Goal: Task Accomplishment & Management: Manage account settings

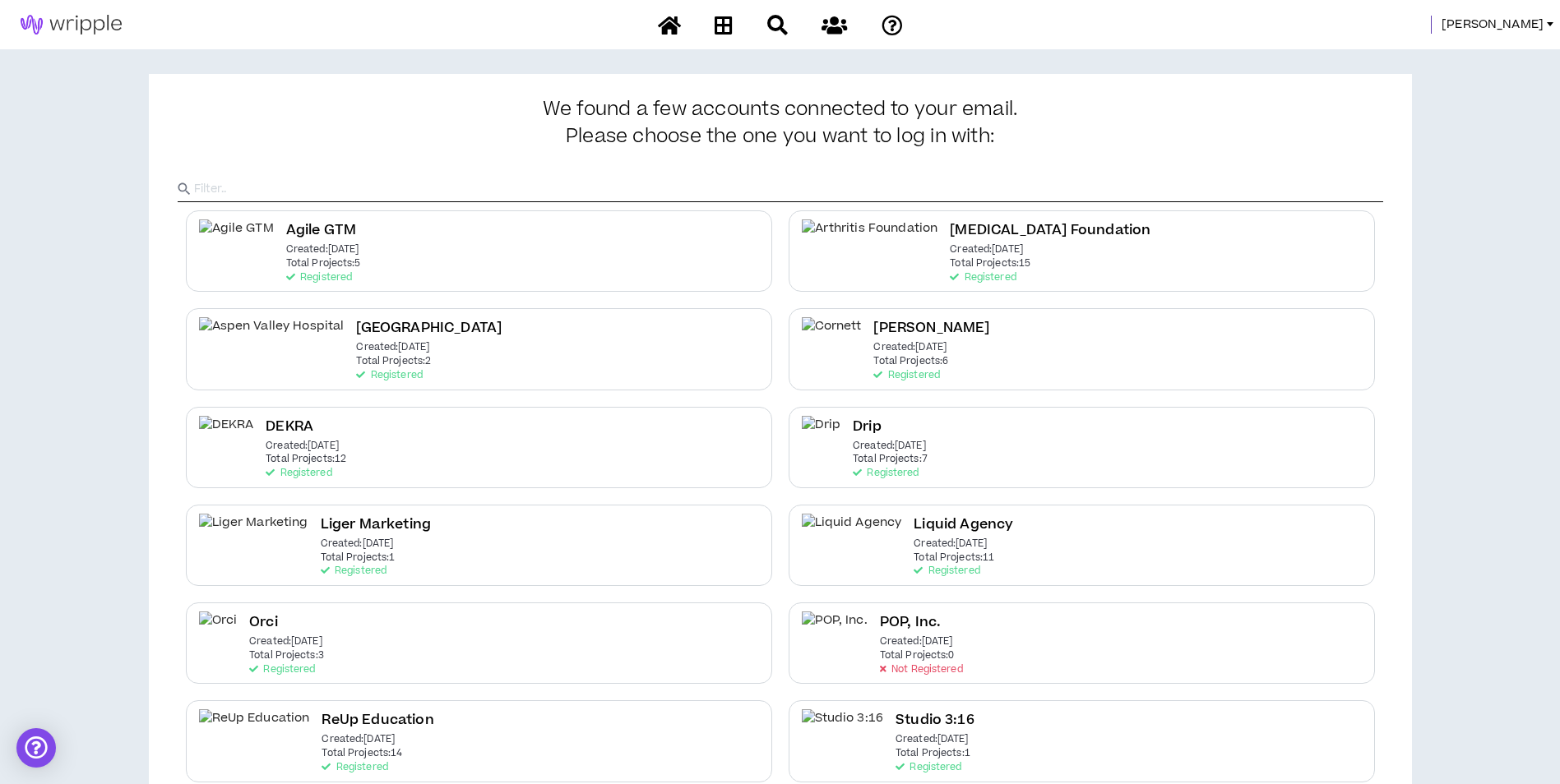
click at [1528, 33] on span "[PERSON_NAME]" at bounding box center [1492, 24] width 102 height 18
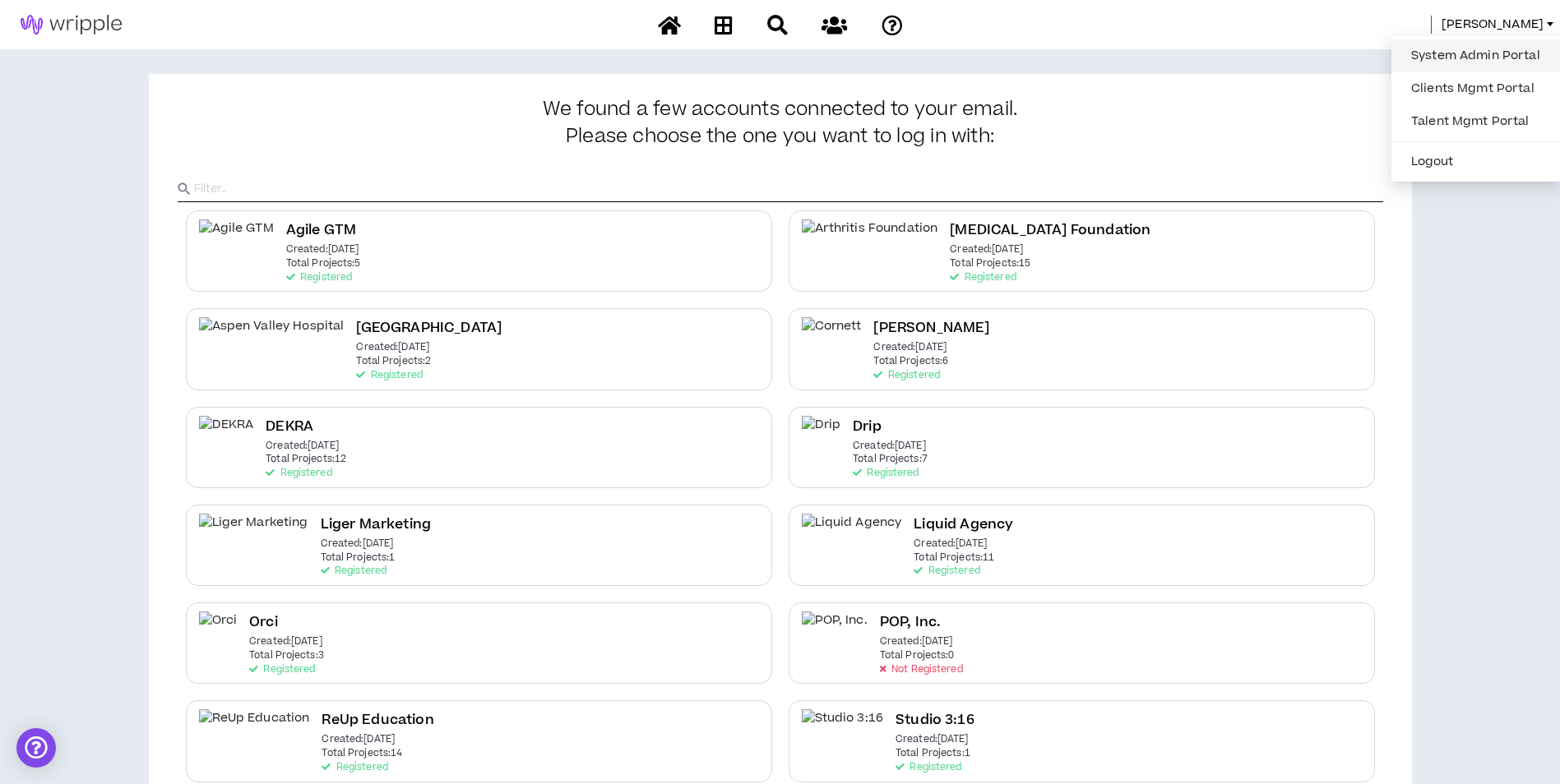
click at [1485, 49] on link "System Admin Portal" at bounding box center [1475, 56] width 149 height 25
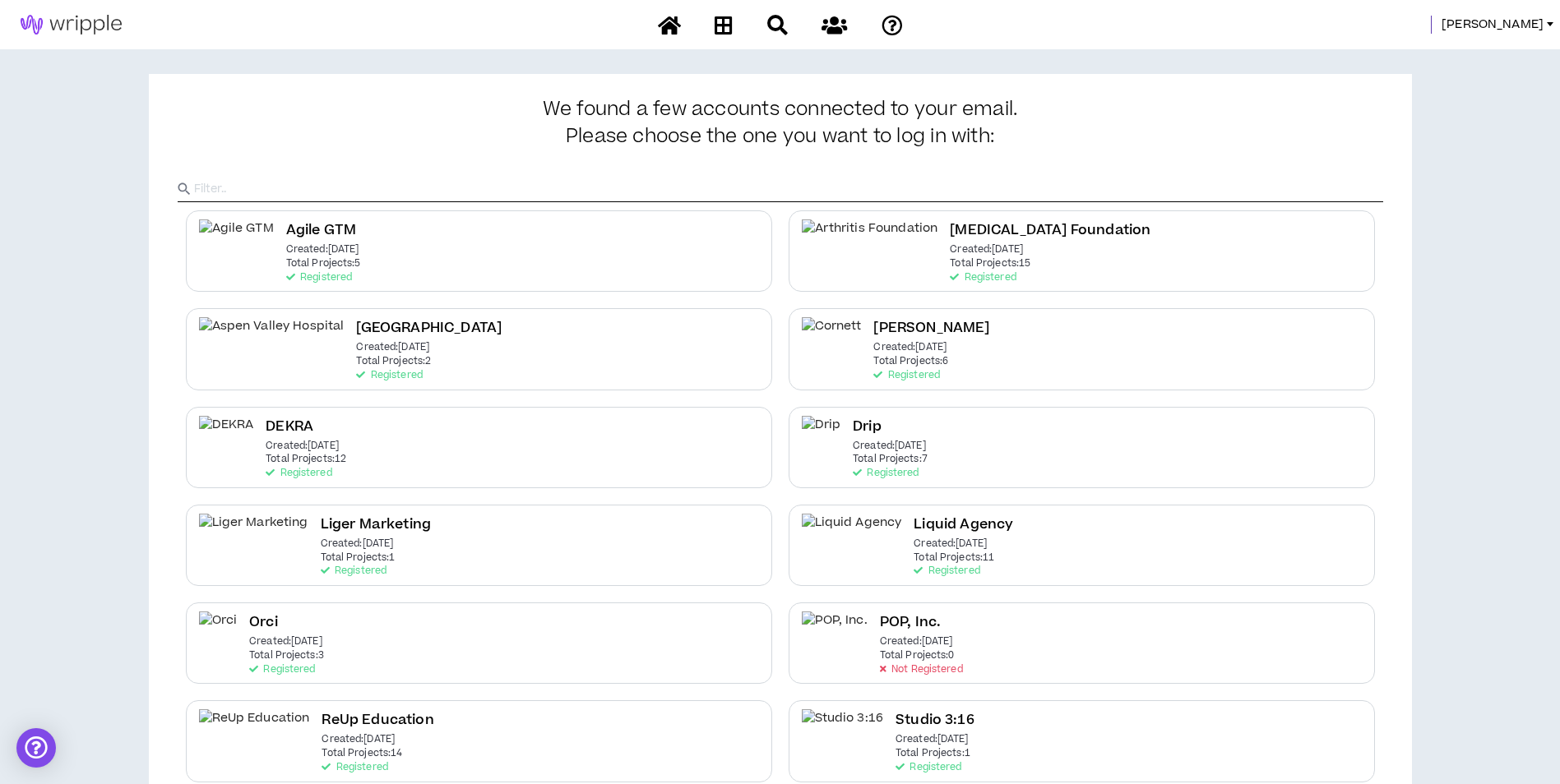
click at [1538, 10] on div "Mason" at bounding box center [780, 24] width 1560 height 49
click at [1528, 28] on span "Mason" at bounding box center [1492, 24] width 102 height 18
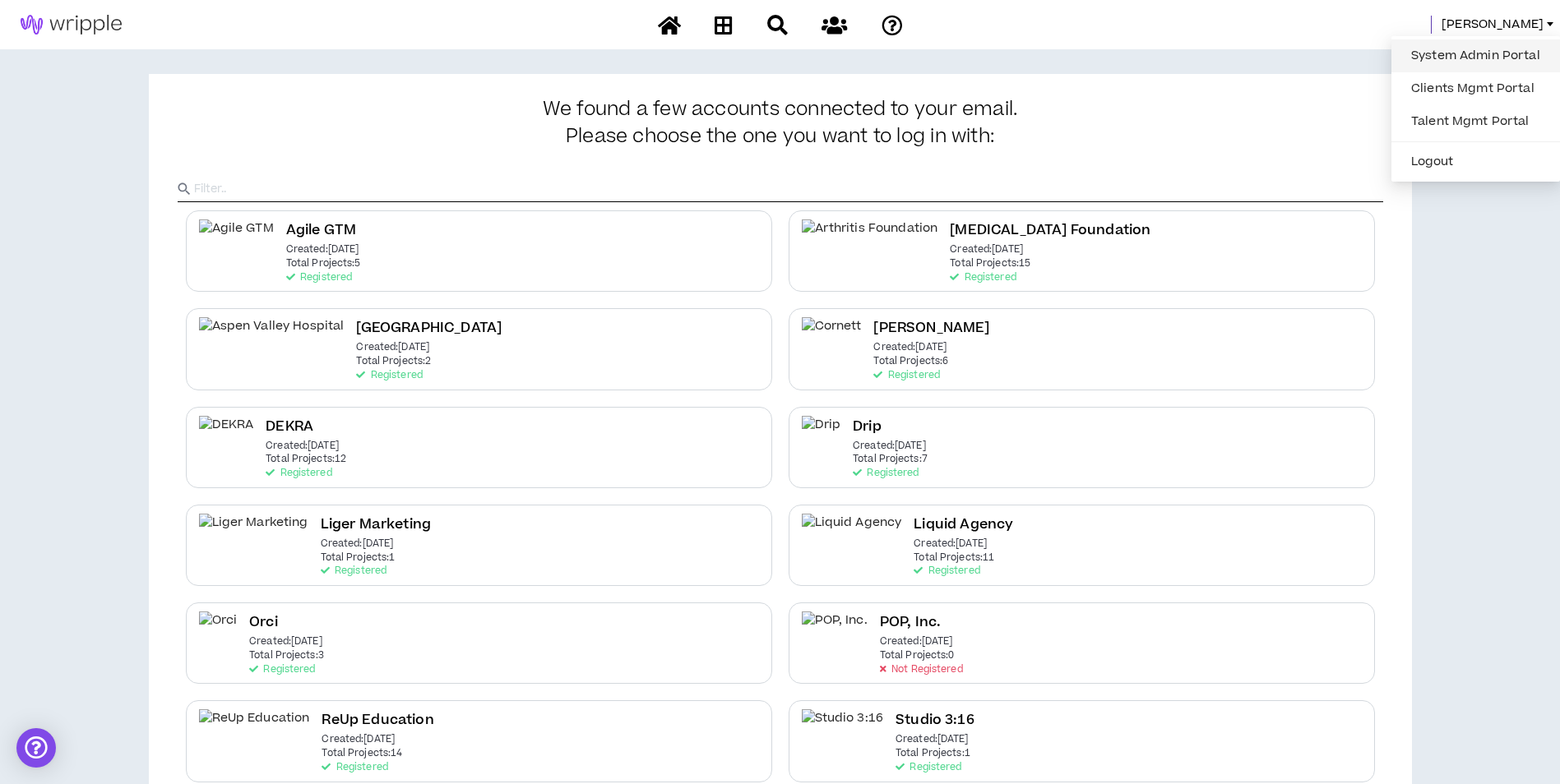
click at [1514, 57] on link "System Admin Portal" at bounding box center [1475, 56] width 149 height 25
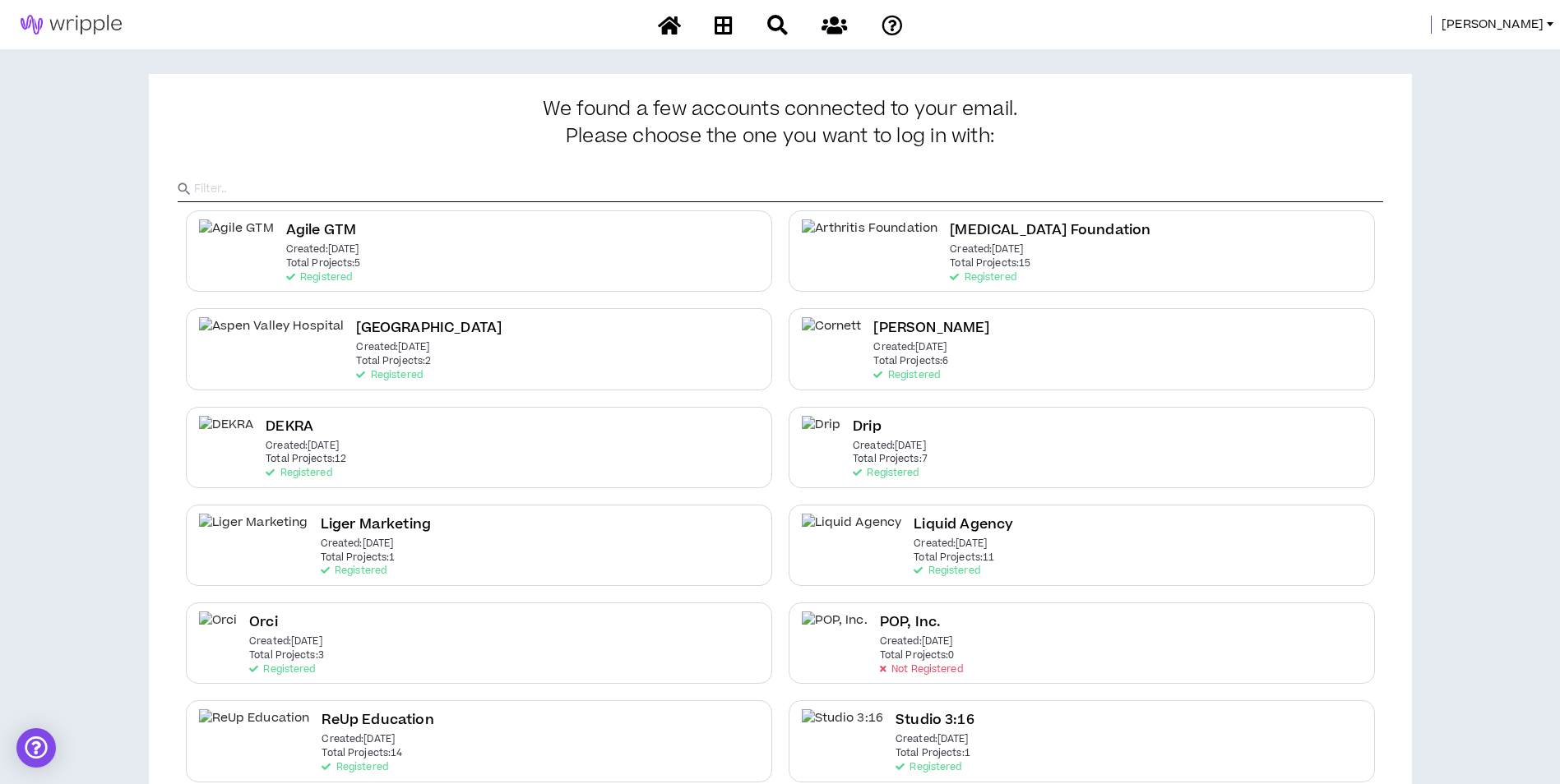
click at [1510, 25] on span "Mason" at bounding box center [1492, 24] width 102 height 18
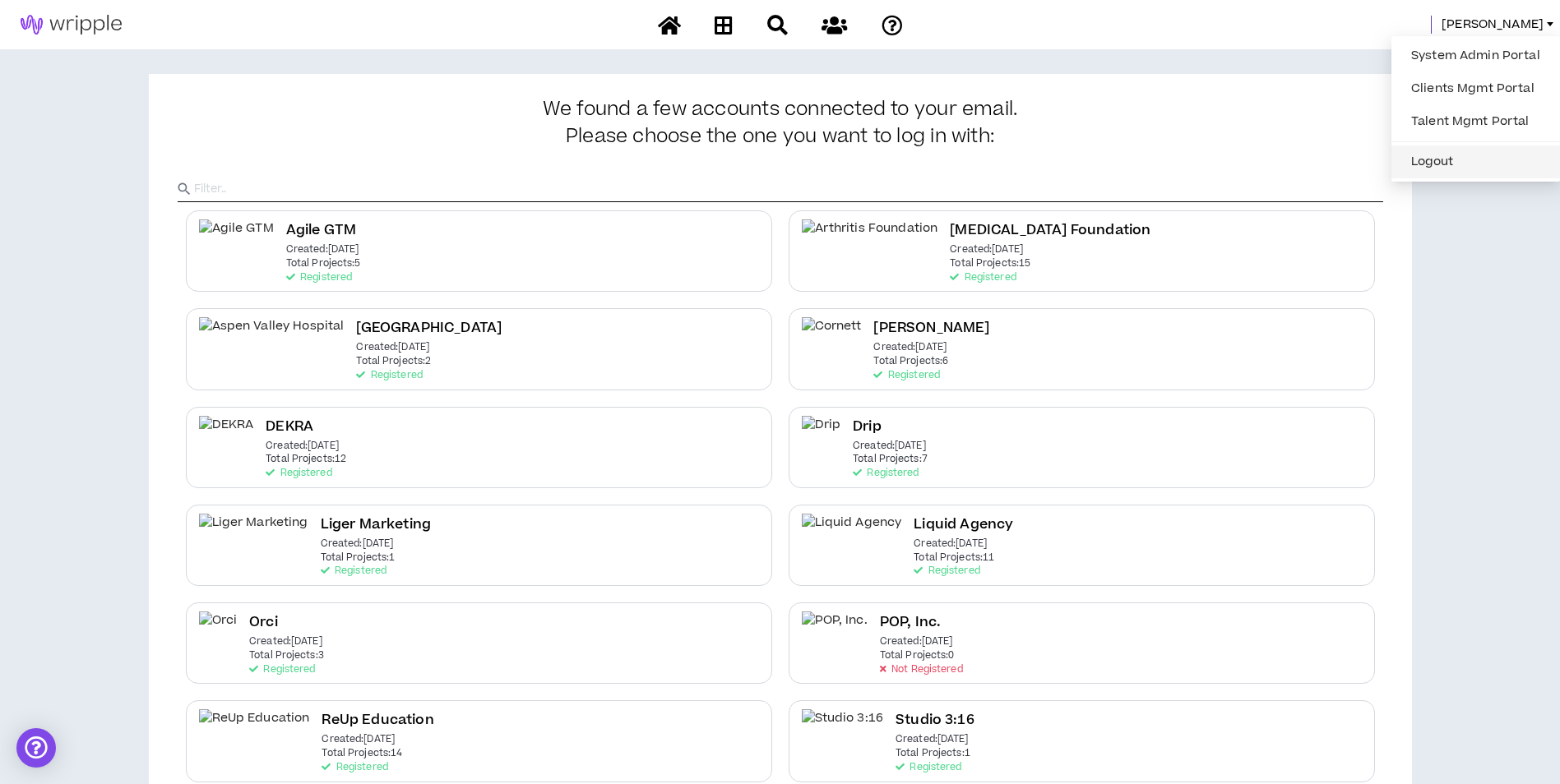
click at [1476, 153] on button "Logout" at bounding box center [1475, 162] width 149 height 25
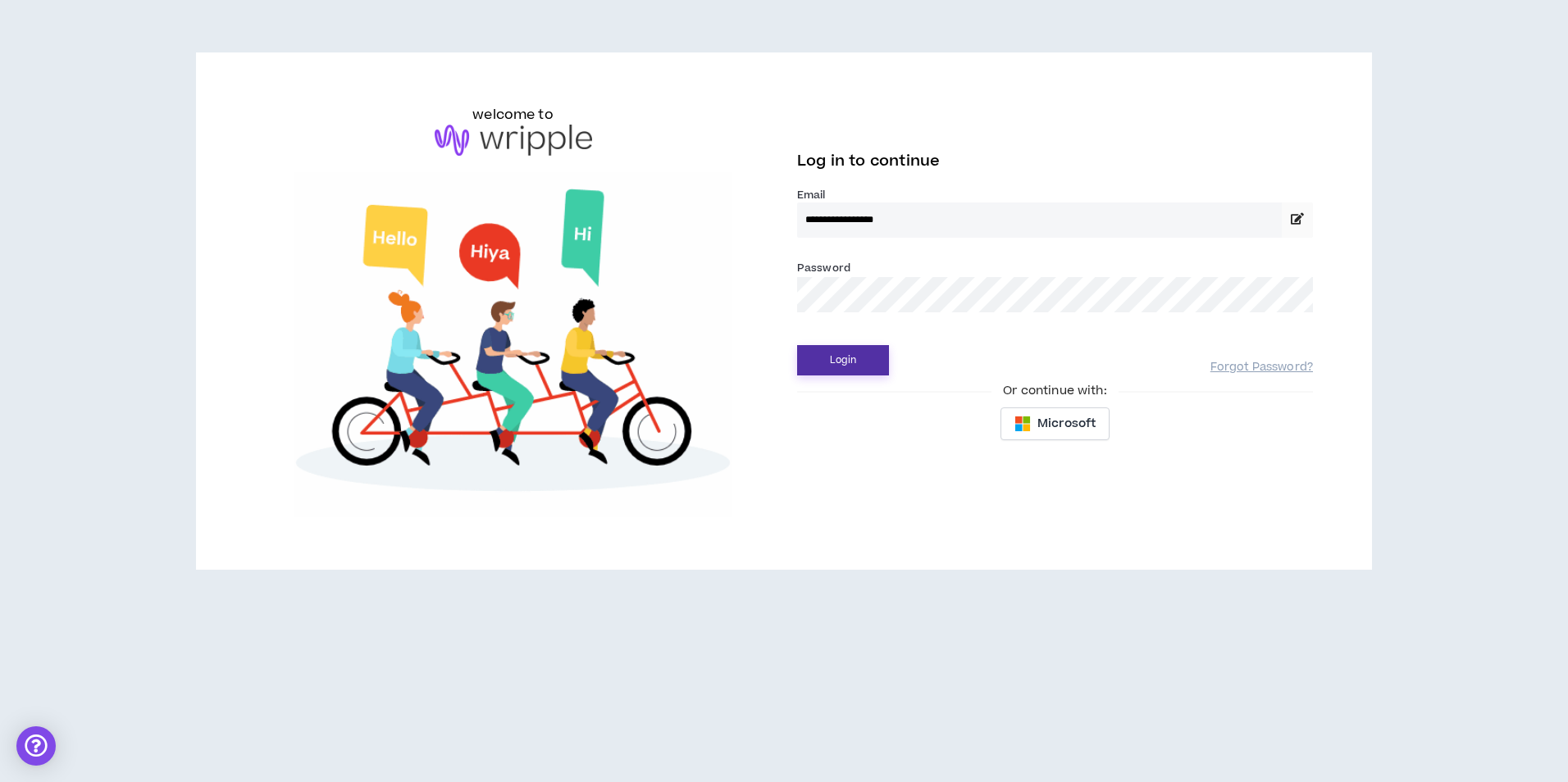
click at [876, 363] on button "Login" at bounding box center [842, 360] width 92 height 31
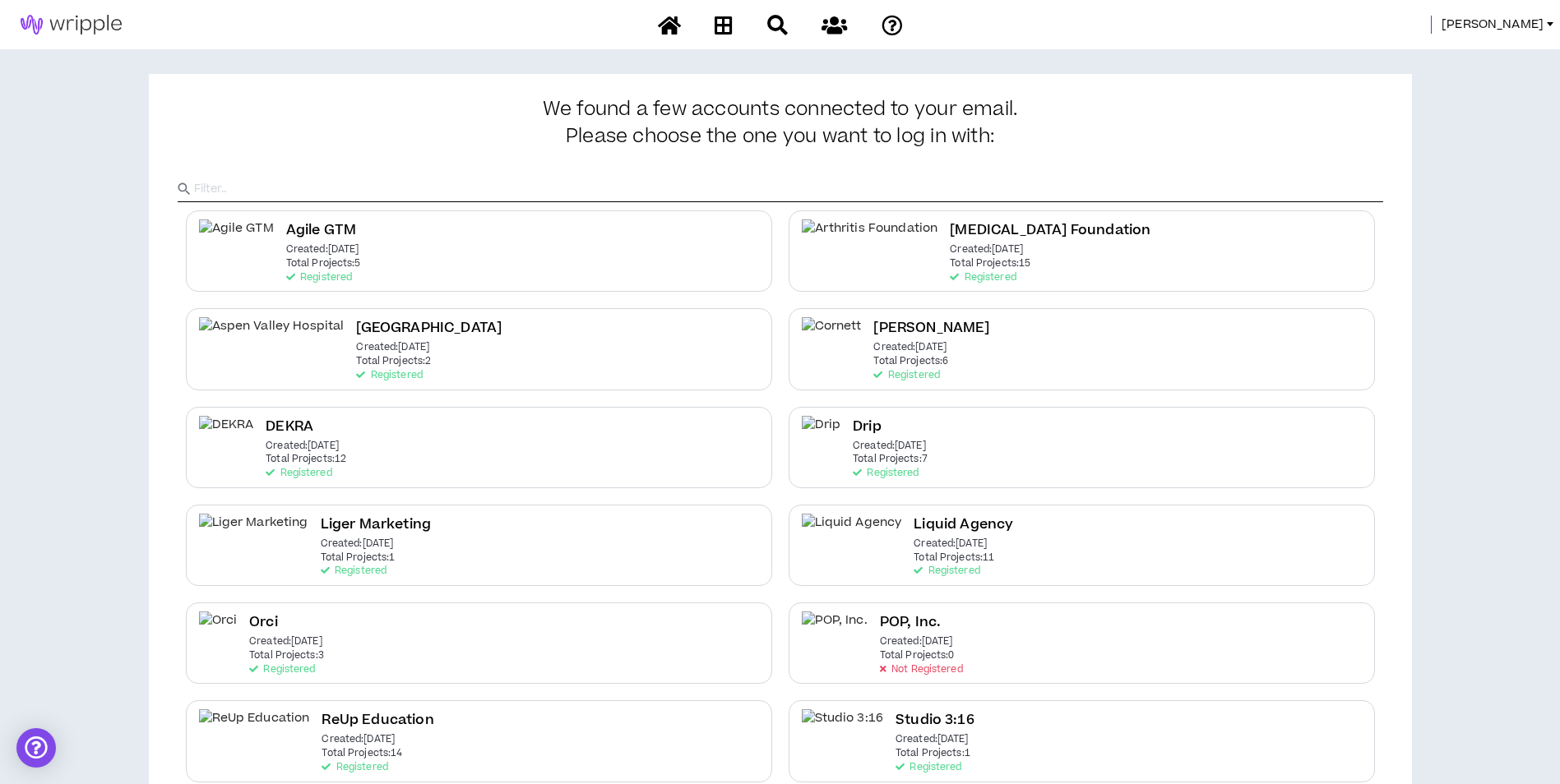
click at [1513, 28] on span "Mason" at bounding box center [1492, 24] width 102 height 18
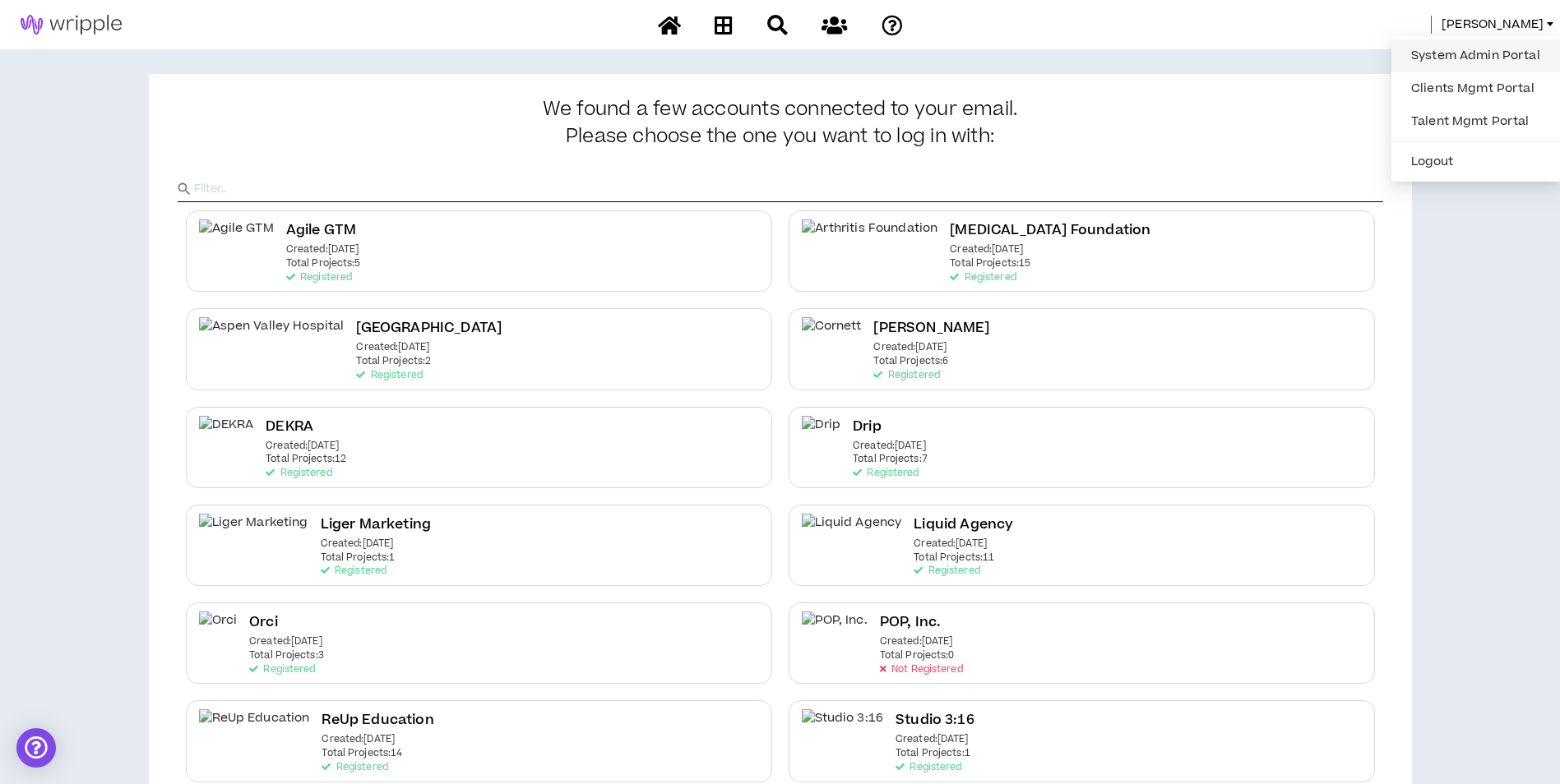
click at [1482, 66] on link "System Admin Portal" at bounding box center [1475, 56] width 149 height 25
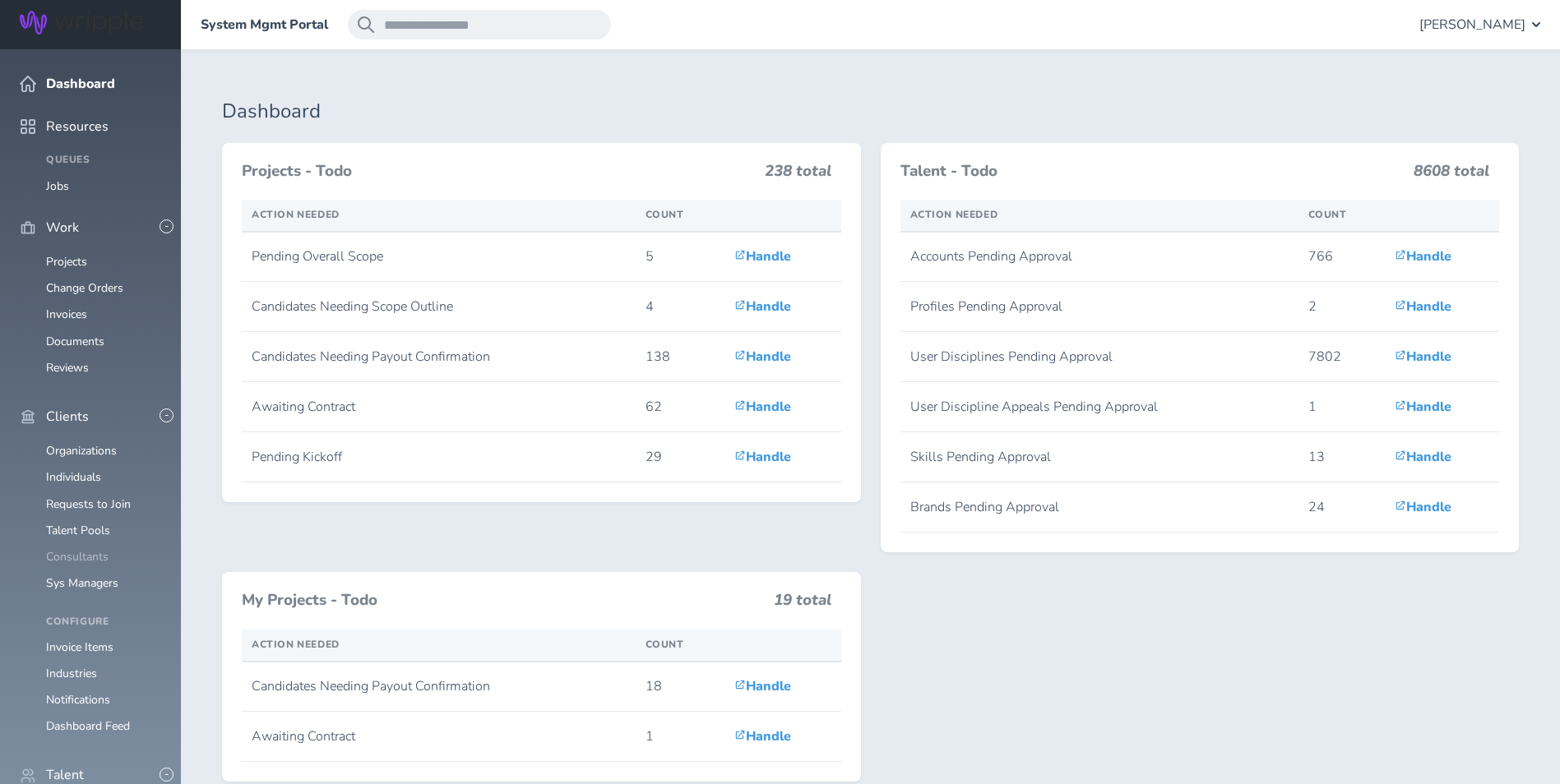
click at [83, 549] on link "Consultants" at bounding box center [77, 556] width 62 height 16
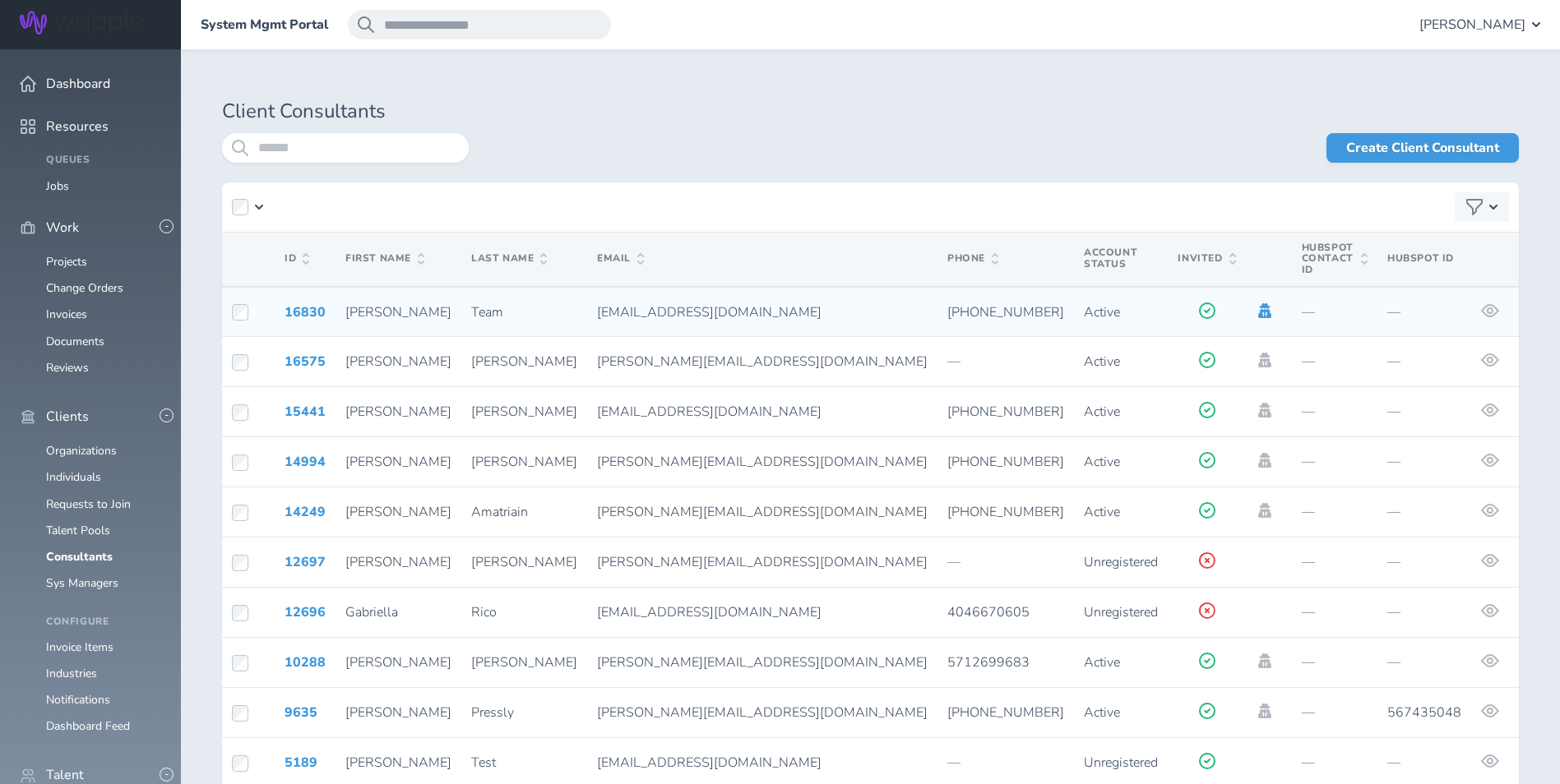
click at [1255, 304] on icon at bounding box center [1264, 311] width 18 height 15
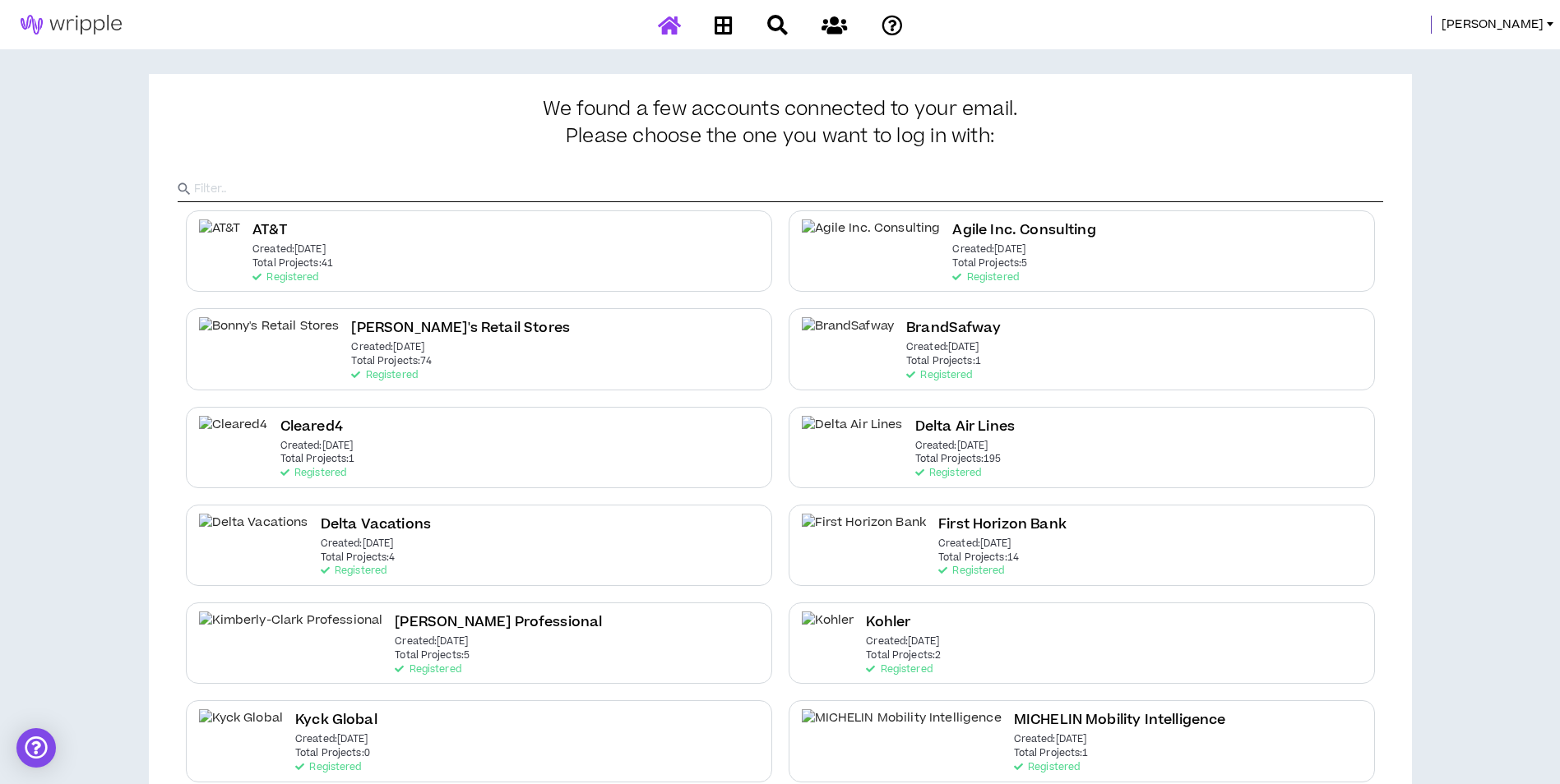
click at [675, 39] on link at bounding box center [670, 25] width 32 height 29
click at [990, 448] on div "Delta Air Lines Created: Dec 7 2020 Total Projects: 195 Registered" at bounding box center [1082, 448] width 586 height 82
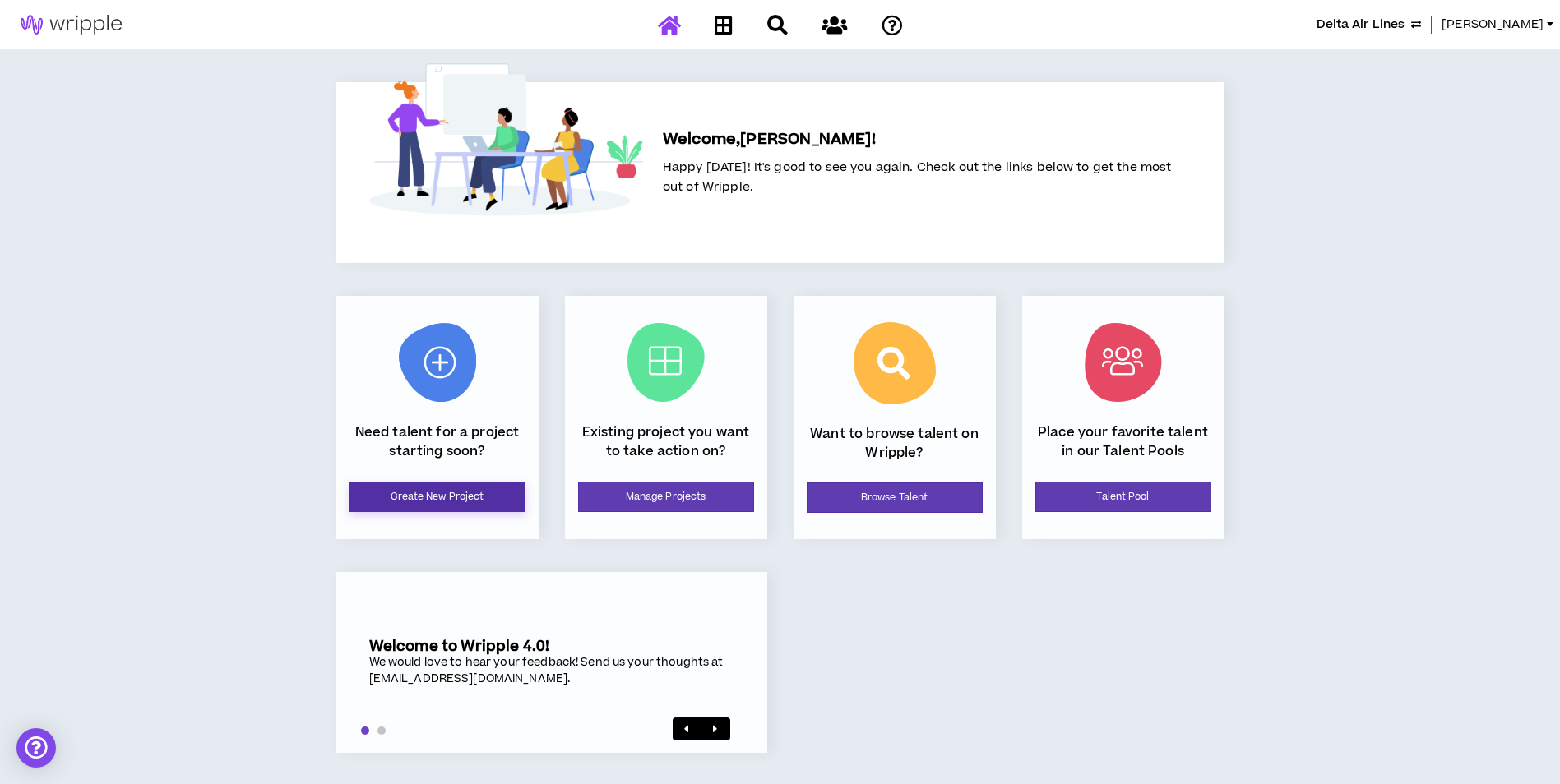
click at [442, 507] on link "Create New Project" at bounding box center [437, 497] width 176 height 31
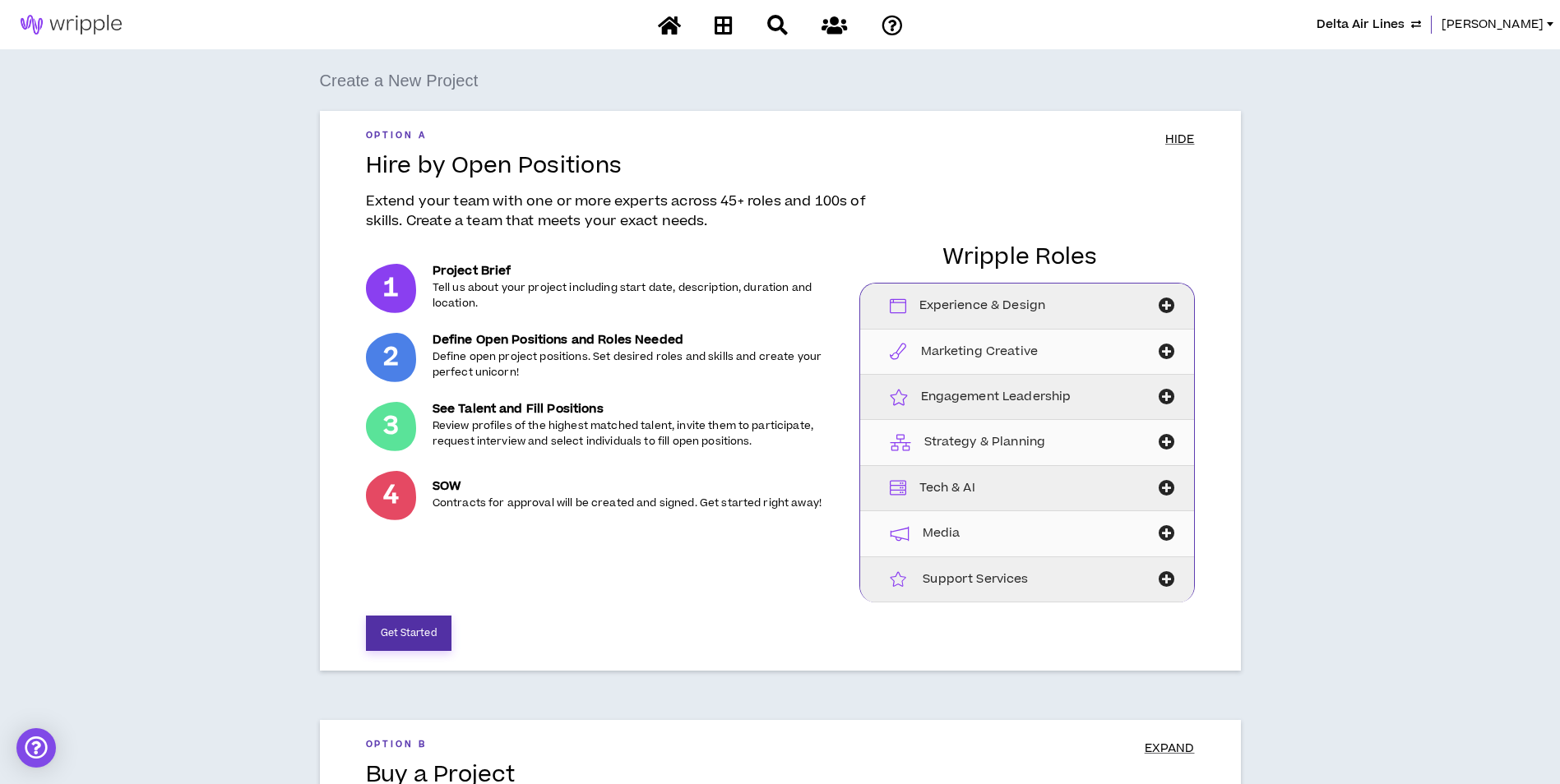
click at [406, 647] on button "Get Started" at bounding box center [409, 634] width 85 height 35
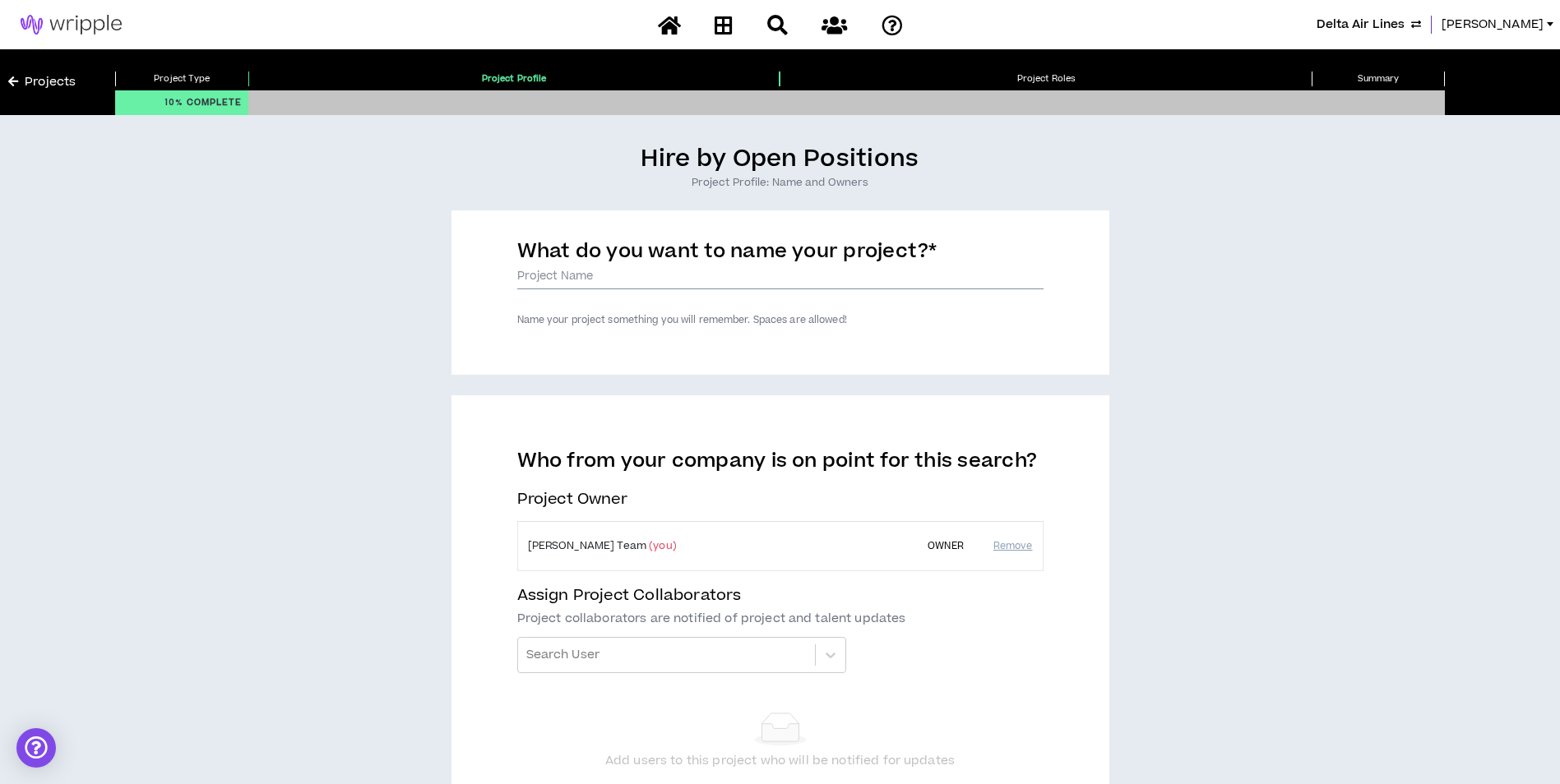
click at [631, 276] on input "What do you want to name your project? *" at bounding box center [780, 277] width 526 height 25
click at [575, 282] on input "What do you want to name your project? *" at bounding box center [780, 277] width 526 height 25
drag, startPoint x: 753, startPoint y: 275, endPoint x: 742, endPoint y: 281, distance: 12.5
click at [748, 279] on input "SOW #136 -" at bounding box center [780, 277] width 526 height 25
type input "SOW #136 - Service Excellence Coordinator"
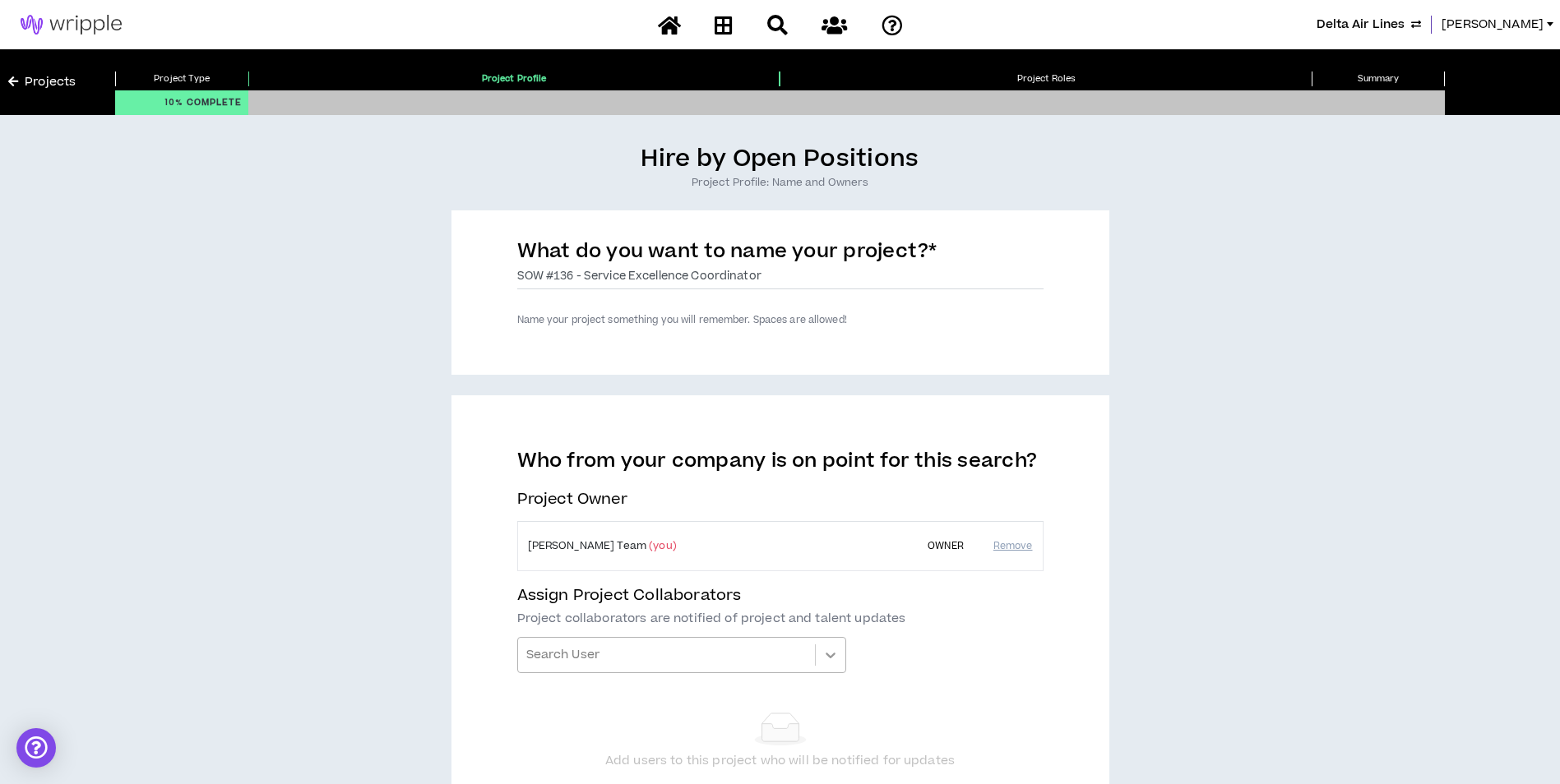
click at [833, 654] on icon at bounding box center [831, 656] width 17 height 17
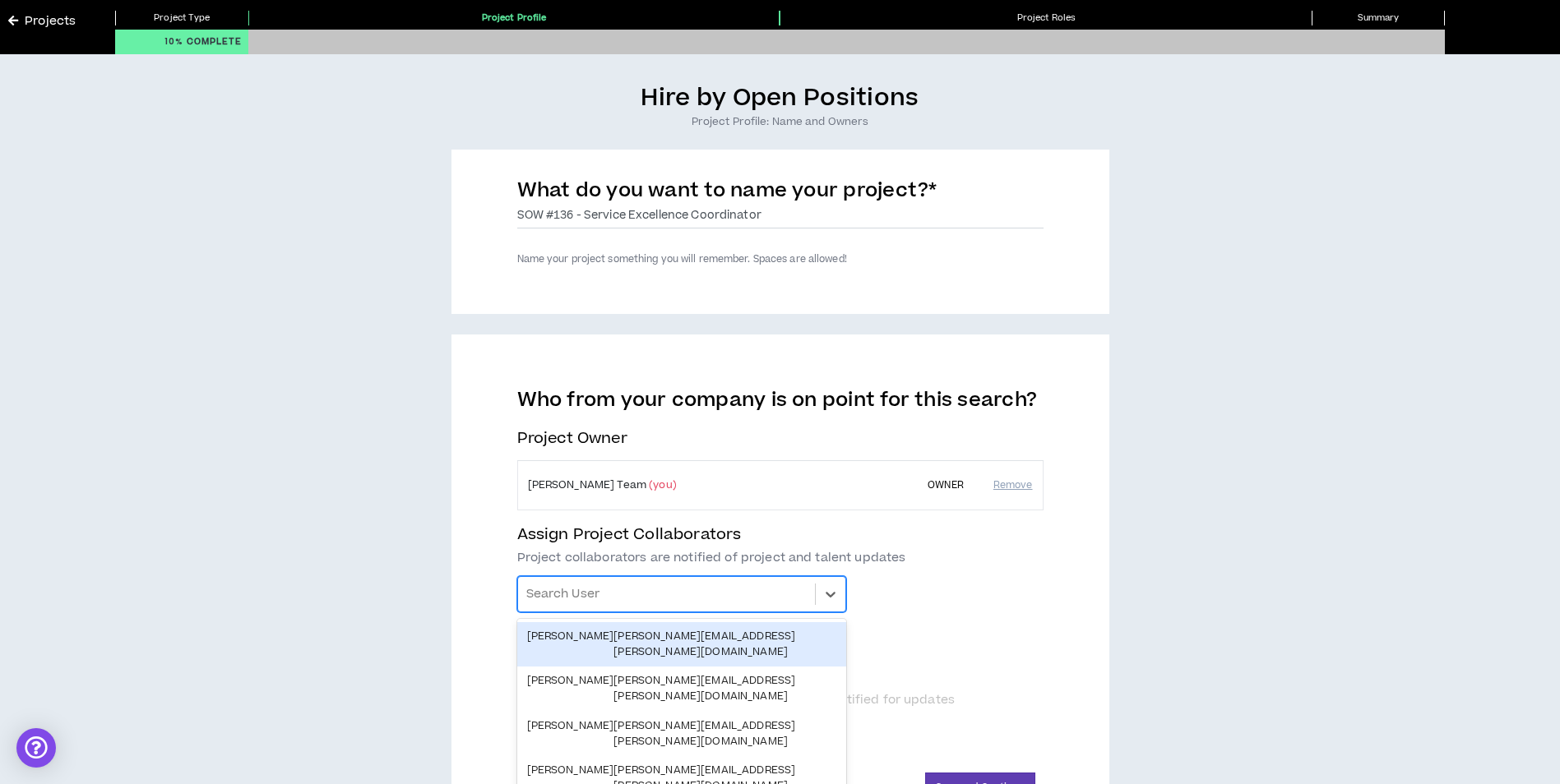
scroll to position [146, 0]
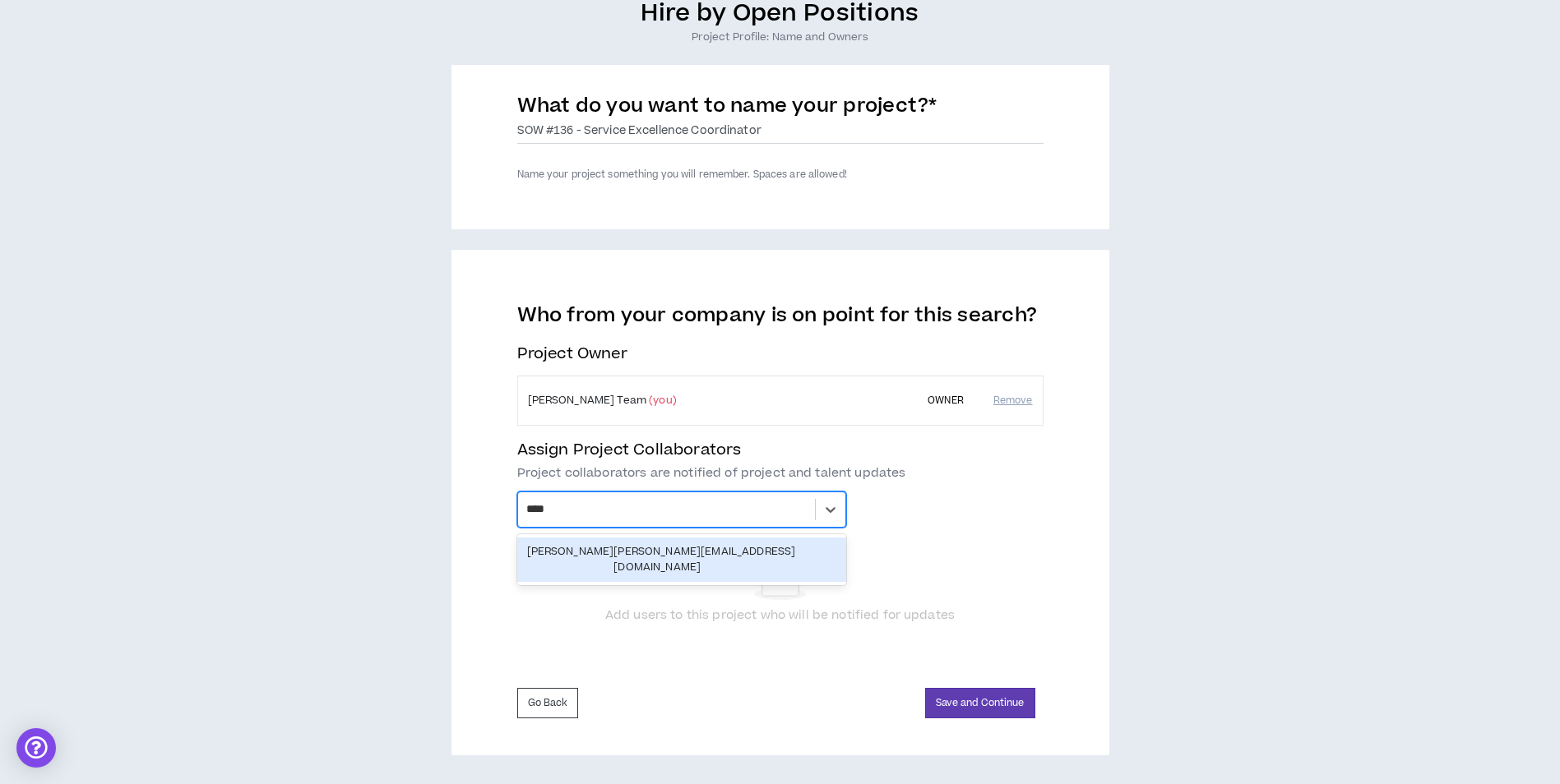
type input "*****"
click at [714, 554] on div "Mason Amatriain mason@wripple.com" at bounding box center [681, 560] width 309 height 32
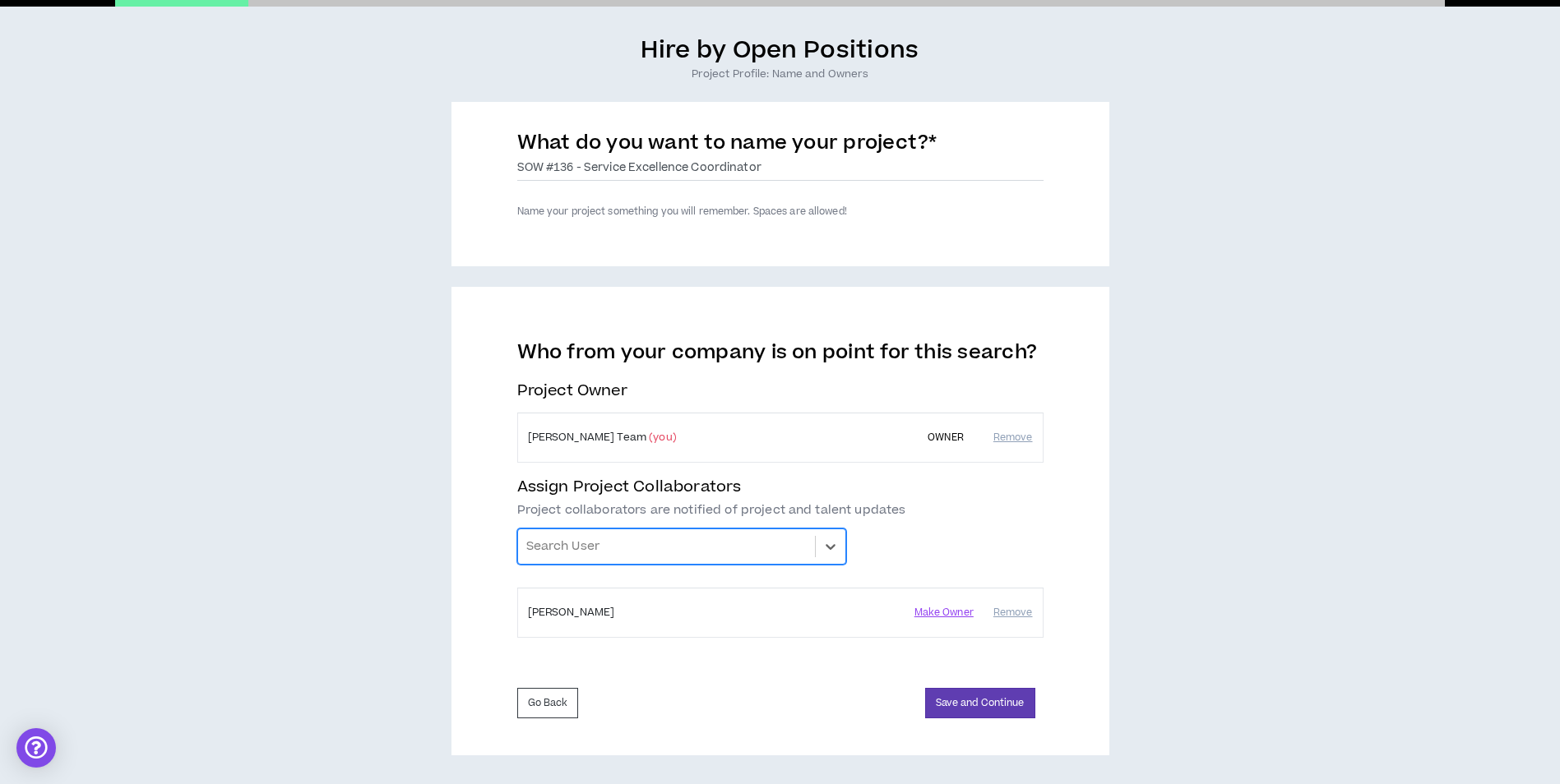
scroll to position [109, 0]
click at [982, 711] on button "Save and Continue" at bounding box center [980, 703] width 111 height 31
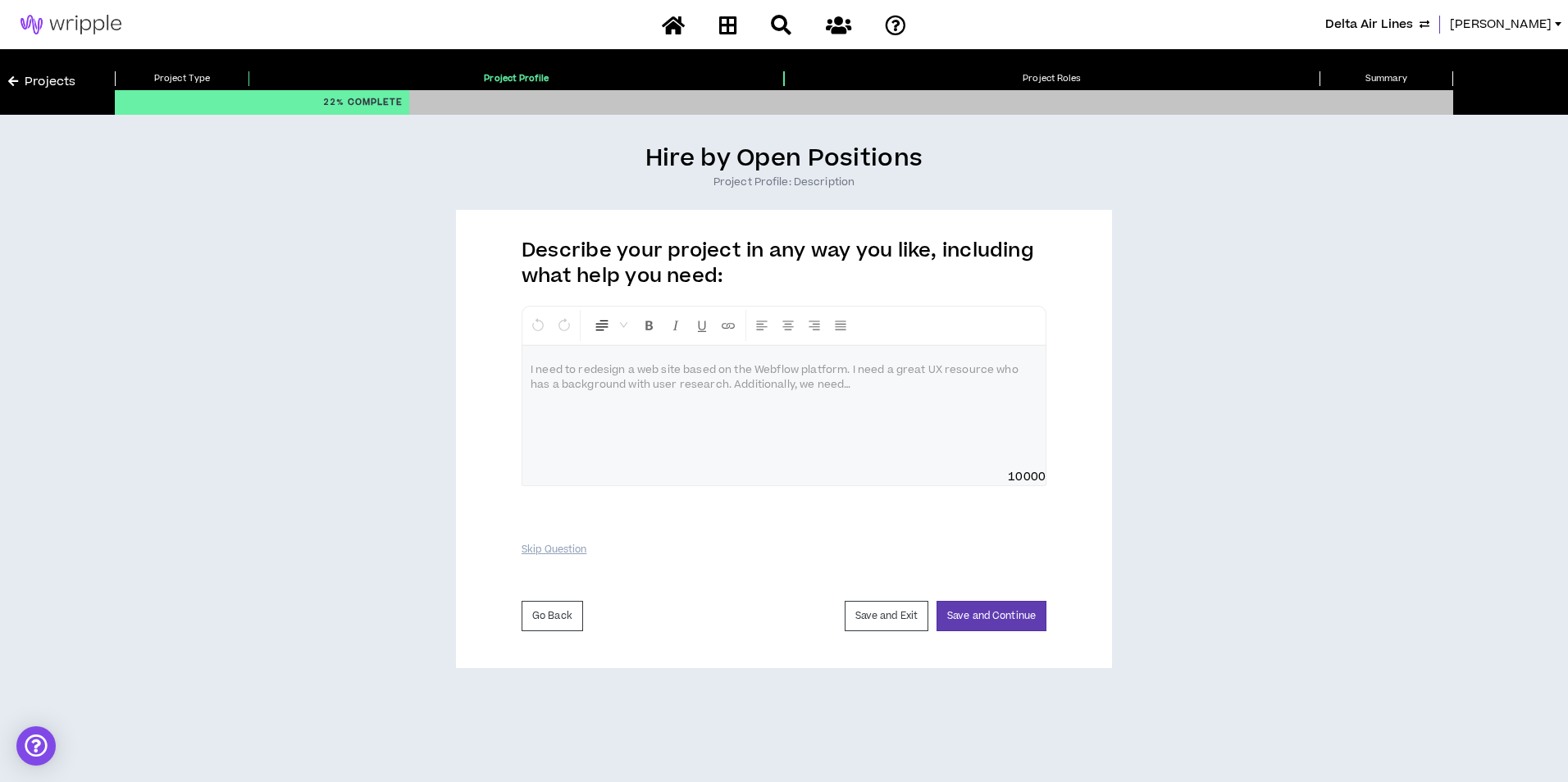
click at [626, 372] on p at bounding box center [784, 371] width 507 height 17
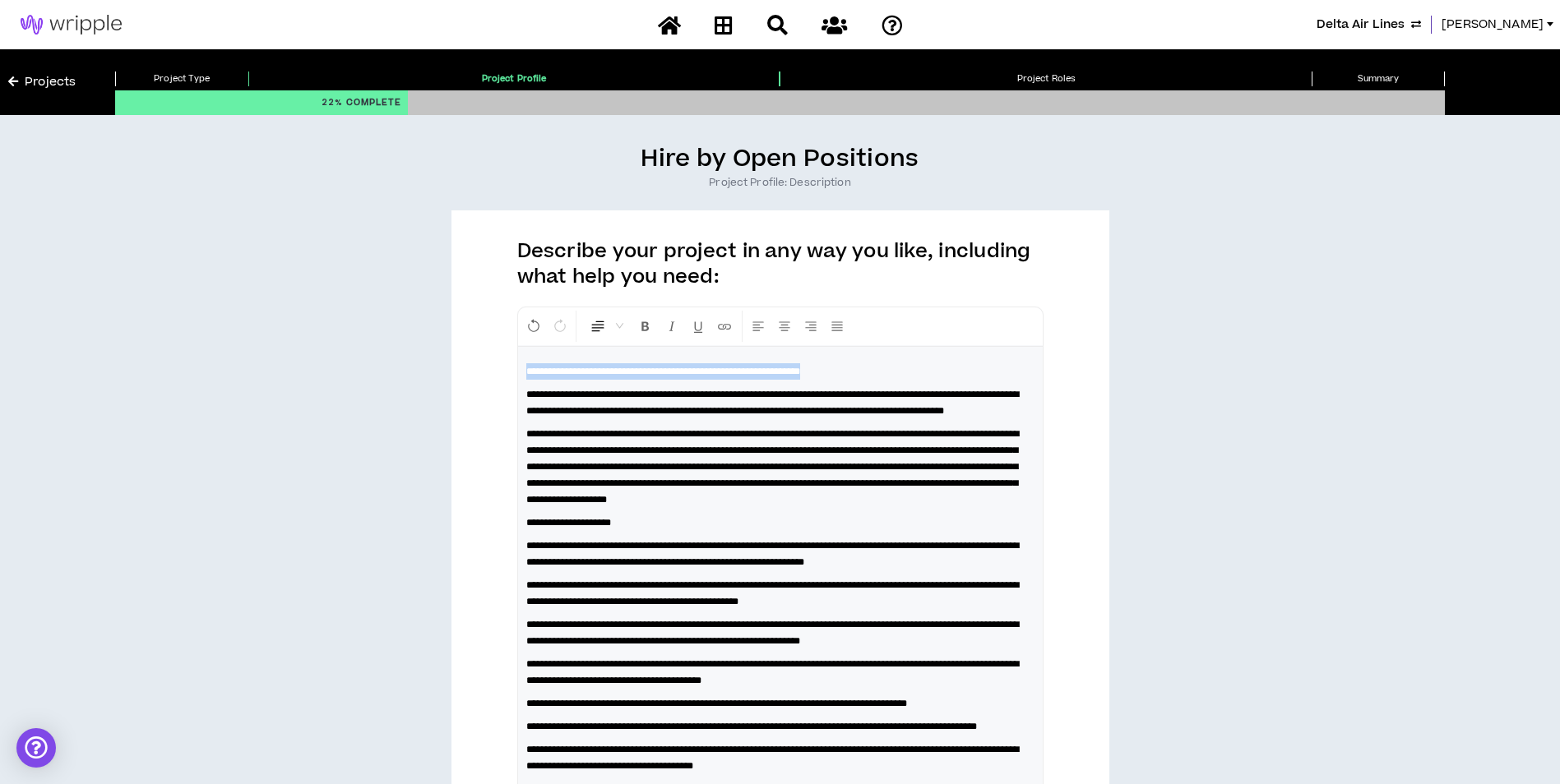
drag, startPoint x: 875, startPoint y: 370, endPoint x: 510, endPoint y: 363, distance: 365.1
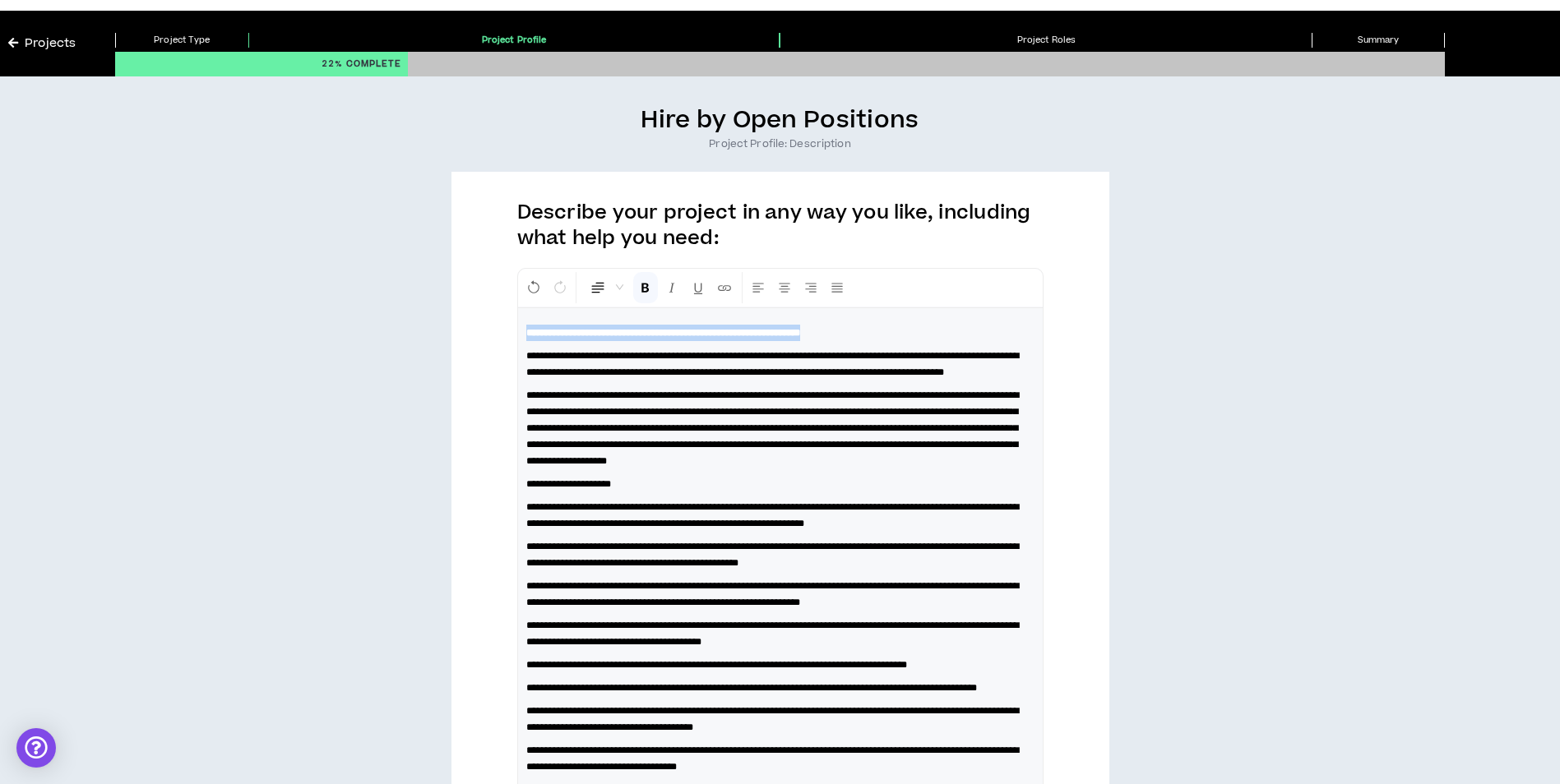
scroll to position [164, 0]
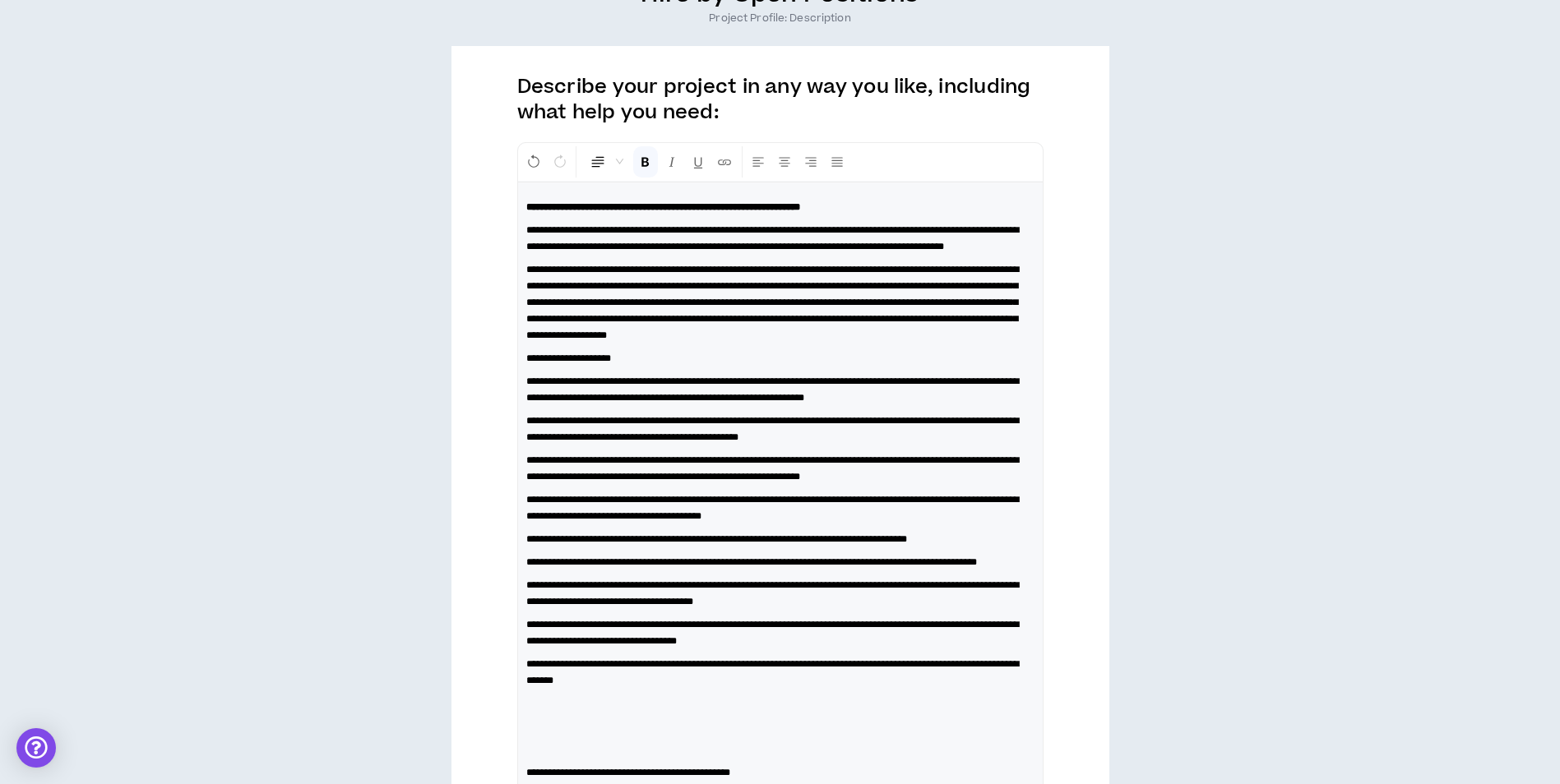
click at [555, 363] on span "**********" at bounding box center [568, 359] width 85 height 10
click at [531, 403] on span "**********" at bounding box center [772, 389] width 492 height 26
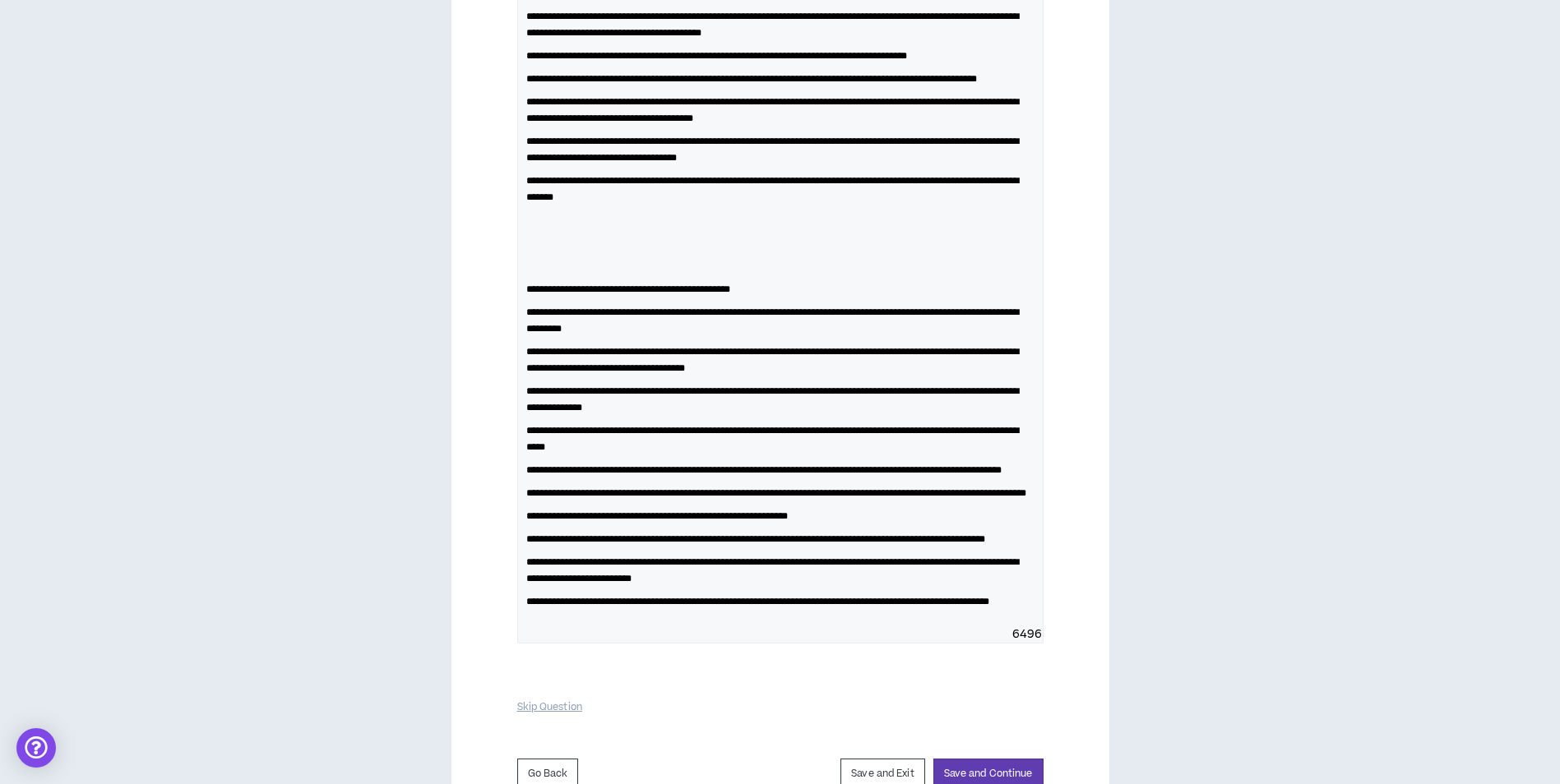
scroll to position [658, 0]
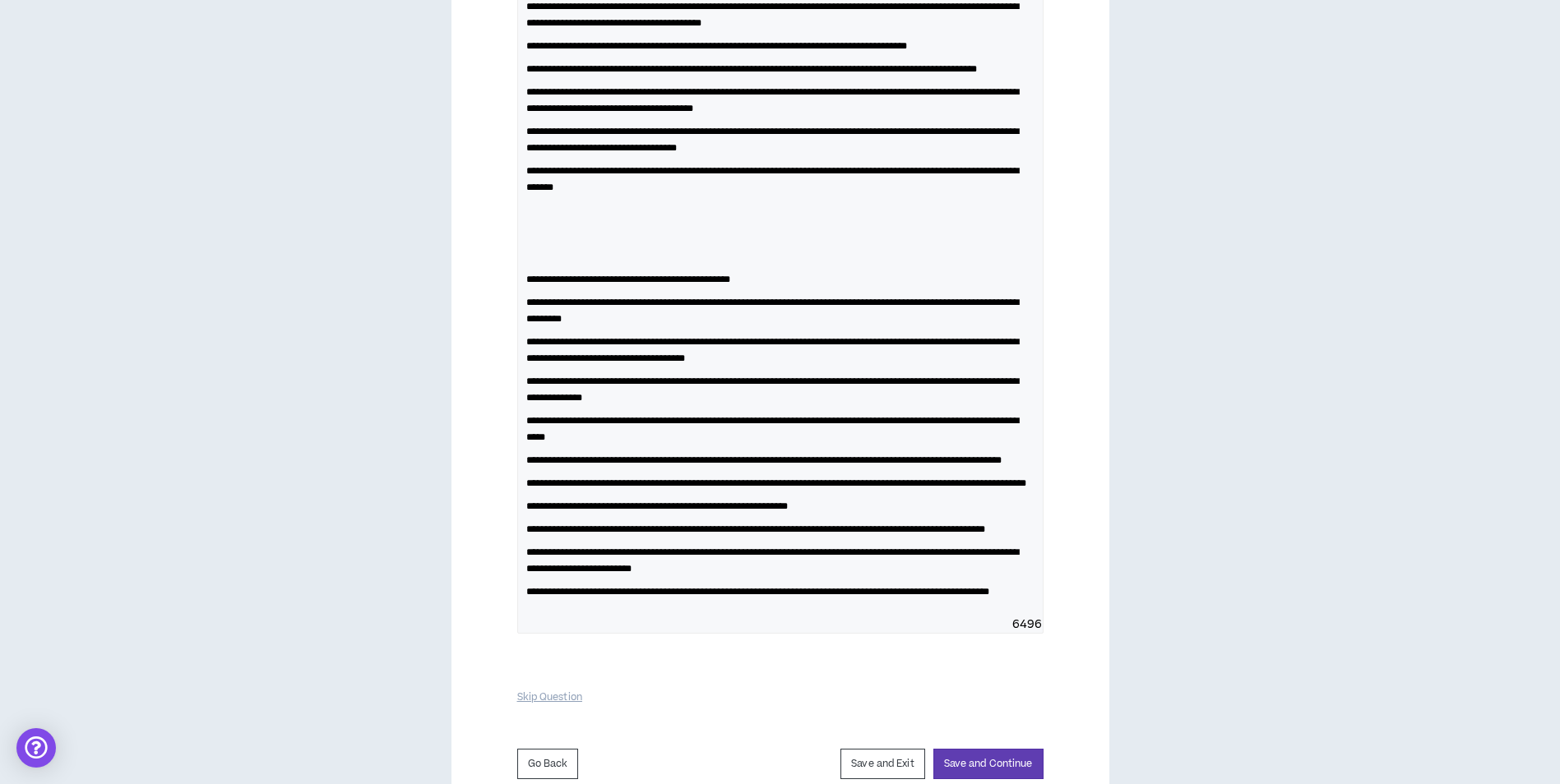
click at [577, 340] on div "**********" at bounding box center [780, 152] width 525 height 927
click at [583, 284] on span "**********" at bounding box center [627, 280] width 203 height 10
click at [603, 265] on p at bounding box center [780, 256] width 508 height 17
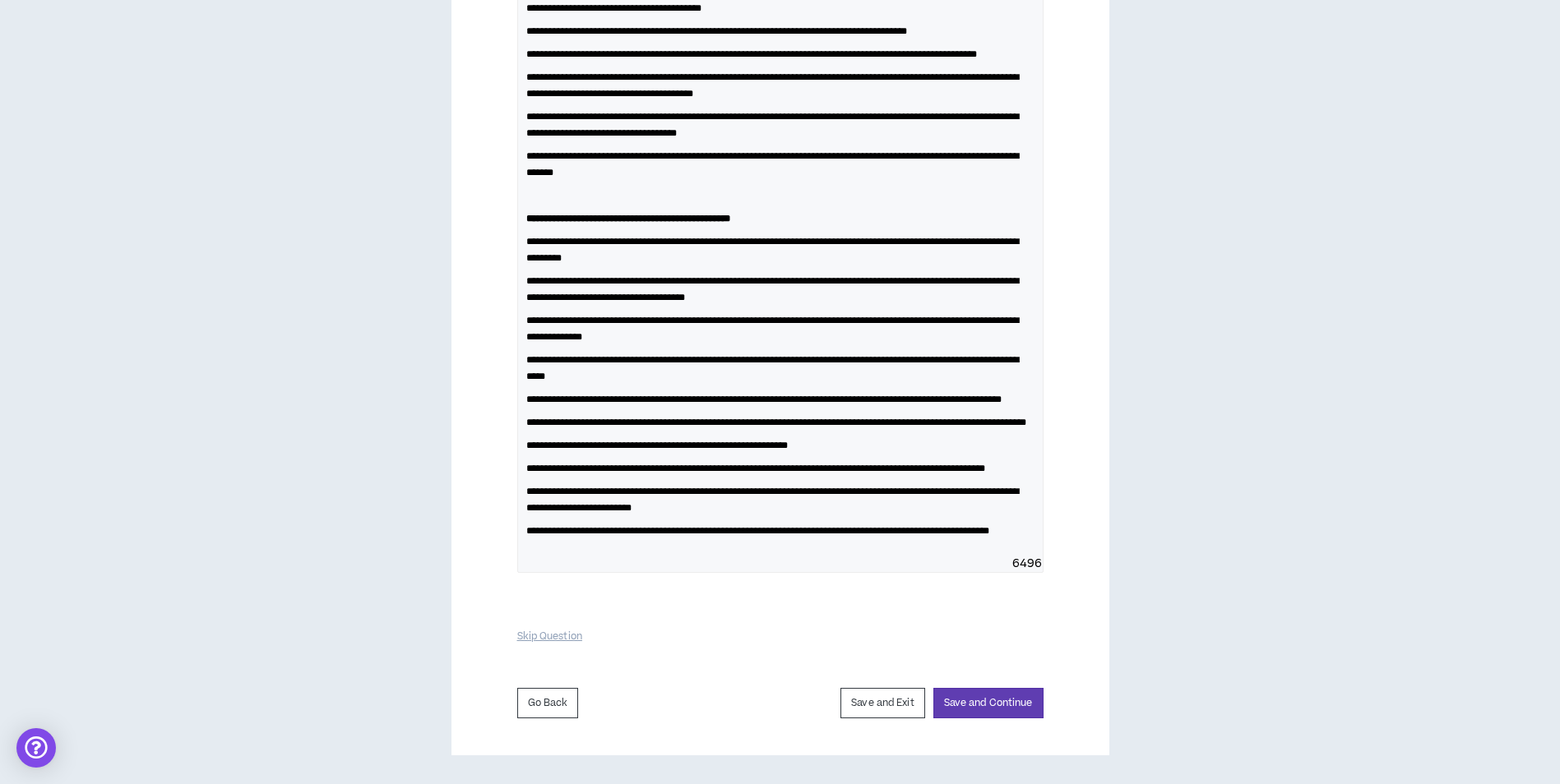
scroll to position [788, 0]
click at [1008, 697] on button "Save and Continue" at bounding box center [988, 703] width 111 height 31
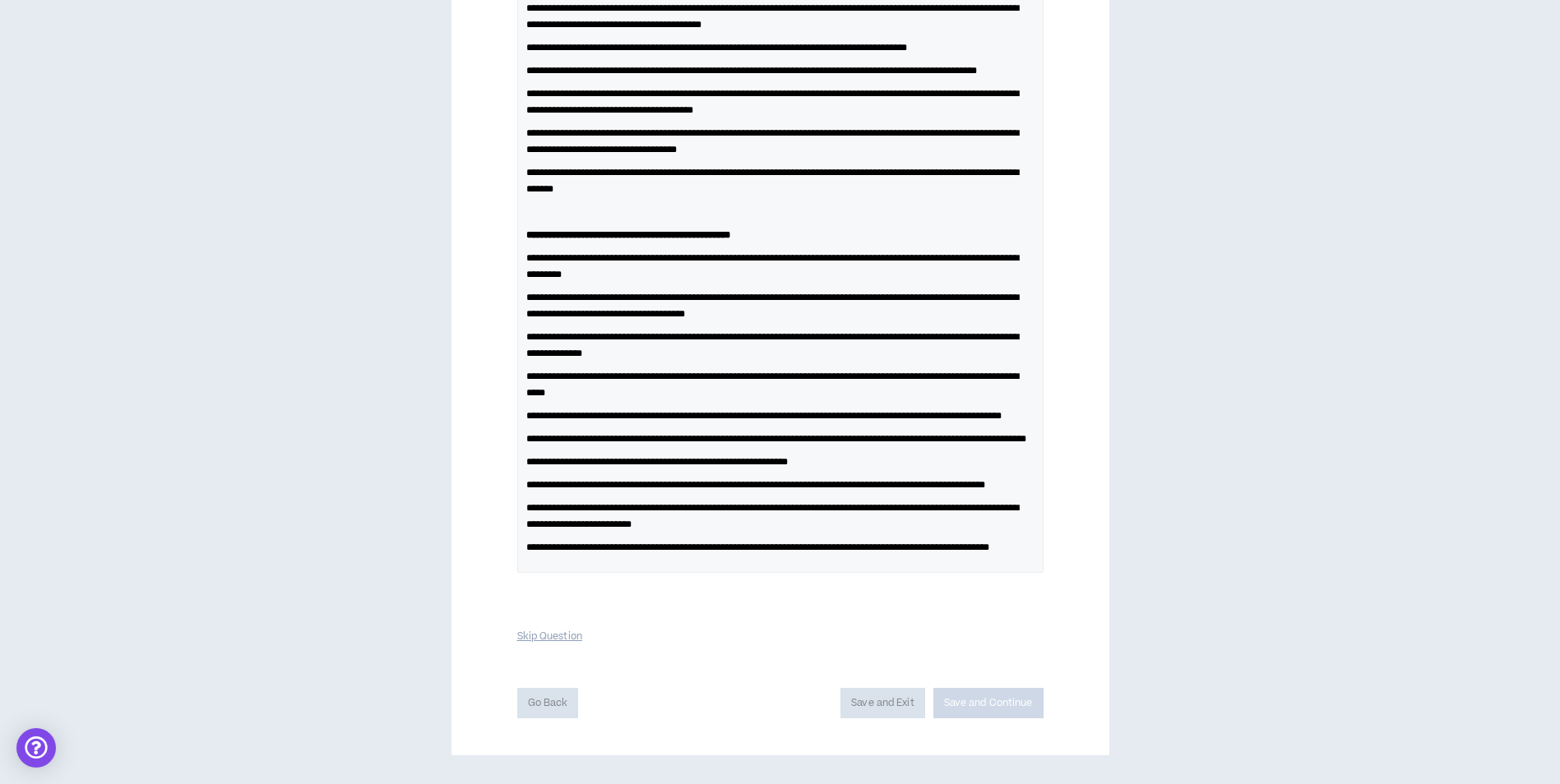
scroll to position [733, 0]
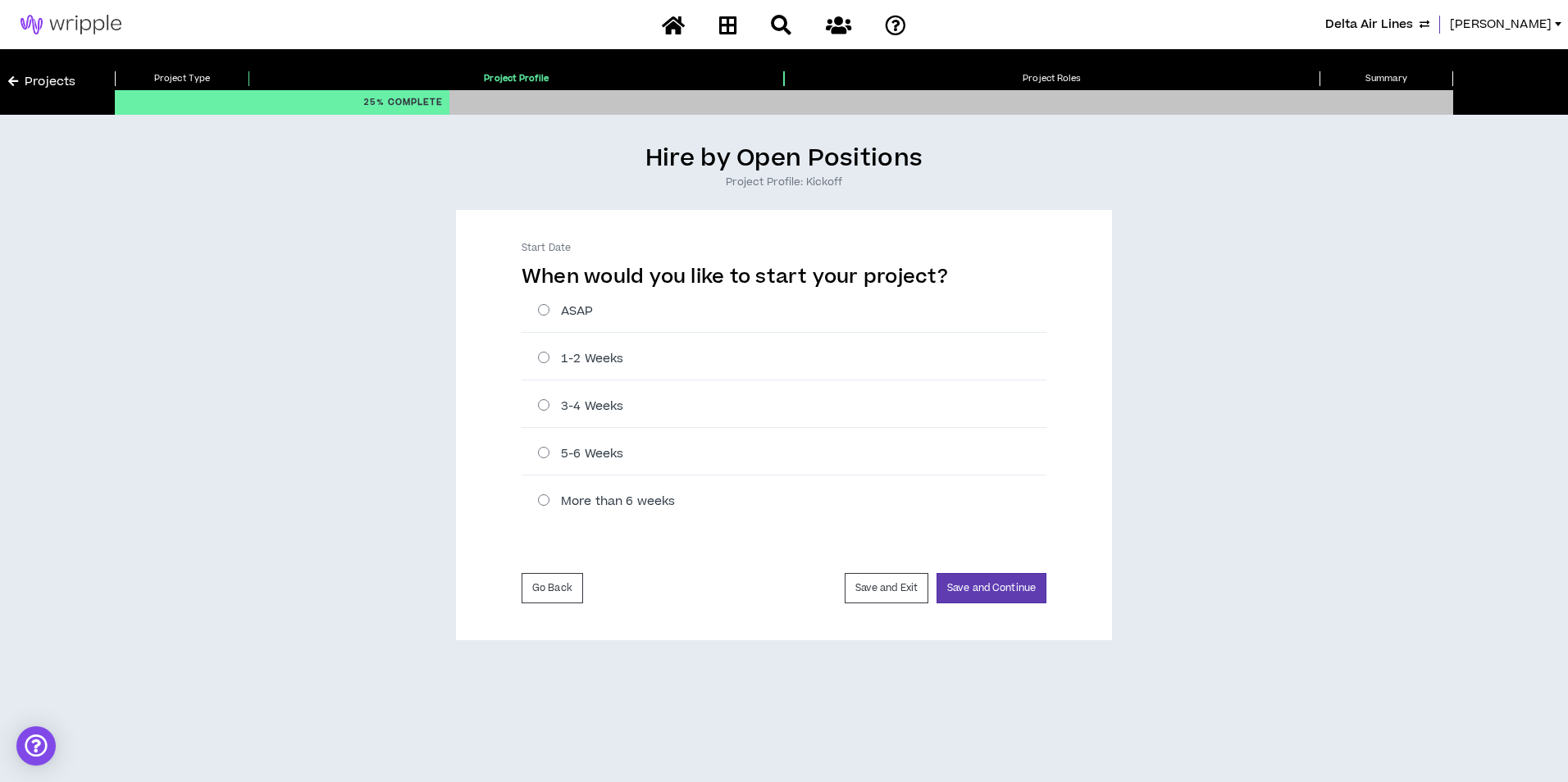
click at [582, 312] on label "ASAP" at bounding box center [792, 311] width 509 height 18
radio input "****"
click at [949, 588] on button "Save and Continue" at bounding box center [992, 588] width 110 height 31
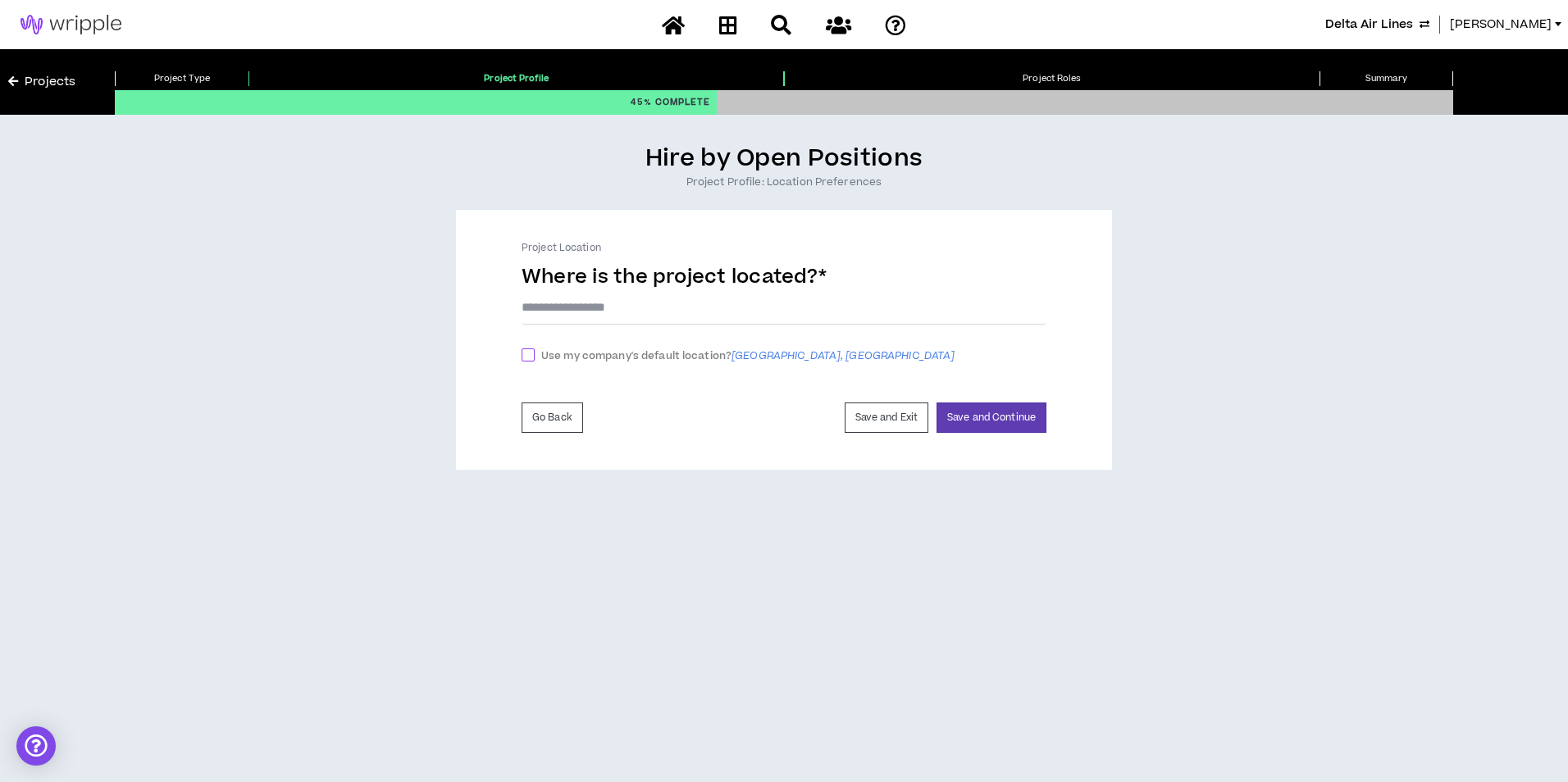
click at [575, 349] on span "Use my company's default location? Atlanta, GA" at bounding box center [748, 356] width 426 height 18
checkbox input "****"
click at [971, 425] on button "Save and Continue" at bounding box center [992, 422] width 110 height 31
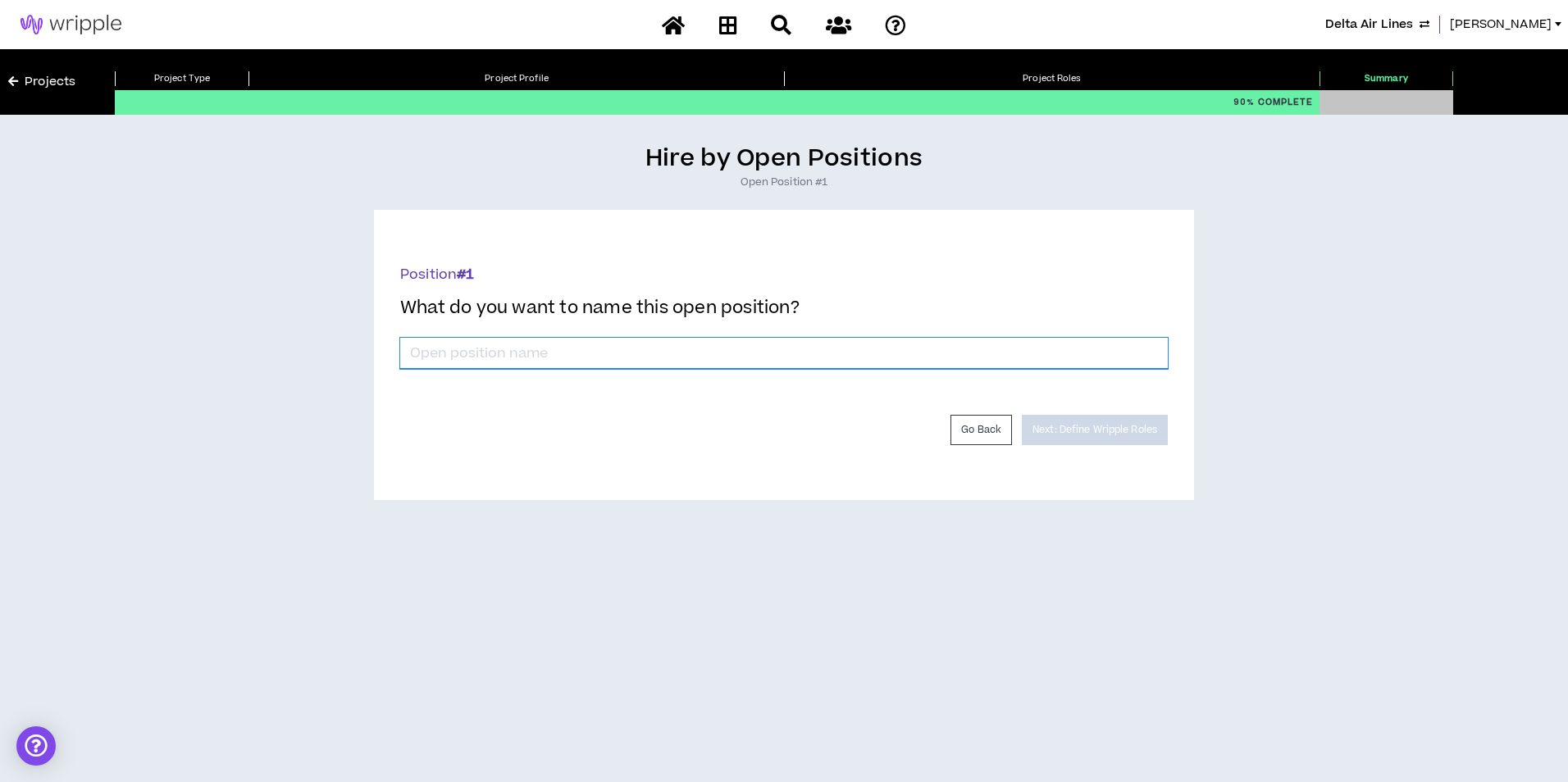
click at [831, 348] on input "*" at bounding box center [784, 354] width 767 height 32
type input "Service Excellence Strategist"
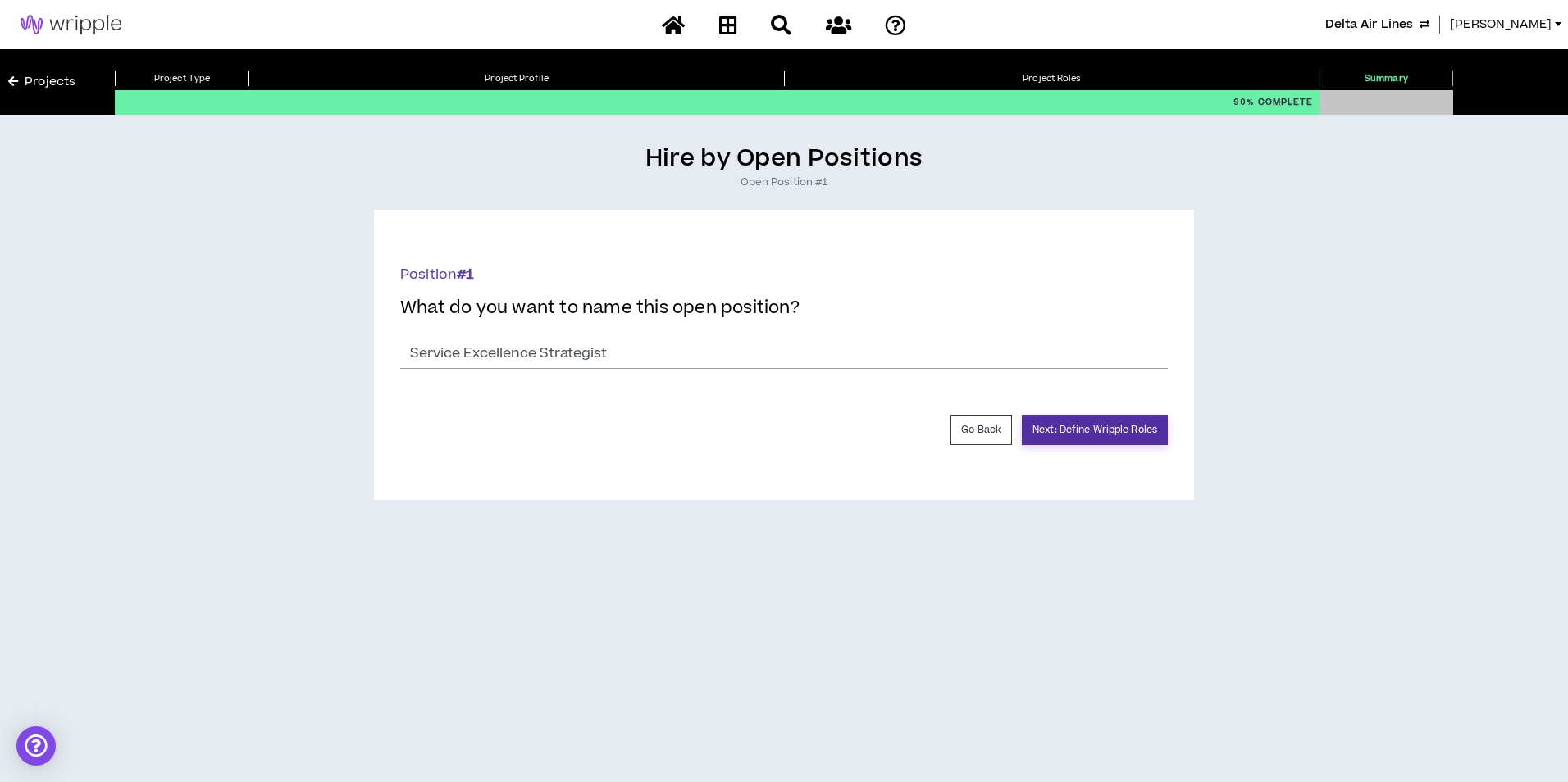
click at [1098, 432] on button "Next: Define Wripple Roles" at bounding box center [1095, 430] width 146 height 31
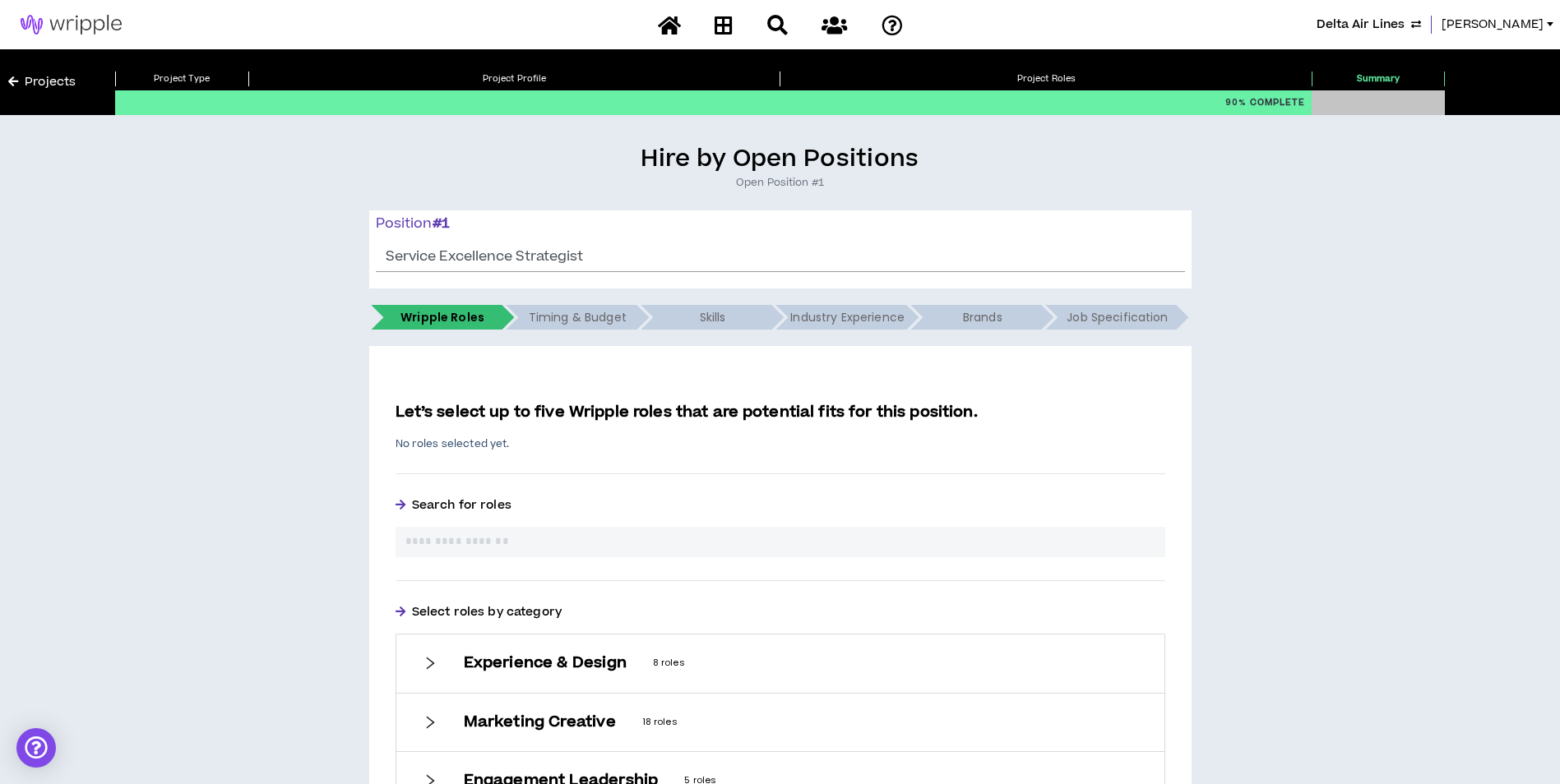
click at [569, 540] on input "text" at bounding box center [780, 542] width 750 height 18
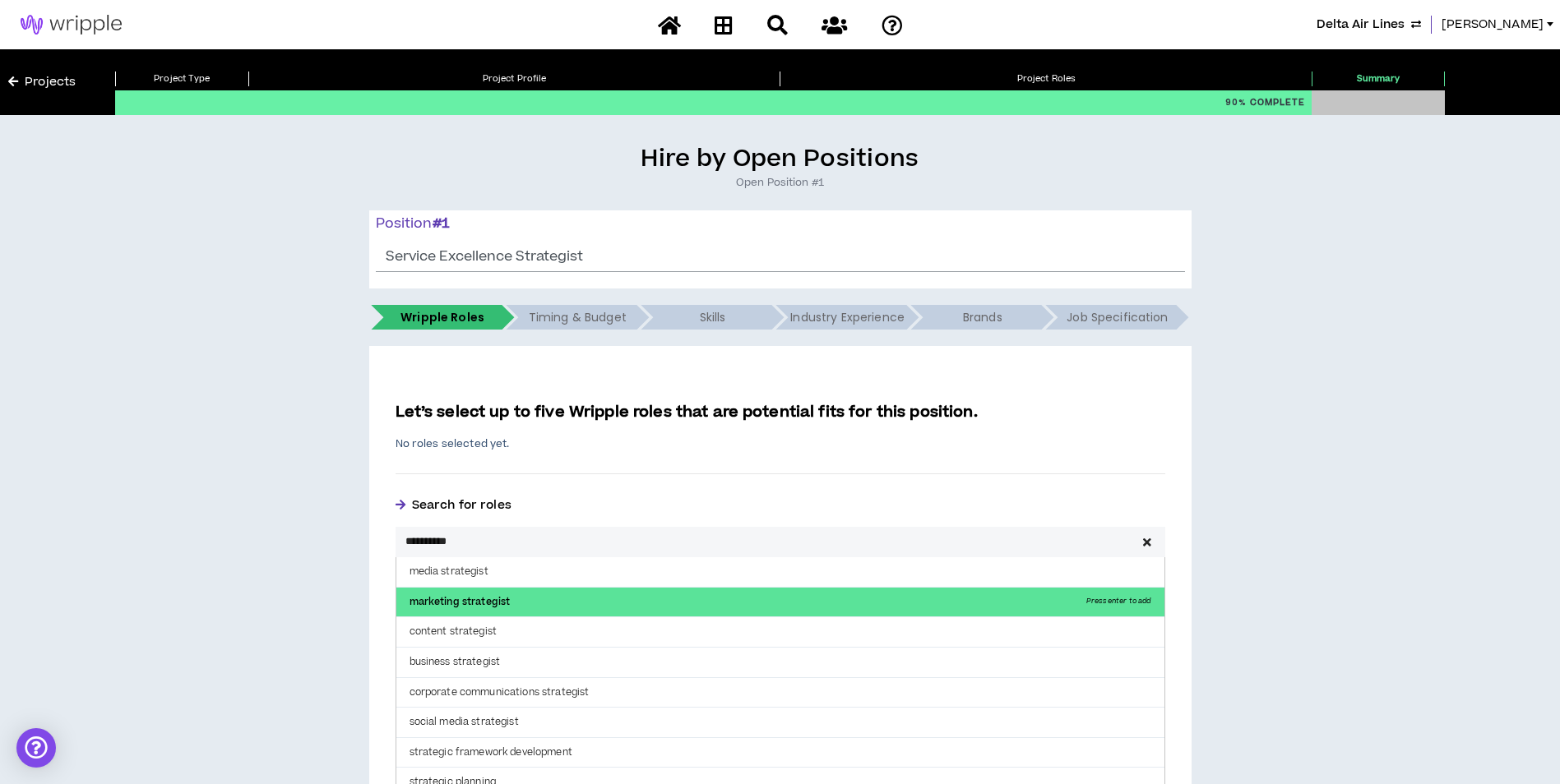
type input "**********"
click at [518, 597] on p "marketing strategist Press enter to add" at bounding box center [780, 603] width 768 height 30
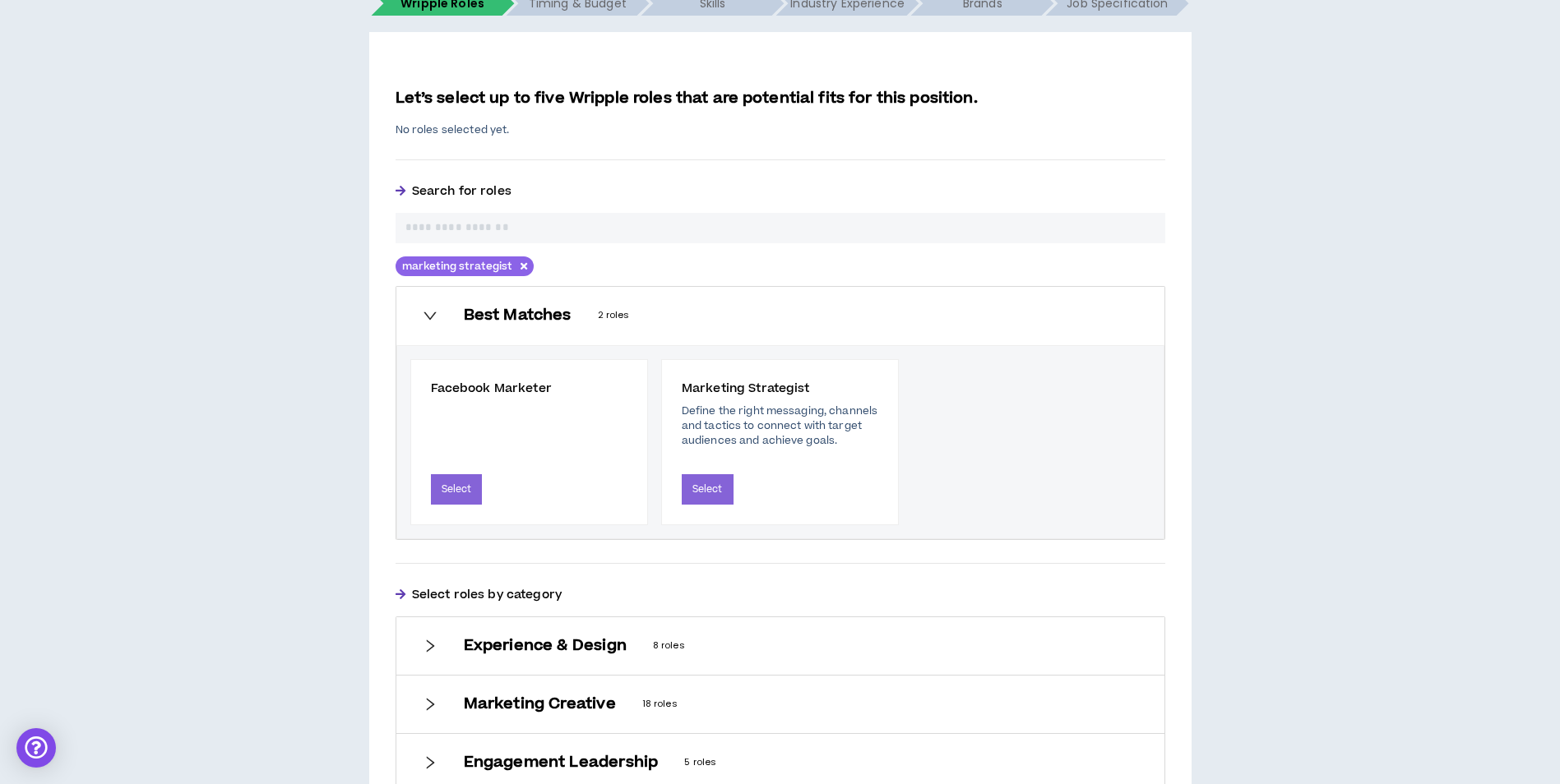
scroll to position [329, 0]
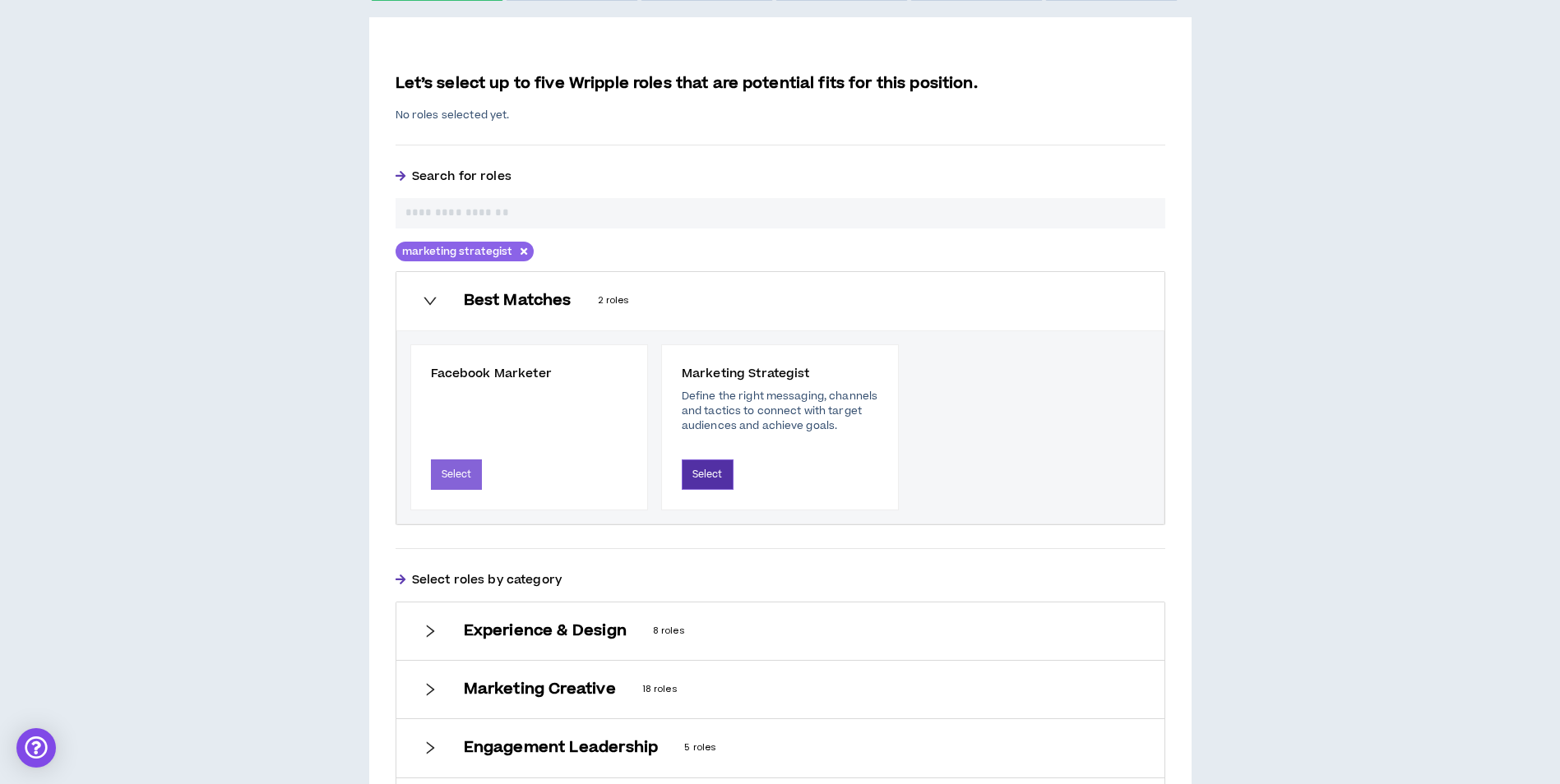
click at [712, 472] on button "Select" at bounding box center [708, 475] width 52 height 31
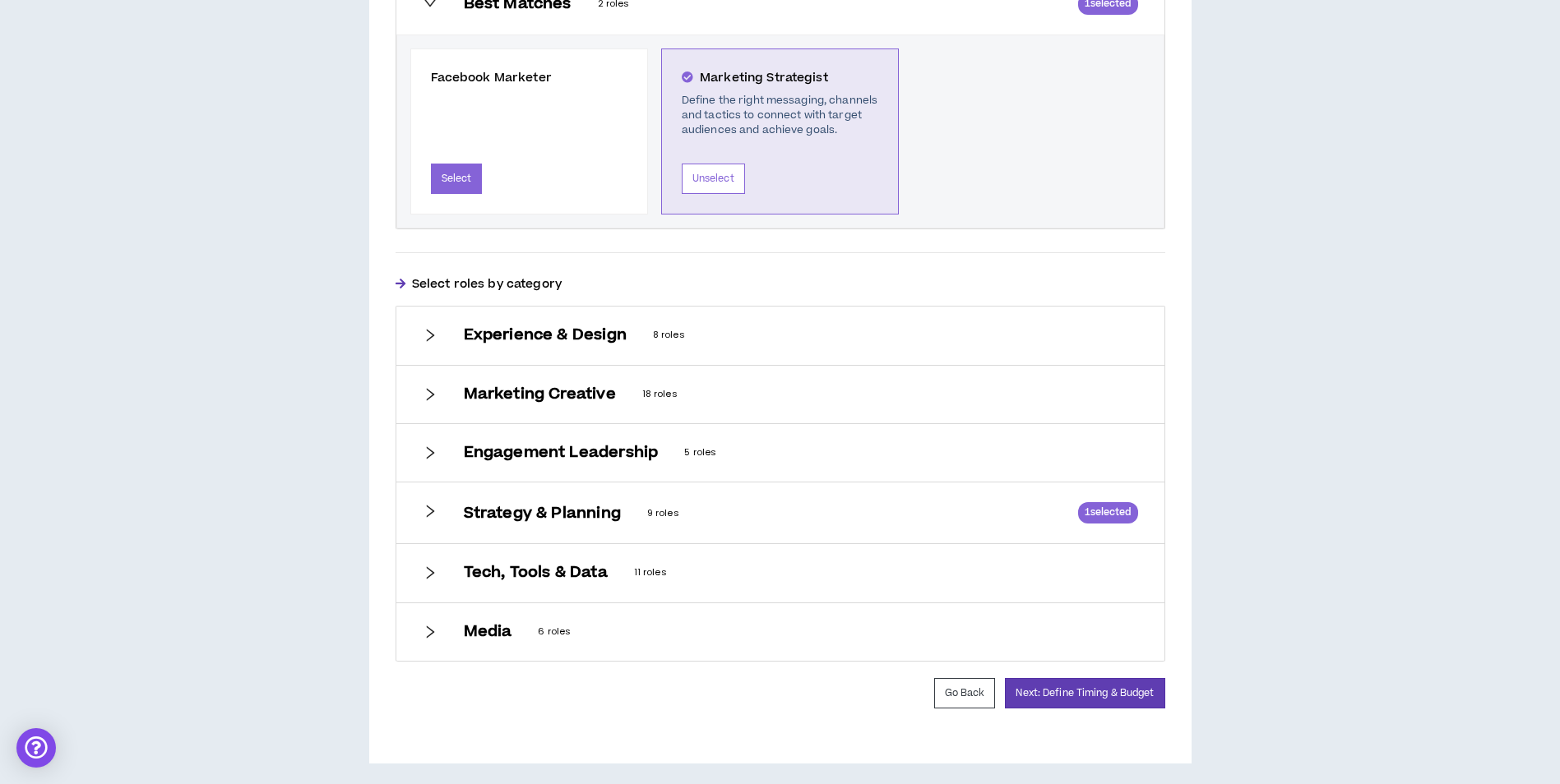
scroll to position [672, 0]
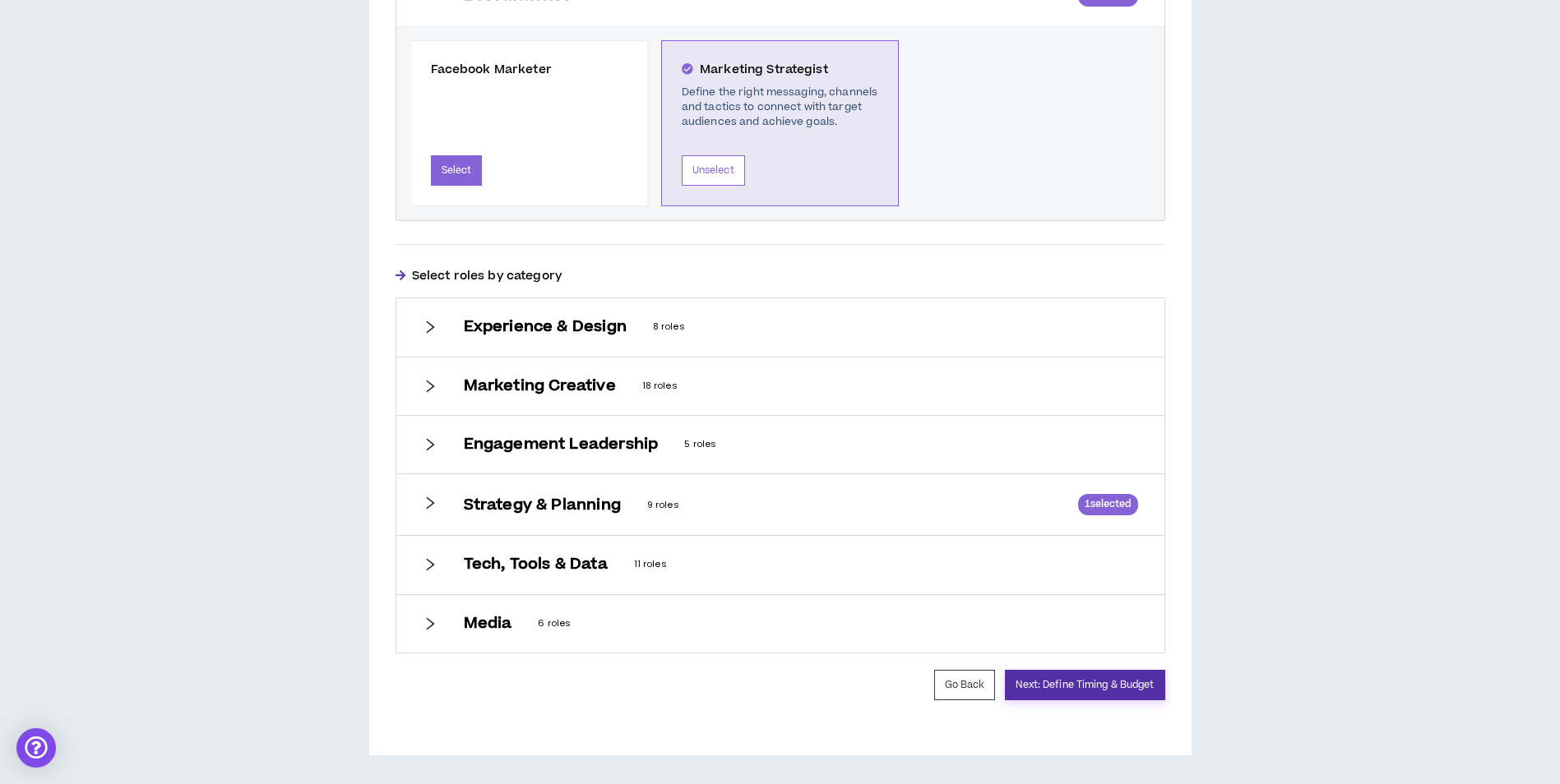
click at [1093, 687] on button "Next: Define Timing & Budget" at bounding box center [1084, 685] width 160 height 31
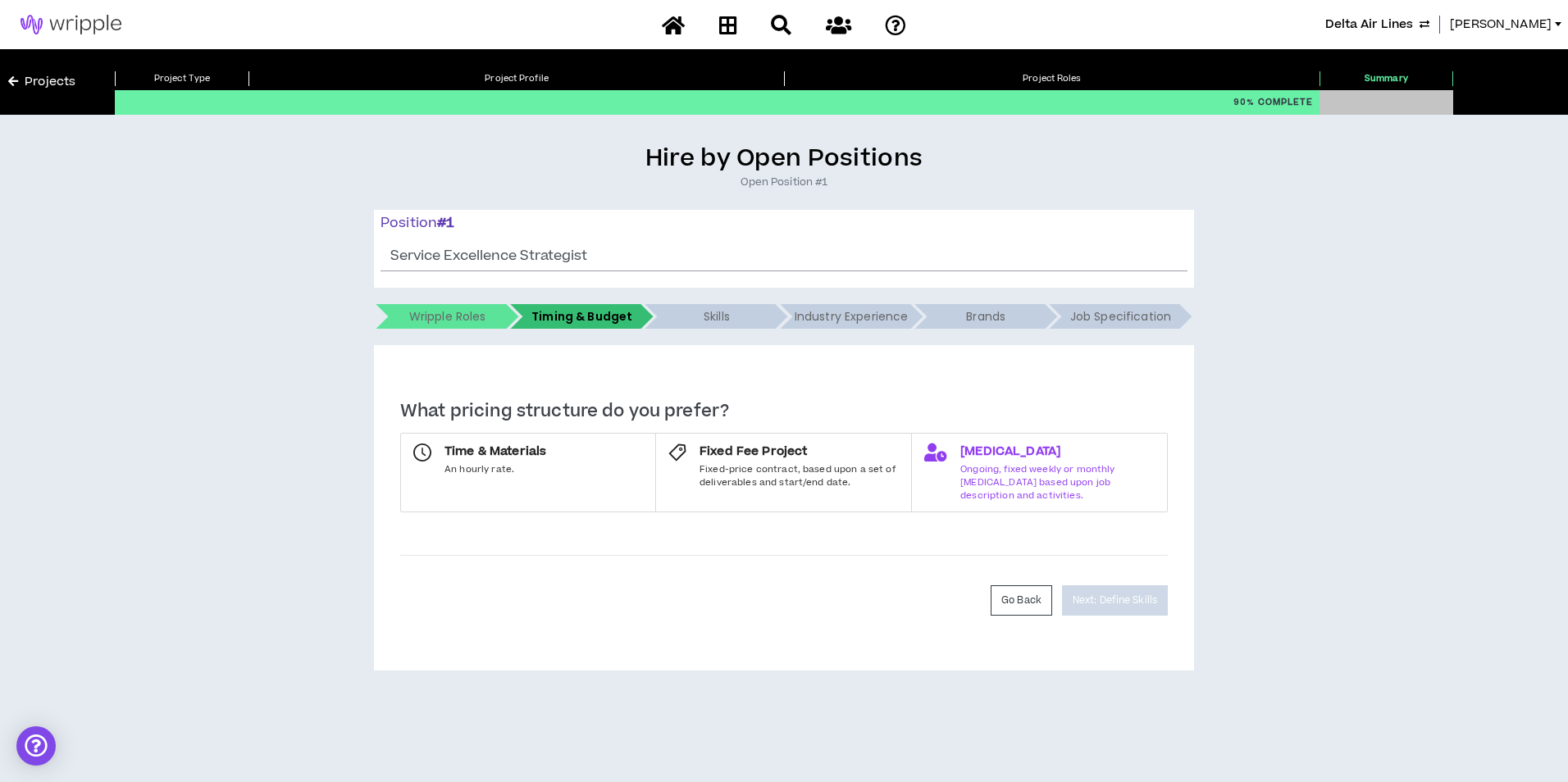
click at [1056, 453] on span "[MEDICAL_DATA]" at bounding box center [1057, 452] width 195 height 17
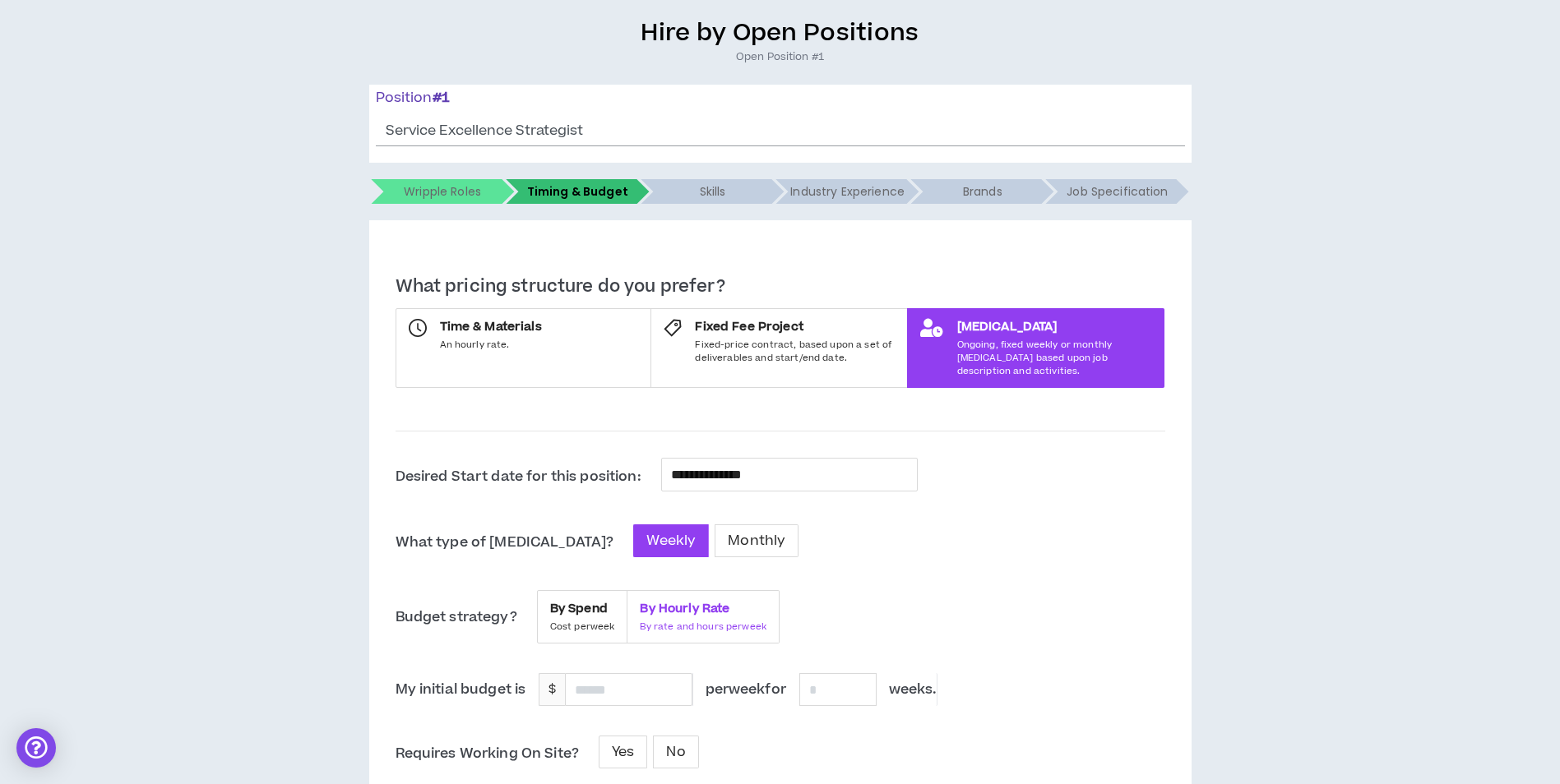
scroll to position [247, 0]
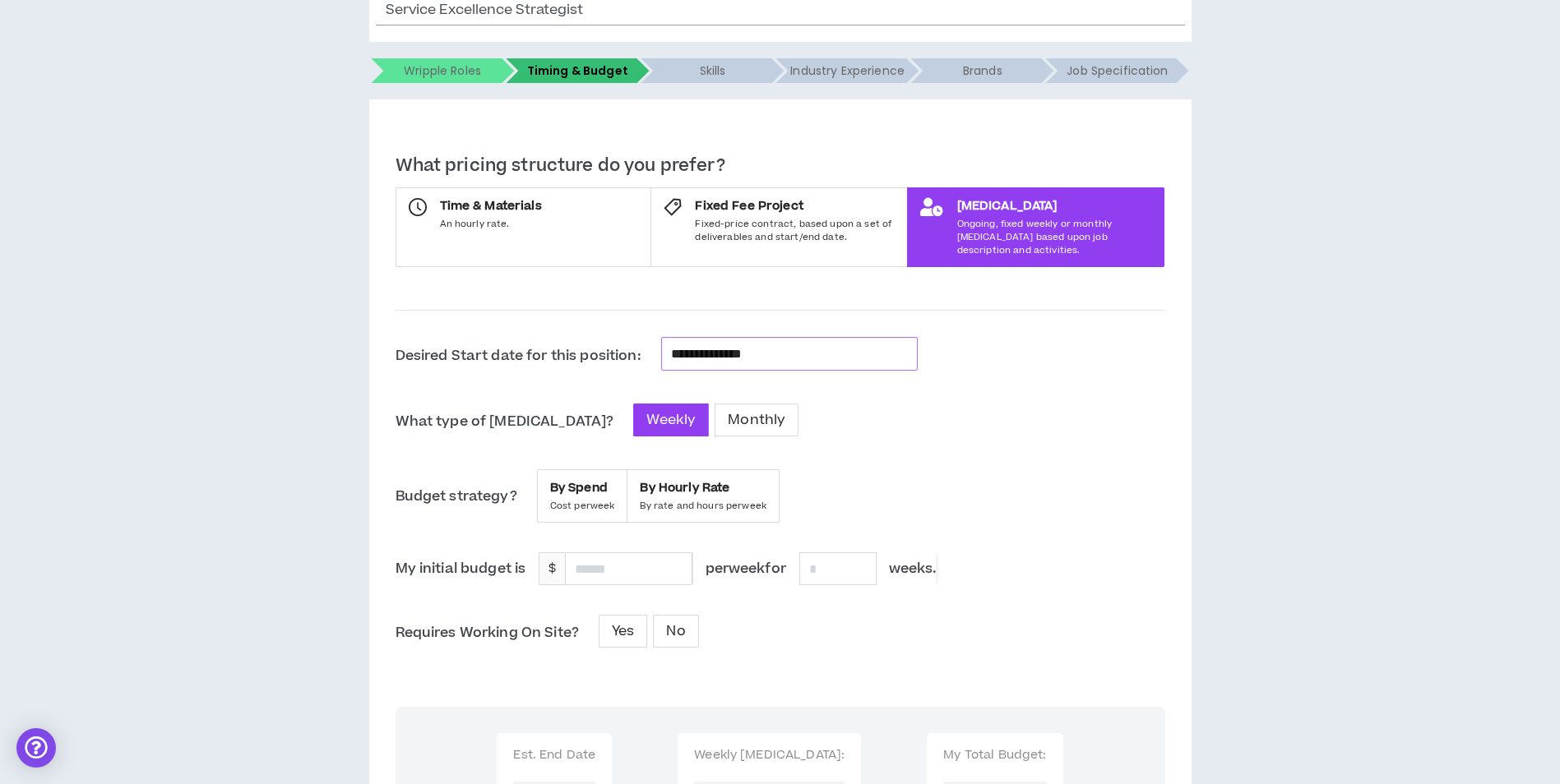
click at [784, 344] on input "**********" at bounding box center [789, 354] width 237 height 21
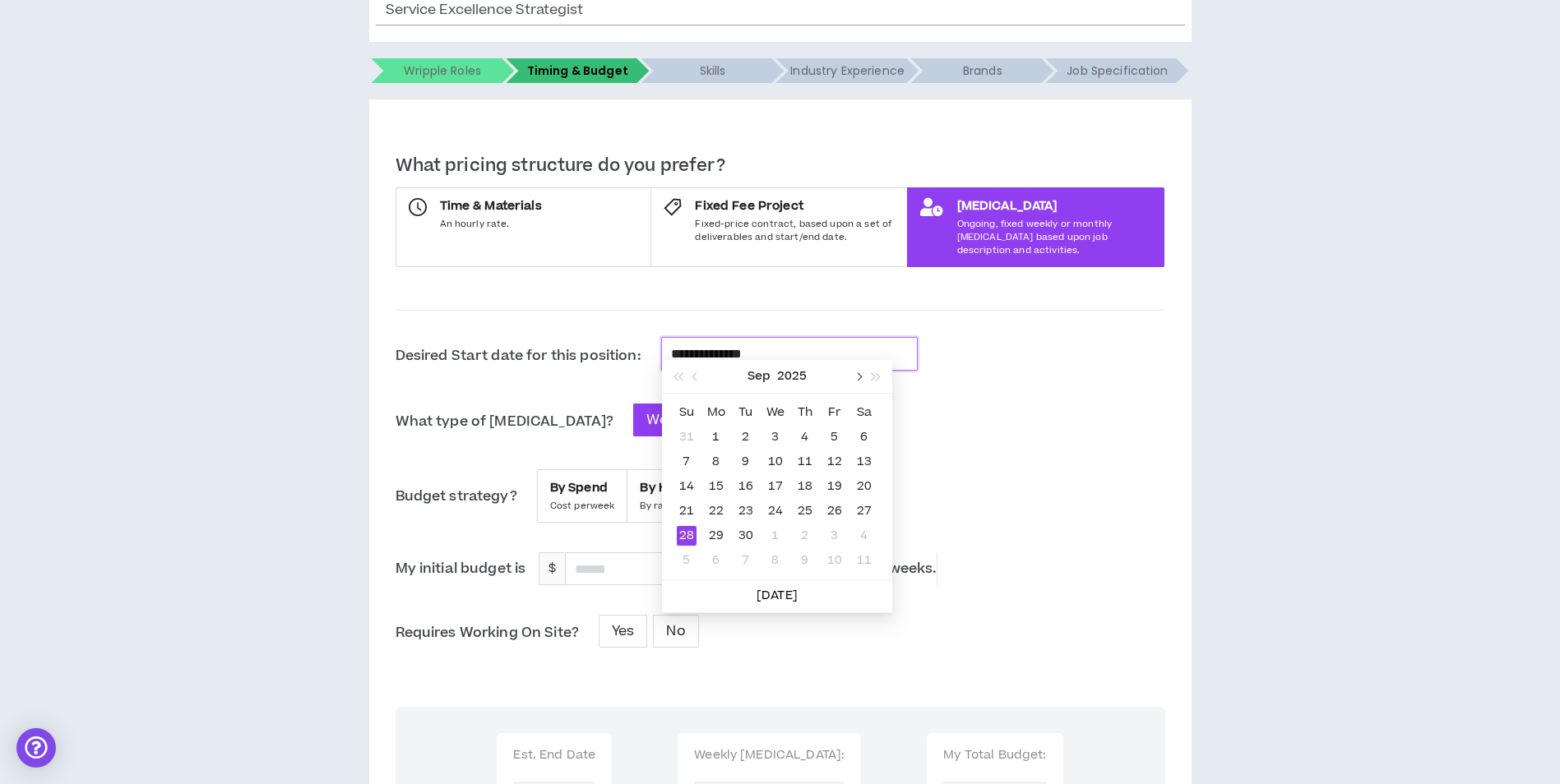
click at [857, 378] on span "button" at bounding box center [858, 377] width 8 height 8
type input "**********"
click at [712, 492] on div "13" at bounding box center [715, 486] width 20 height 20
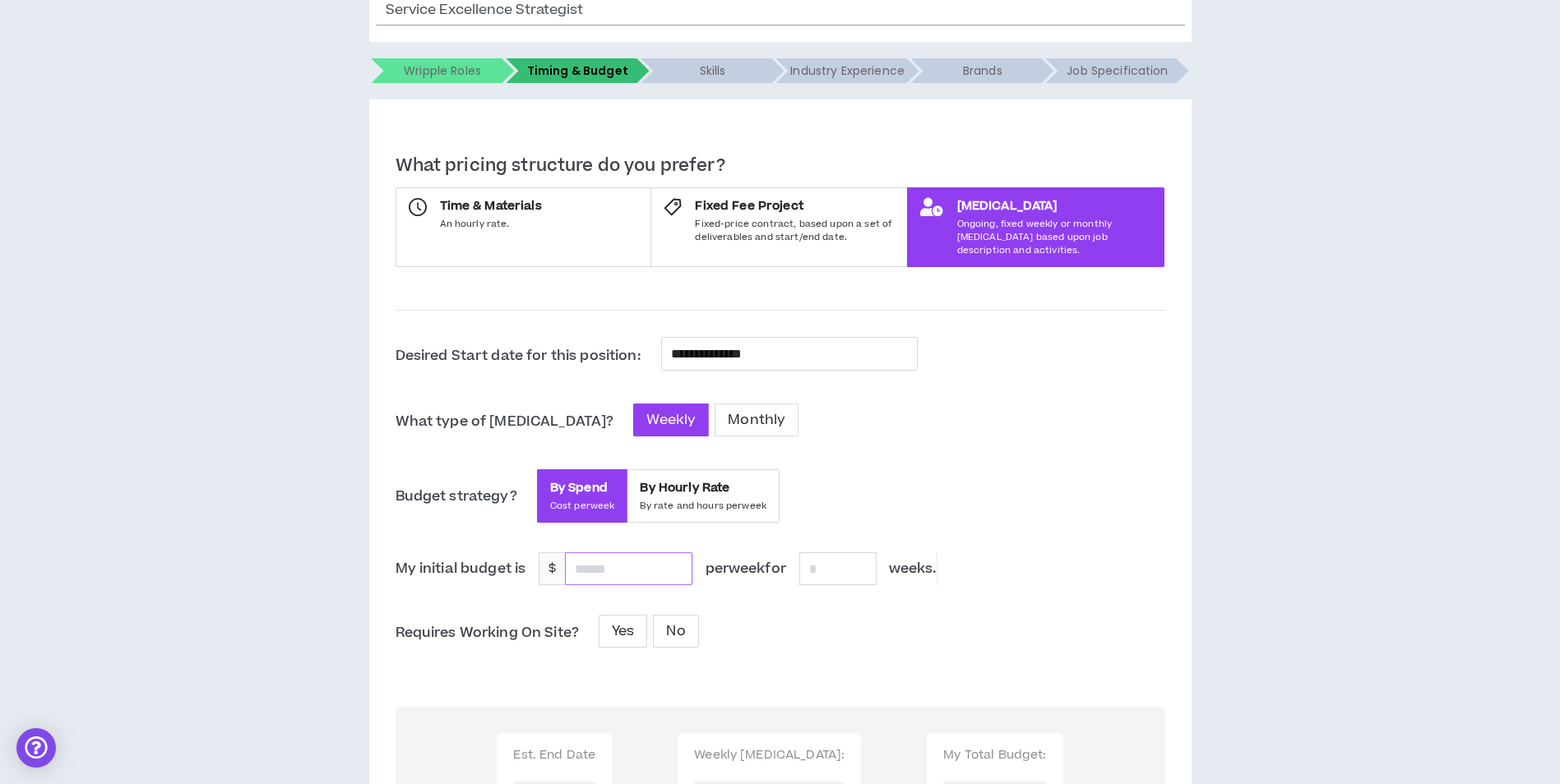
click at [666, 554] on input at bounding box center [628, 569] width 125 height 32
type input "*****"
click at [849, 554] on input at bounding box center [837, 569] width 75 height 32
click at [988, 553] on span "My initial budget is $ ***** per week for ** weeks ." at bounding box center [780, 568] width 769 height 33
click at [674, 650] on div "**********" at bounding box center [780, 764] width 769 height 855
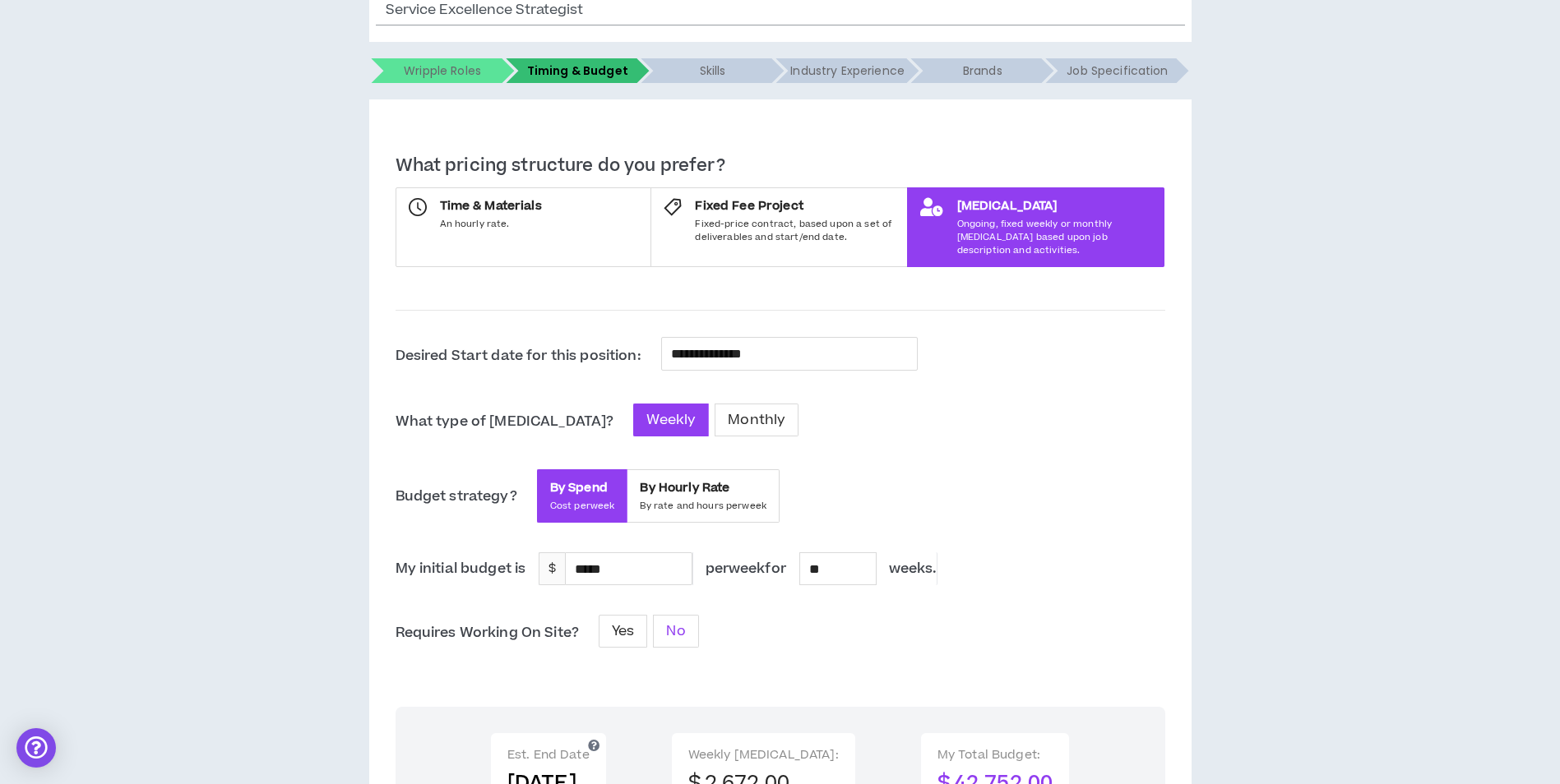
click at [678, 626] on span "No" at bounding box center [675, 631] width 19 height 20
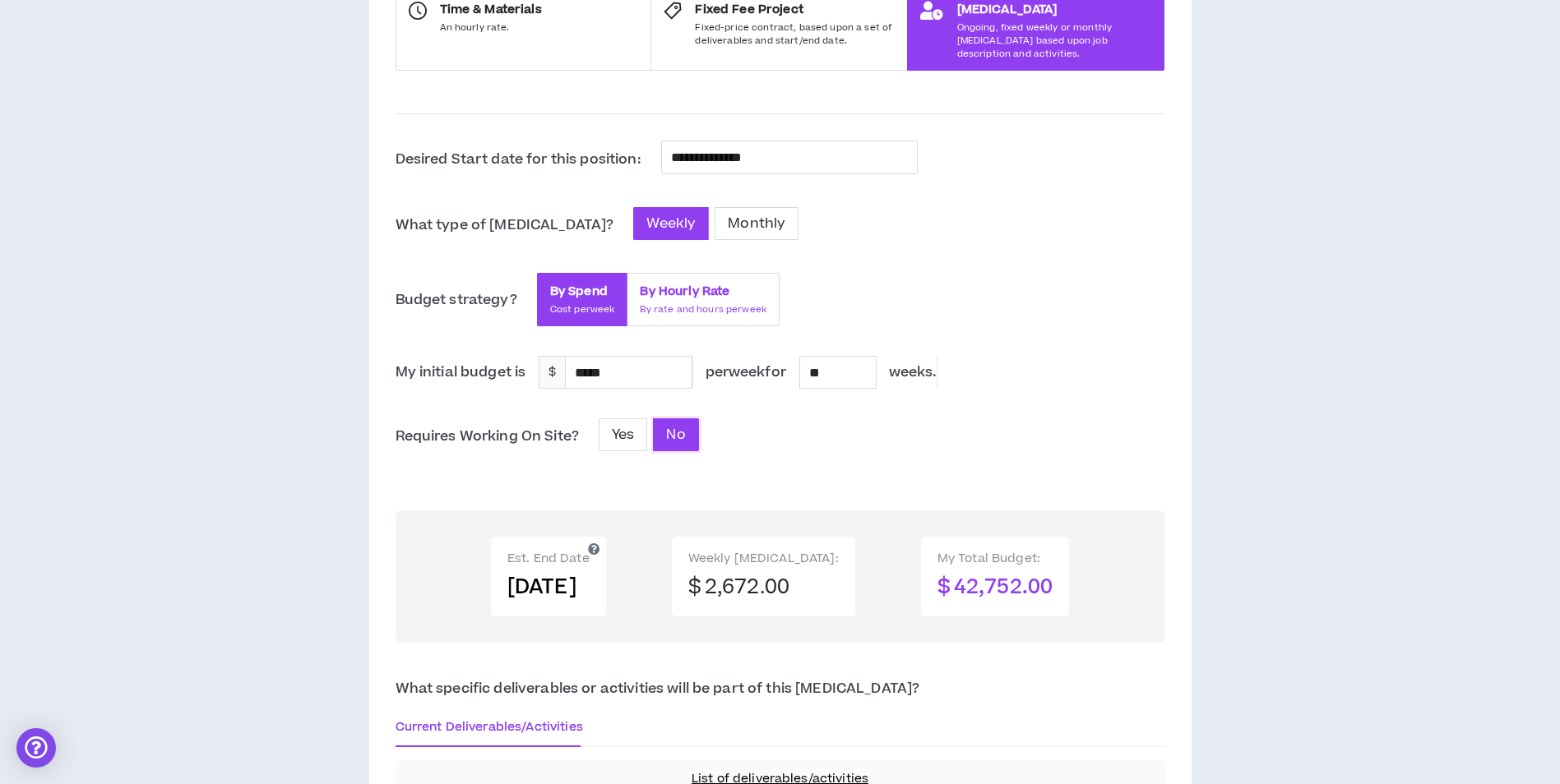
scroll to position [412, 0]
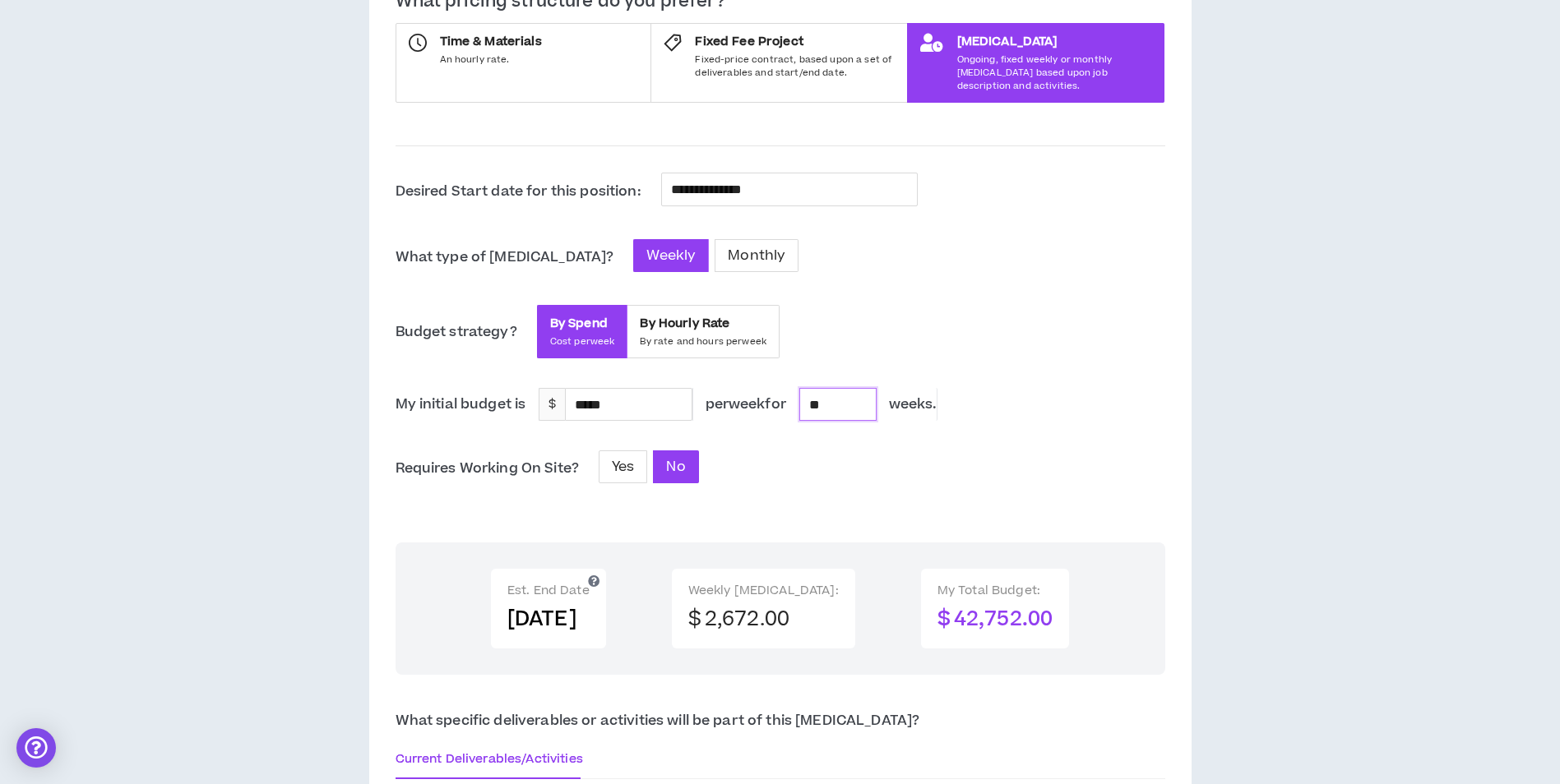
click at [875, 393] on input "**" at bounding box center [837, 405] width 75 height 32
type input "*"
type input "*****"
click at [938, 457] on div "Requires Working On Site? Yes No" at bounding box center [780, 468] width 769 height 36
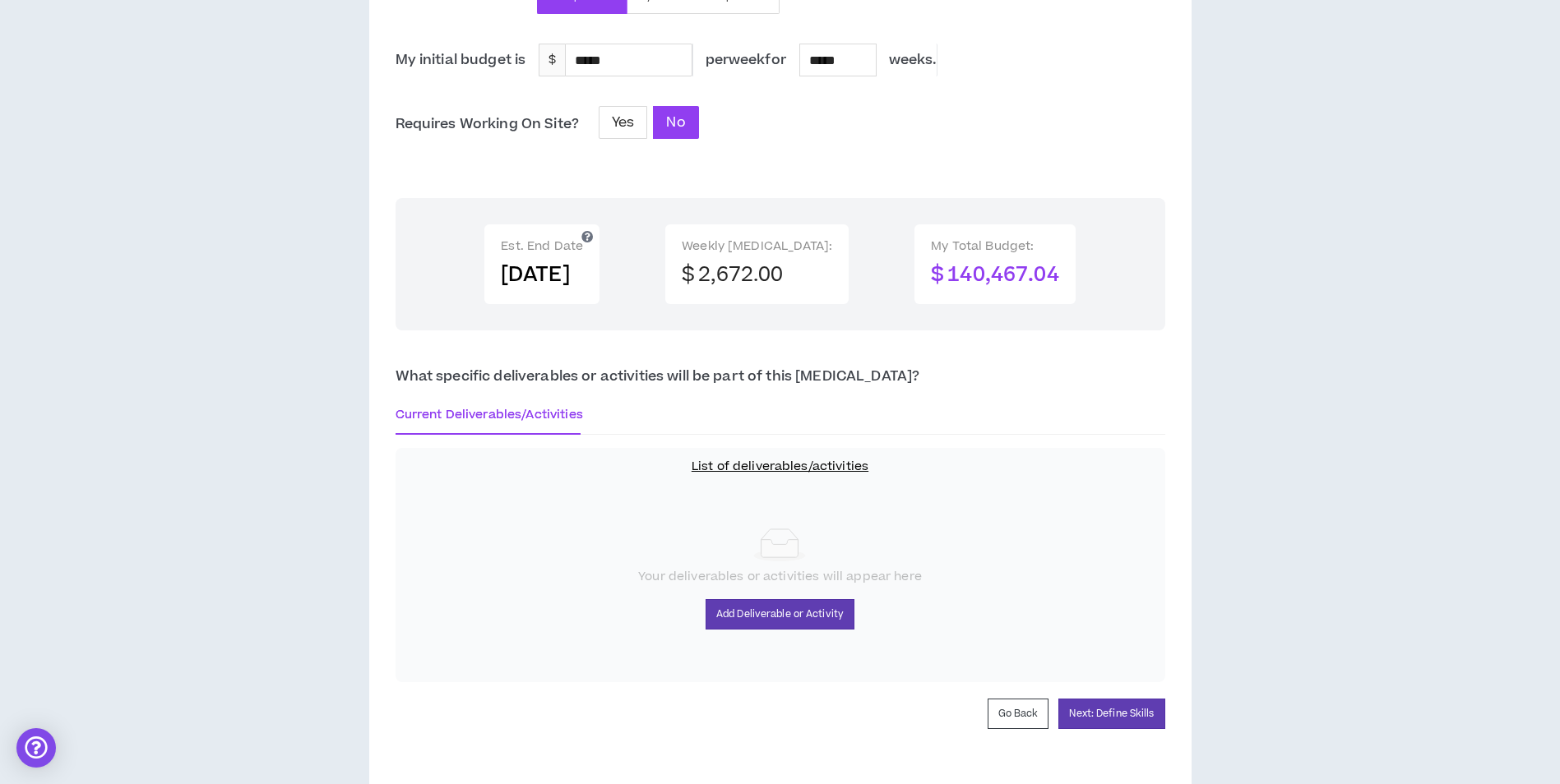
scroll to position [772, 0]
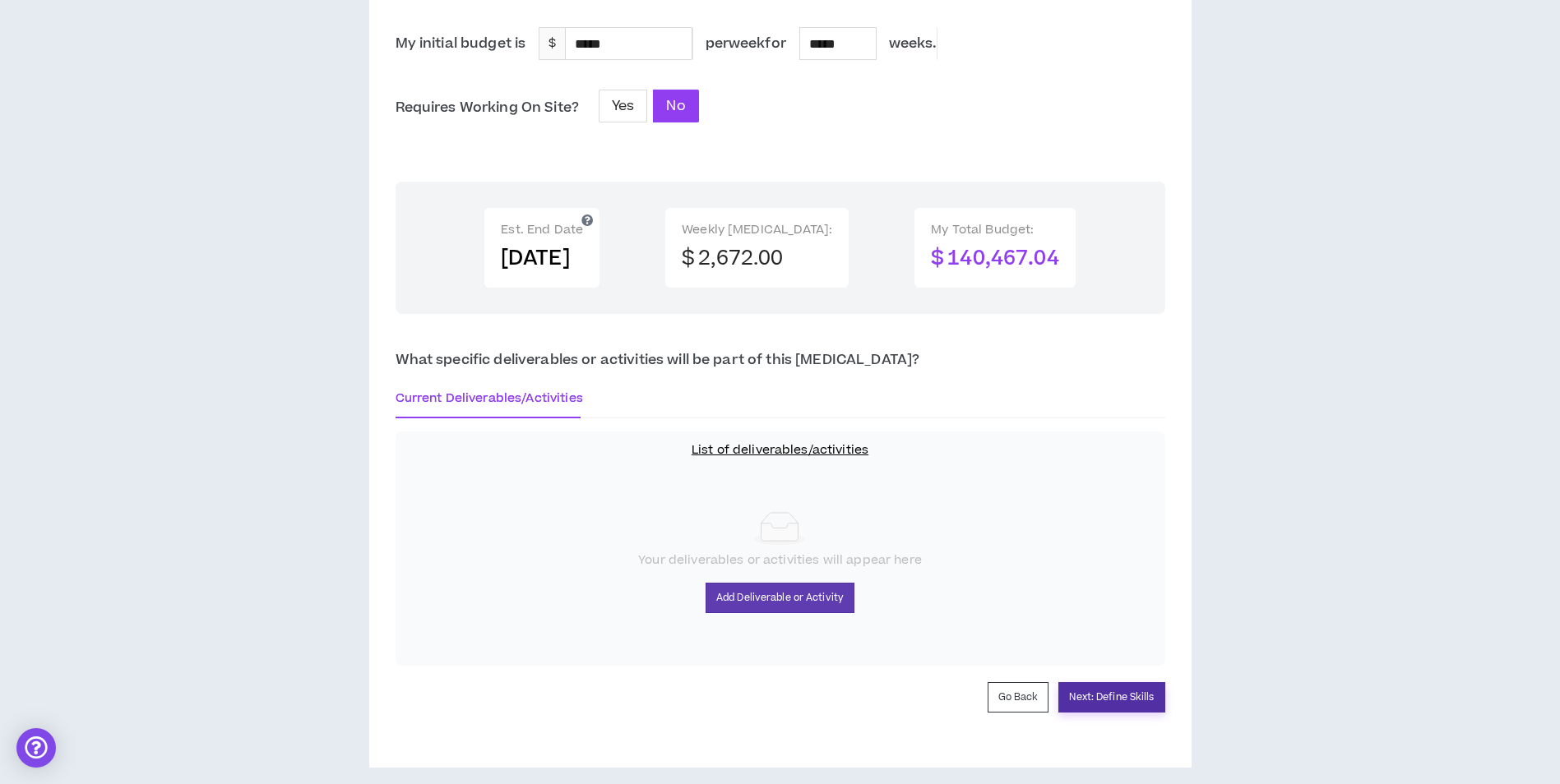
click at [1103, 687] on button "Next: Define Skills" at bounding box center [1111, 698] width 106 height 31
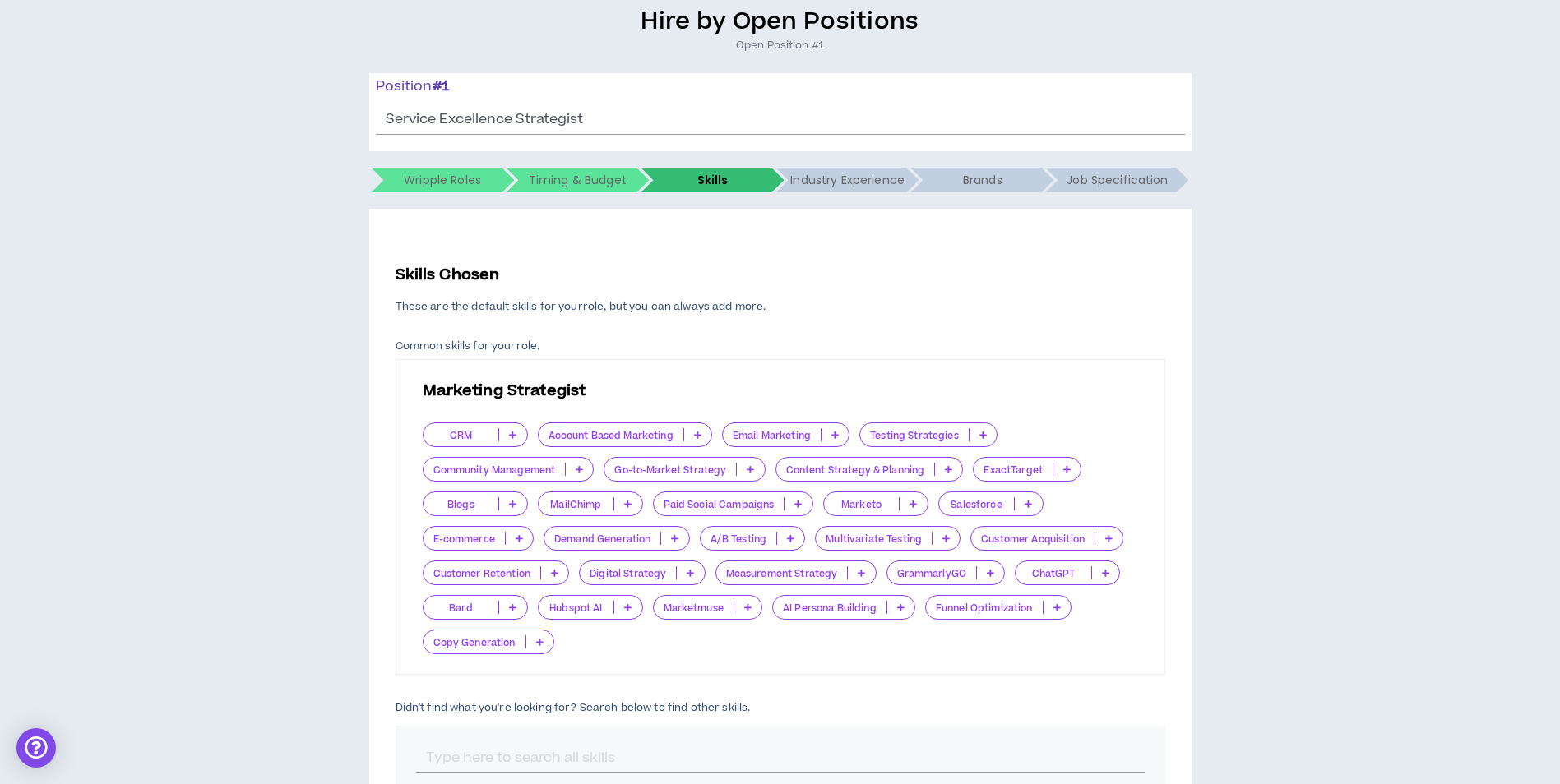
scroll to position [164, 0]
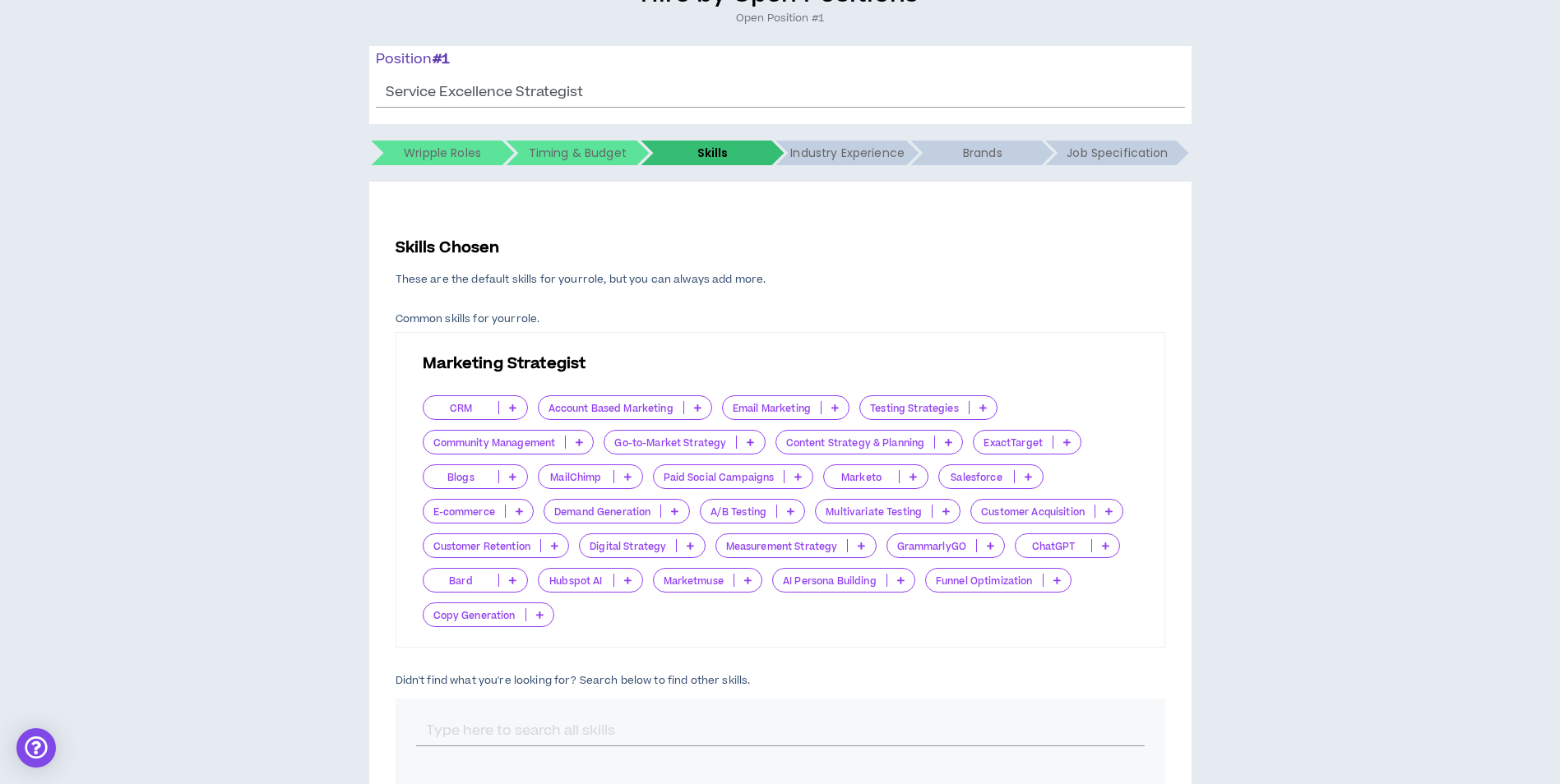
click at [517, 407] on icon at bounding box center [513, 408] width 7 height 8
click at [599, 354] on p "Marketing Strategist" at bounding box center [780, 364] width 715 height 23
click at [952, 445] on icon at bounding box center [949, 442] width 7 height 8
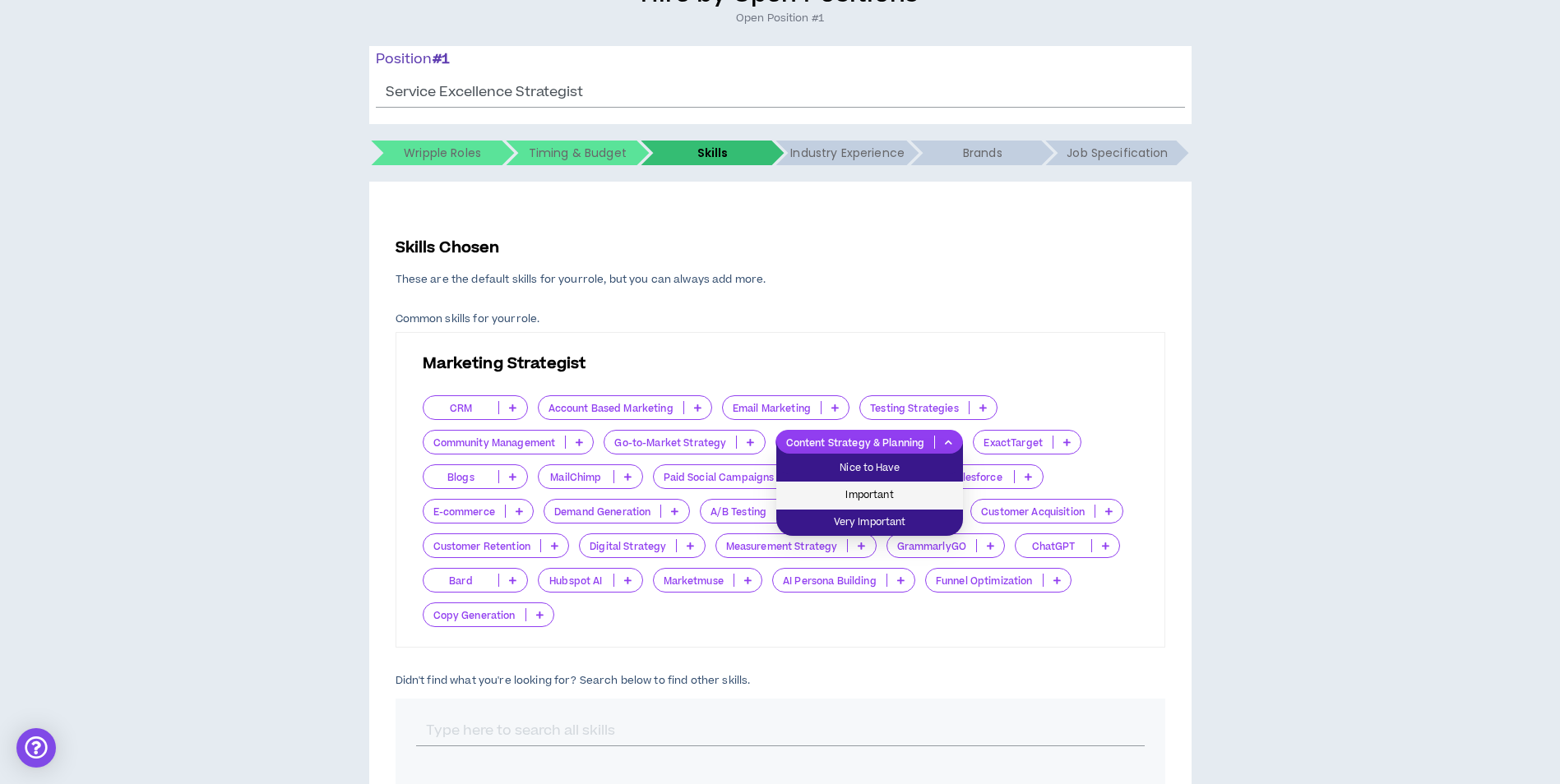
click at [913, 488] on span "Important" at bounding box center [870, 495] width 167 height 18
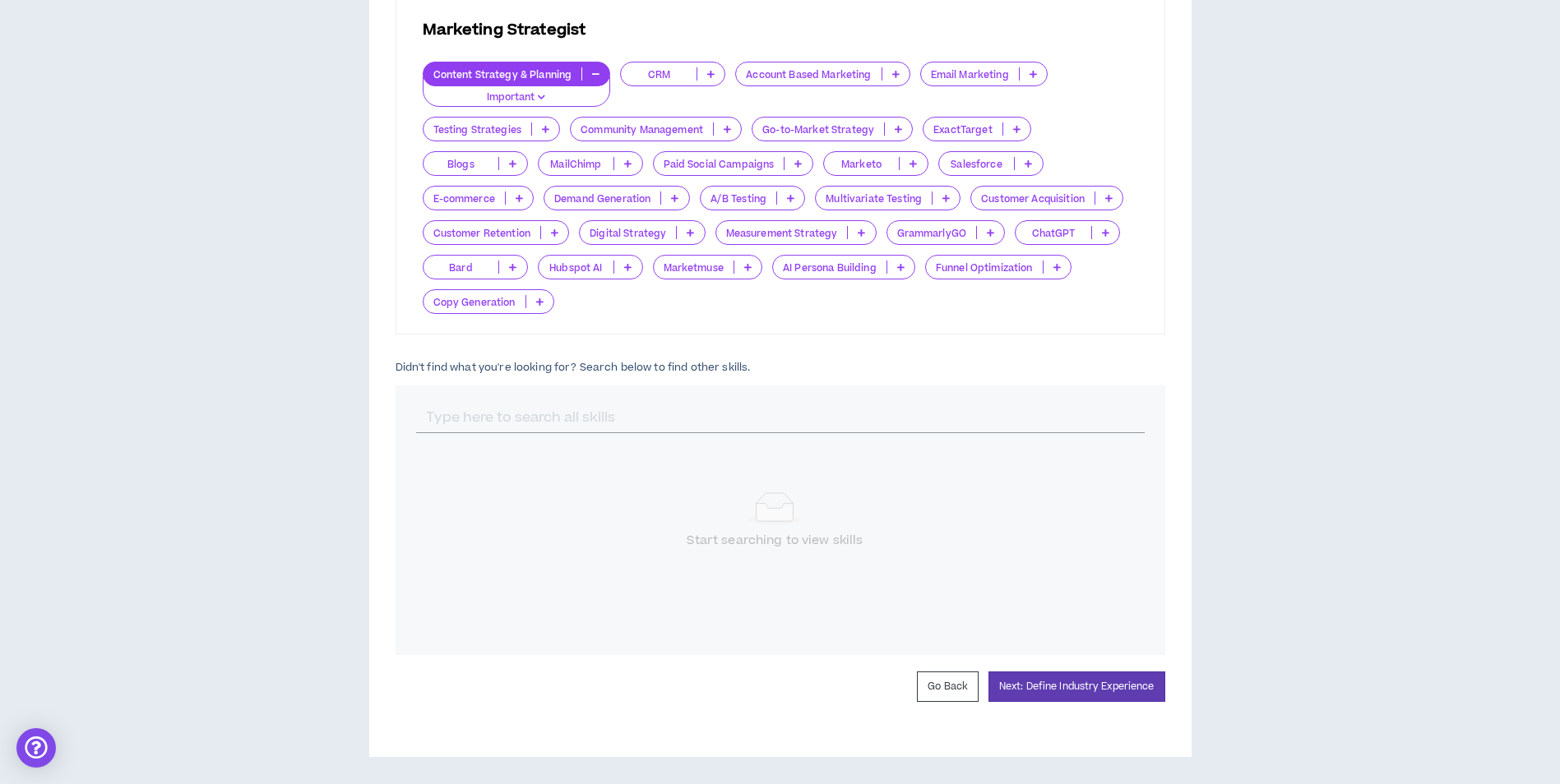
scroll to position [500, 0]
click at [1074, 681] on button "Next: Define Industry Experience" at bounding box center [1077, 685] width 177 height 31
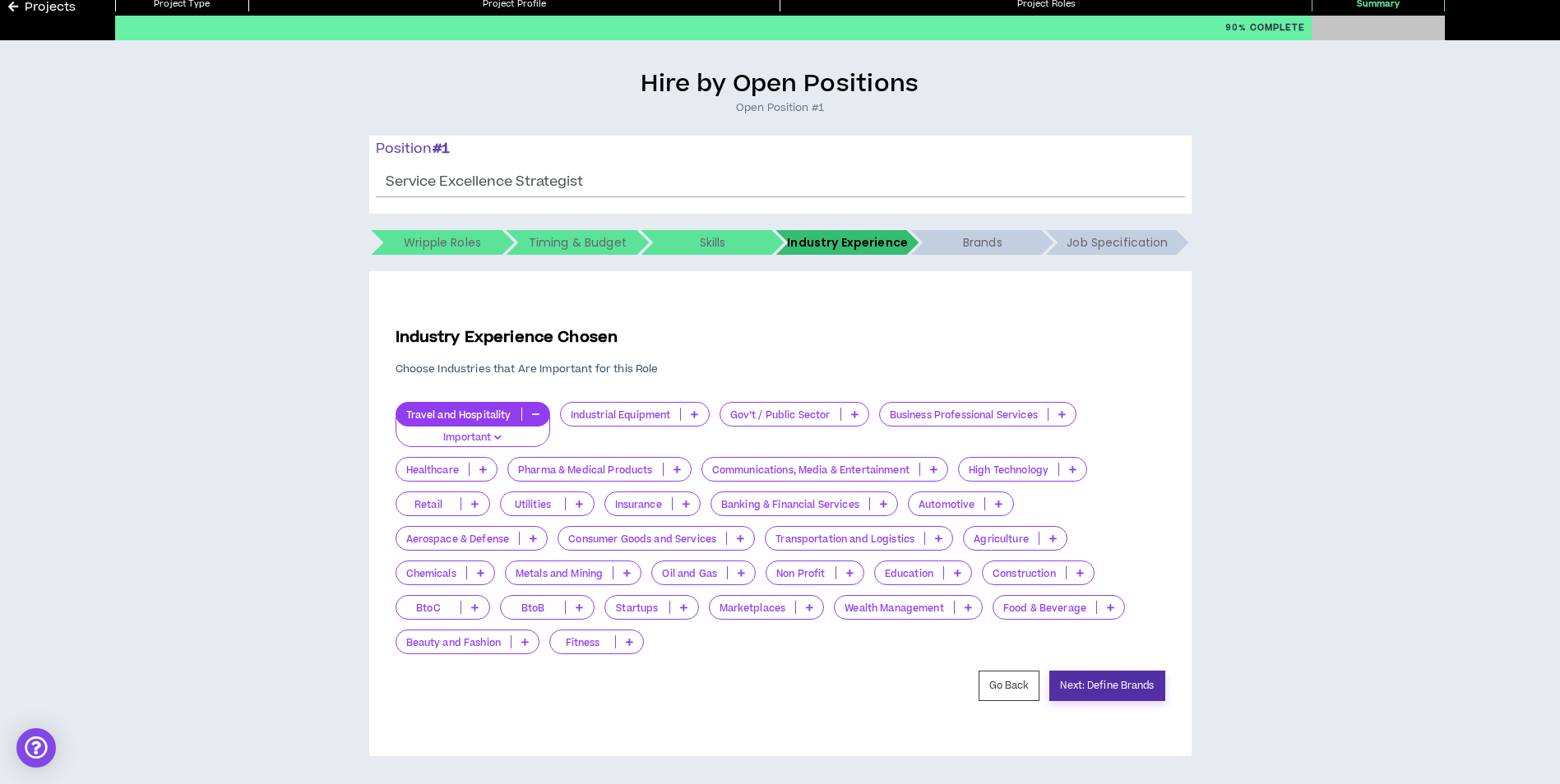
scroll to position [75, 0]
click at [1099, 677] on button "Next: Define Brands" at bounding box center [1107, 685] width 115 height 31
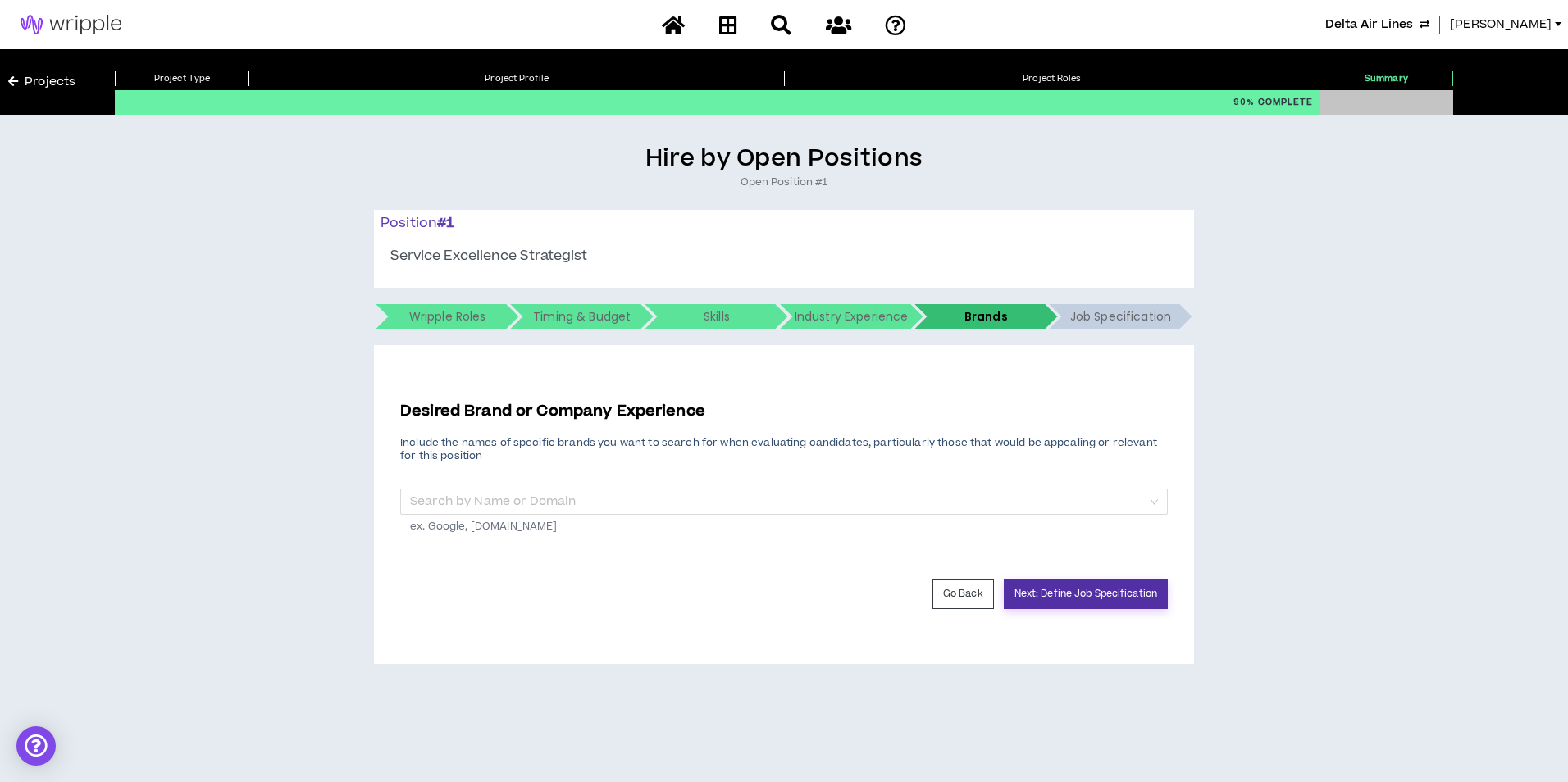
click at [1117, 599] on button "Next: Define Job Specification" at bounding box center [1085, 594] width 164 height 31
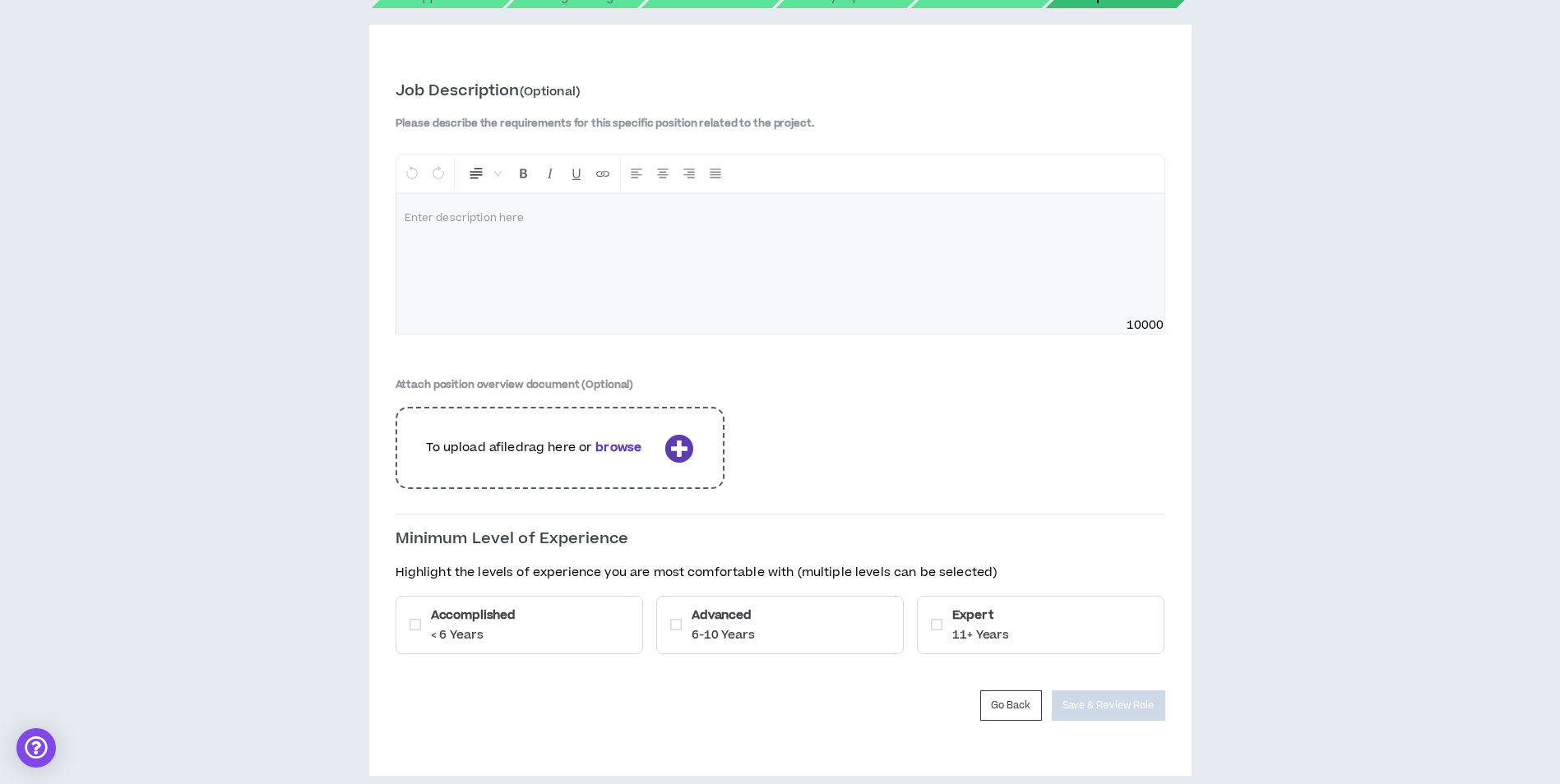
scroll to position [342, 0]
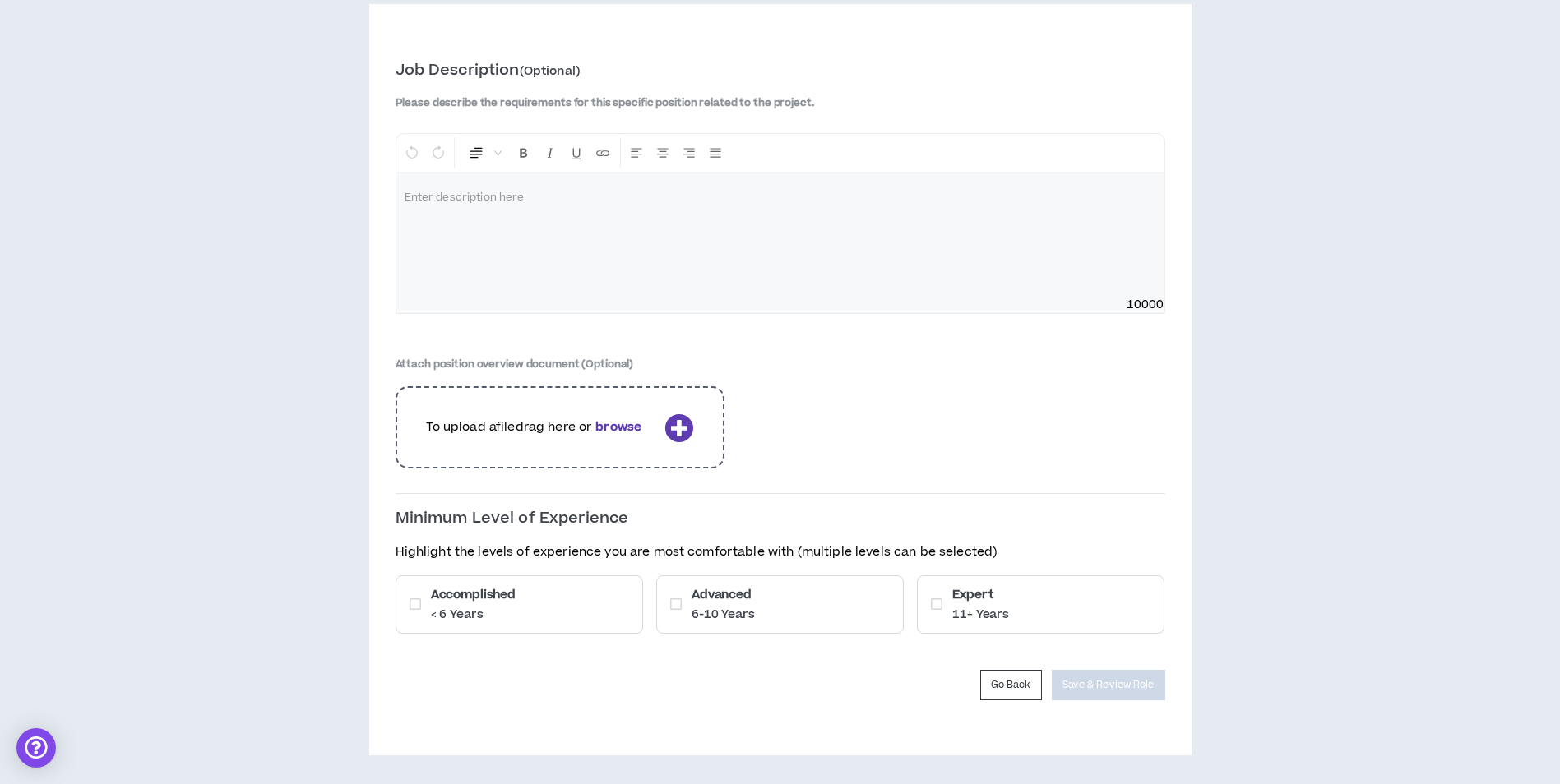
click at [639, 222] on div at bounding box center [780, 235] width 768 height 124
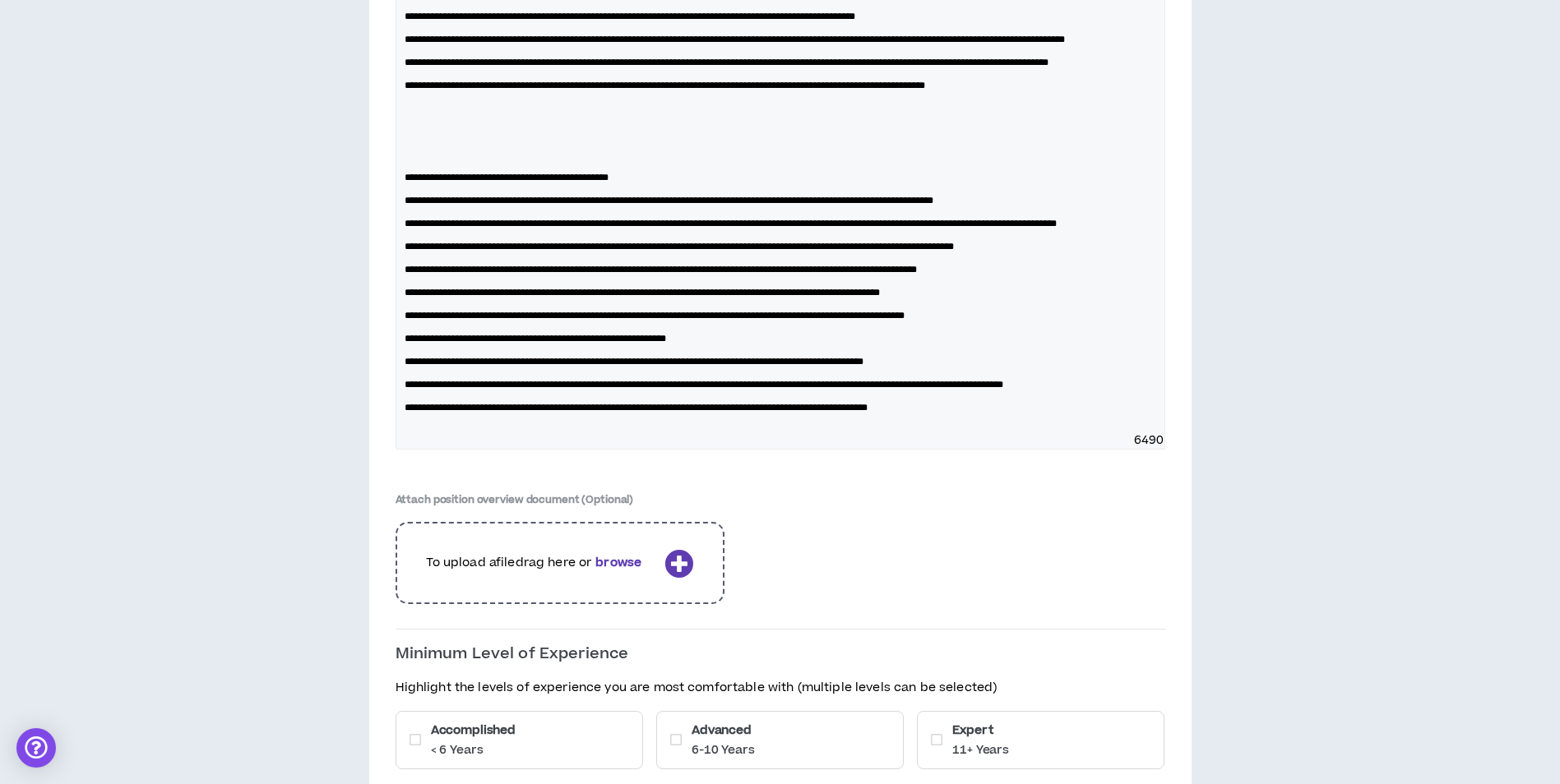
scroll to position [1064, 0]
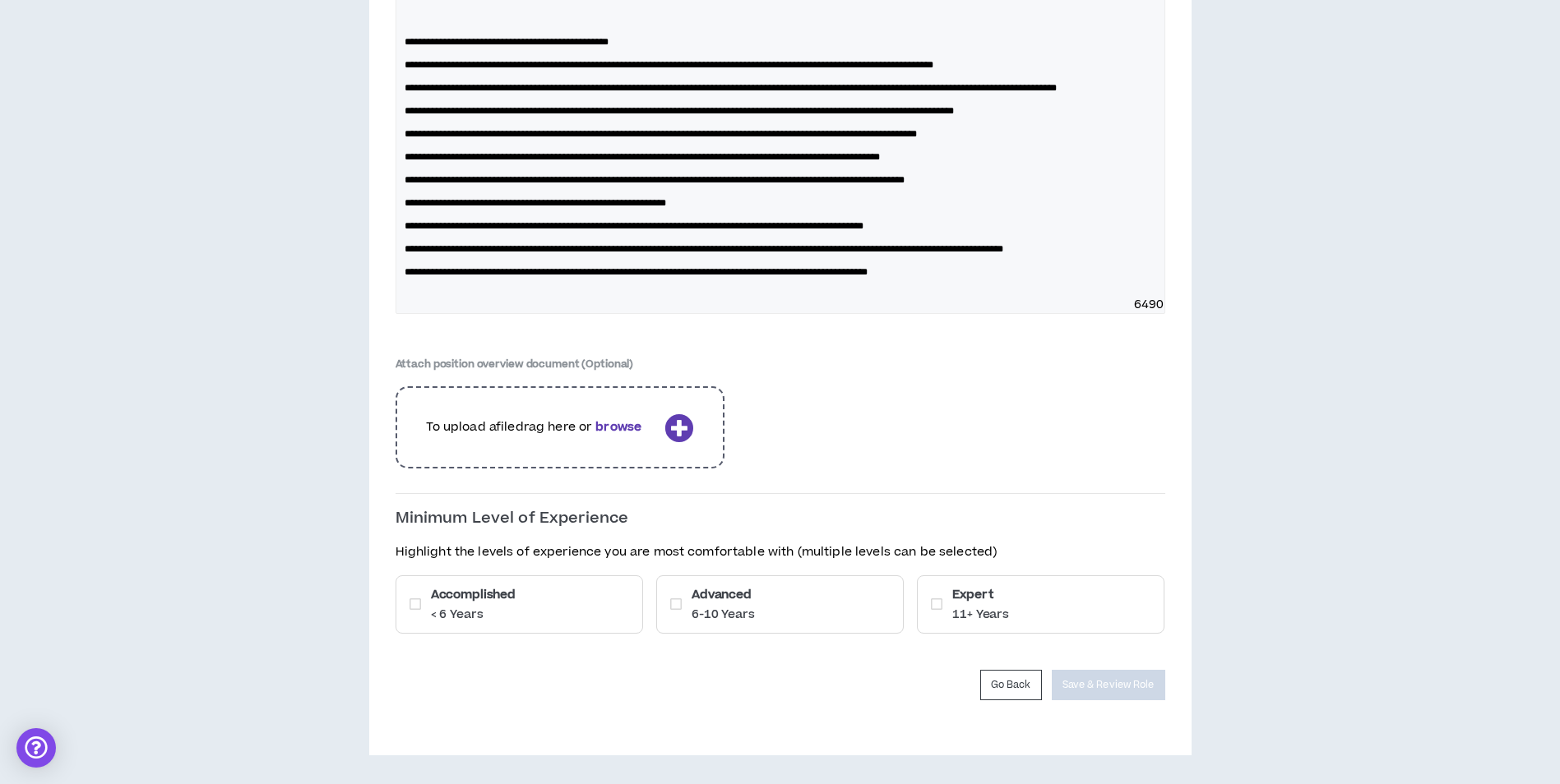
click at [532, 627] on div "Accomplished < 6 Years" at bounding box center [519, 605] width 247 height 59
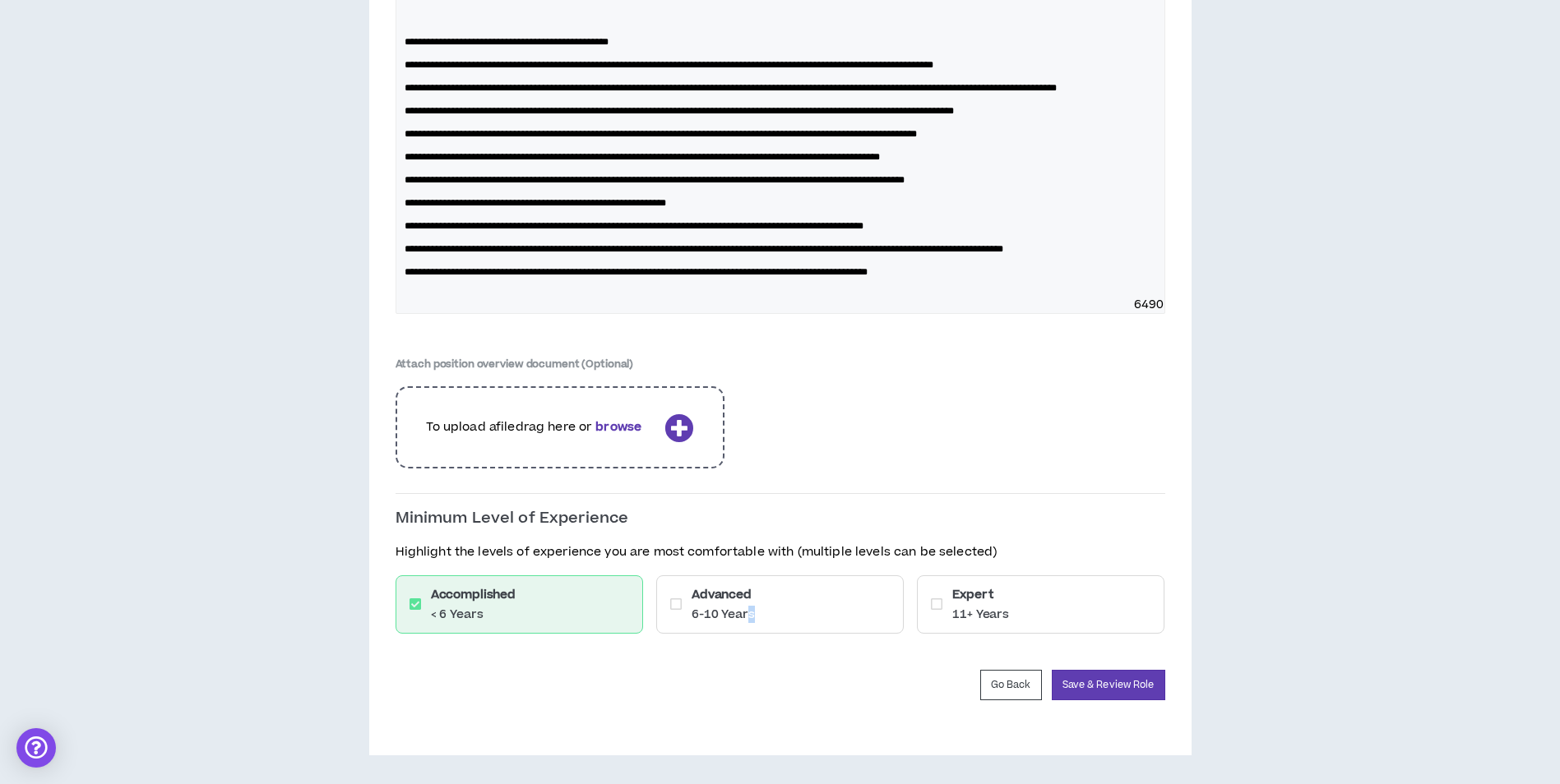
click at [751, 611] on p "6-10 Years" at bounding box center [723, 615] width 63 height 17
drag, startPoint x: 751, startPoint y: 611, endPoint x: 937, endPoint y: 597, distance: 186.5
click at [937, 597] on icon at bounding box center [937, 604] width 11 height 13
click at [817, 594] on div "Advanced 6-10 Years" at bounding box center [780, 605] width 247 height 59
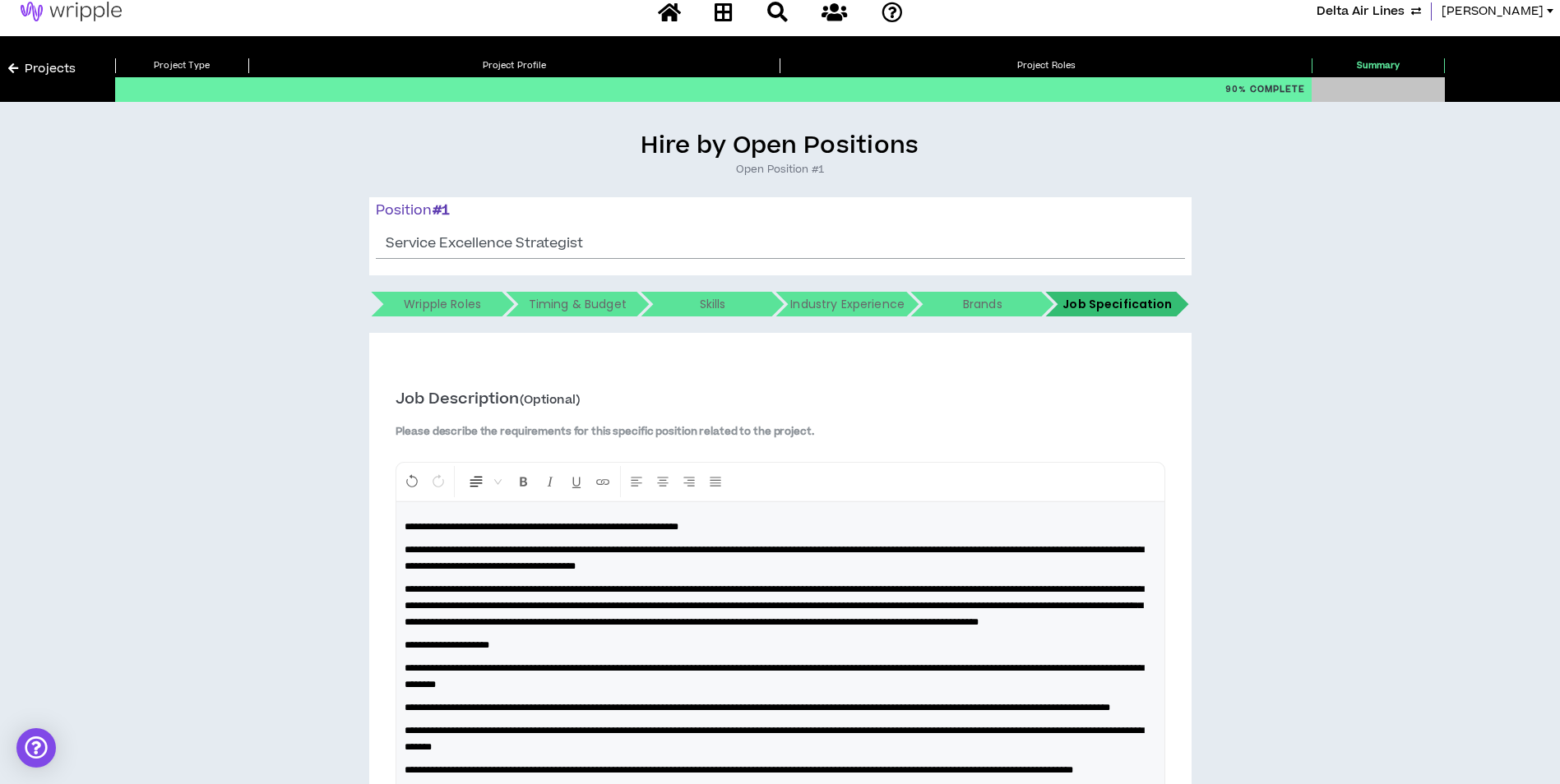
scroll to position [0, 0]
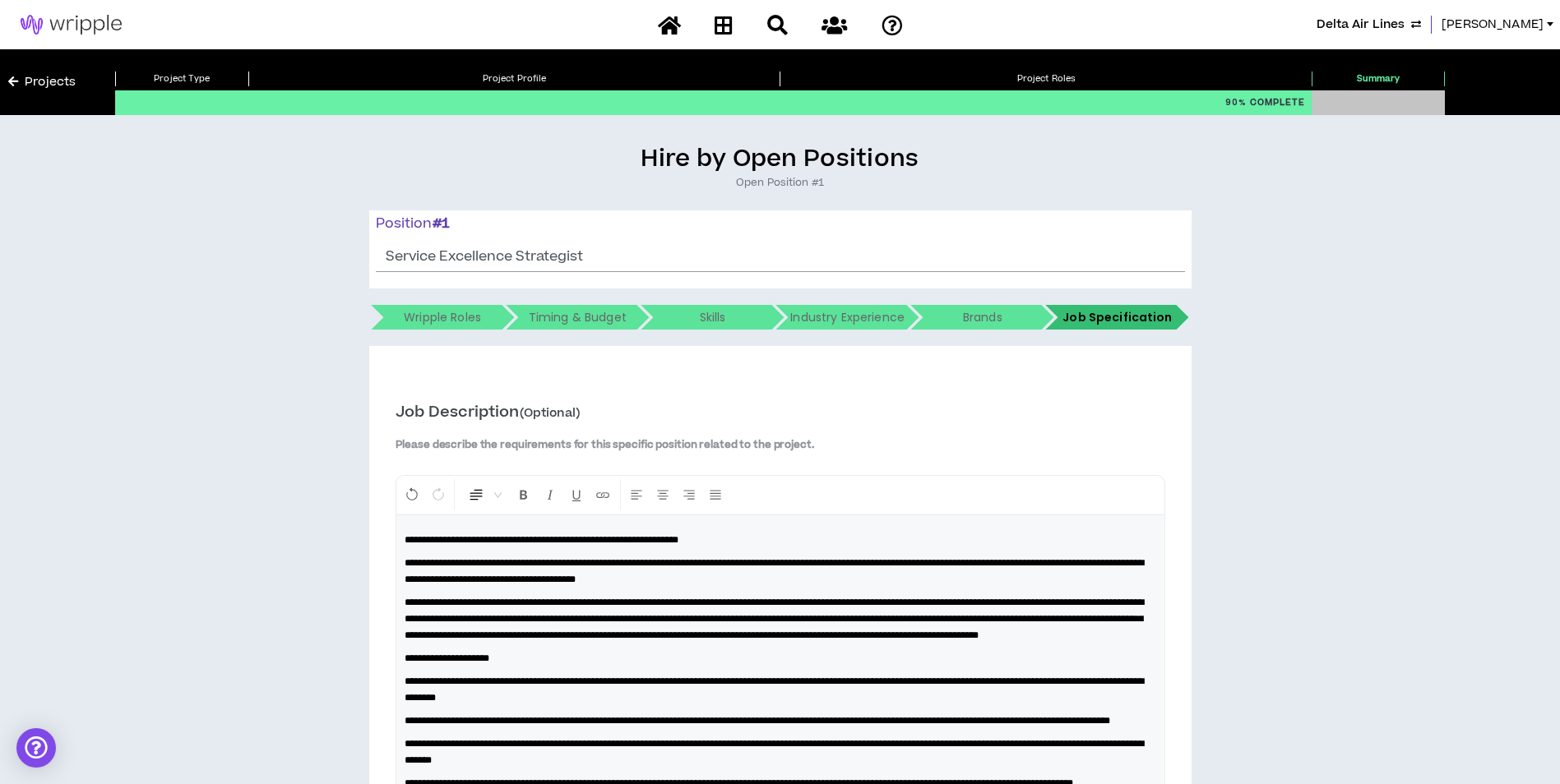
click at [575, 540] on span "**********" at bounding box center [541, 540] width 274 height 10
click at [541, 595] on p "**********" at bounding box center [780, 619] width 752 height 49
click at [557, 535] on span "**********" at bounding box center [541, 540] width 274 height 10
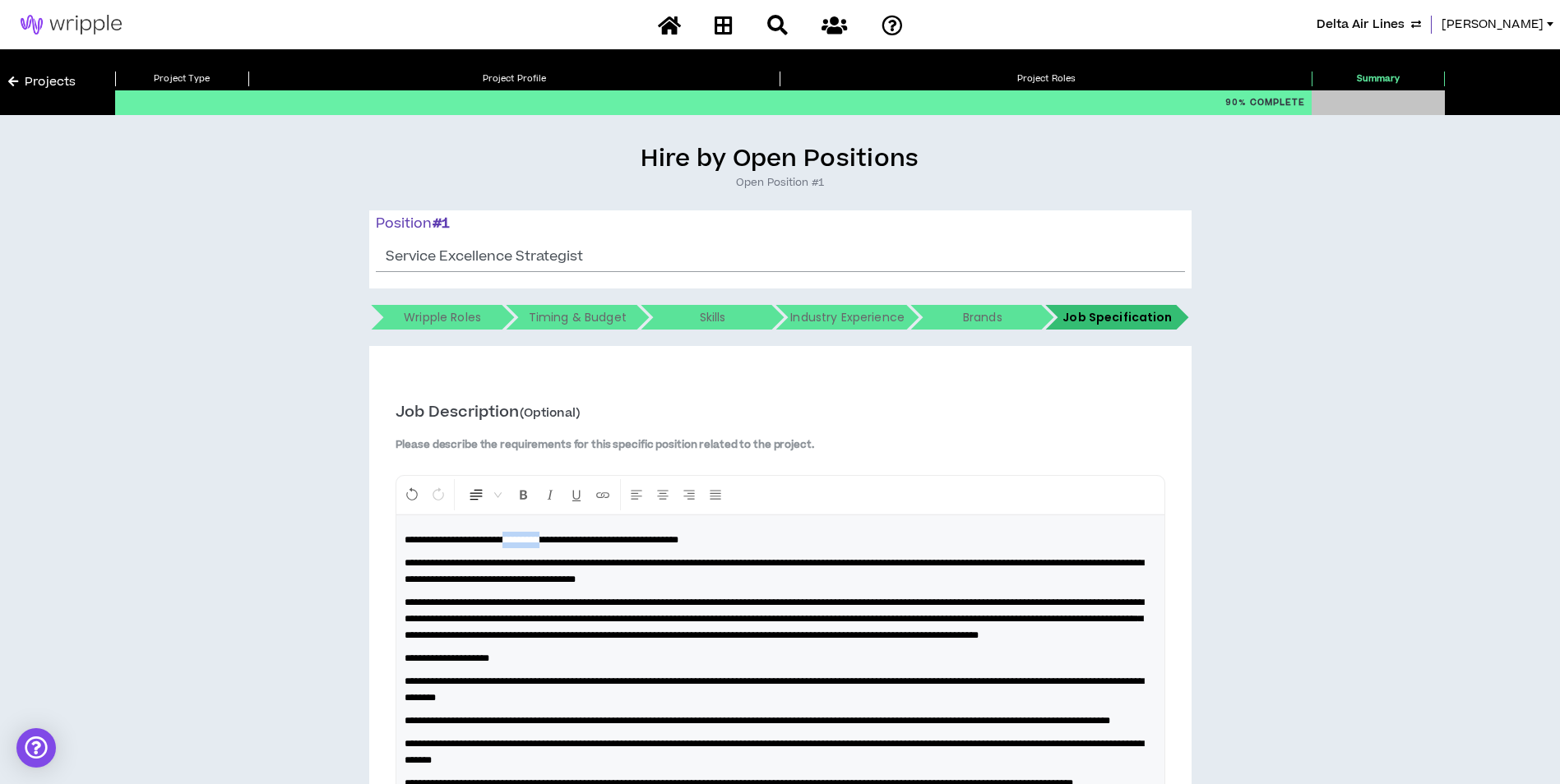
click at [557, 535] on span "**********" at bounding box center [541, 540] width 274 height 10
click at [529, 497] on icon "Format Bold" at bounding box center [524, 495] width 15 height 15
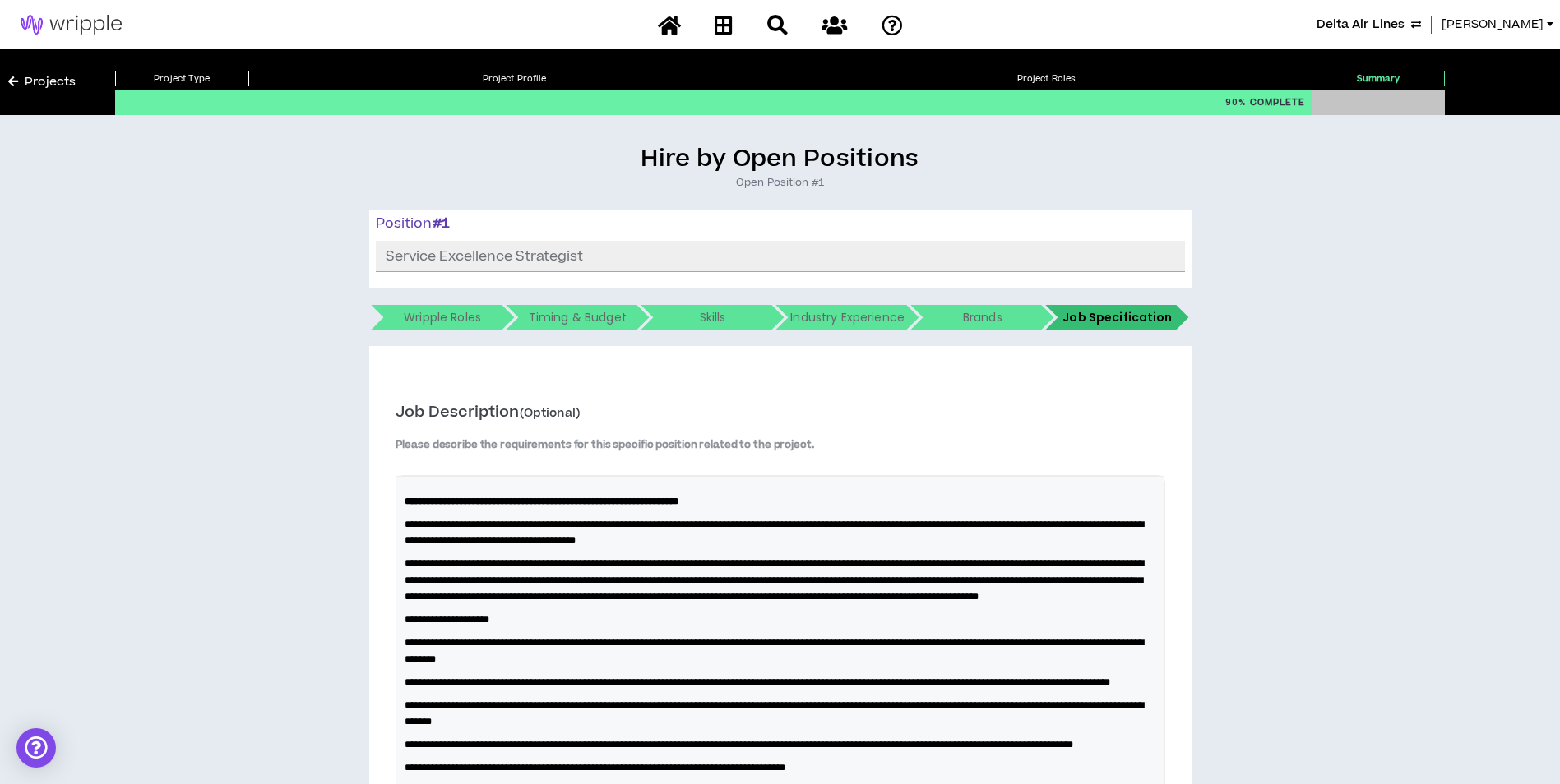
drag, startPoint x: 529, startPoint y: 497, endPoint x: 556, endPoint y: 574, distance: 81.6
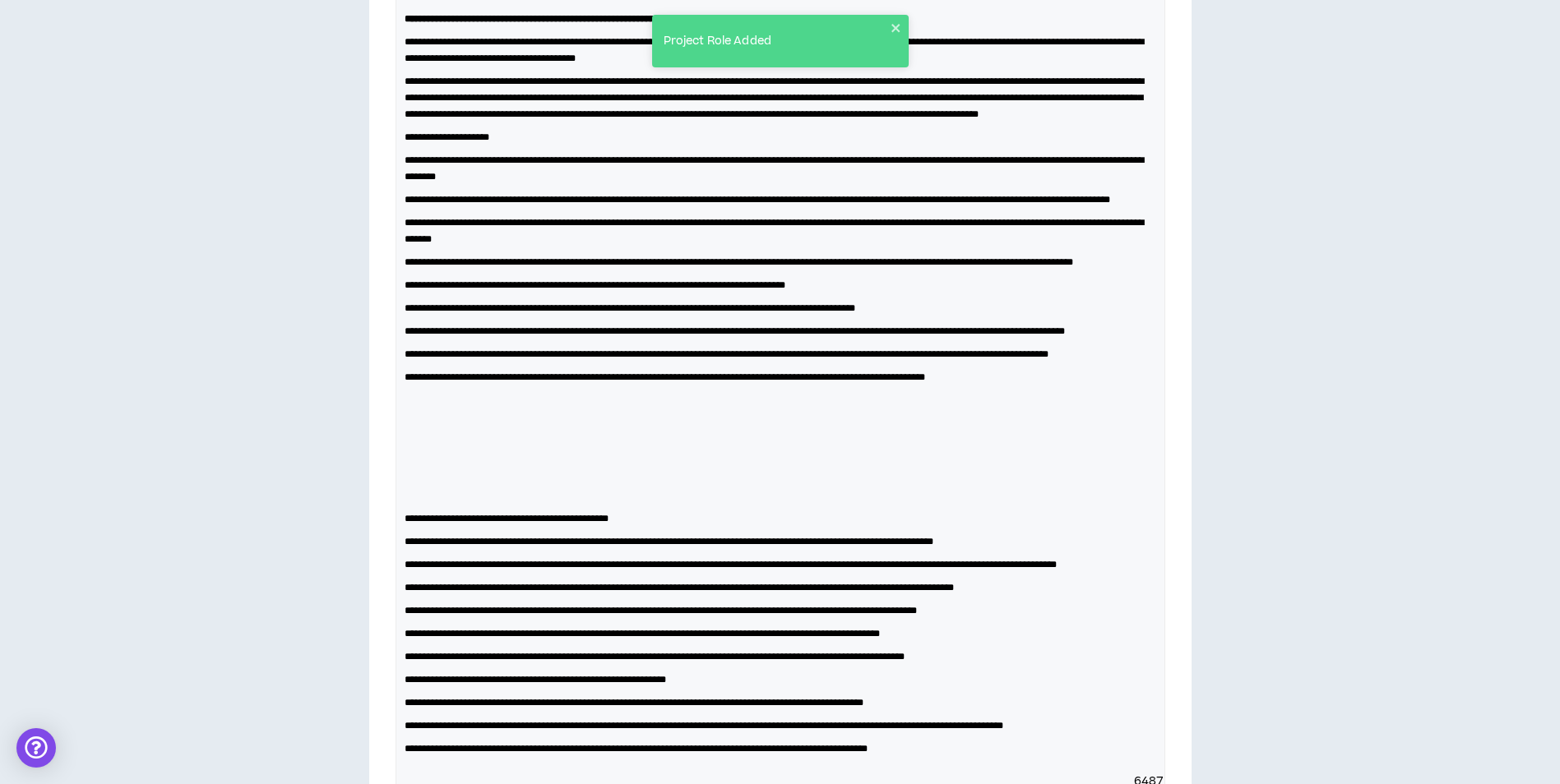
scroll to position [2249, 0]
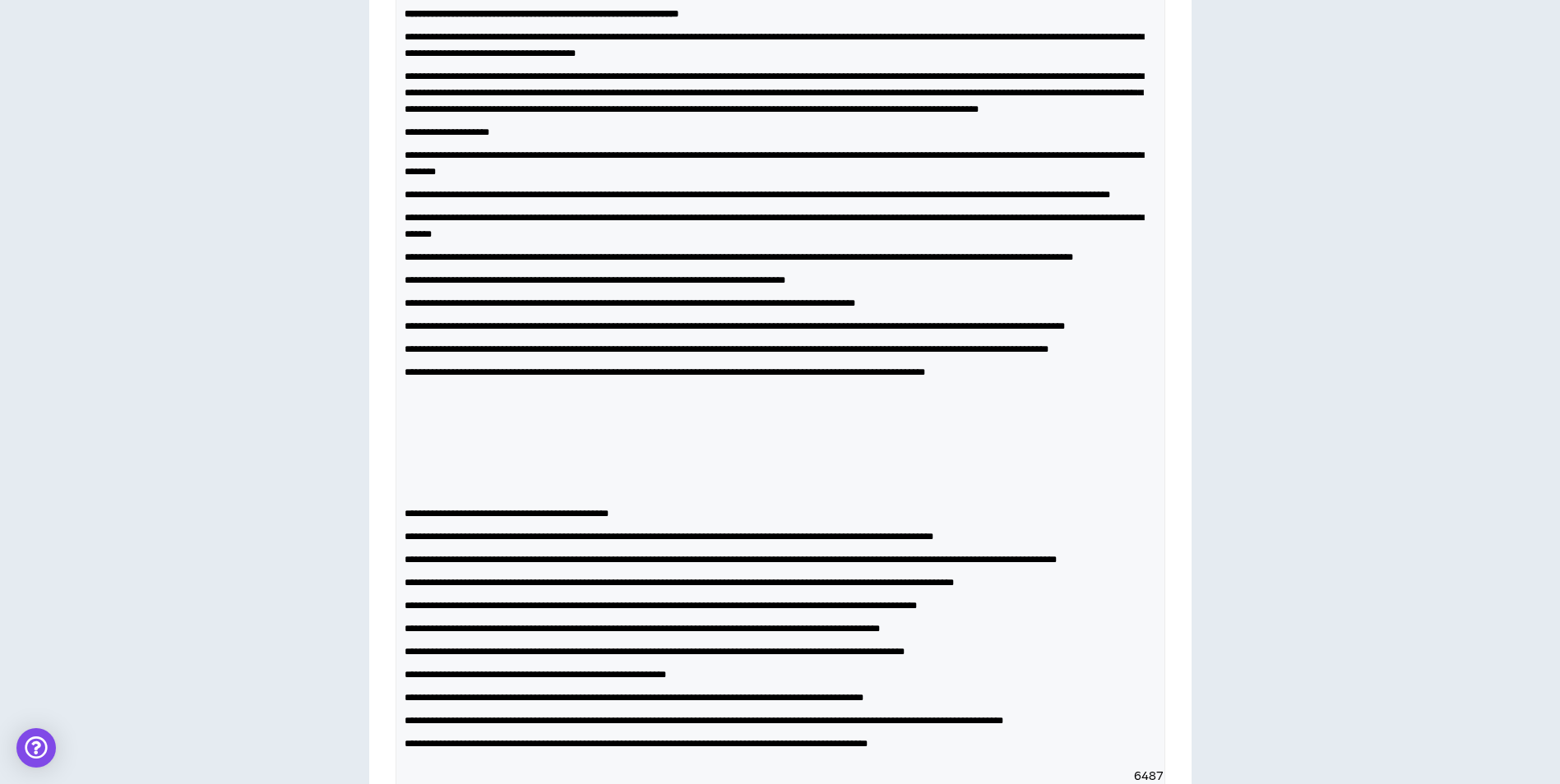
click at [467, 137] on span "**********" at bounding box center [446, 132] width 85 height 10
click at [468, 137] on span "**********" at bounding box center [446, 132] width 85 height 10
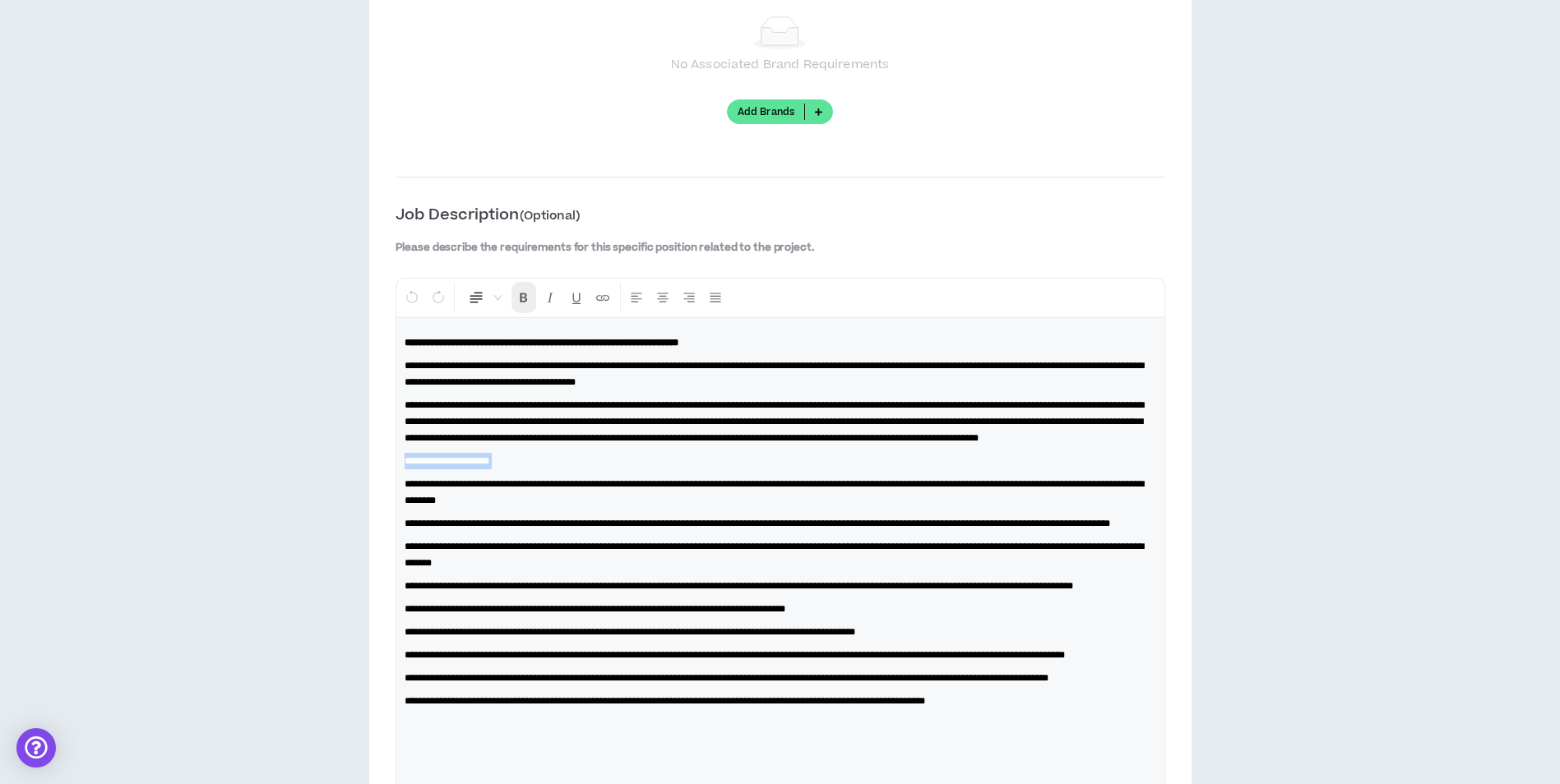
click at [526, 300] on icon "Format Bold" at bounding box center [524, 297] width 15 height 15
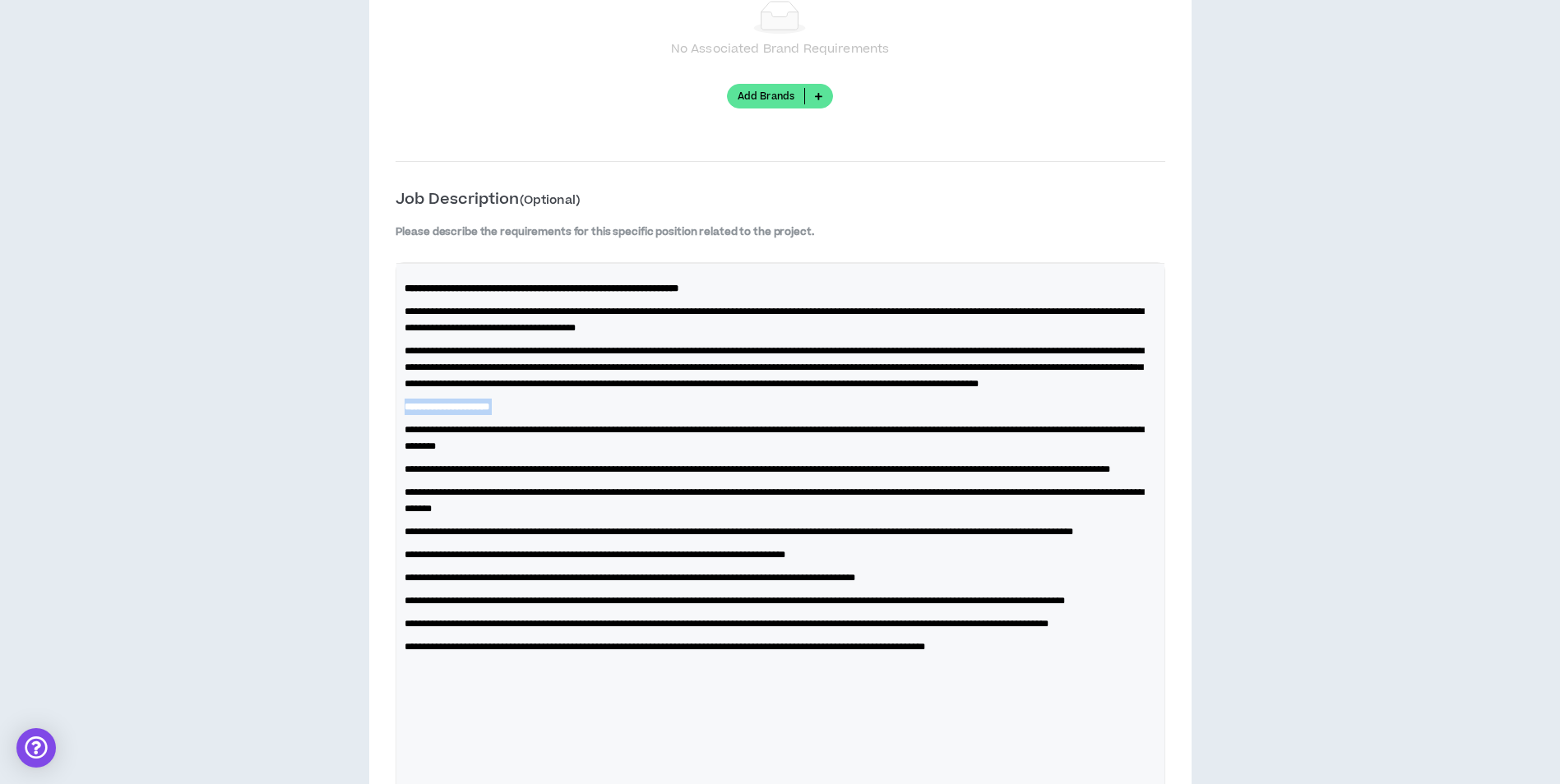
scroll to position [2211, 0]
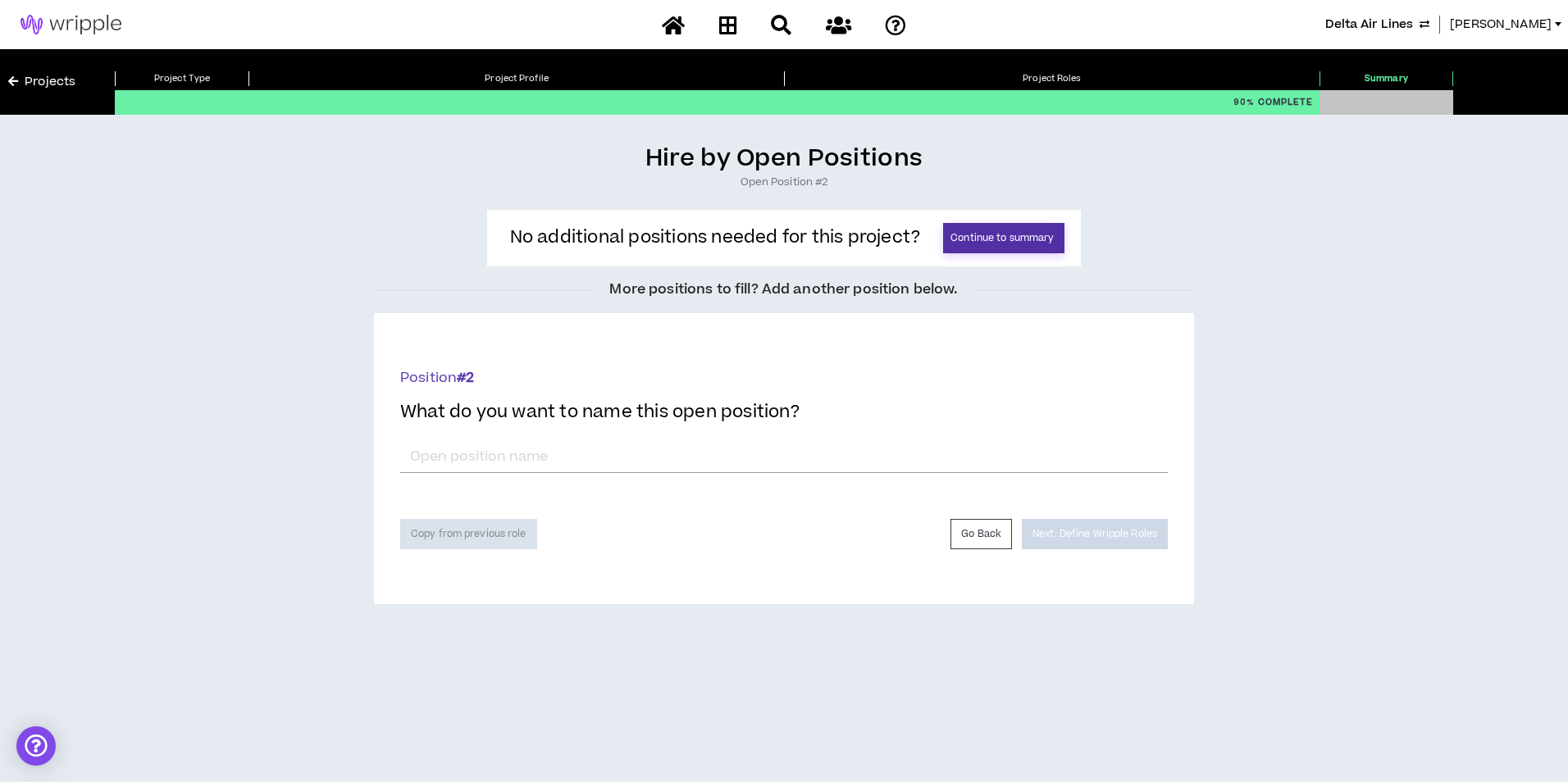
click at [962, 239] on button "Continue to summary" at bounding box center [1004, 238] width 121 height 31
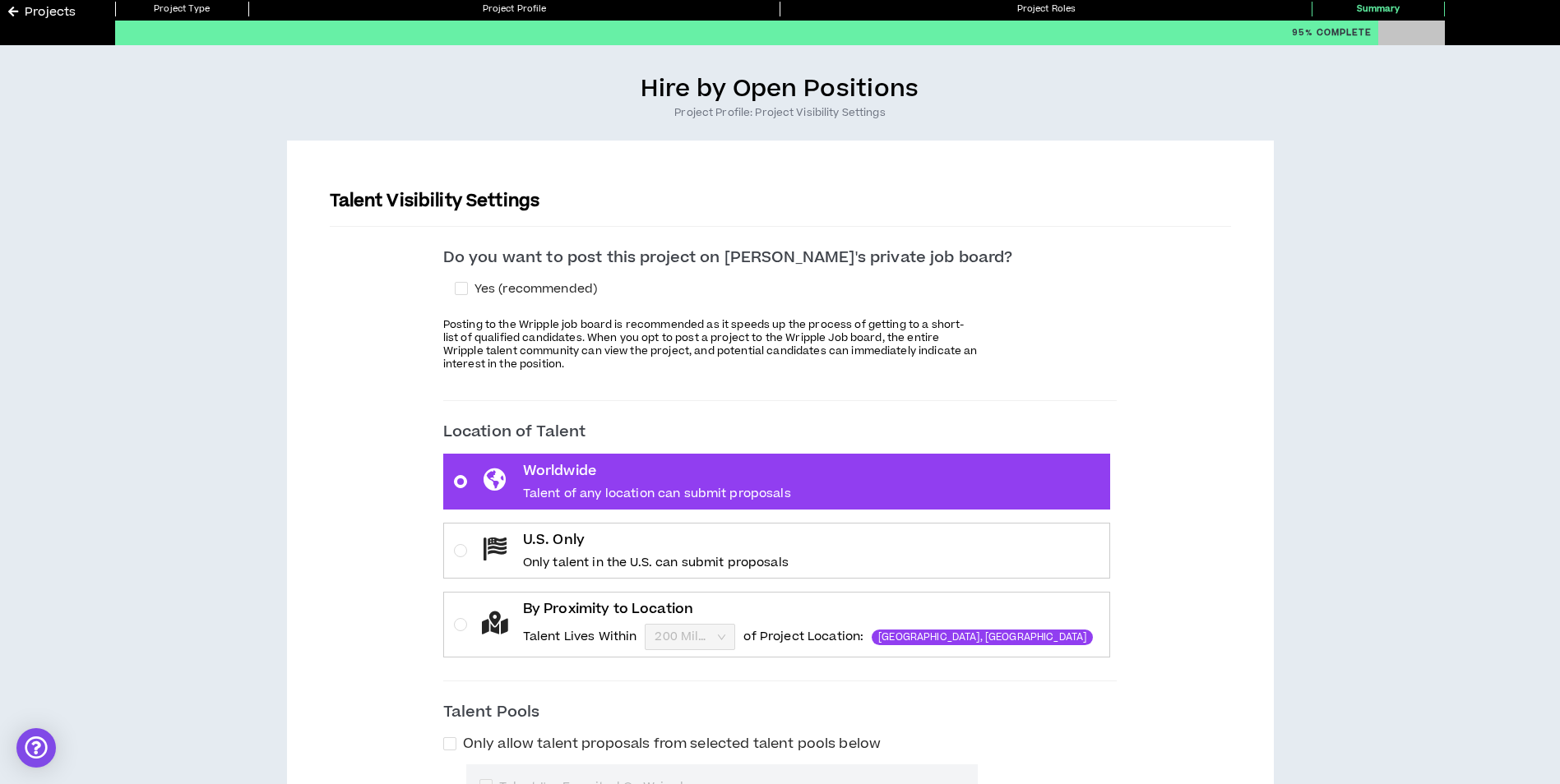
scroll to position [512, 0]
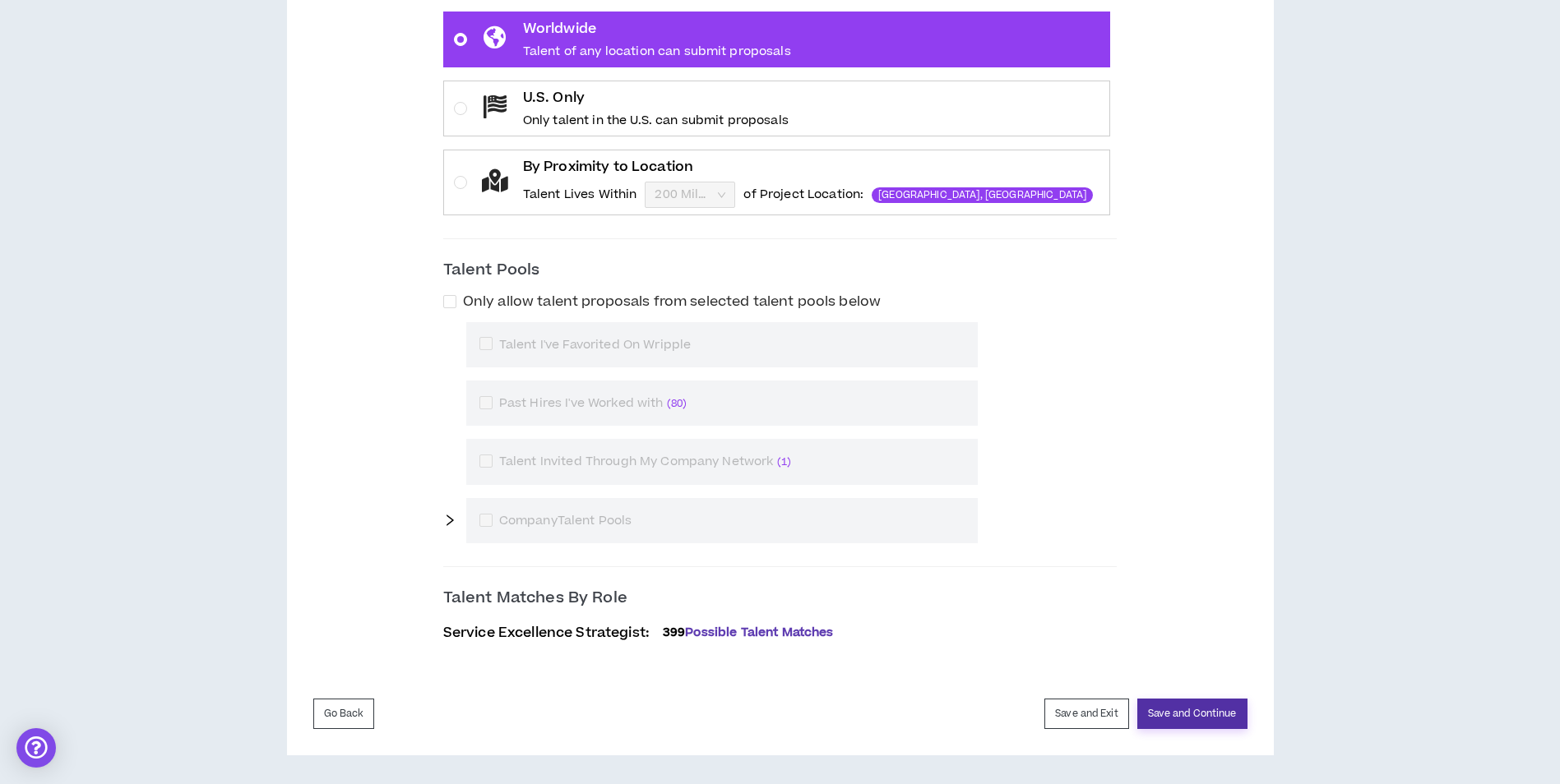
click at [1192, 720] on button "Save and Continue" at bounding box center [1192, 713] width 111 height 31
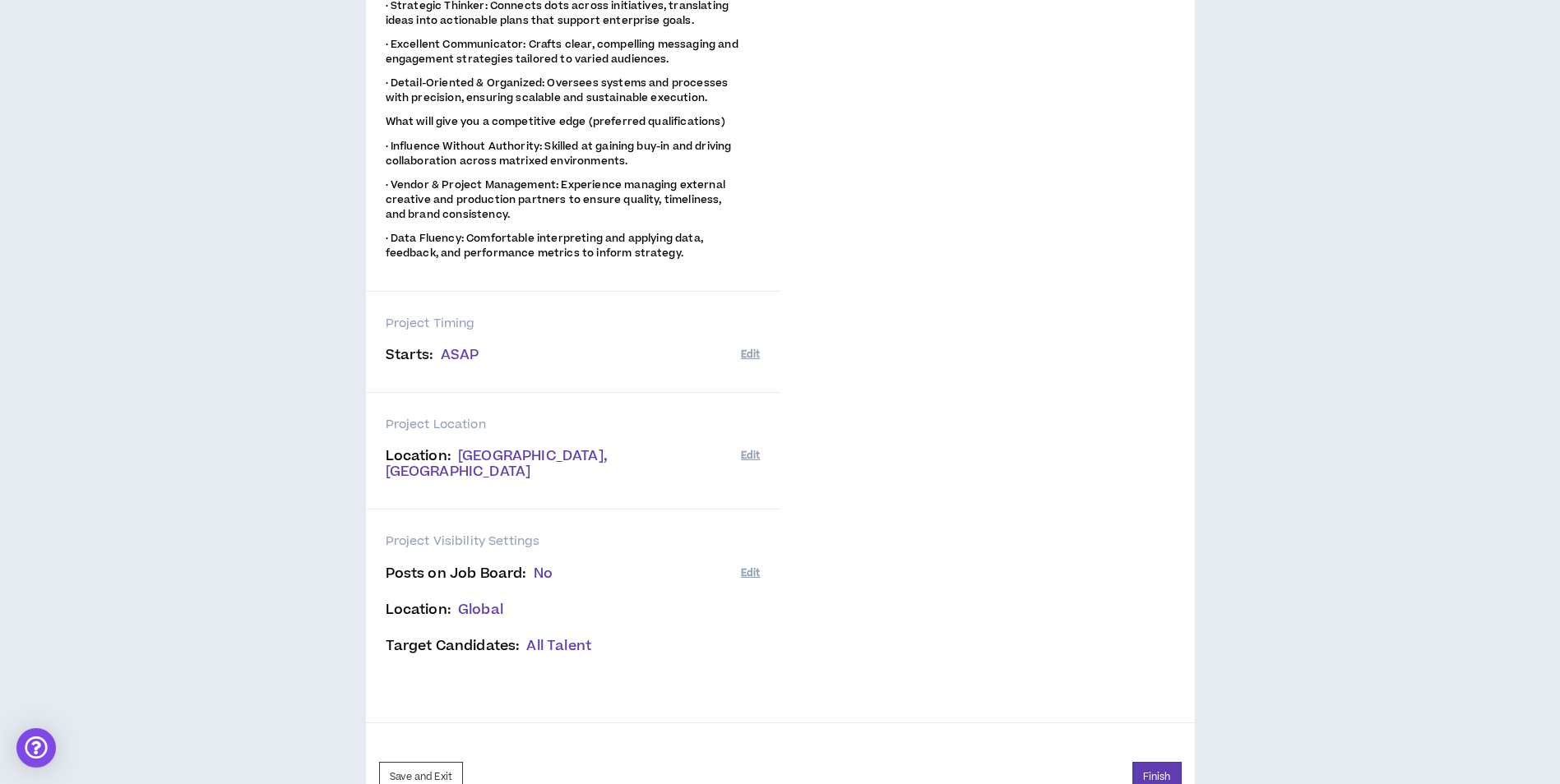
scroll to position [1277, 0]
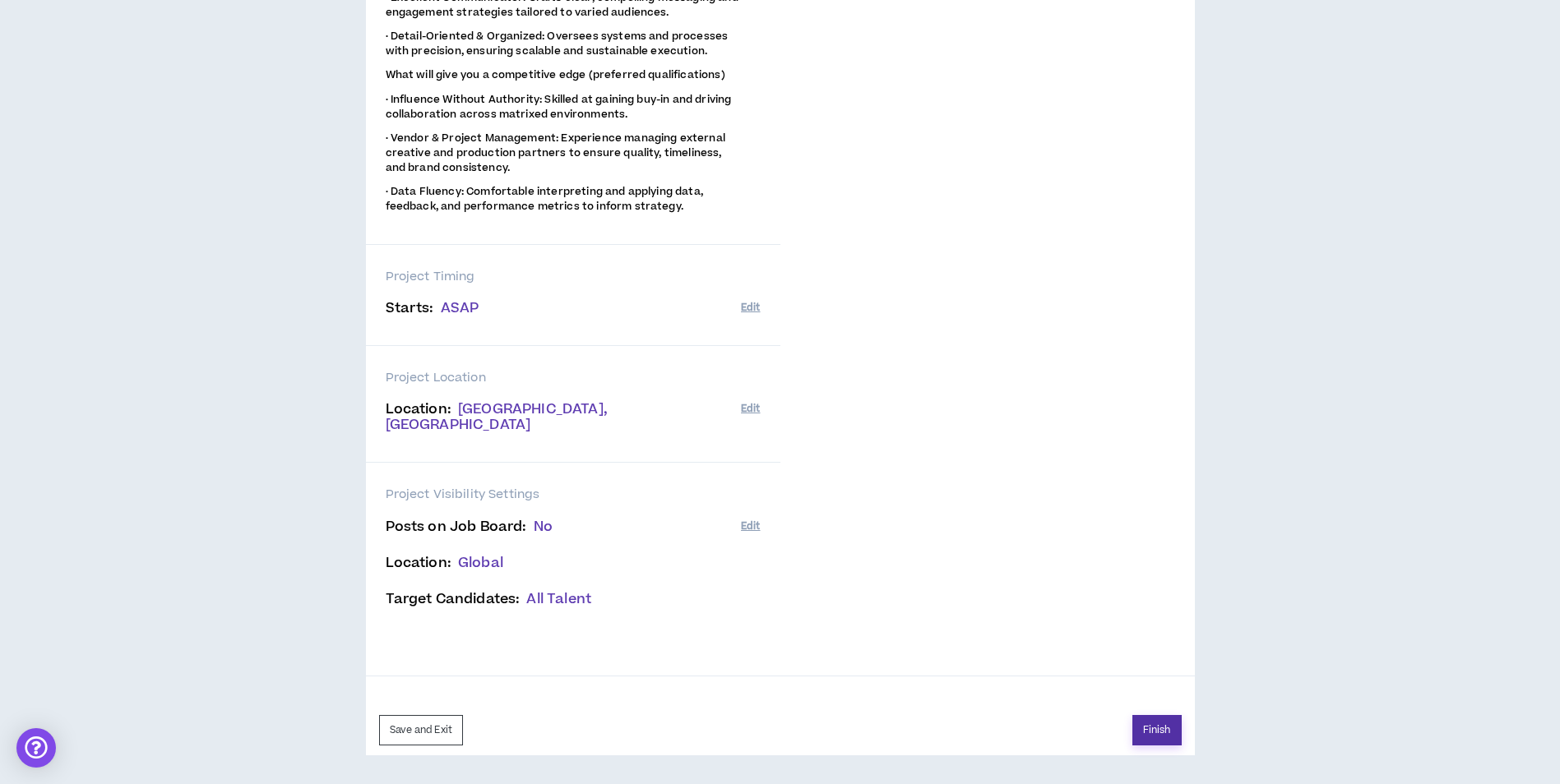
click at [1149, 725] on button "Finish" at bounding box center [1157, 730] width 49 height 31
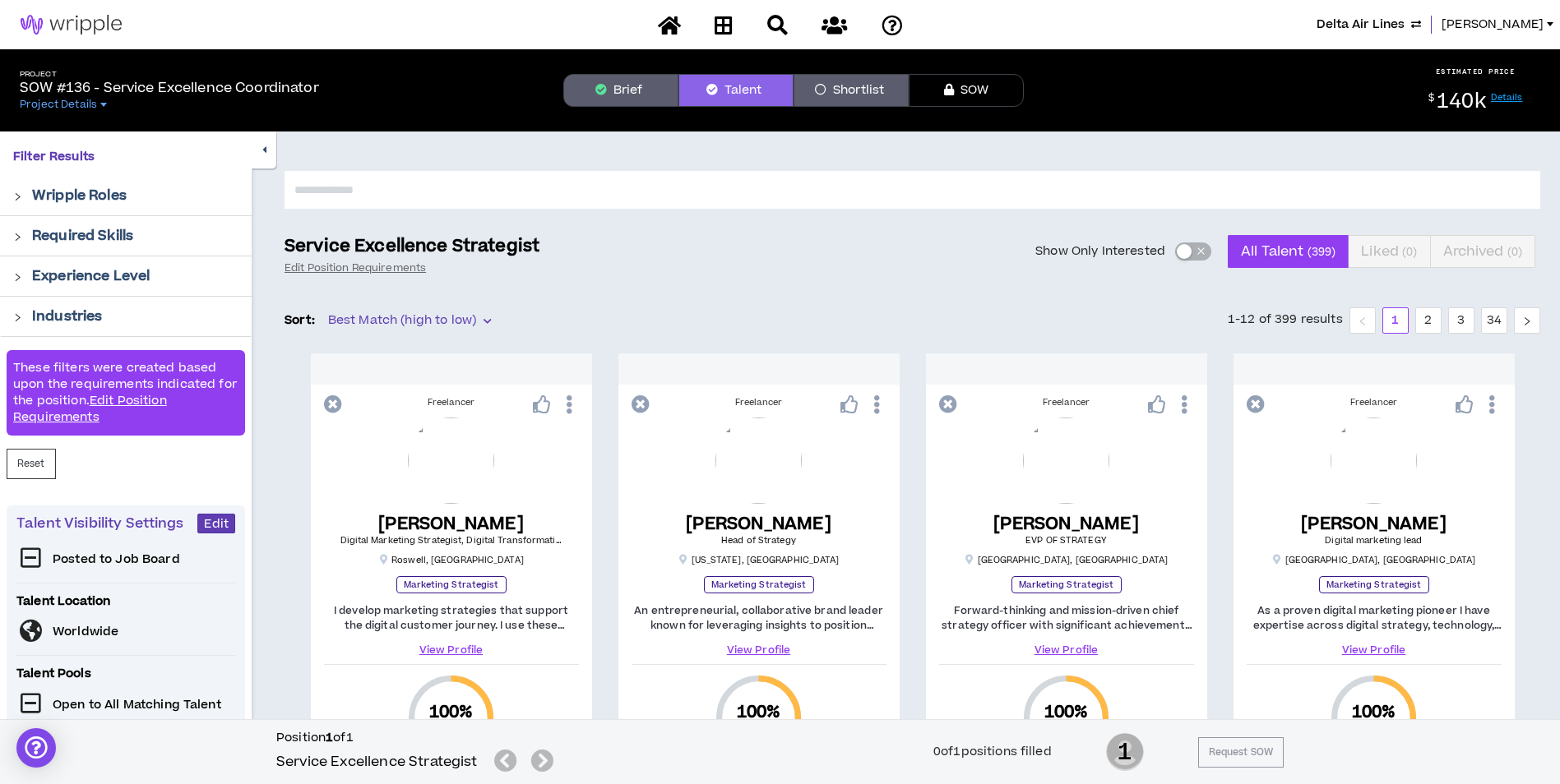
click at [605, 186] on input "text" at bounding box center [911, 189] width 1255 height 38
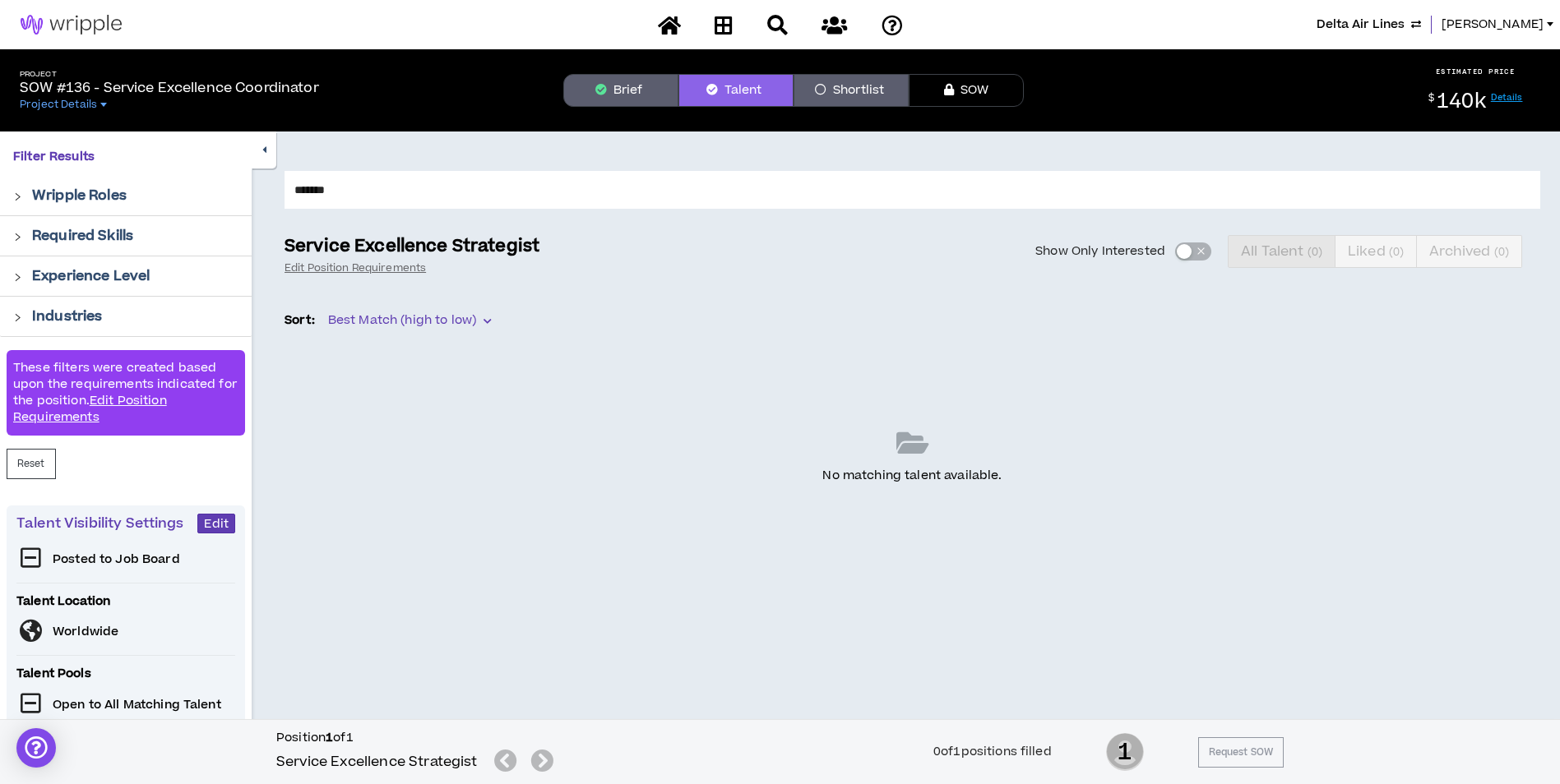
click at [630, 198] on input "*******" at bounding box center [911, 189] width 1255 height 38
click at [630, 198] on input "*****" at bounding box center [911, 189] width 1255 height 38
type input "********"
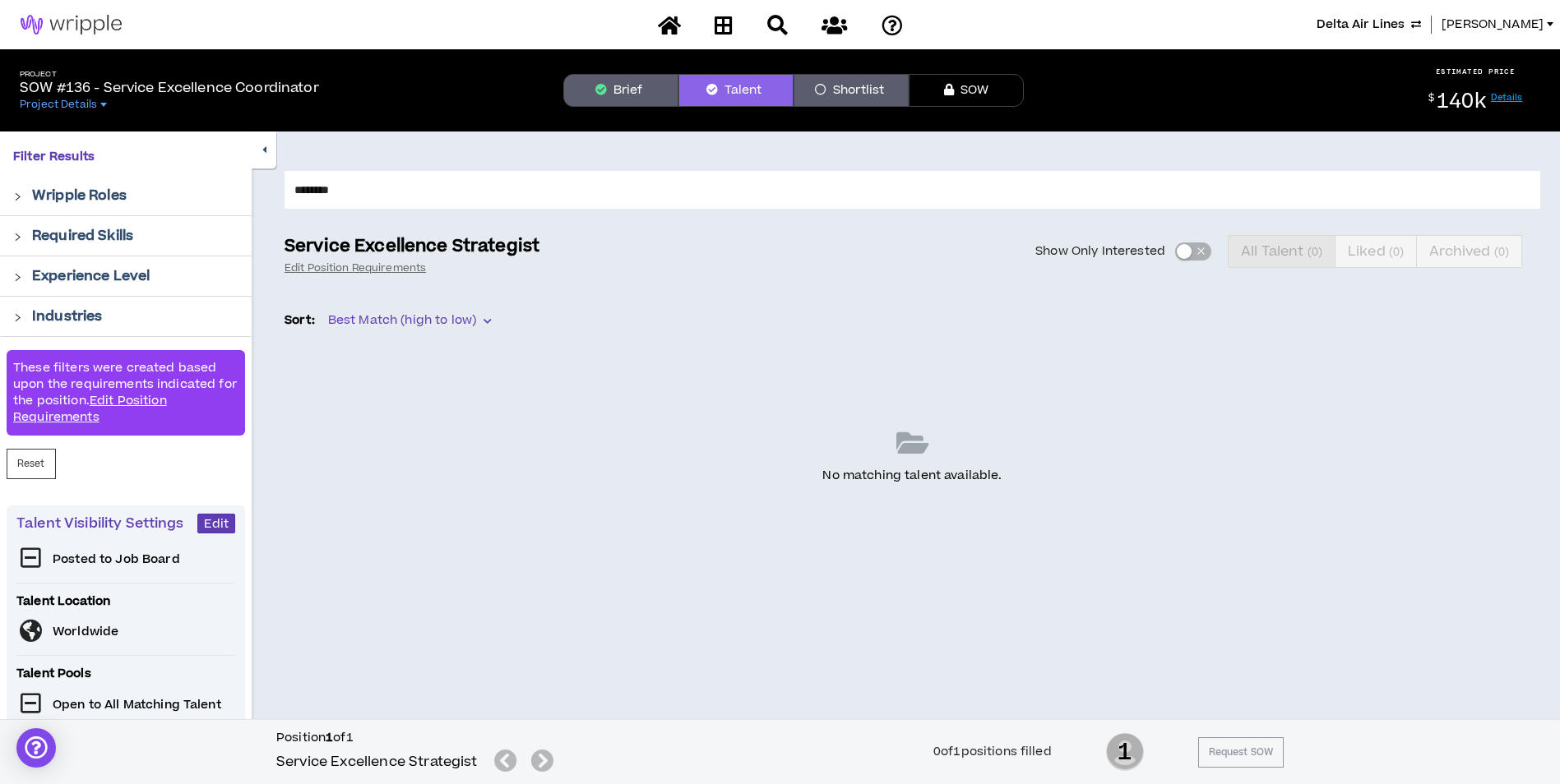
click at [650, 95] on button "Brief" at bounding box center [621, 90] width 115 height 33
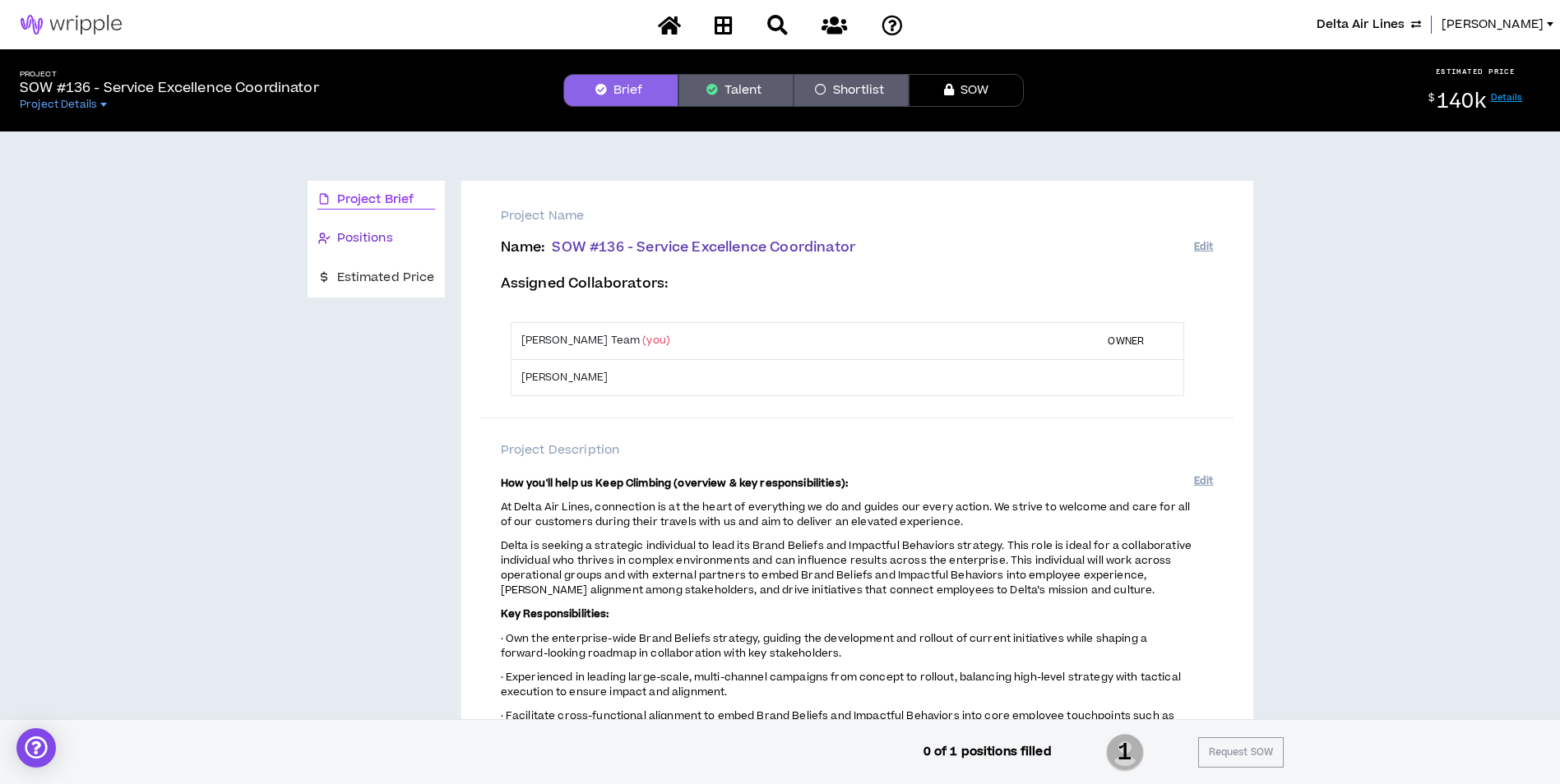
click at [418, 240] on div "Positions" at bounding box center [376, 238] width 118 height 18
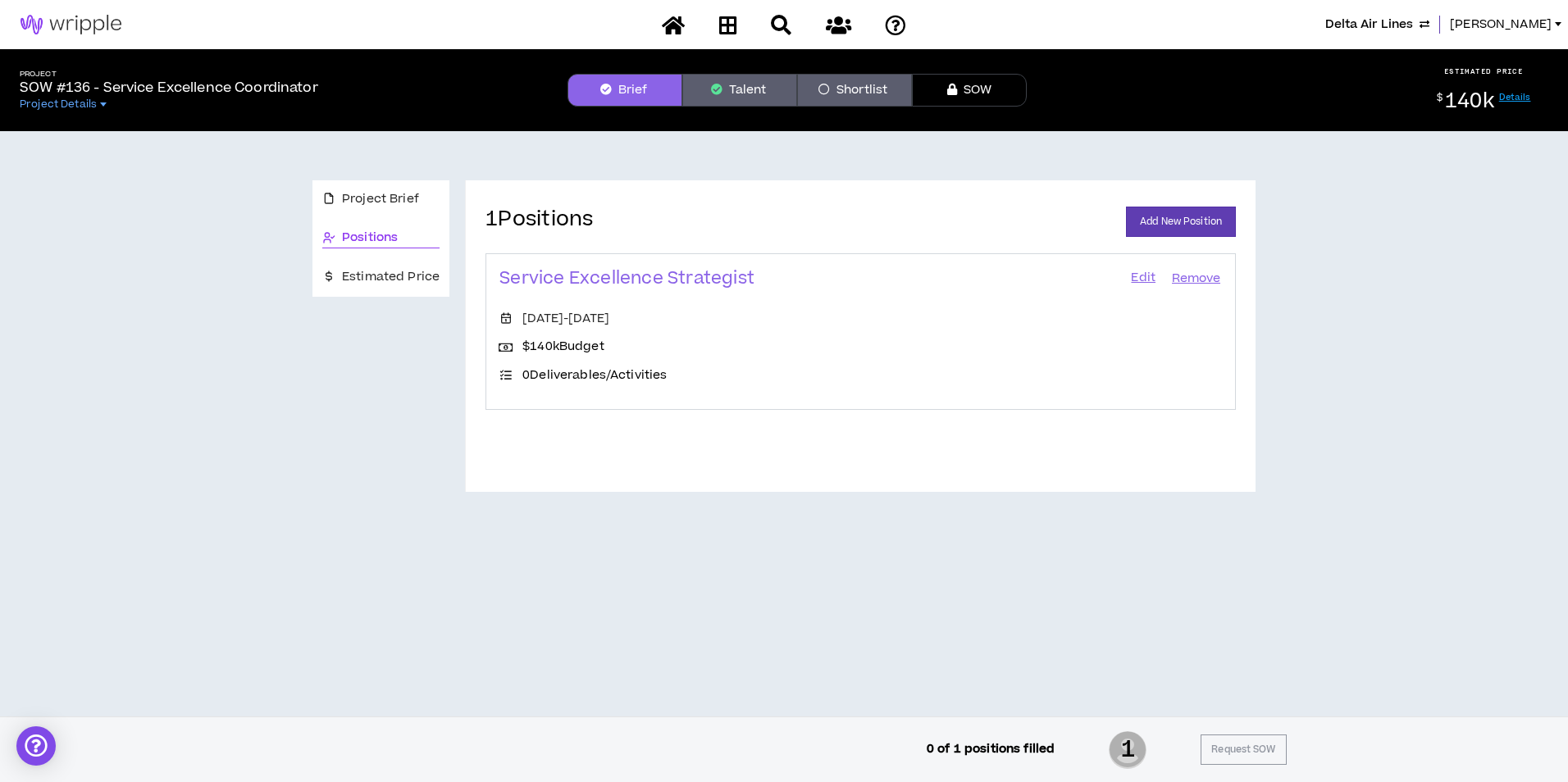
click at [1146, 277] on link "Edit" at bounding box center [1144, 279] width 28 height 23
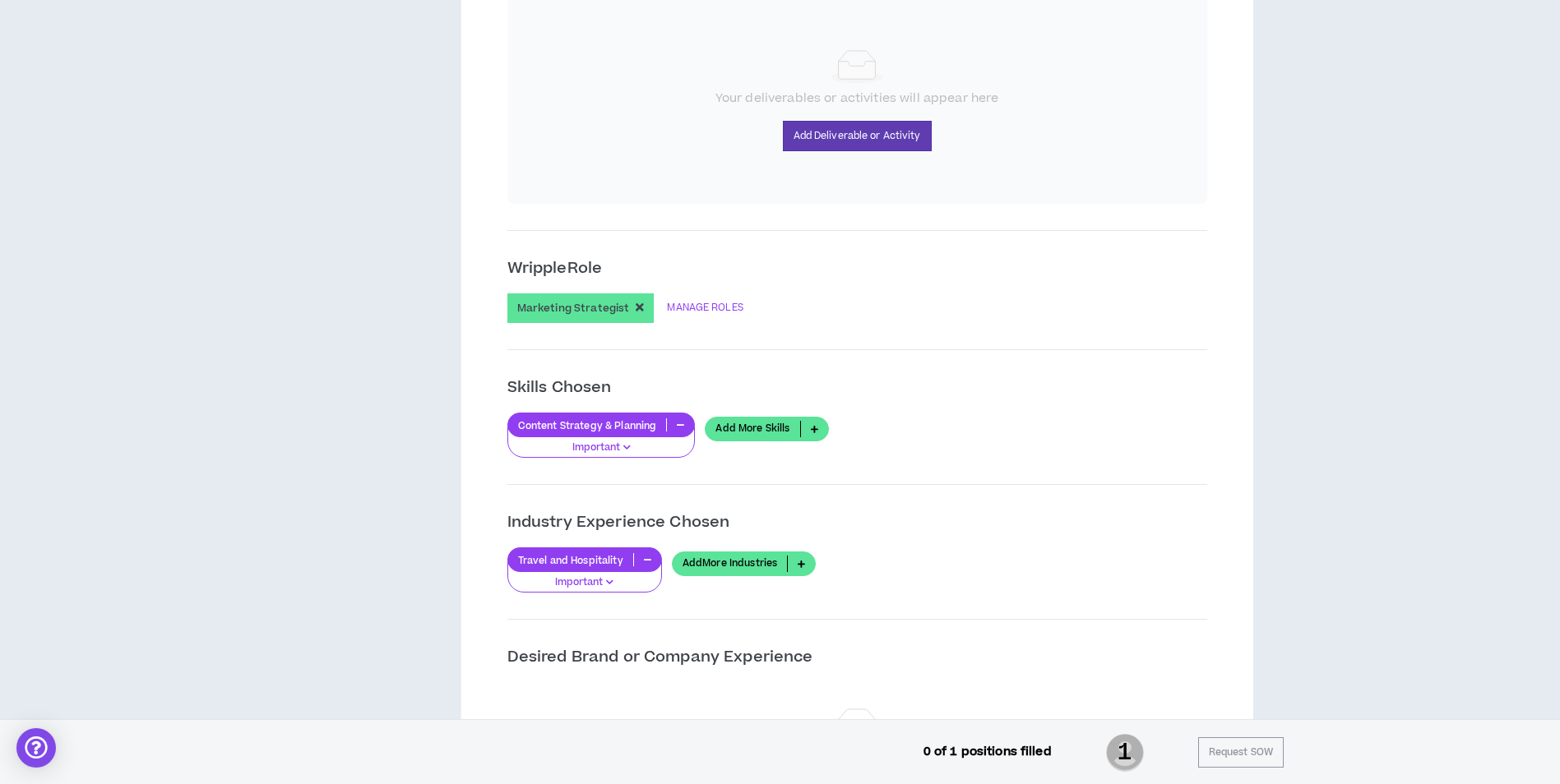
scroll to position [1171, 0]
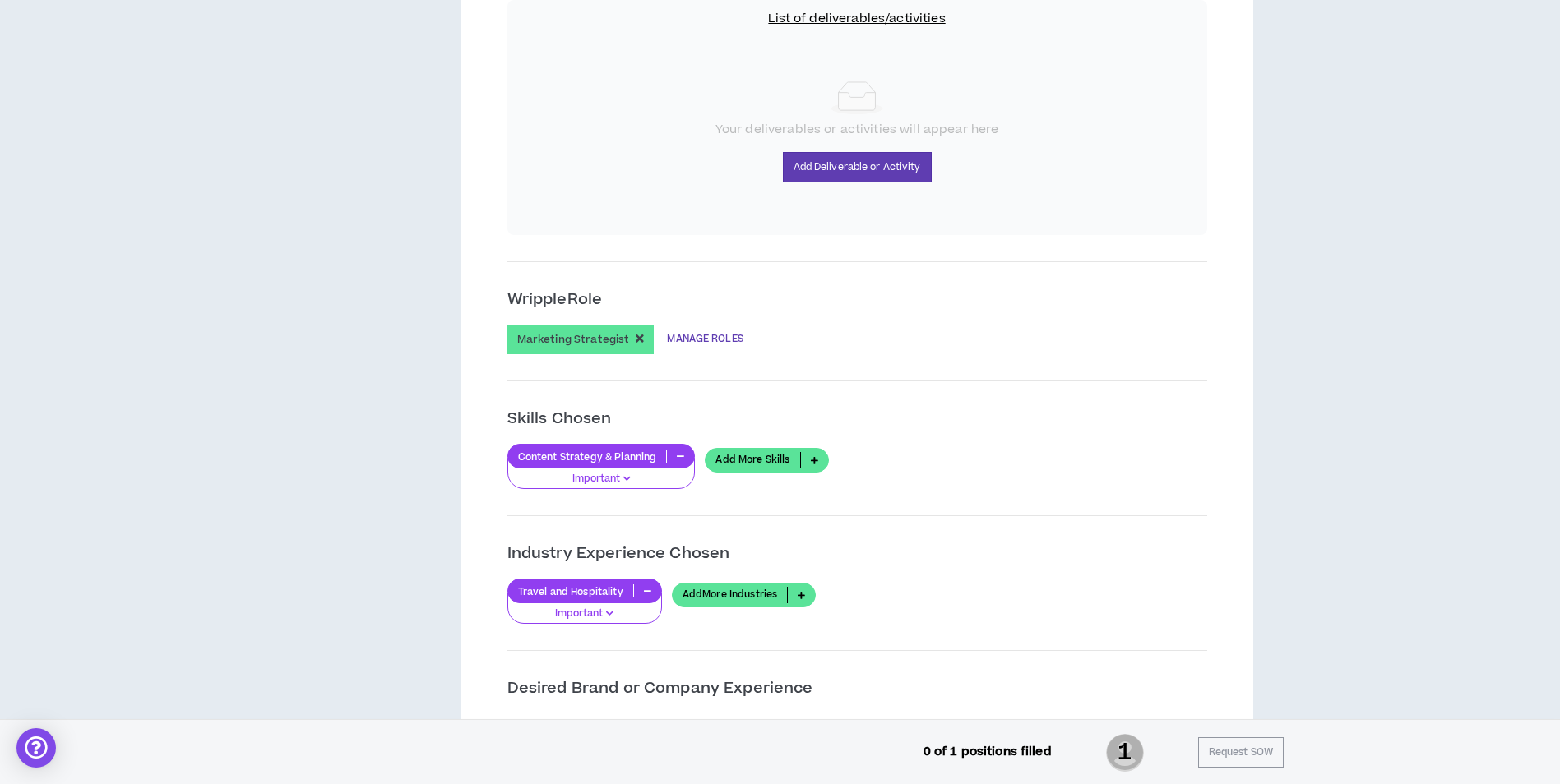
click at [680, 336] on link "MANAGE ROLES" at bounding box center [704, 340] width 75 height 30
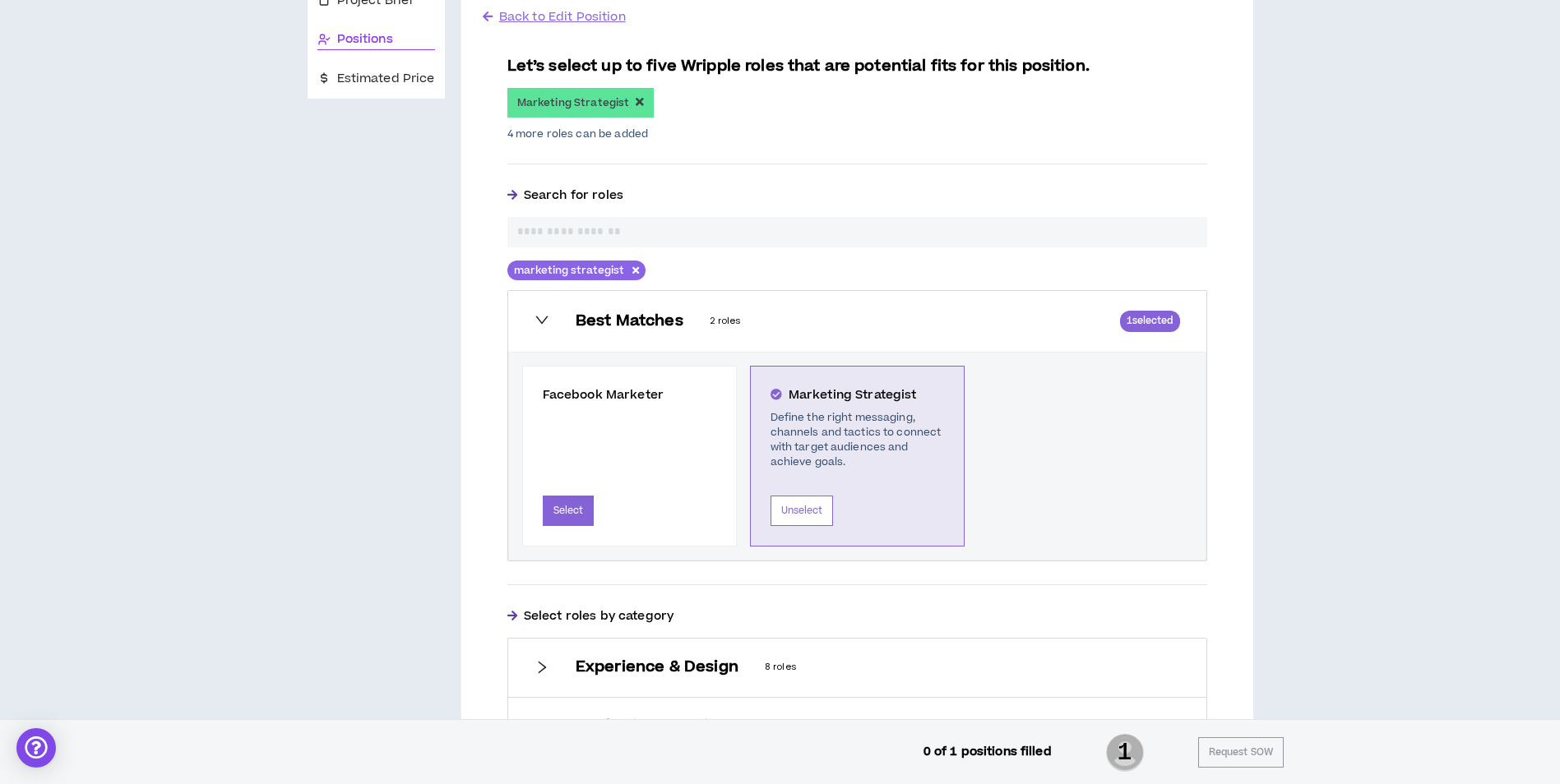
scroll to position [247, 0]
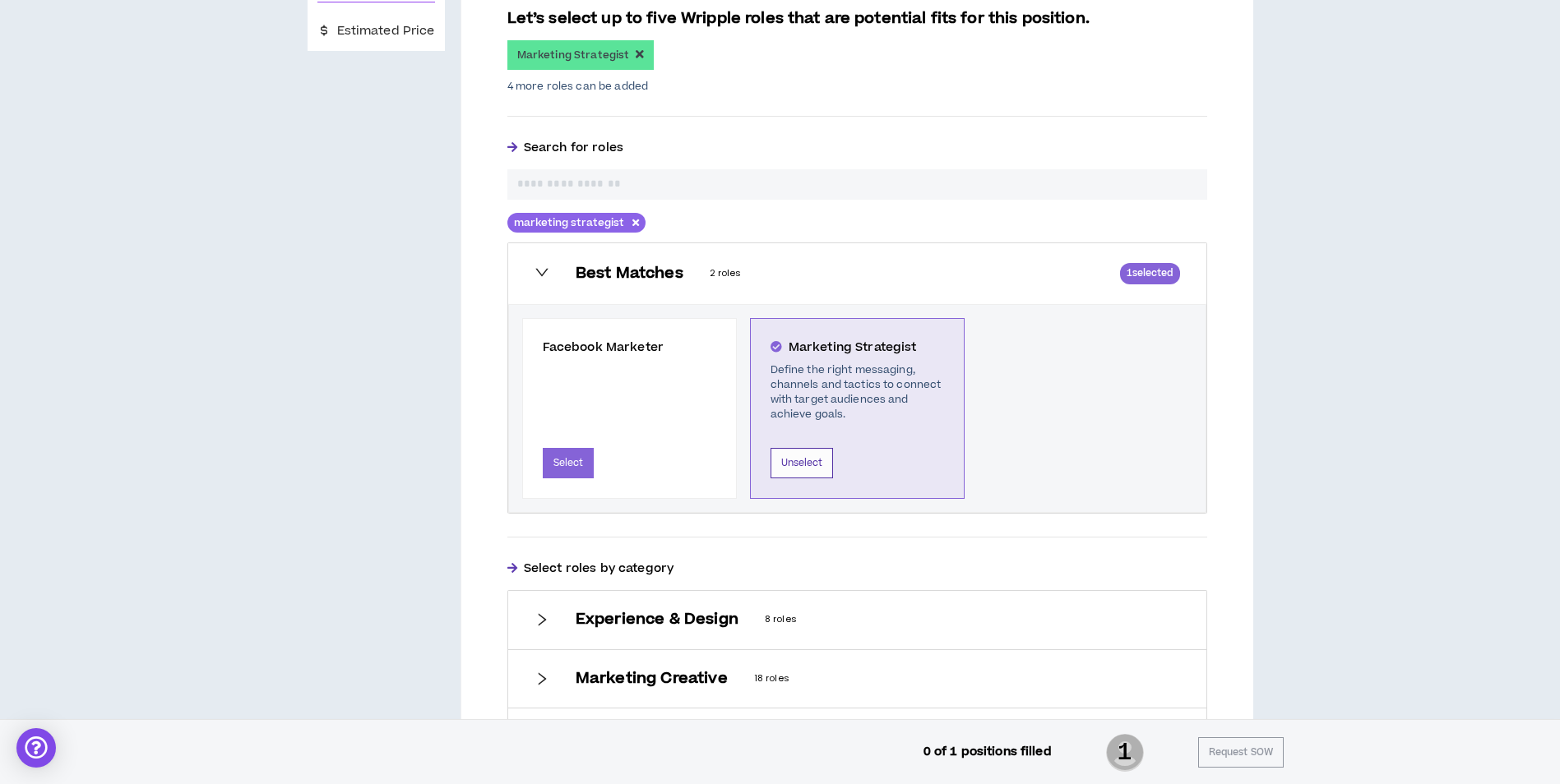
click at [793, 461] on button "Unselect" at bounding box center [802, 463] width 63 height 31
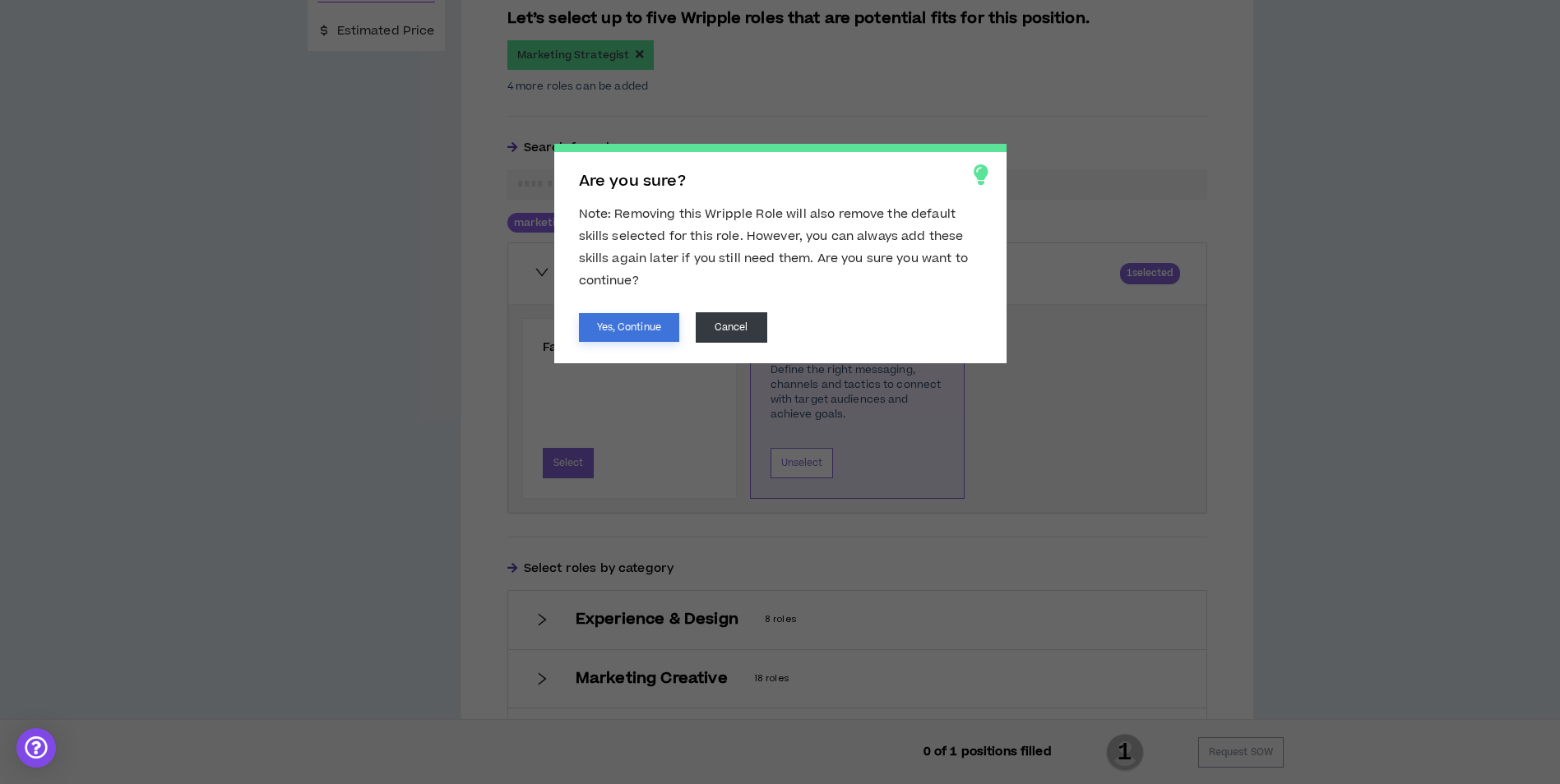
click at [656, 326] on button "Yes, Continue" at bounding box center [629, 327] width 100 height 29
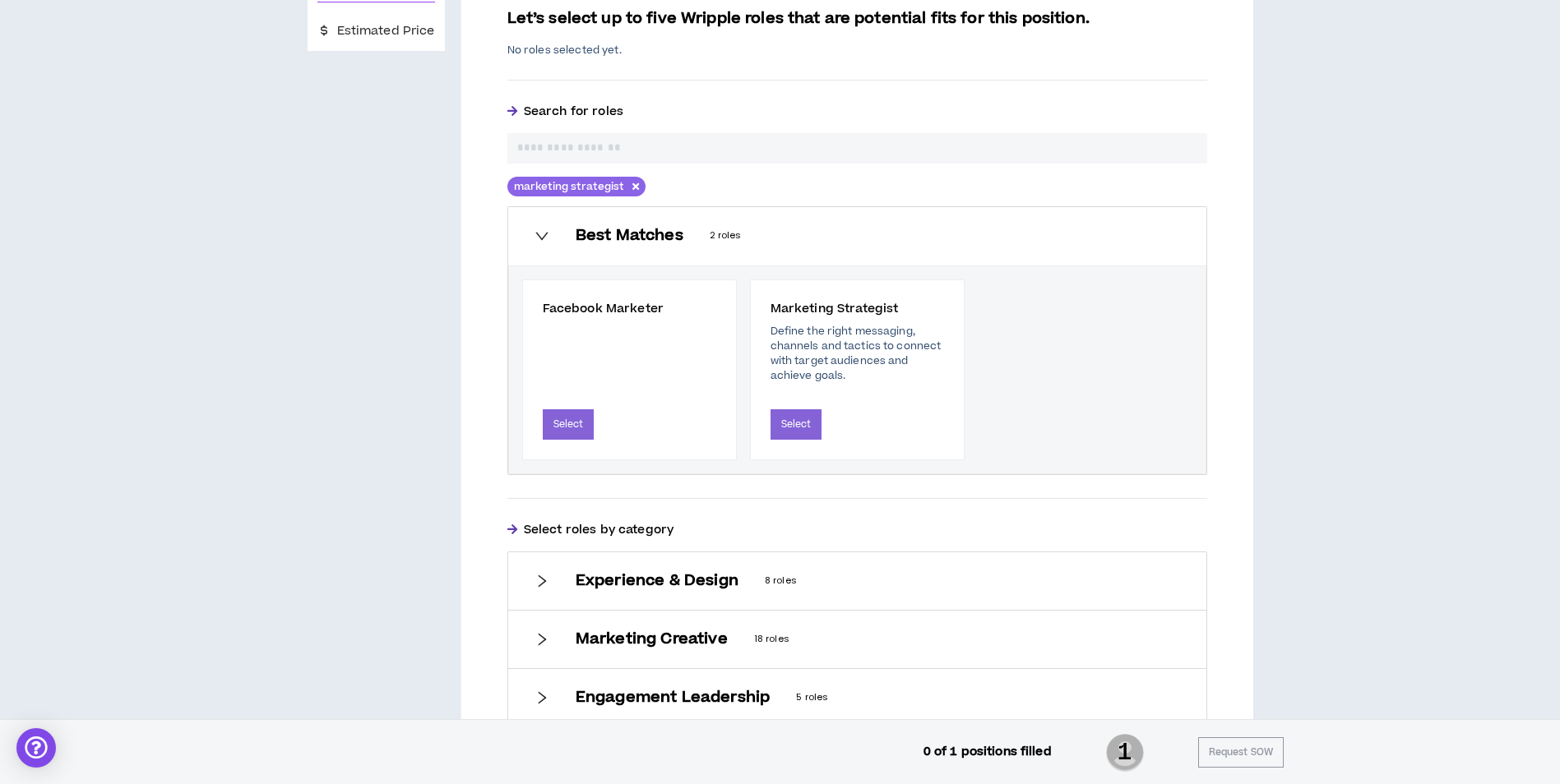
click at [728, 147] on input "text" at bounding box center [858, 148] width 680 height 18
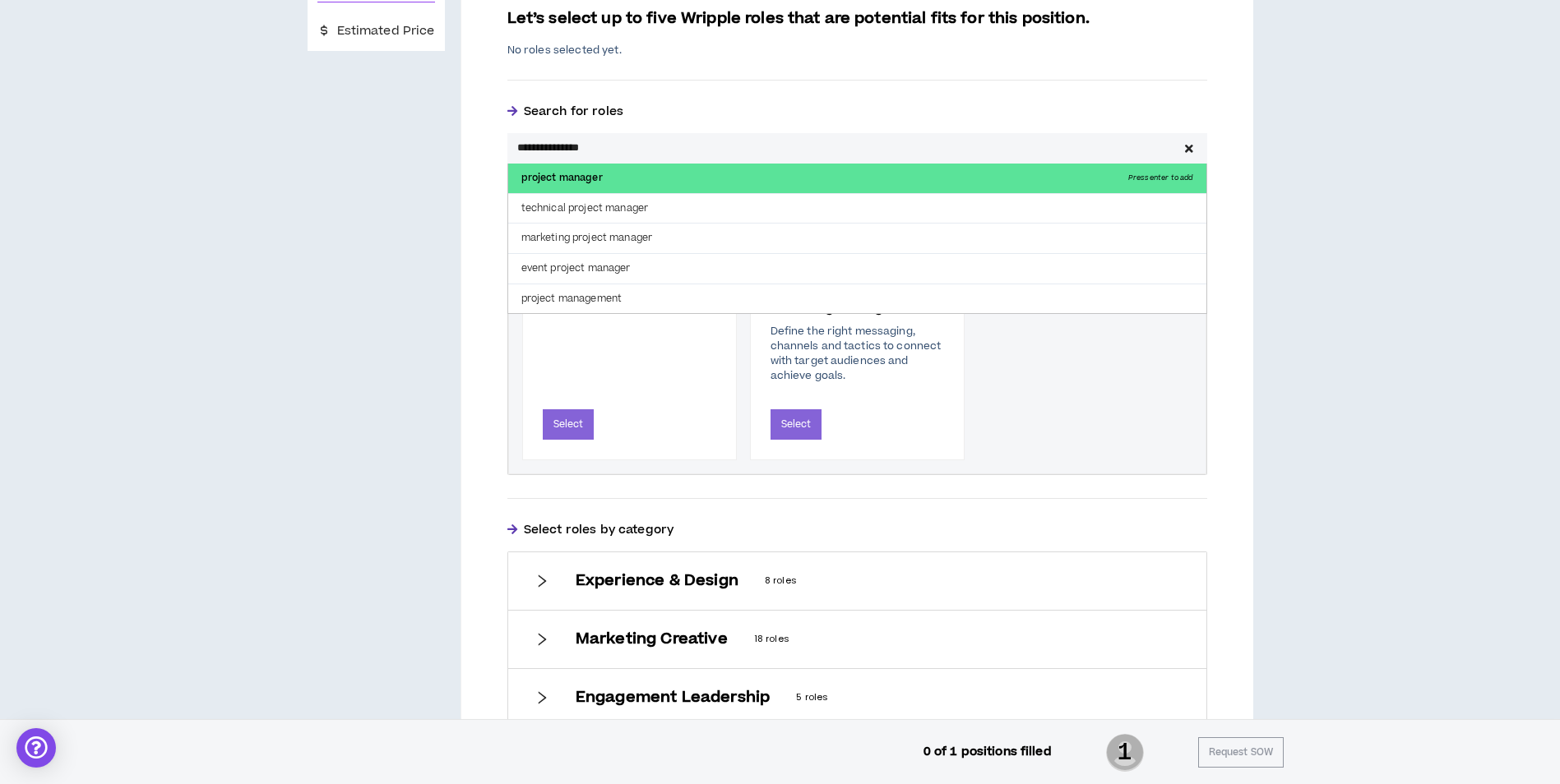
type input "**********"
click at [683, 178] on p "project manager Press enter to add" at bounding box center [857, 178] width 698 height 30
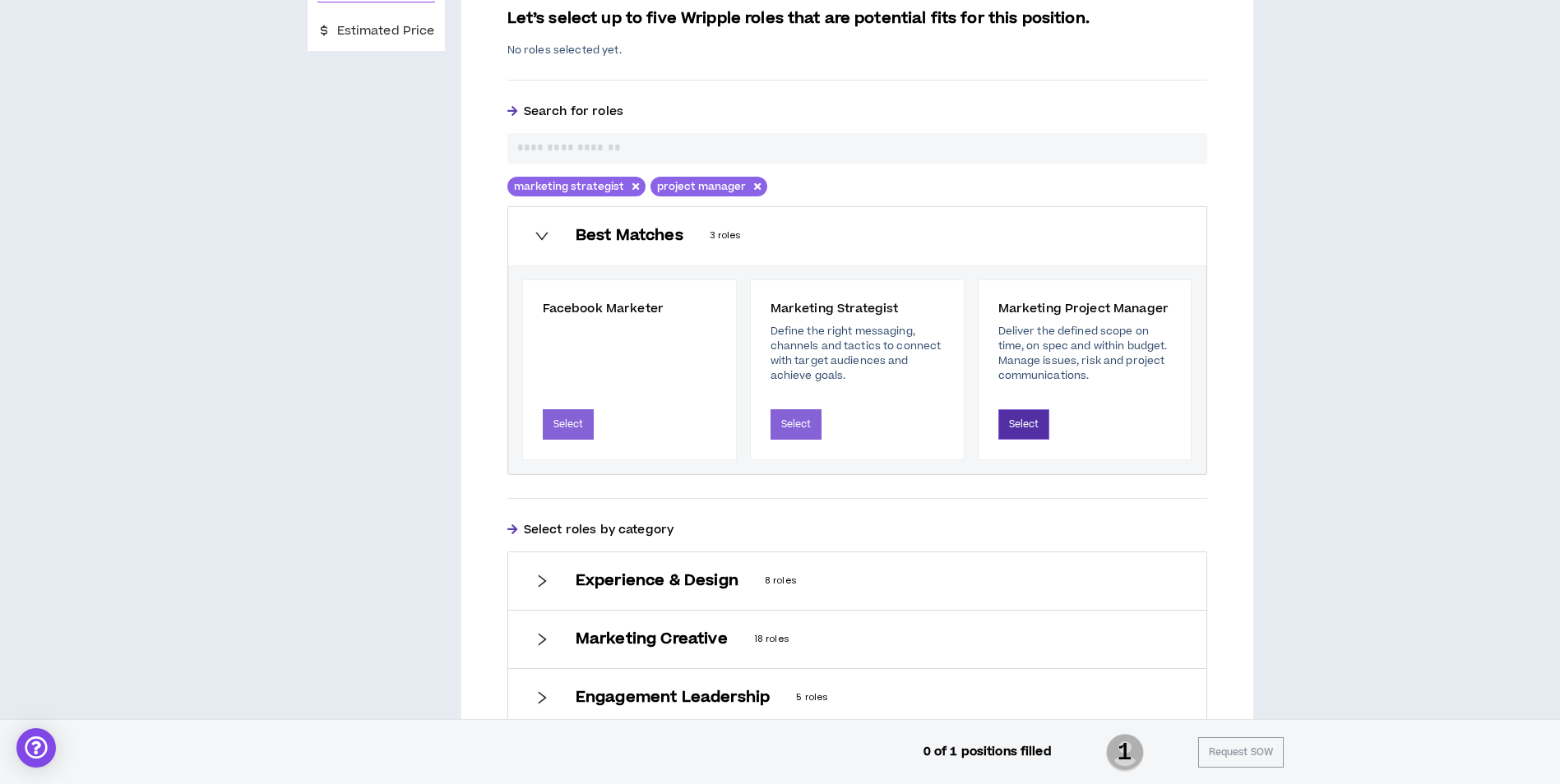
click at [1022, 428] on button "Select" at bounding box center [1024, 425] width 52 height 31
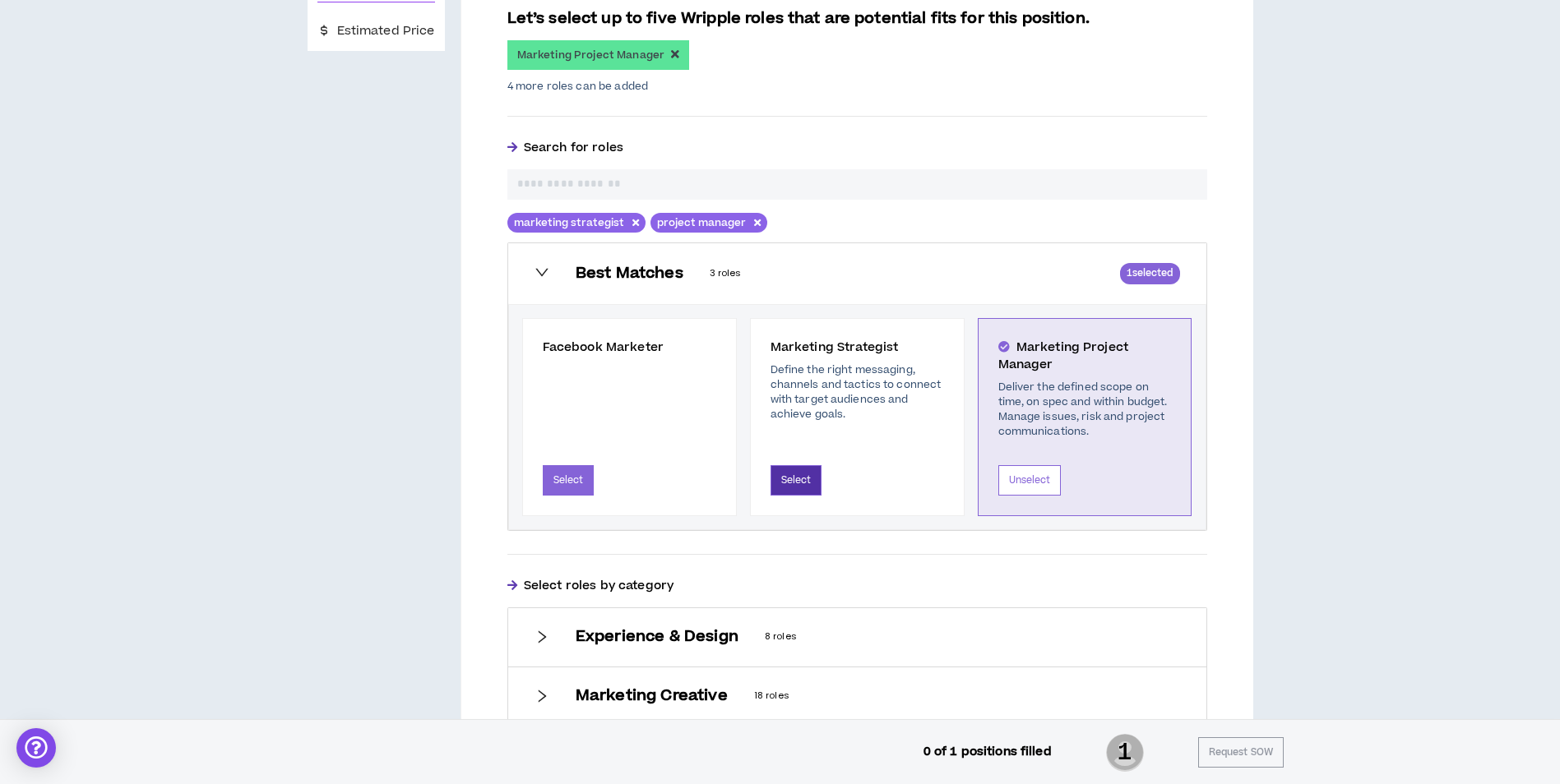
drag, startPoint x: 803, startPoint y: 479, endPoint x: 986, endPoint y: 475, distance: 183.0
click at [800, 481] on button "Select" at bounding box center [796, 480] width 52 height 31
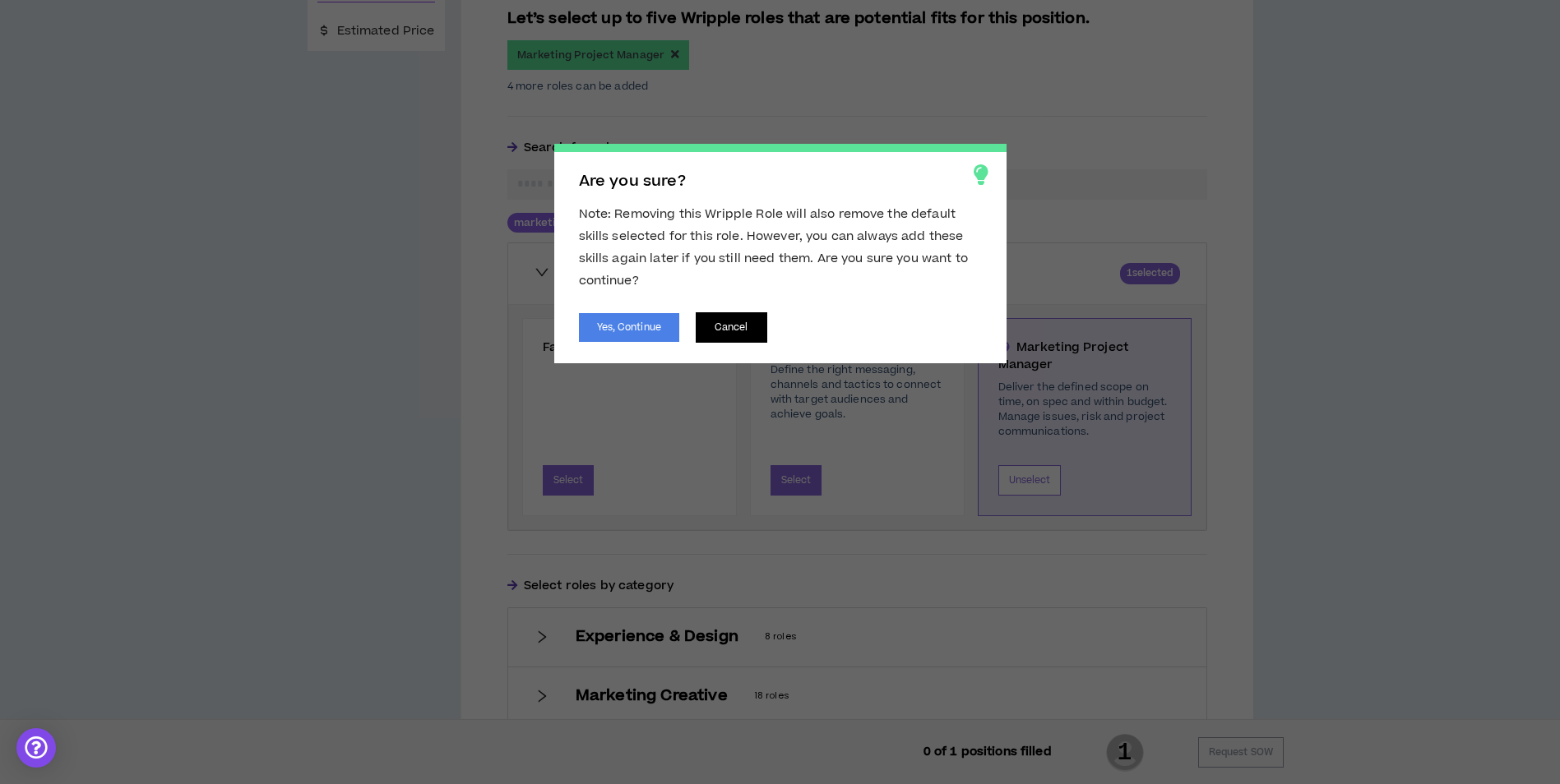
click at [760, 332] on button "Cancel" at bounding box center [731, 327] width 72 height 31
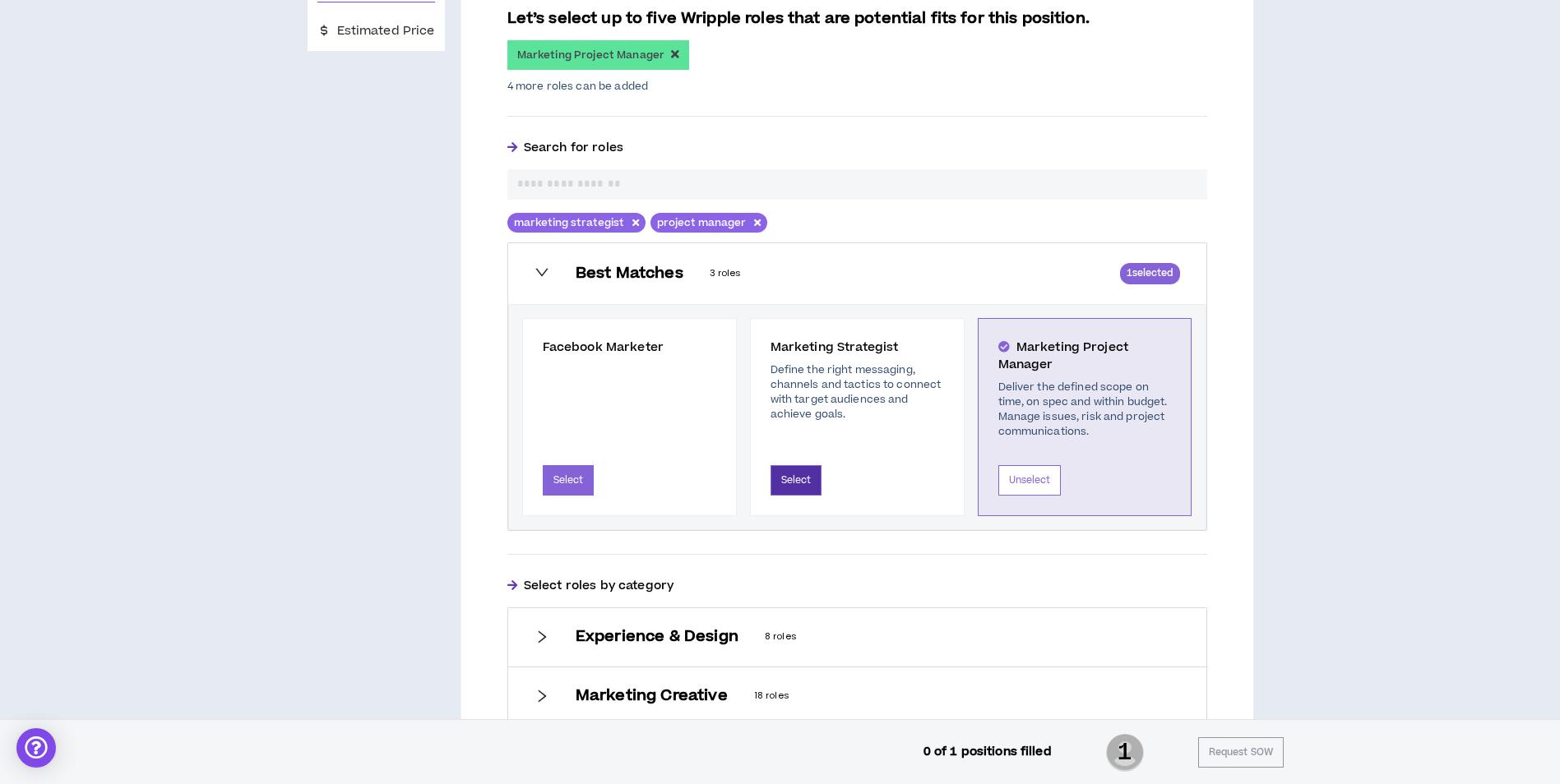
click at [798, 479] on button "Select" at bounding box center [796, 480] width 52 height 31
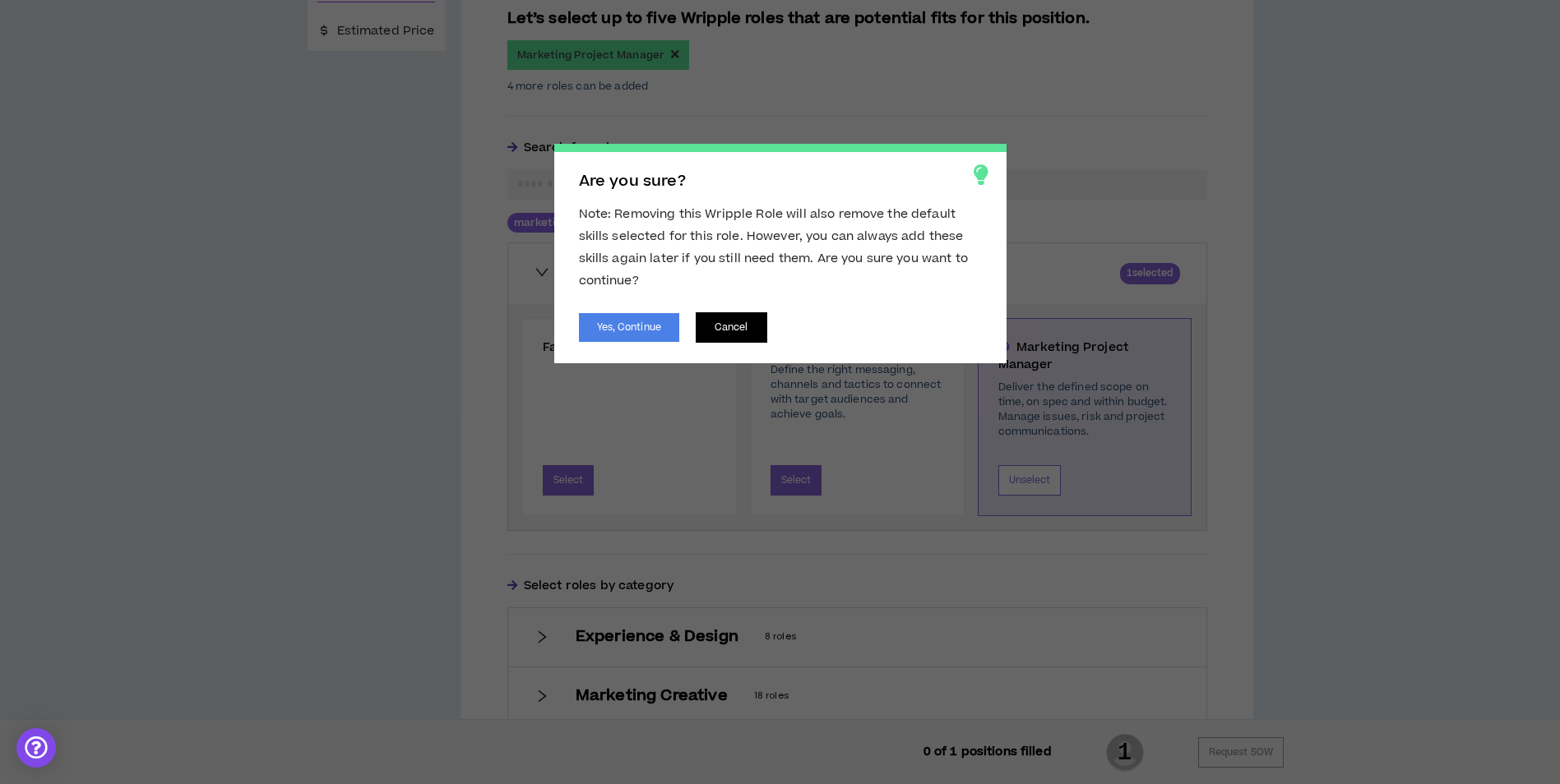
click at [752, 327] on button "Cancel" at bounding box center [731, 327] width 72 height 31
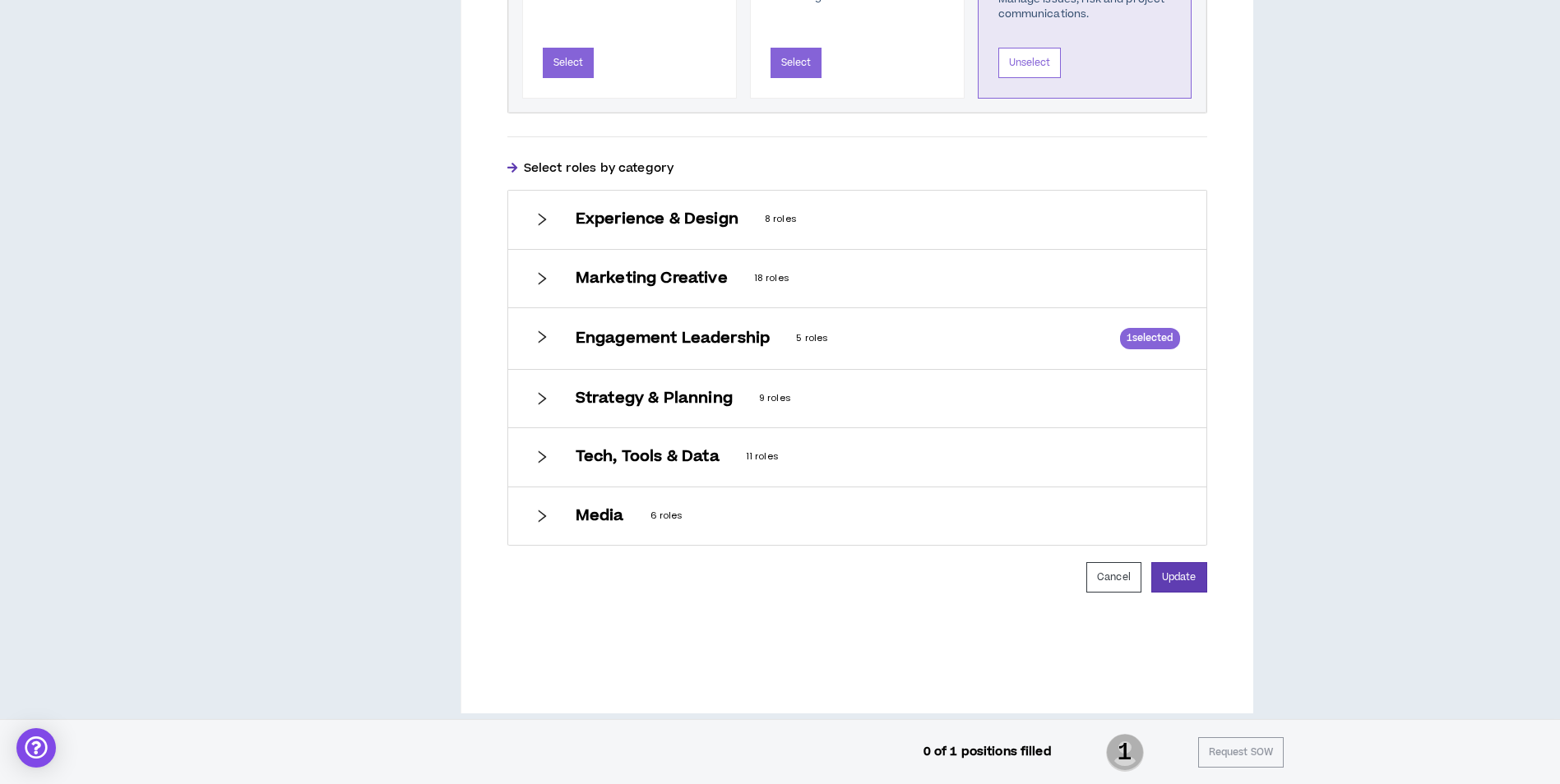
scroll to position [688, 0]
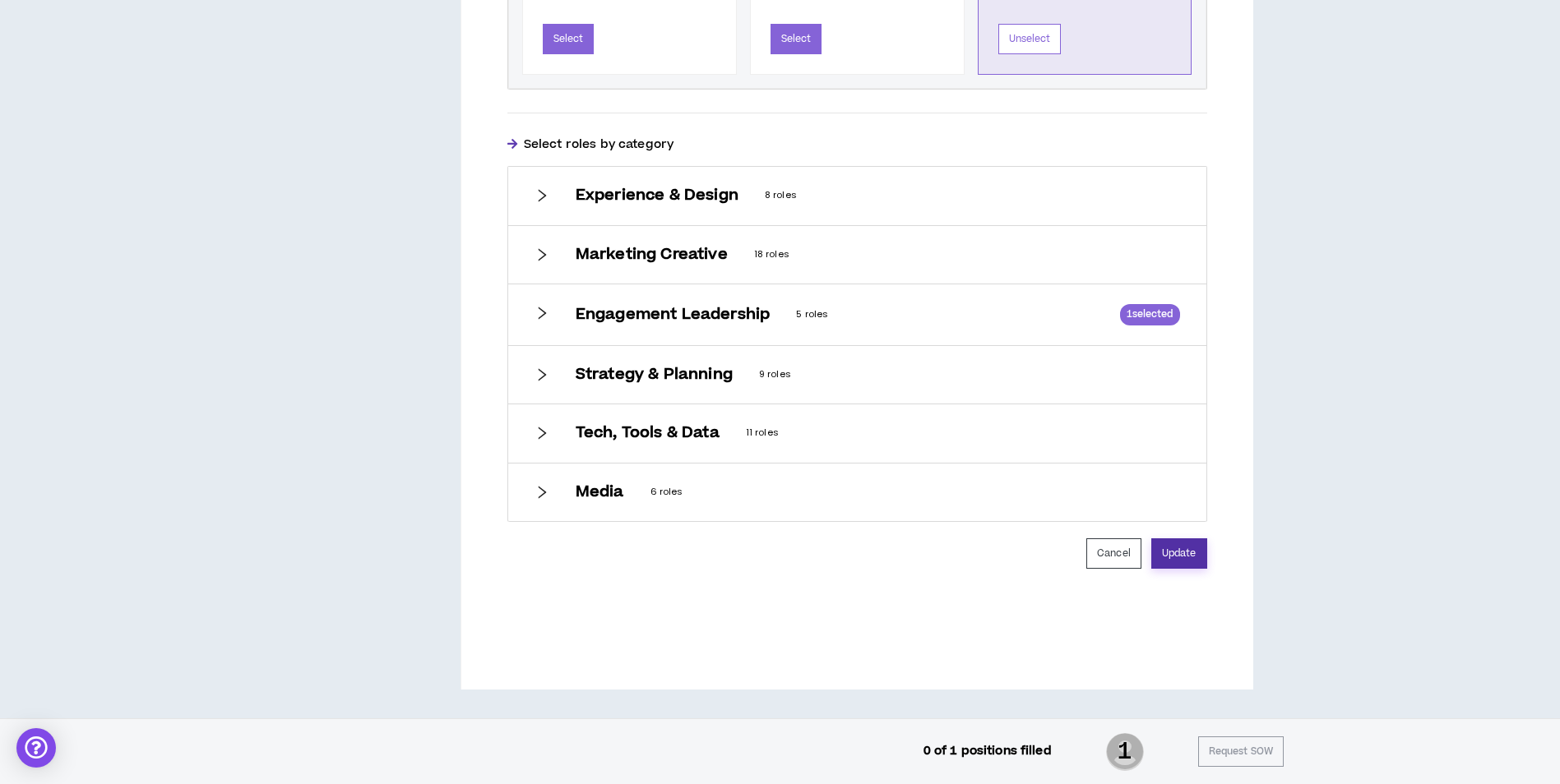
click at [1186, 544] on button "Update" at bounding box center [1179, 554] width 56 height 31
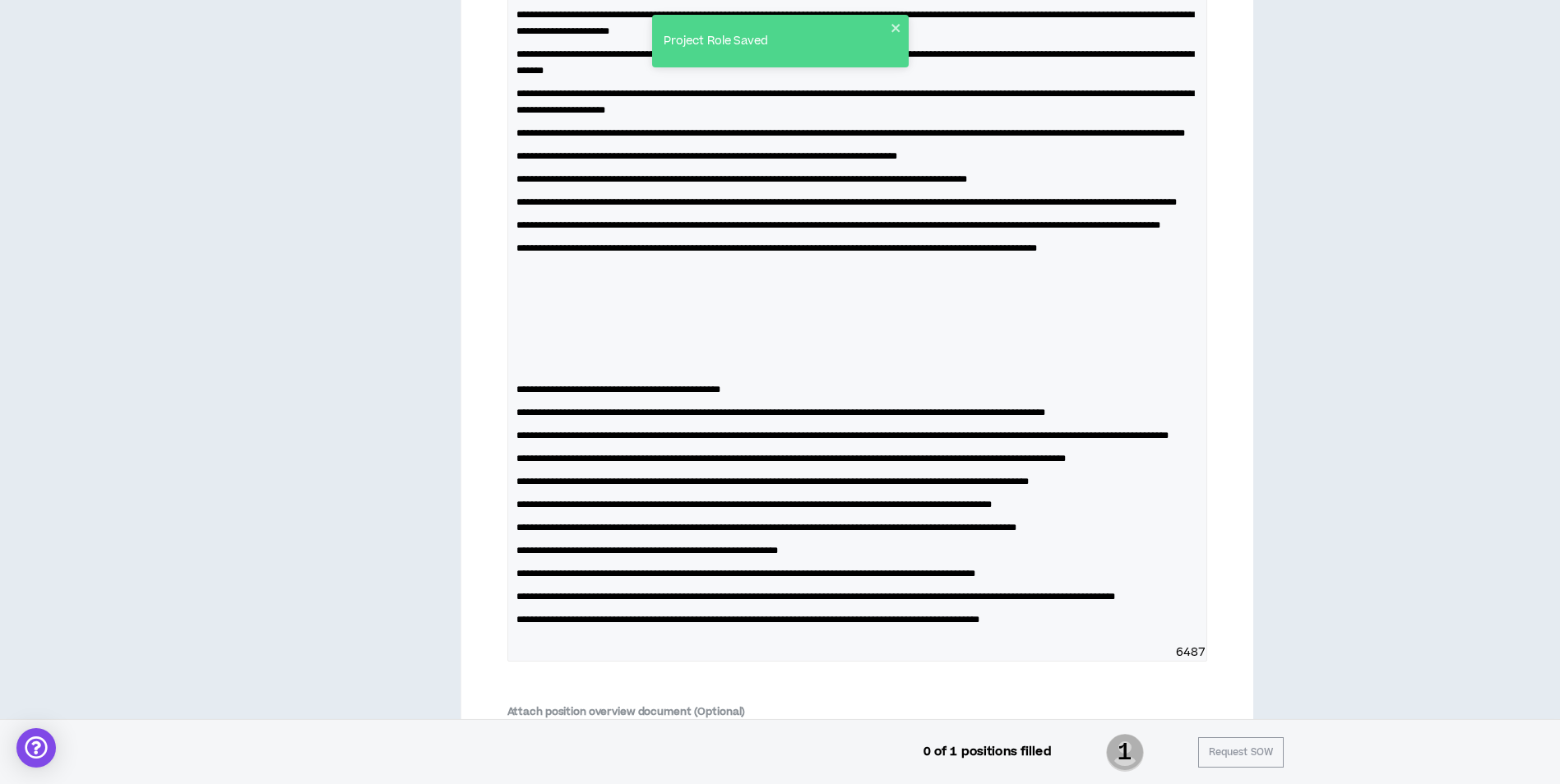
scroll to position [2898, 0]
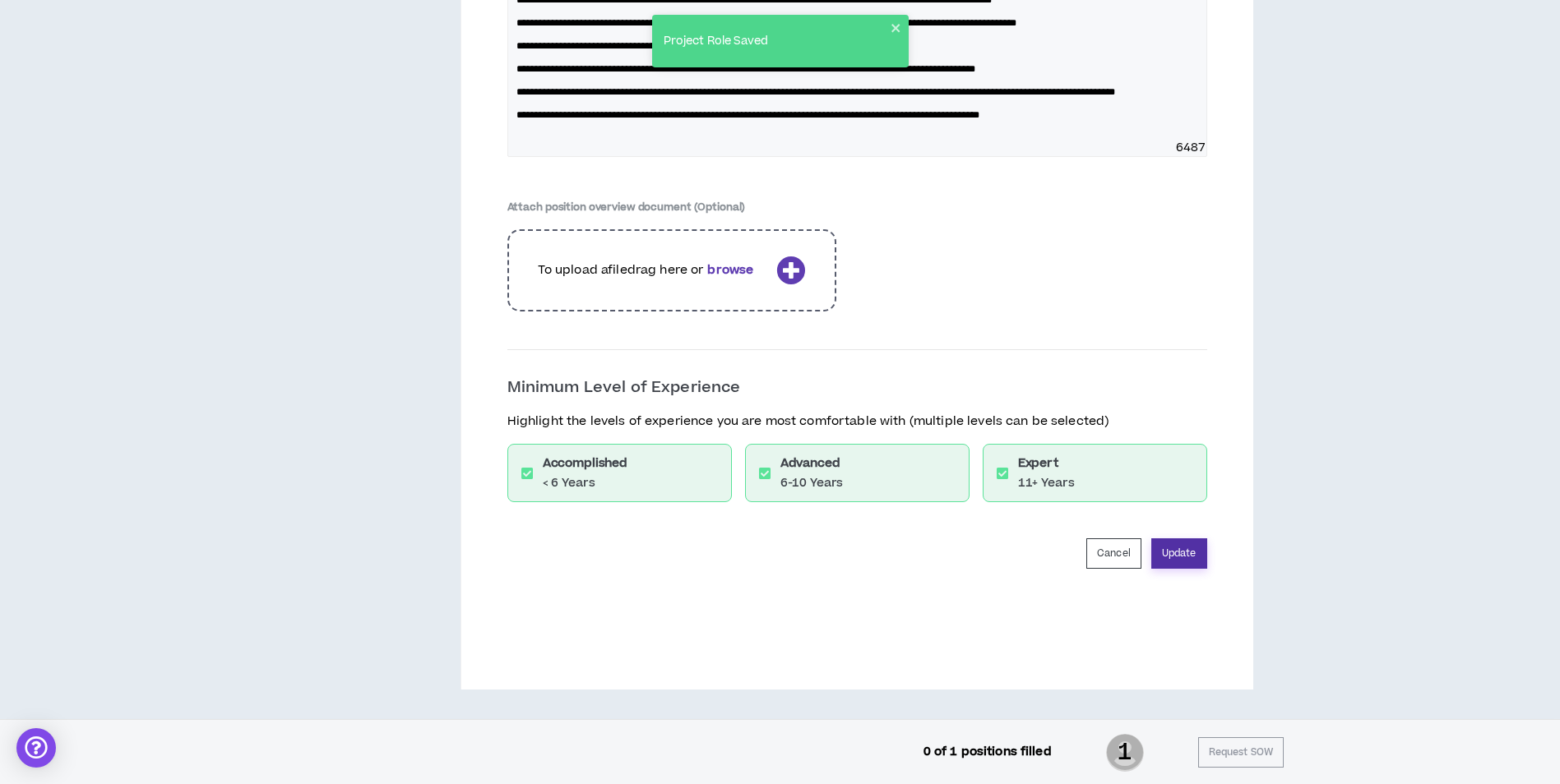
click at [1168, 568] on button "Update" at bounding box center [1179, 554] width 56 height 31
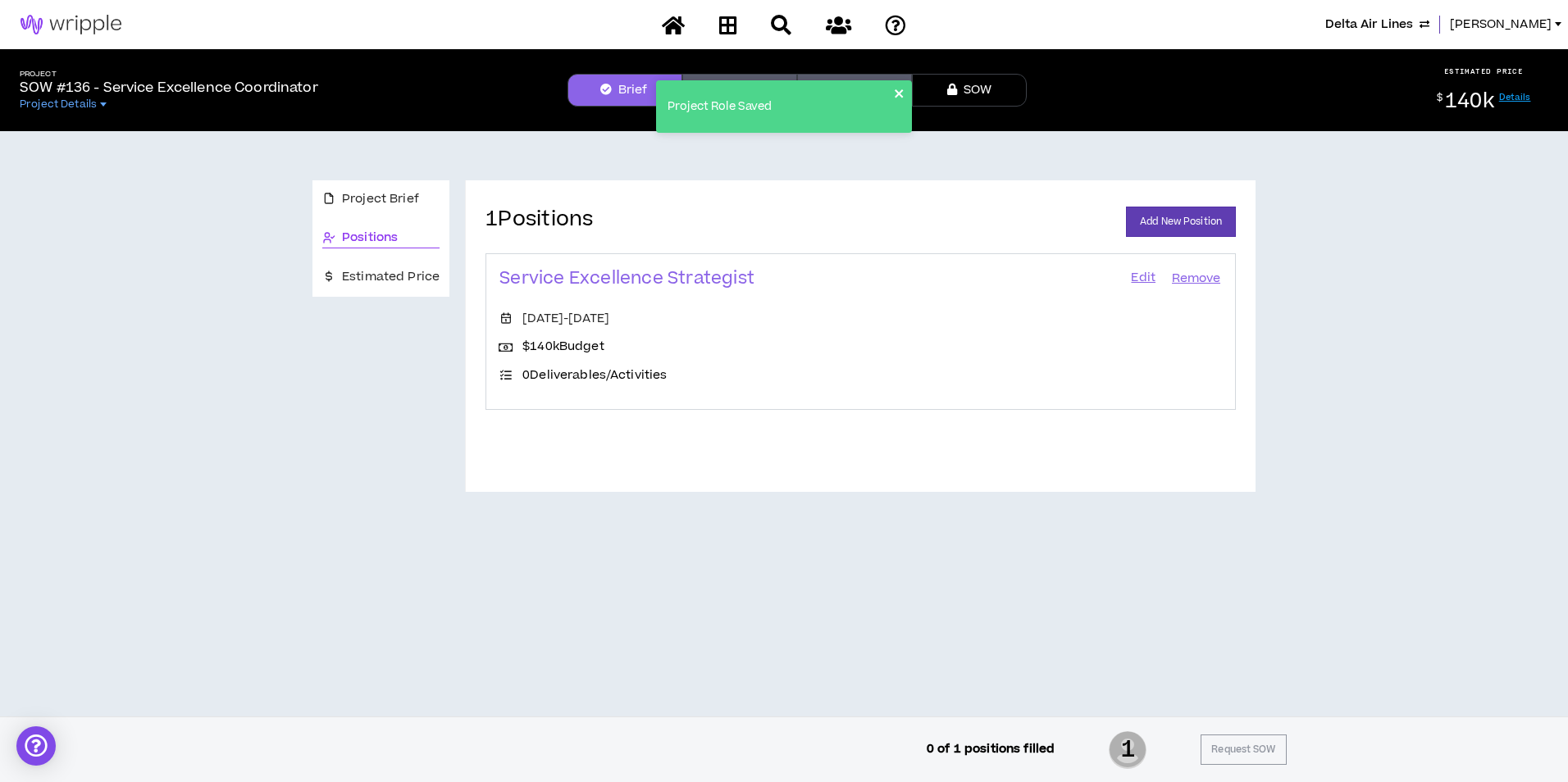
click at [903, 92] on icon "close" at bounding box center [900, 94] width 11 height 13
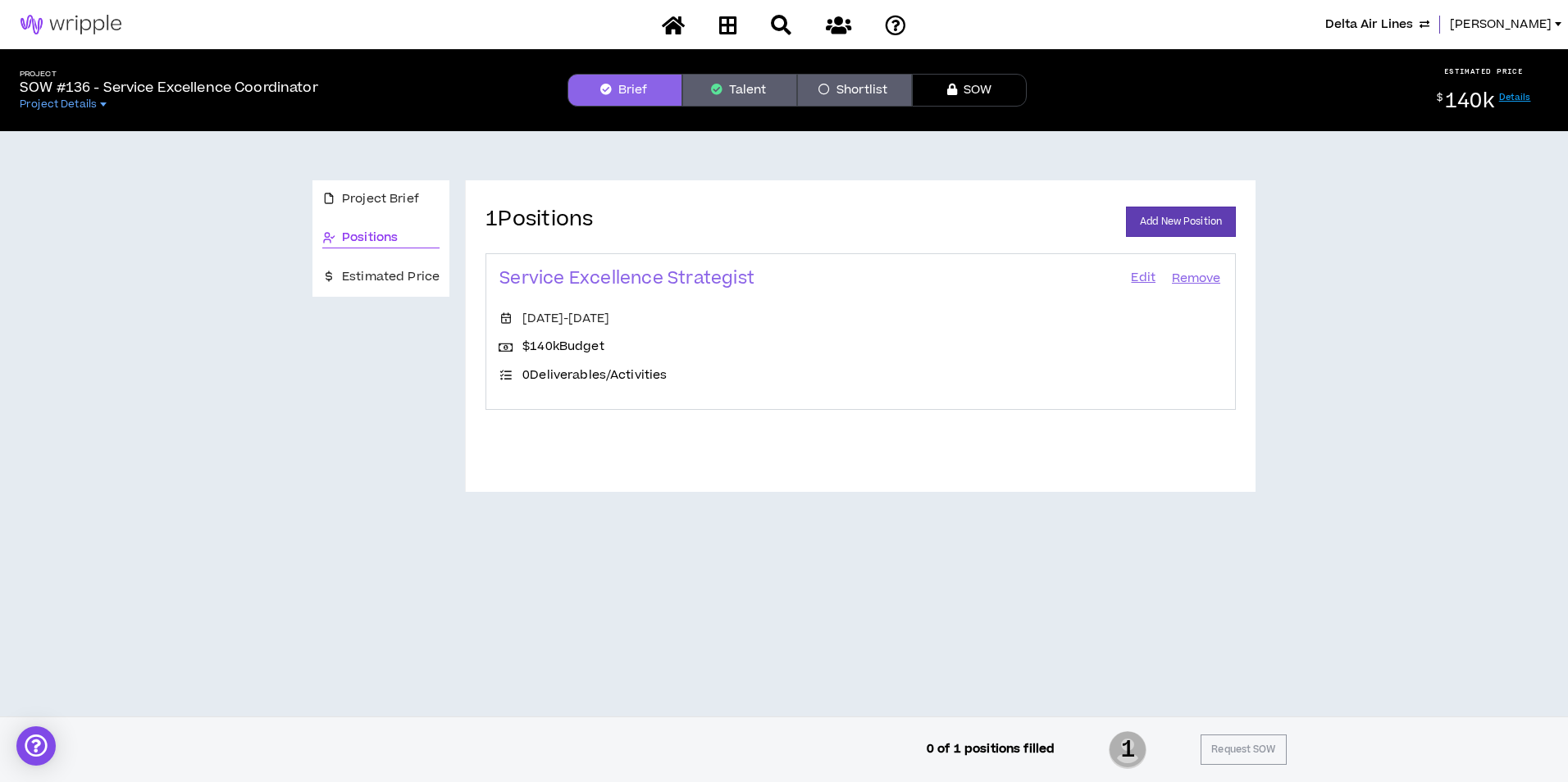
click at [747, 80] on div "Project Role Saved Project Role Saved" at bounding box center [783, 80] width 262 height 138
click at [747, 85] on button "Talent" at bounding box center [740, 90] width 115 height 32
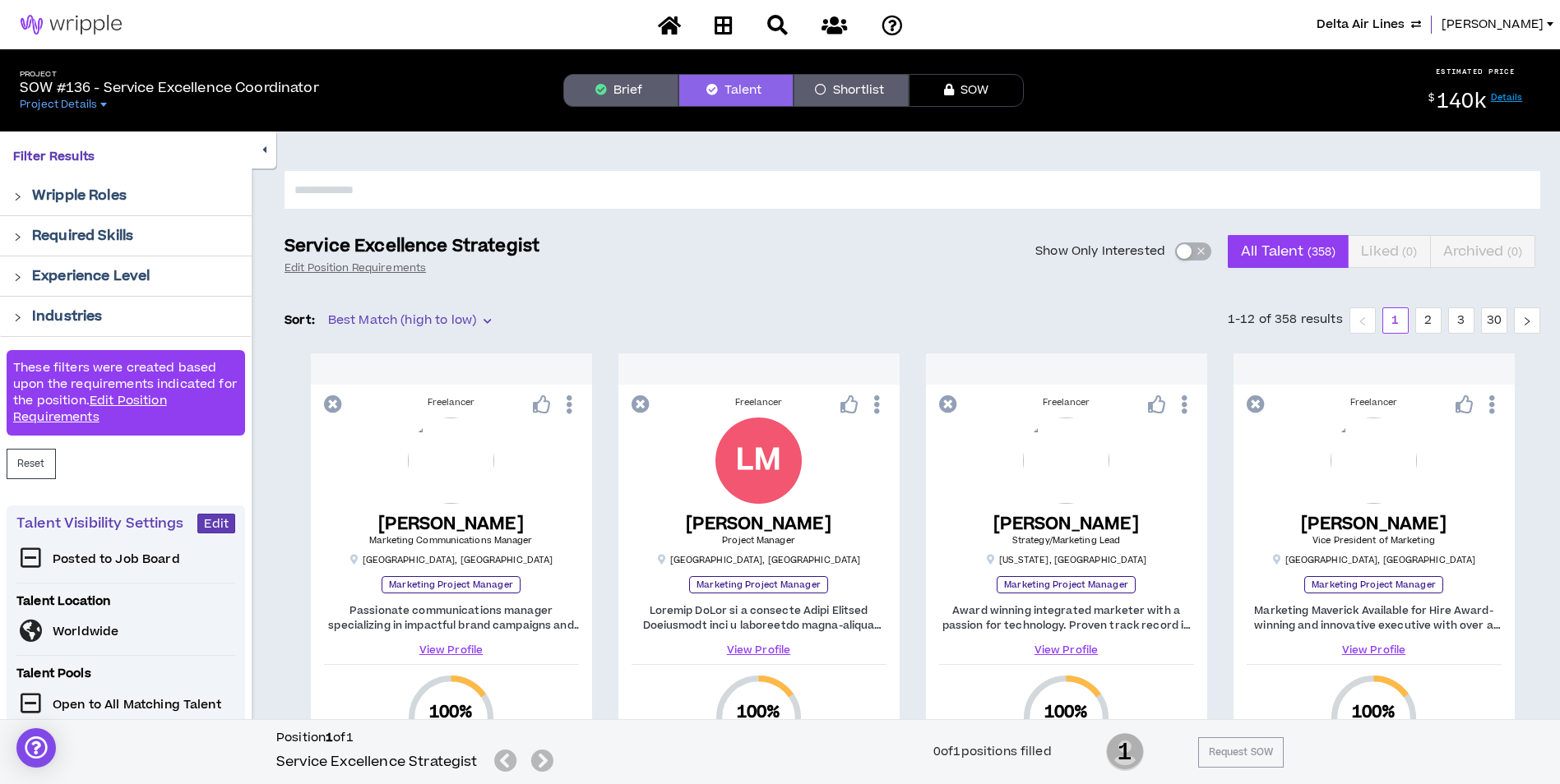
click at [651, 184] on input "text" at bounding box center [911, 189] width 1255 height 38
type input "*******"
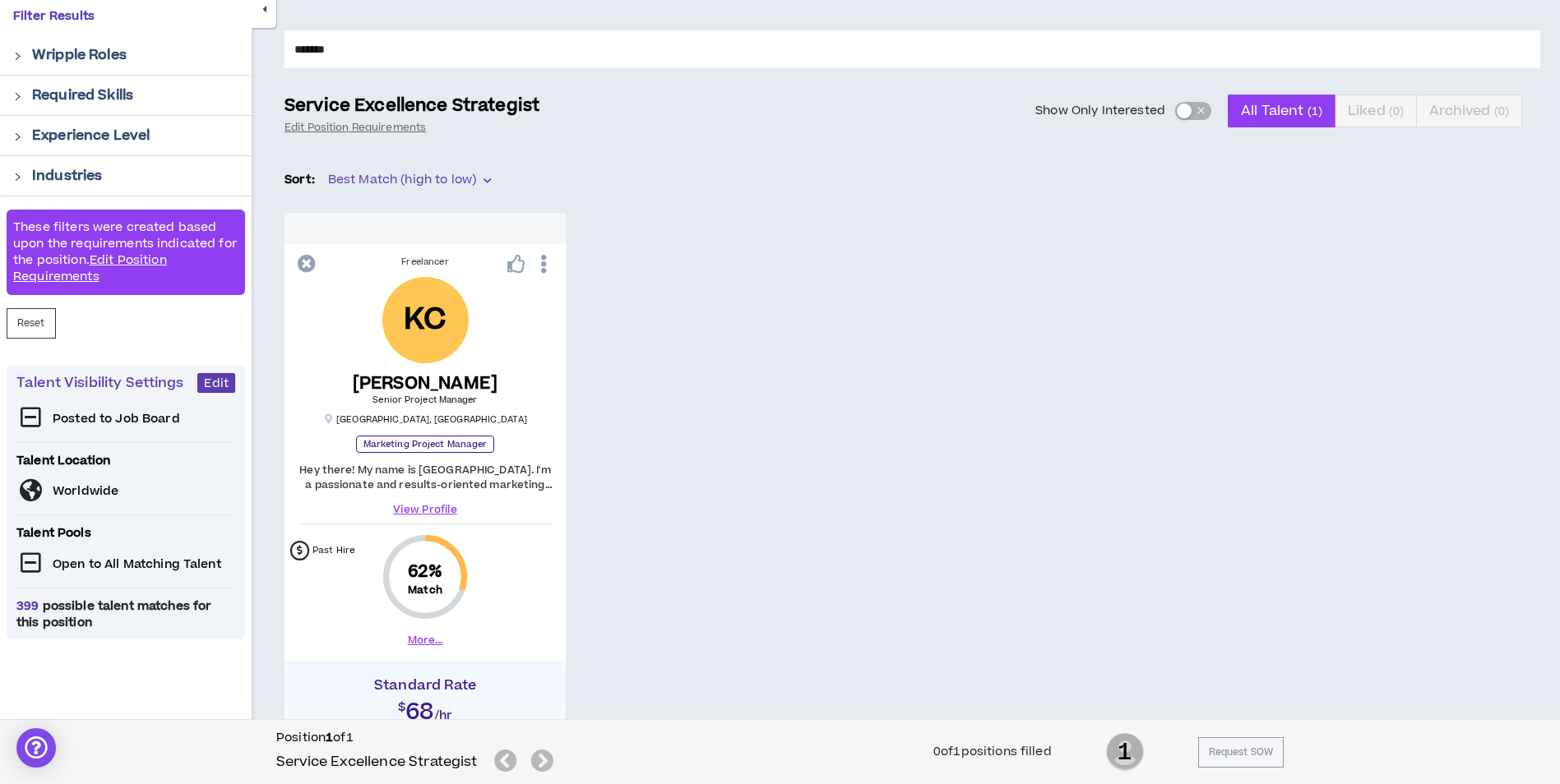
scroll to position [247, 0]
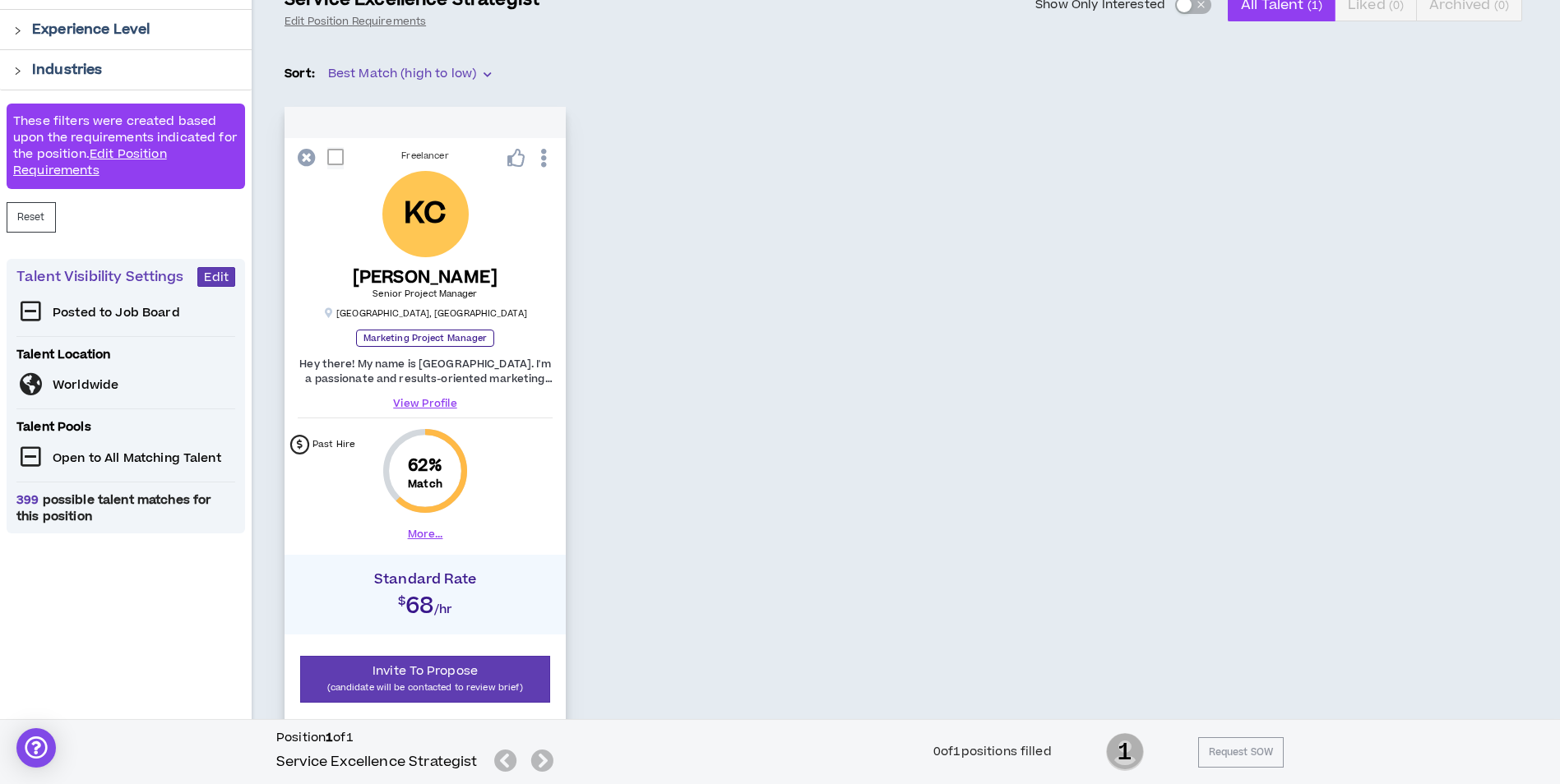
click at [430, 399] on link "View Profile" at bounding box center [425, 404] width 255 height 15
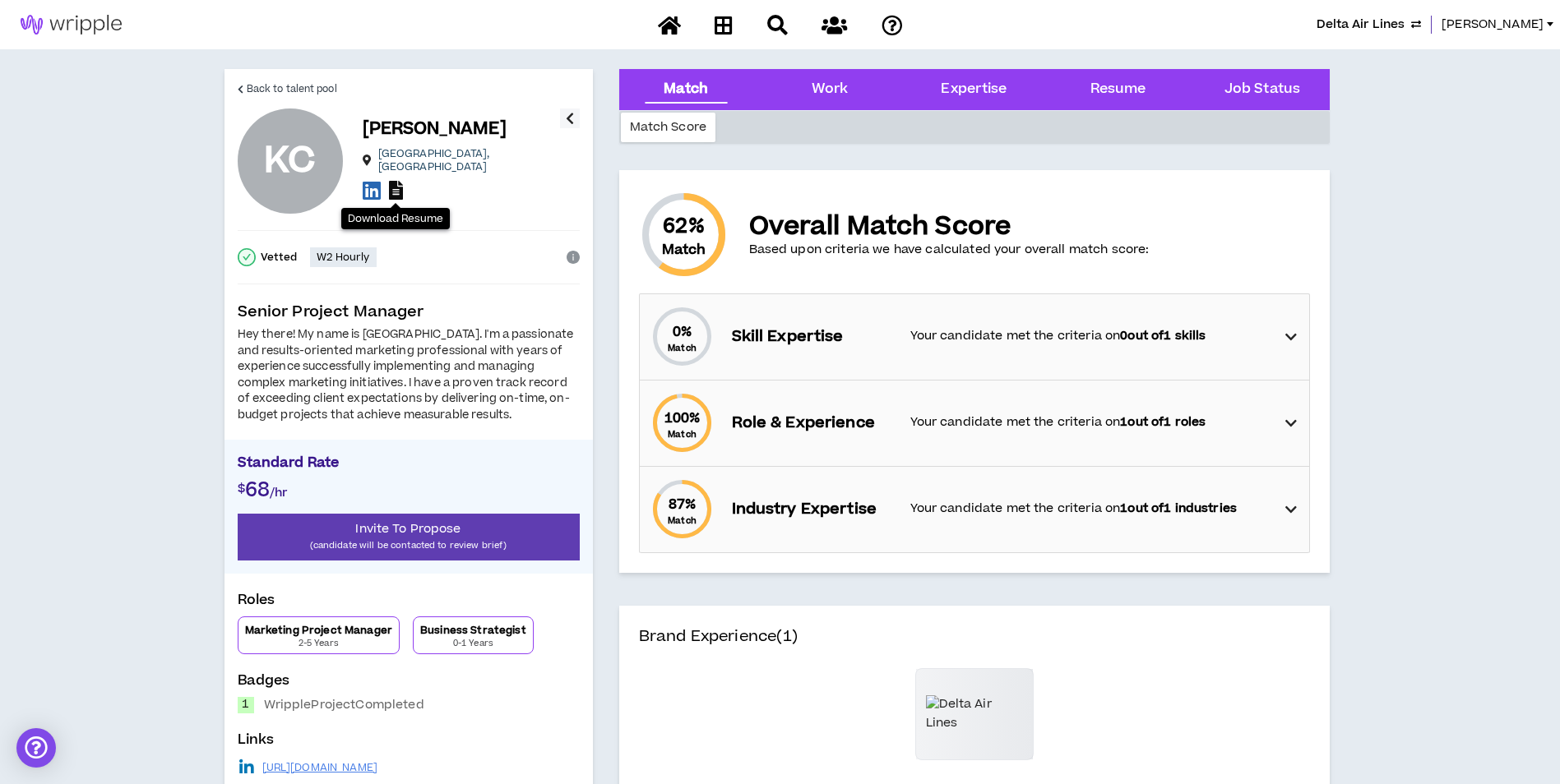
click at [396, 186] on icon at bounding box center [396, 190] width 14 height 19
click at [320, 79] on link "Back to talent pool" at bounding box center [287, 88] width 99 height 39
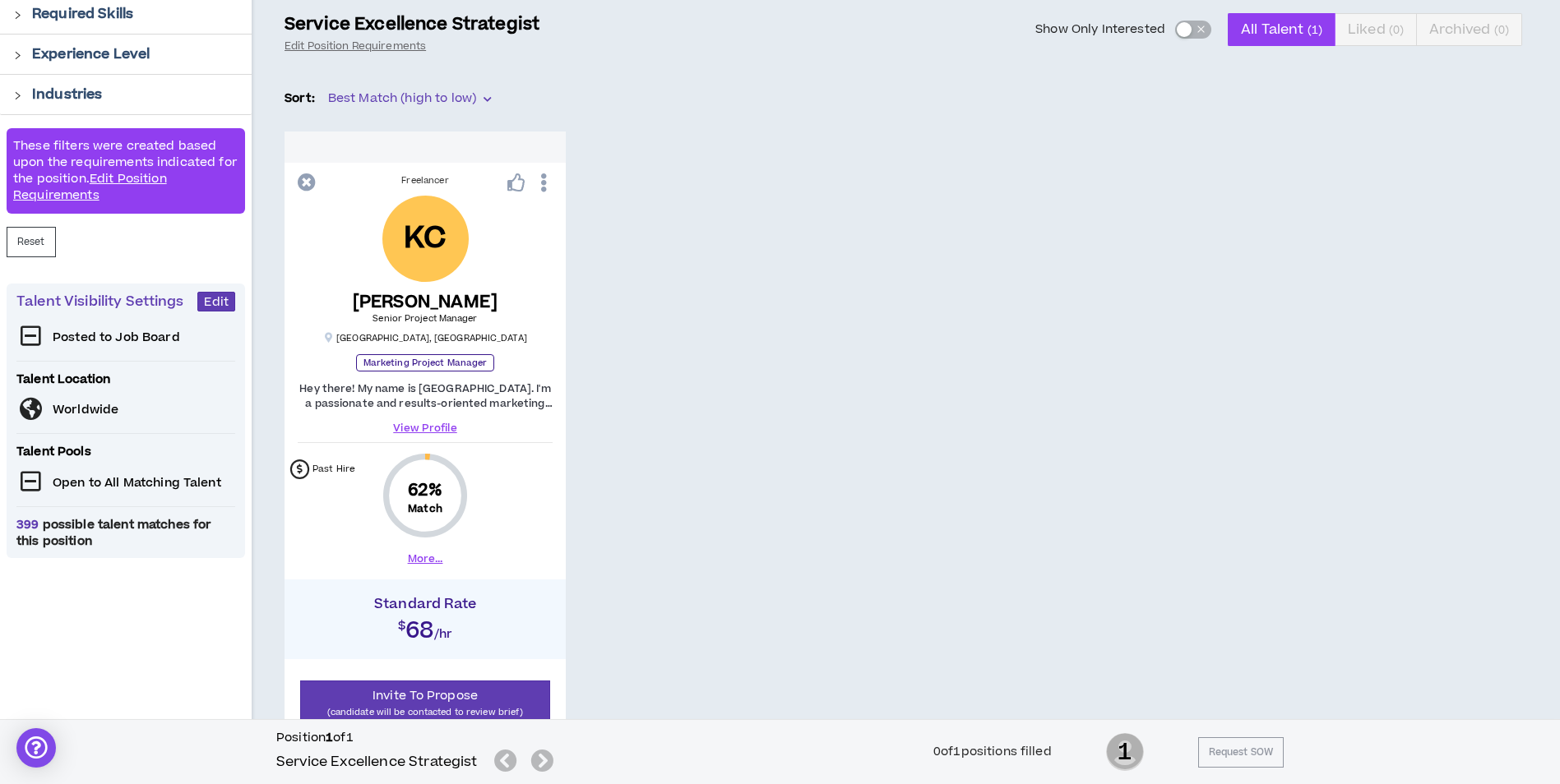
scroll to position [247, 0]
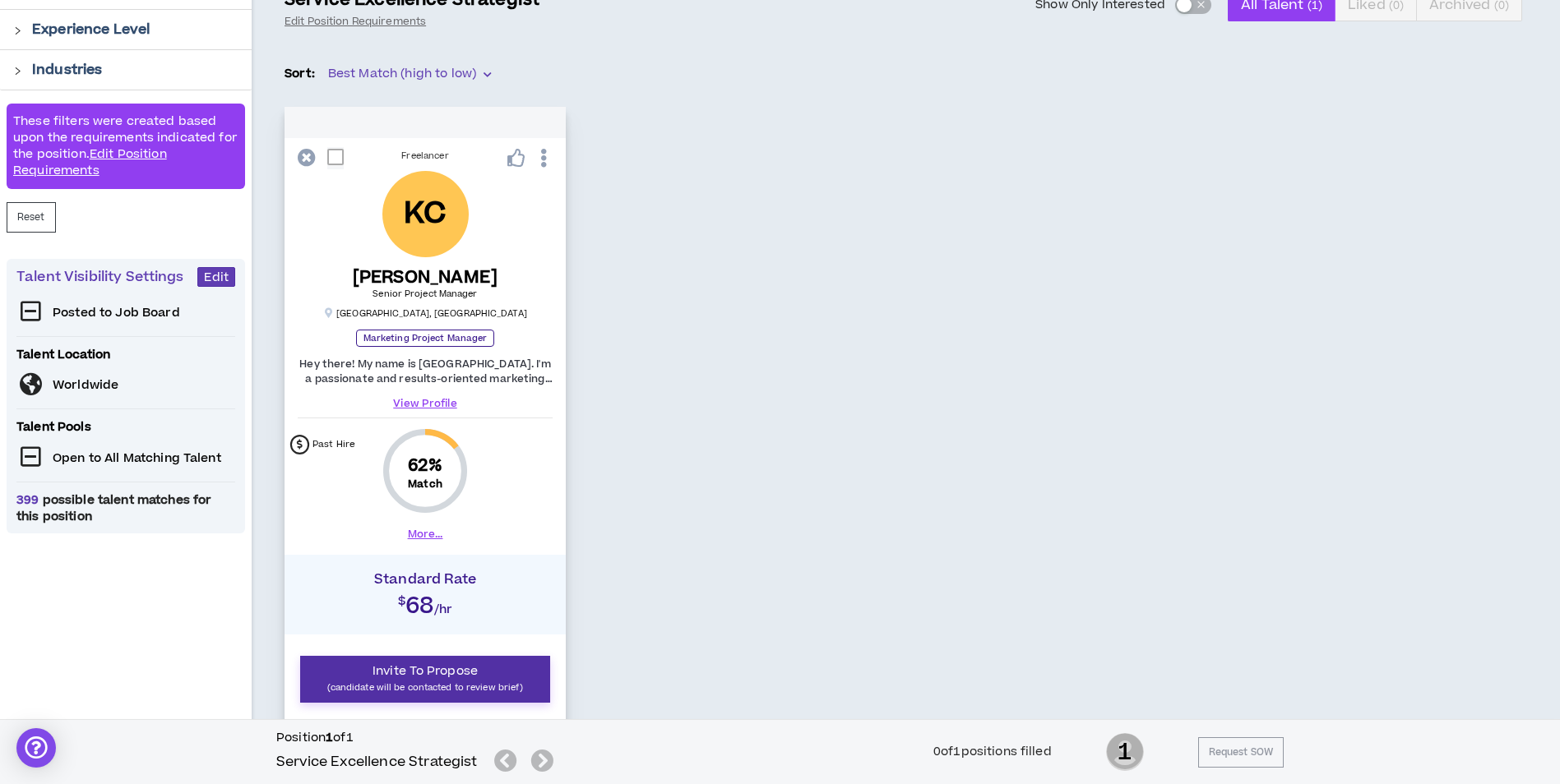
click at [435, 683] on p "(candidate will be contacted to review brief)" at bounding box center [426, 687] width 229 height 16
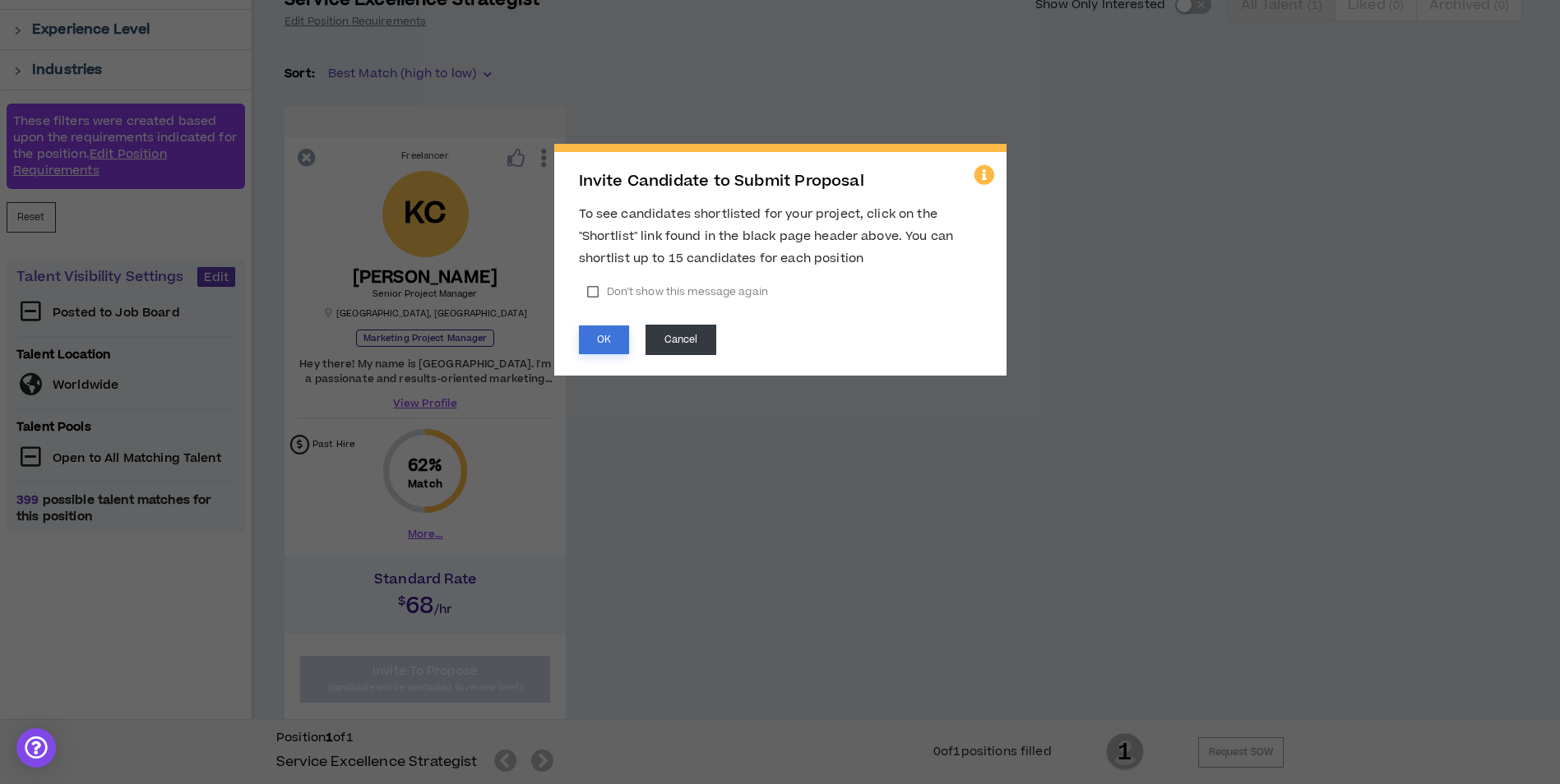
click at [602, 333] on button "OK" at bounding box center [604, 339] width 50 height 29
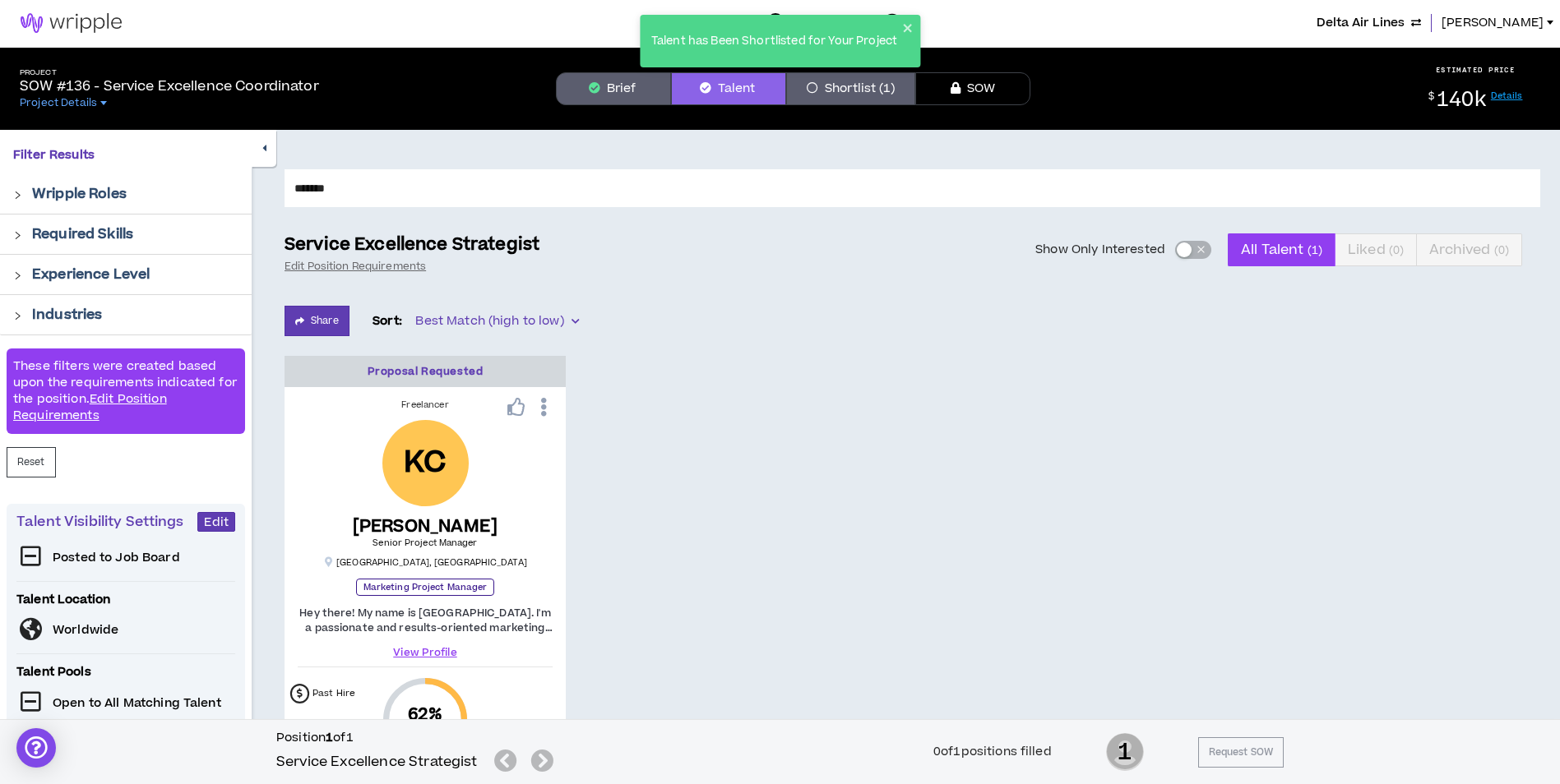
scroll to position [0, 0]
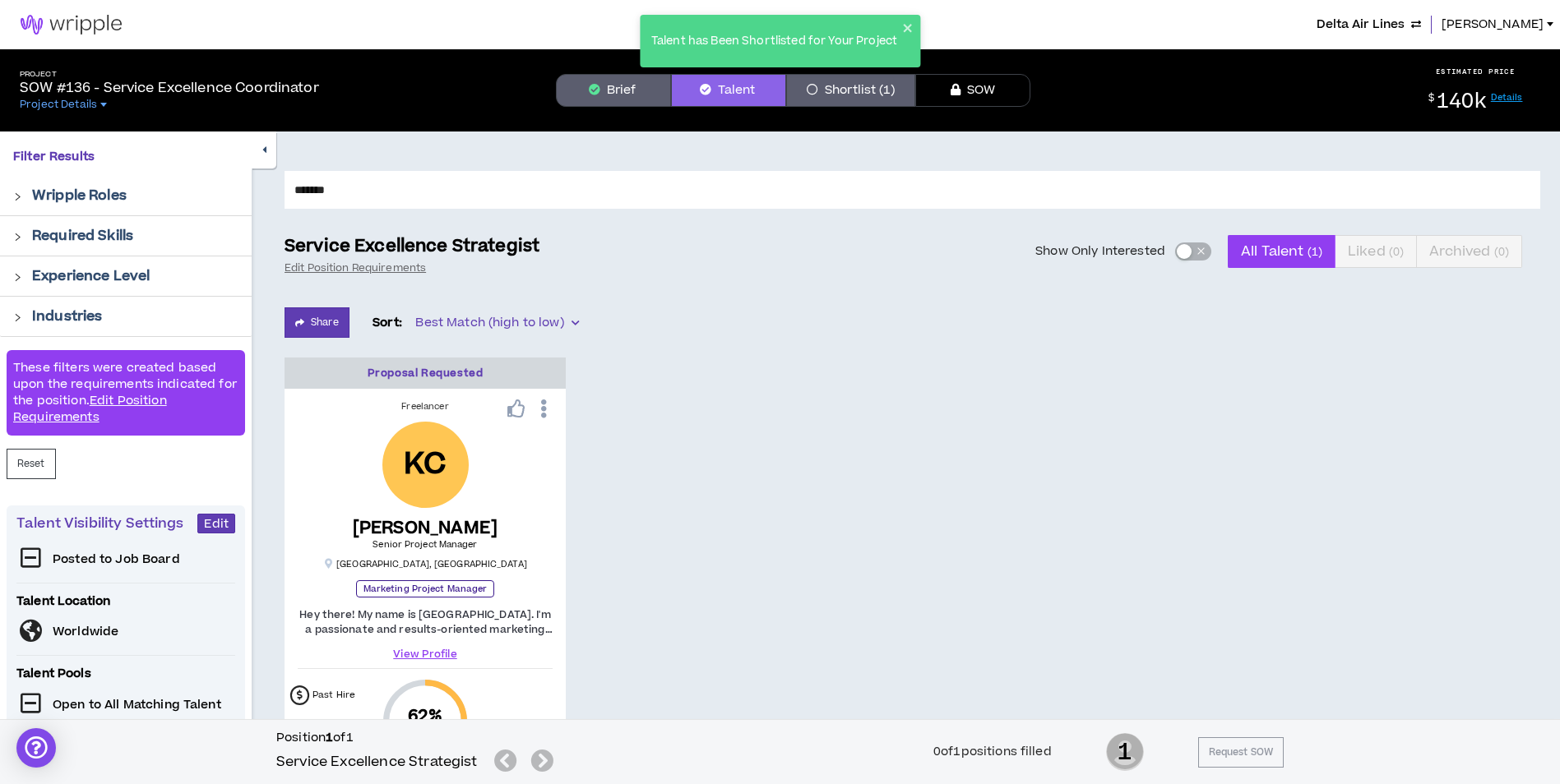
click at [885, 88] on button "Shortlist (1)" at bounding box center [850, 90] width 129 height 33
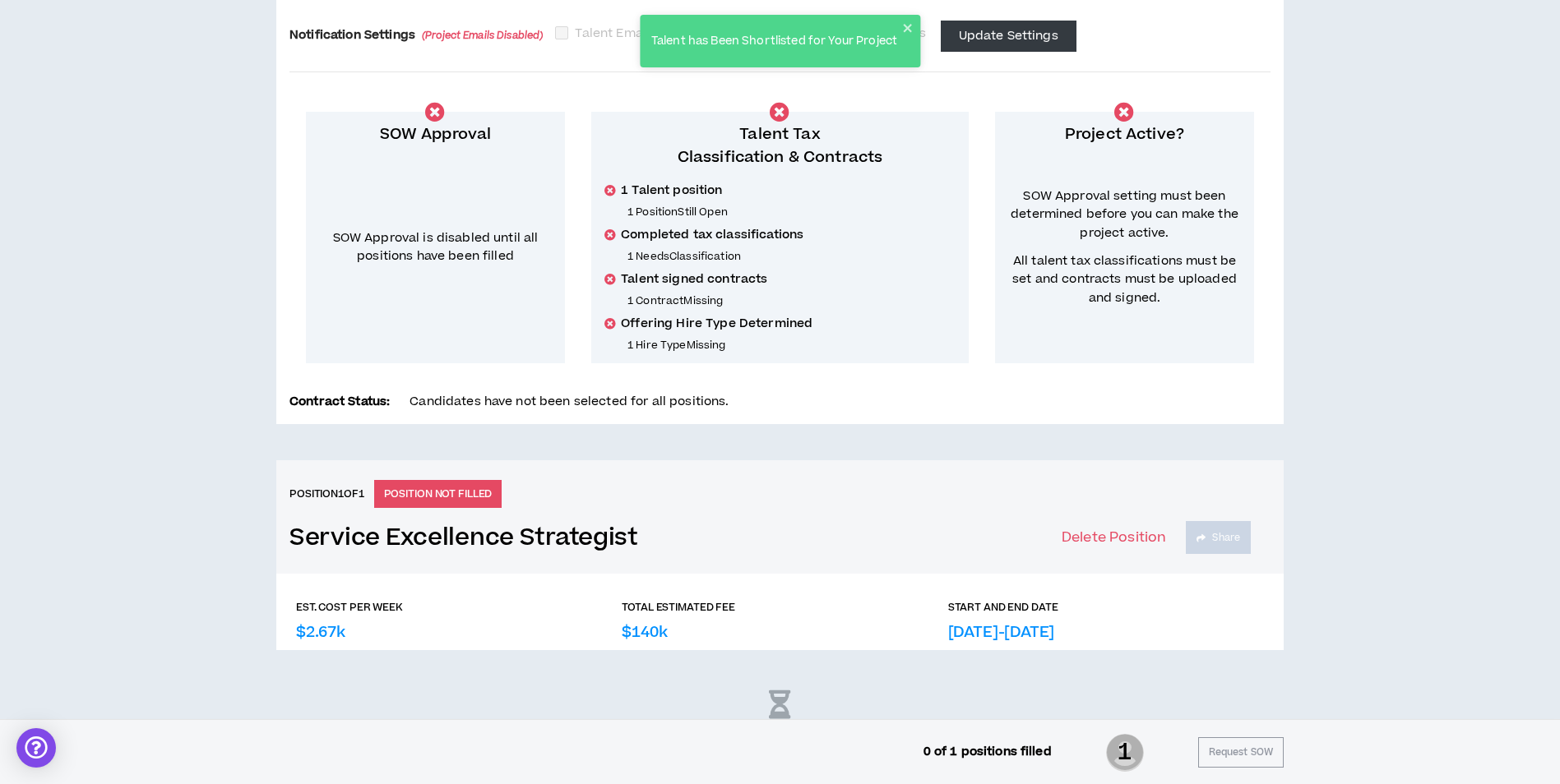
scroll to position [286, 0]
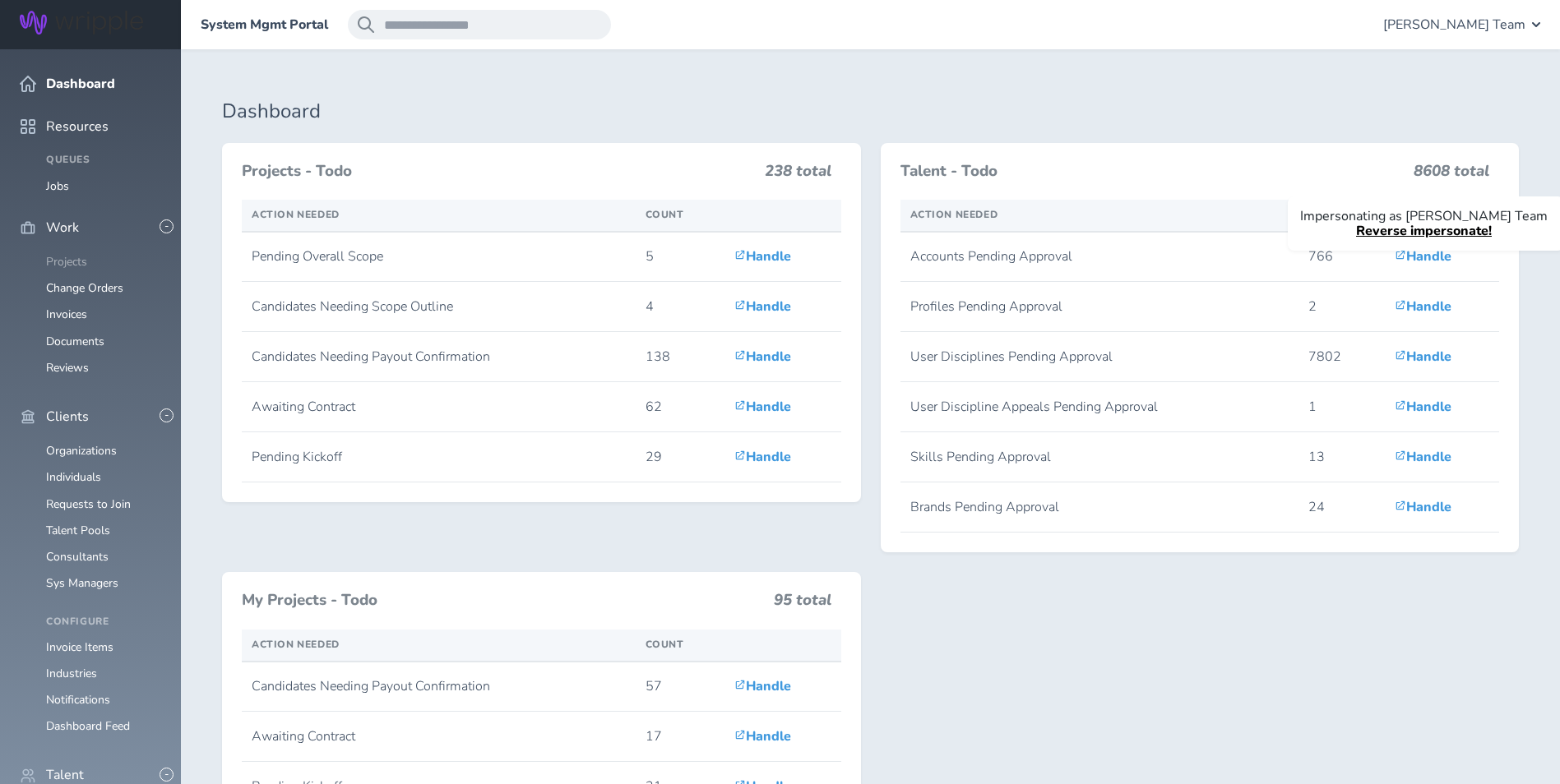
click at [65, 254] on link "Projects" at bounding box center [67, 261] width 41 height 16
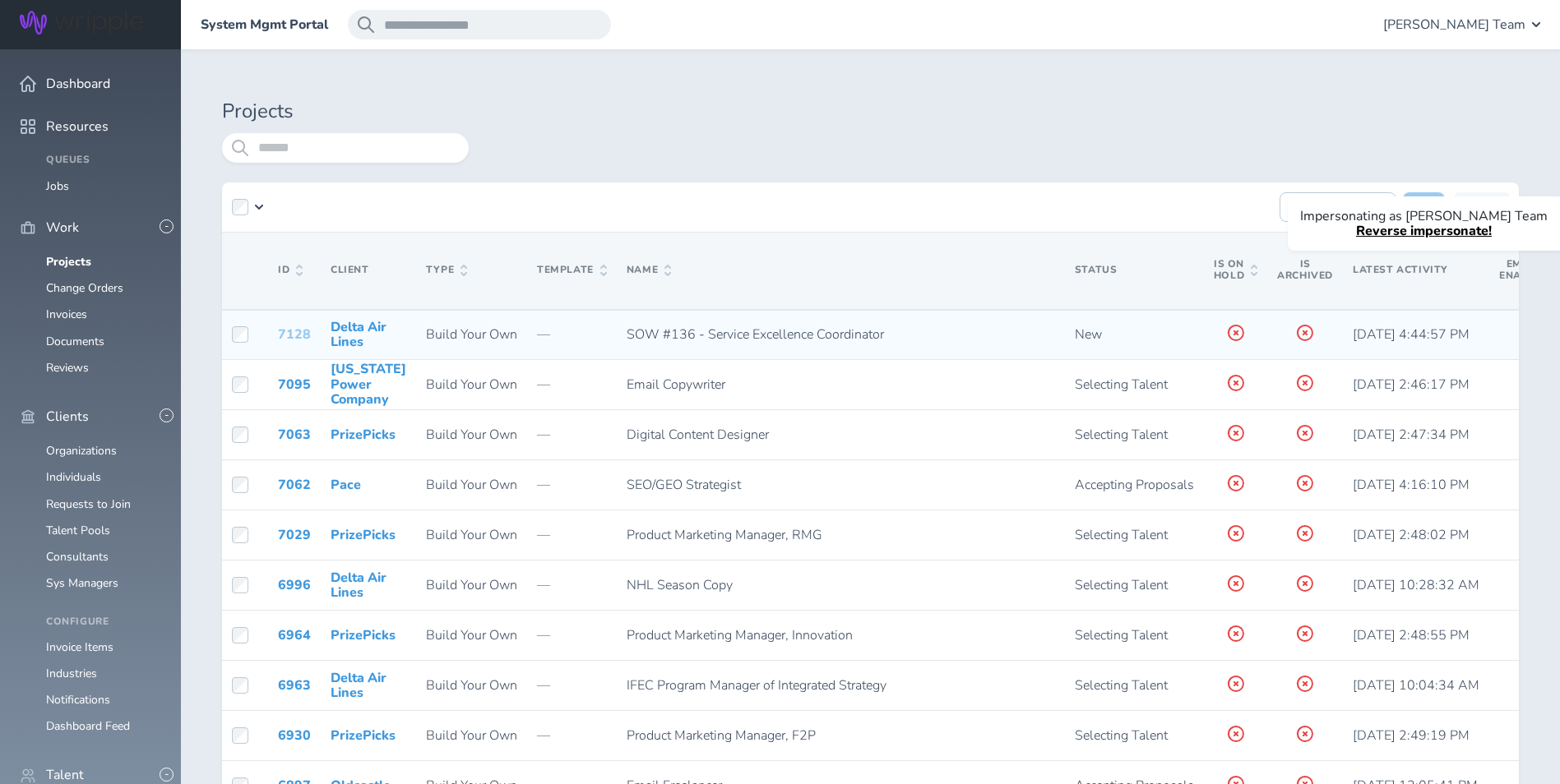
click at [282, 333] on link "7128" at bounding box center [294, 333] width 33 height 18
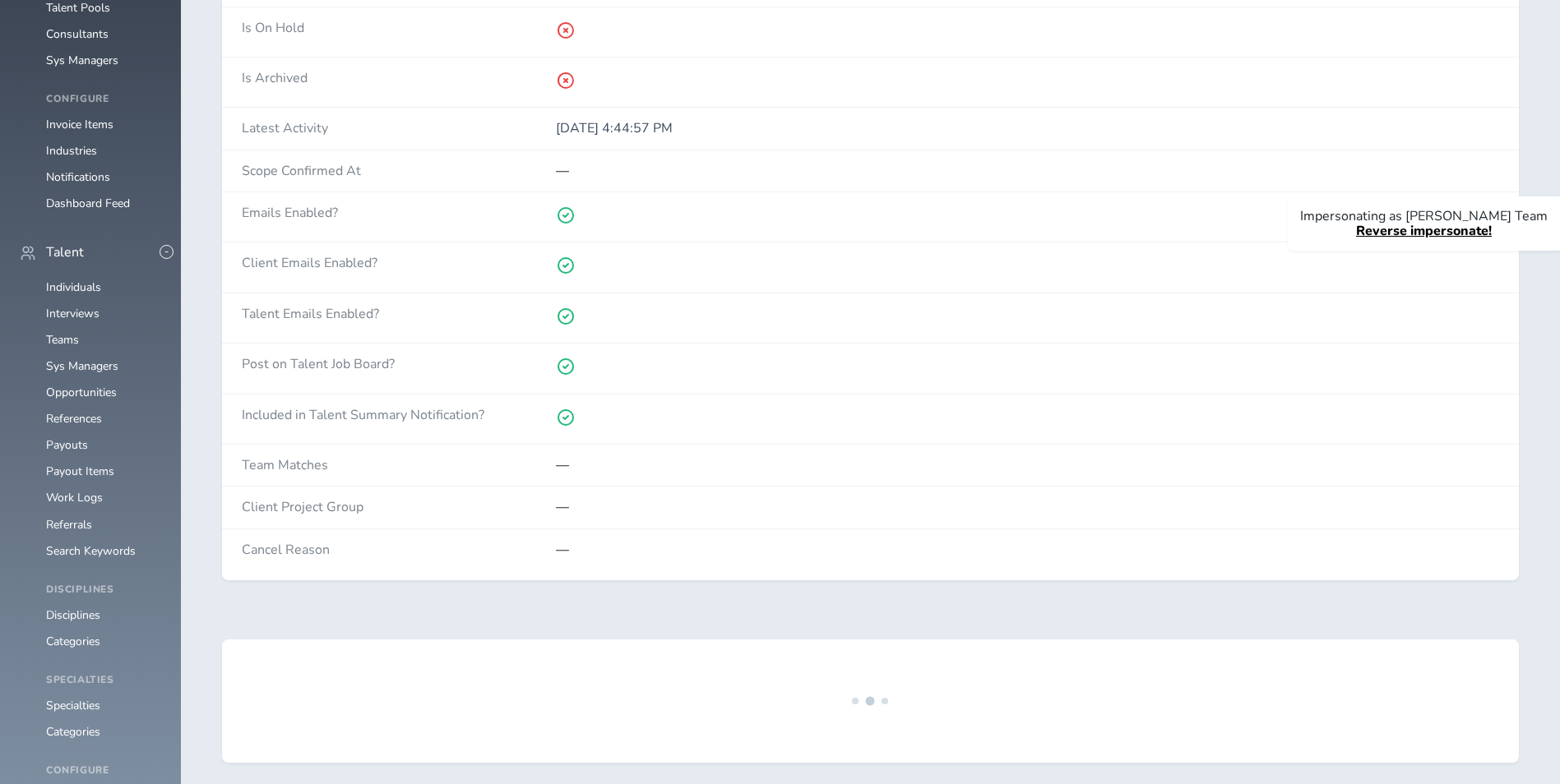
scroll to position [83, 0]
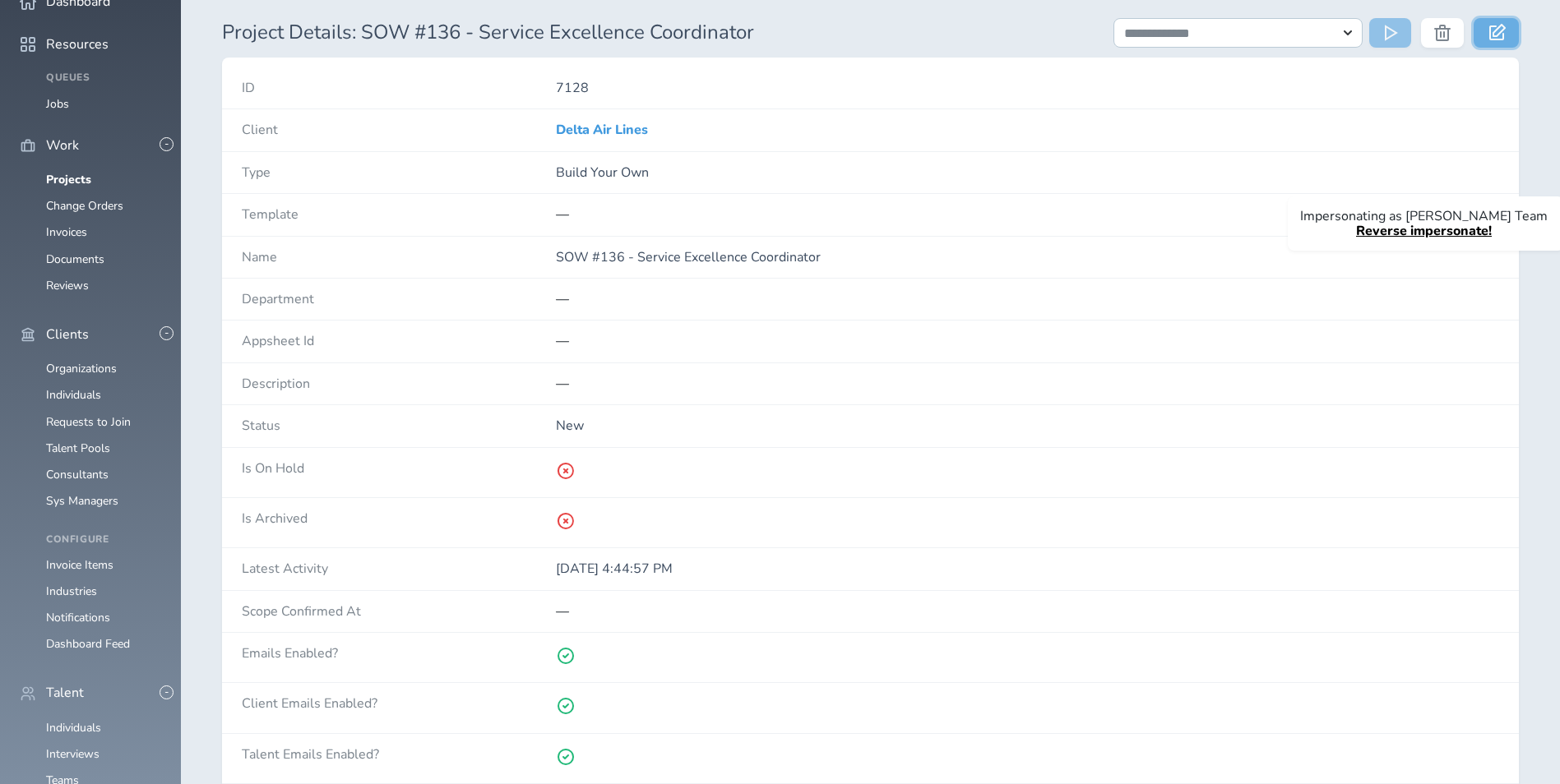
click at [1510, 24] on link at bounding box center [1496, 33] width 46 height 30
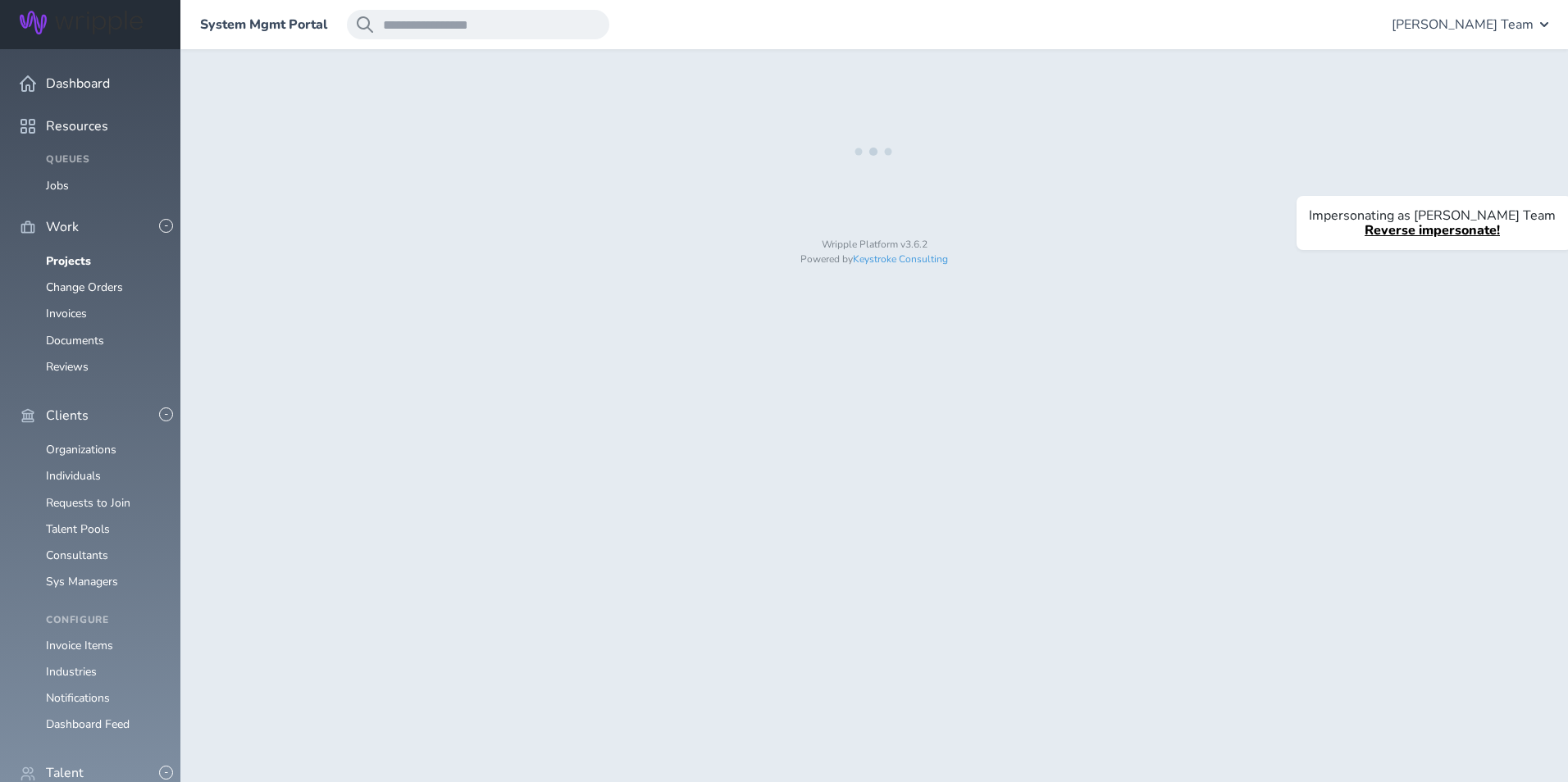
select select "*"
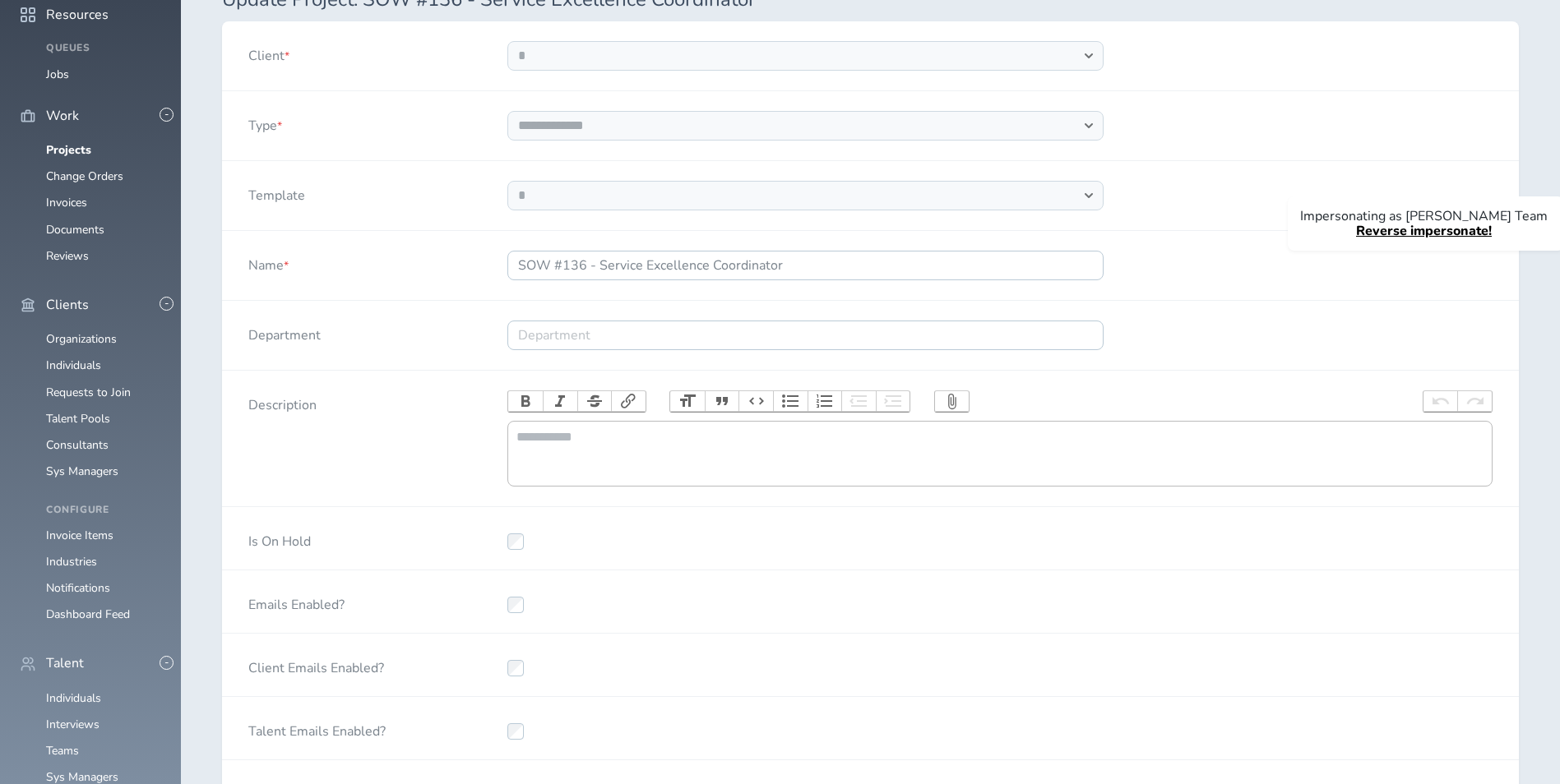
scroll to position [576, 0]
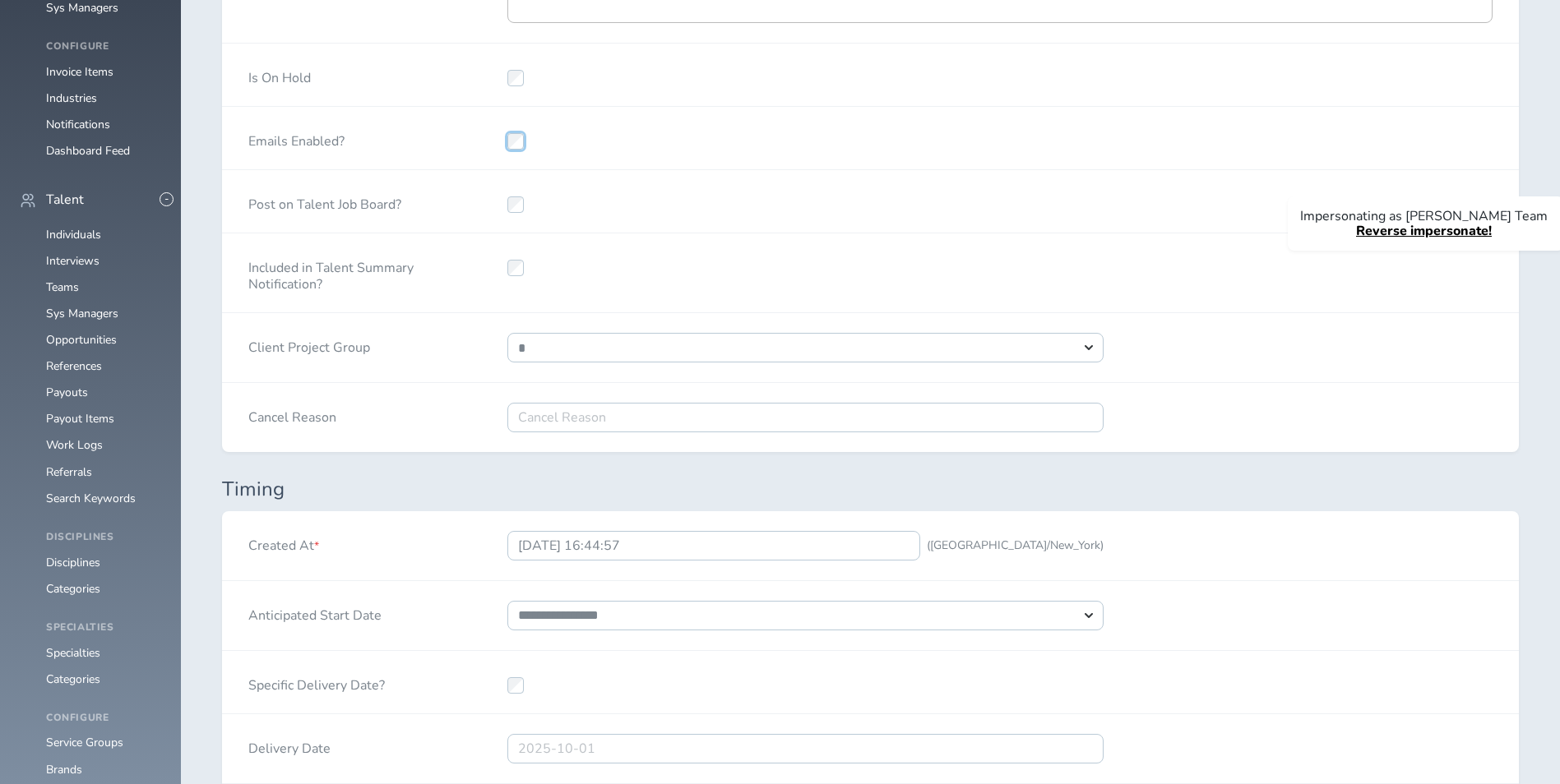
select select "***"
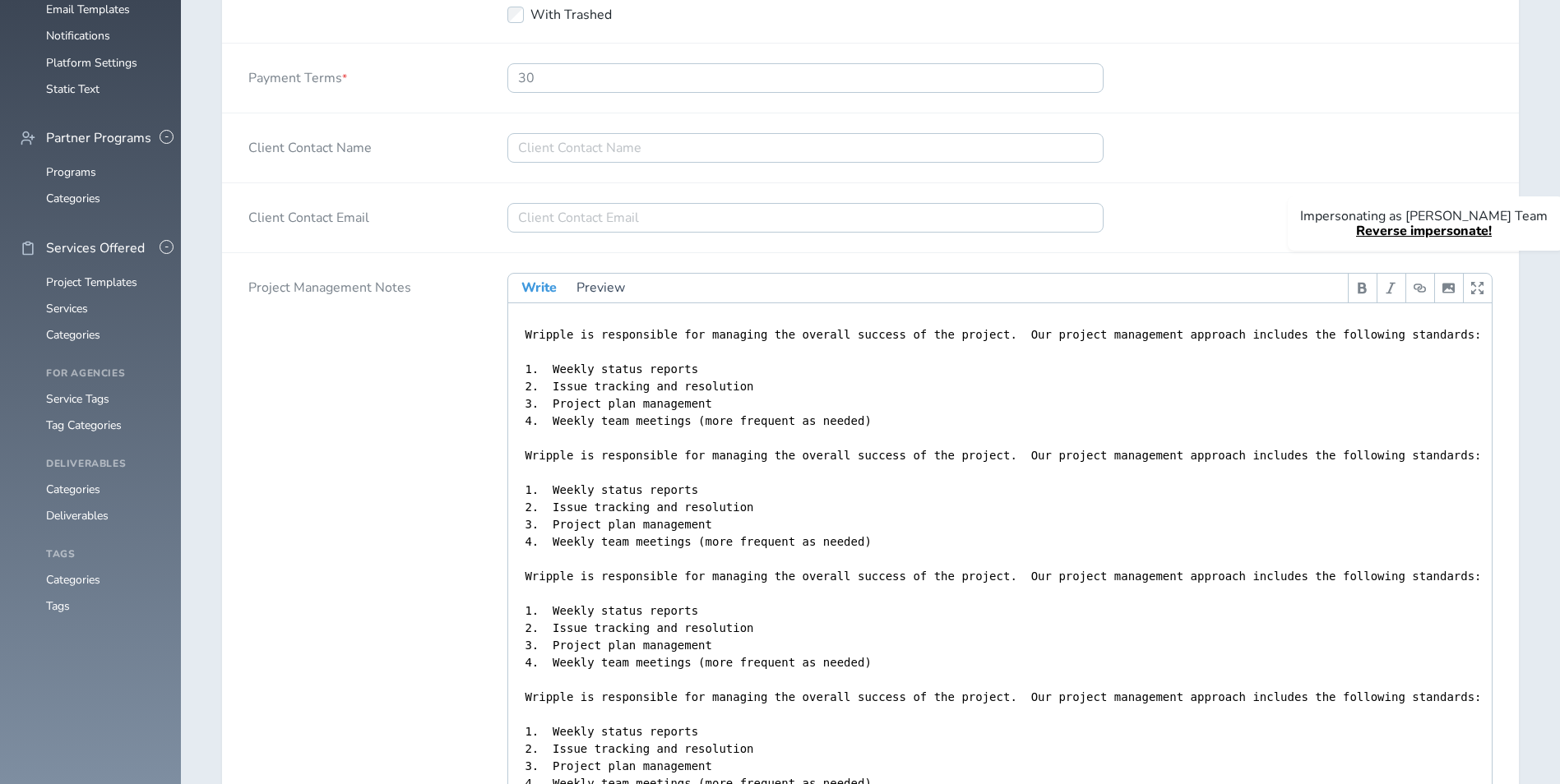
scroll to position [2274, 0]
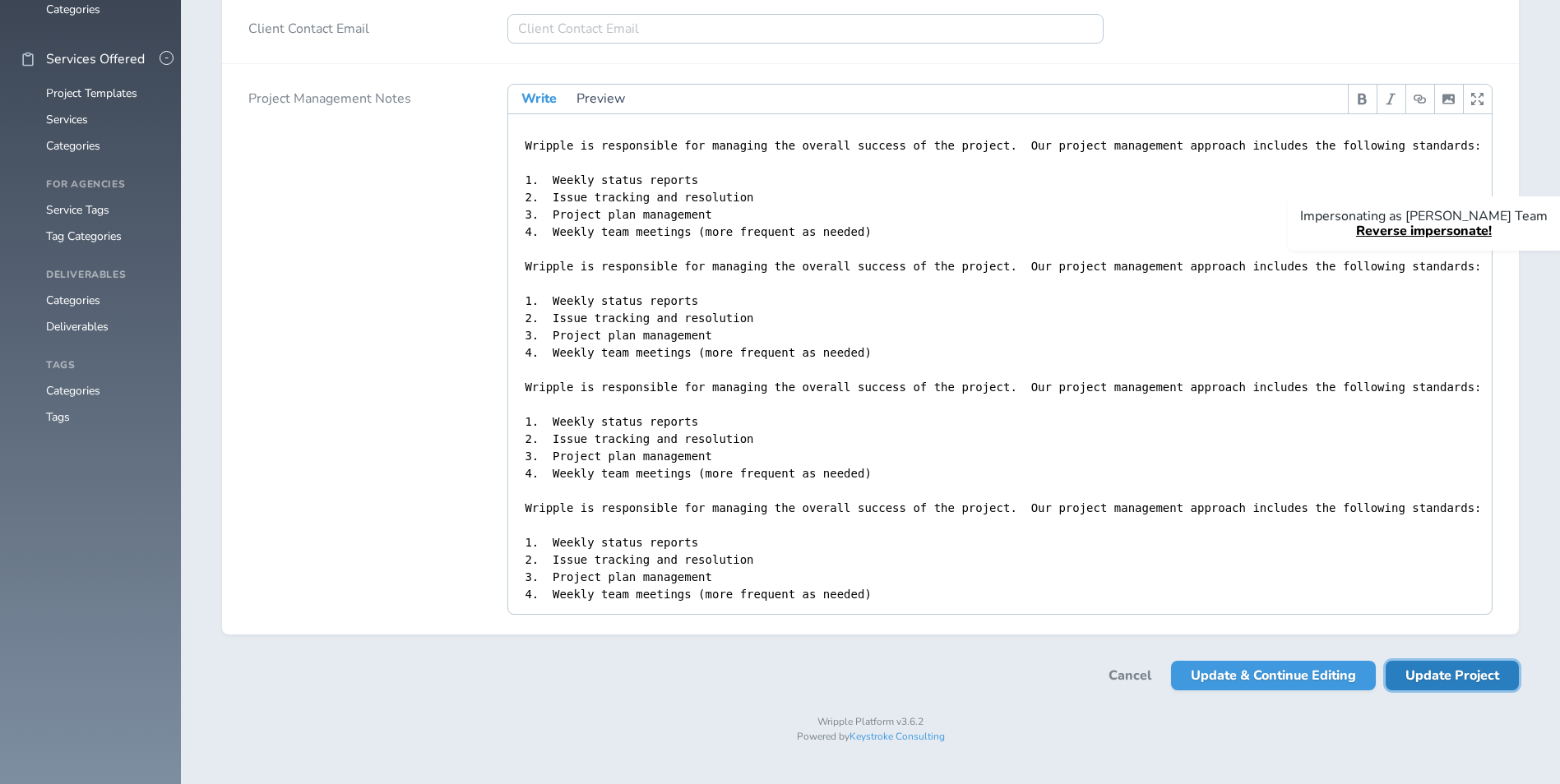
click at [1487, 690] on span "Update Project" at bounding box center [1451, 676] width 94 height 30
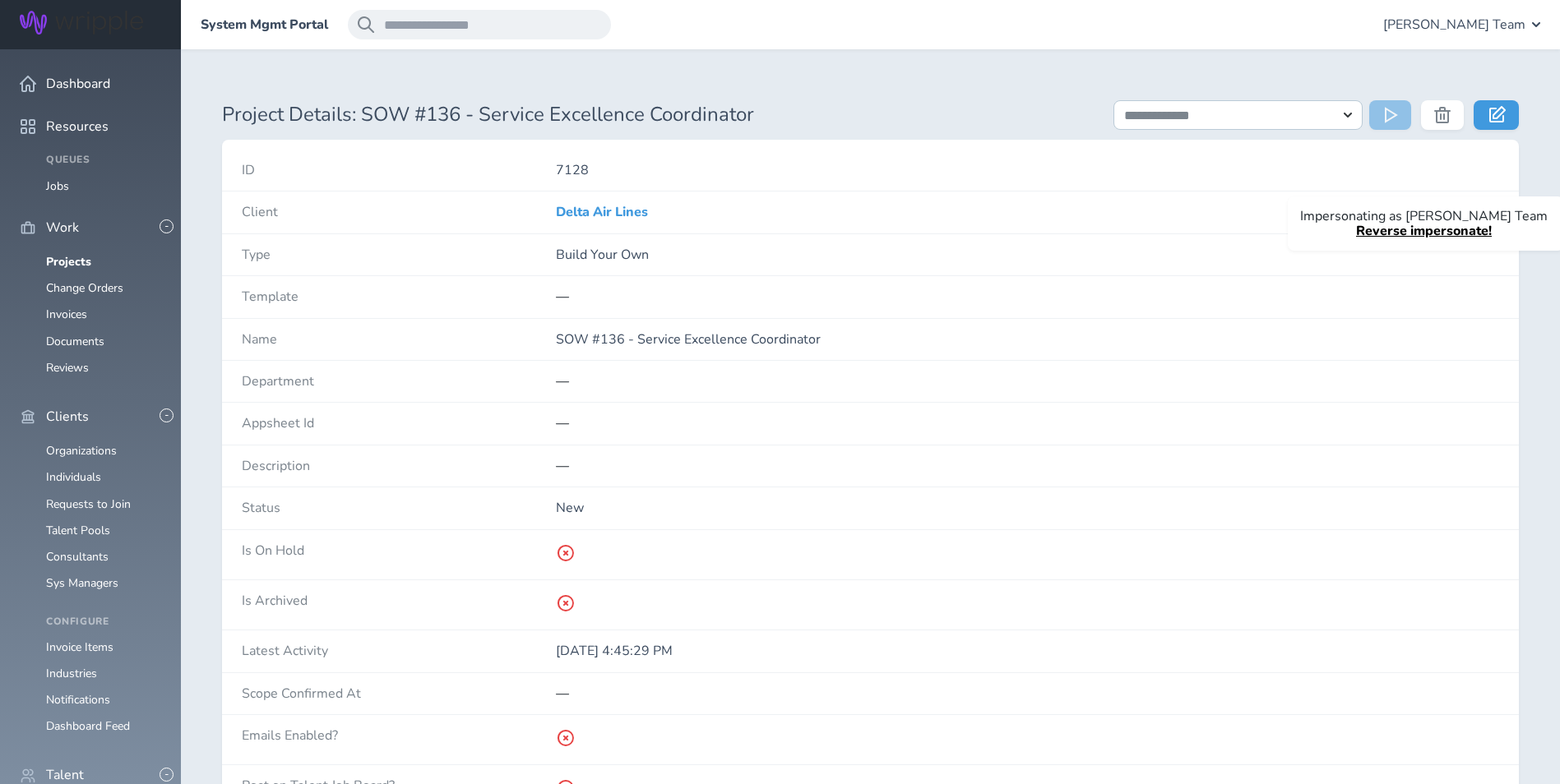
scroll to position [412, 0]
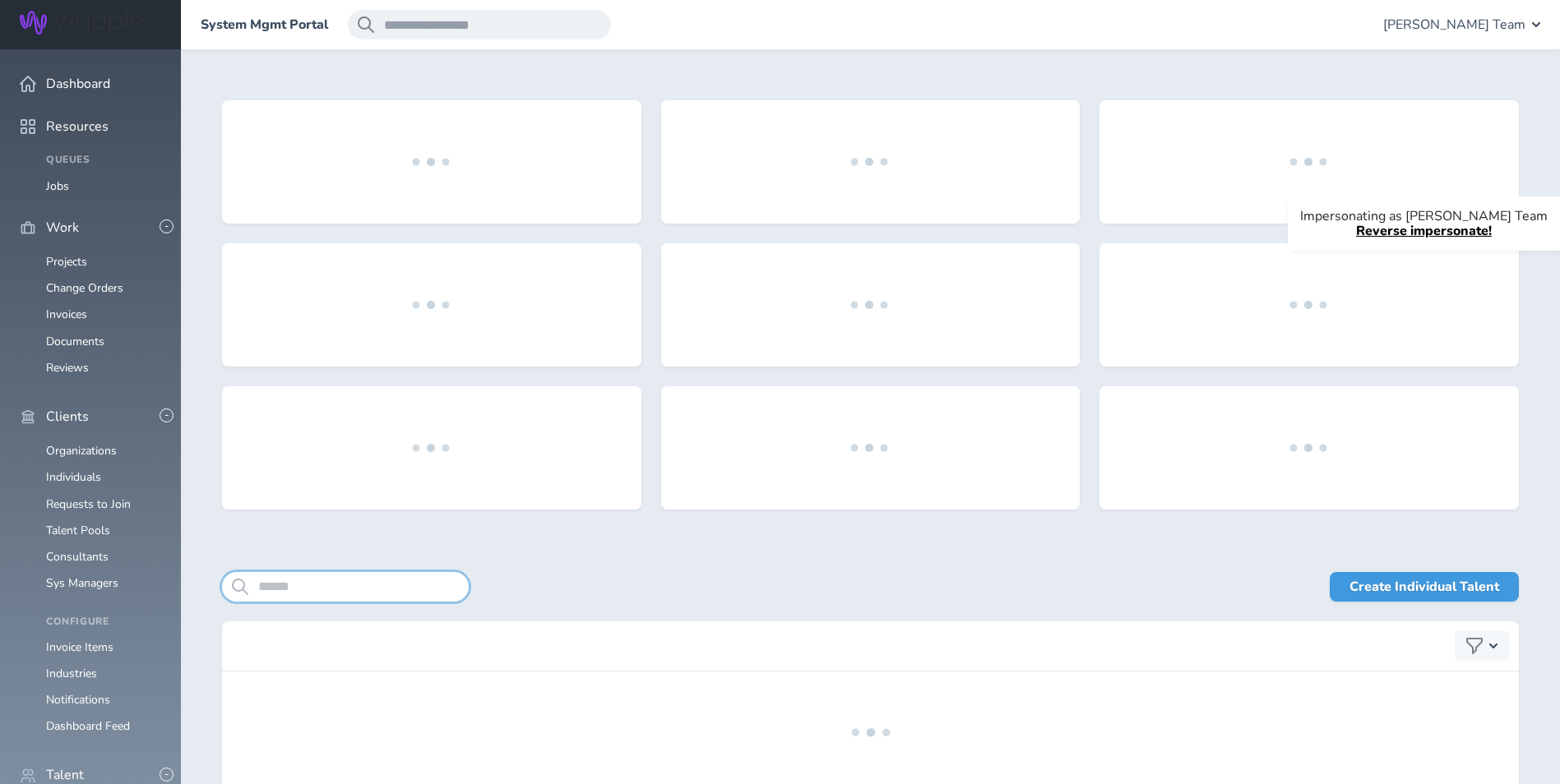
click at [344, 586] on input "search" at bounding box center [346, 587] width 247 height 30
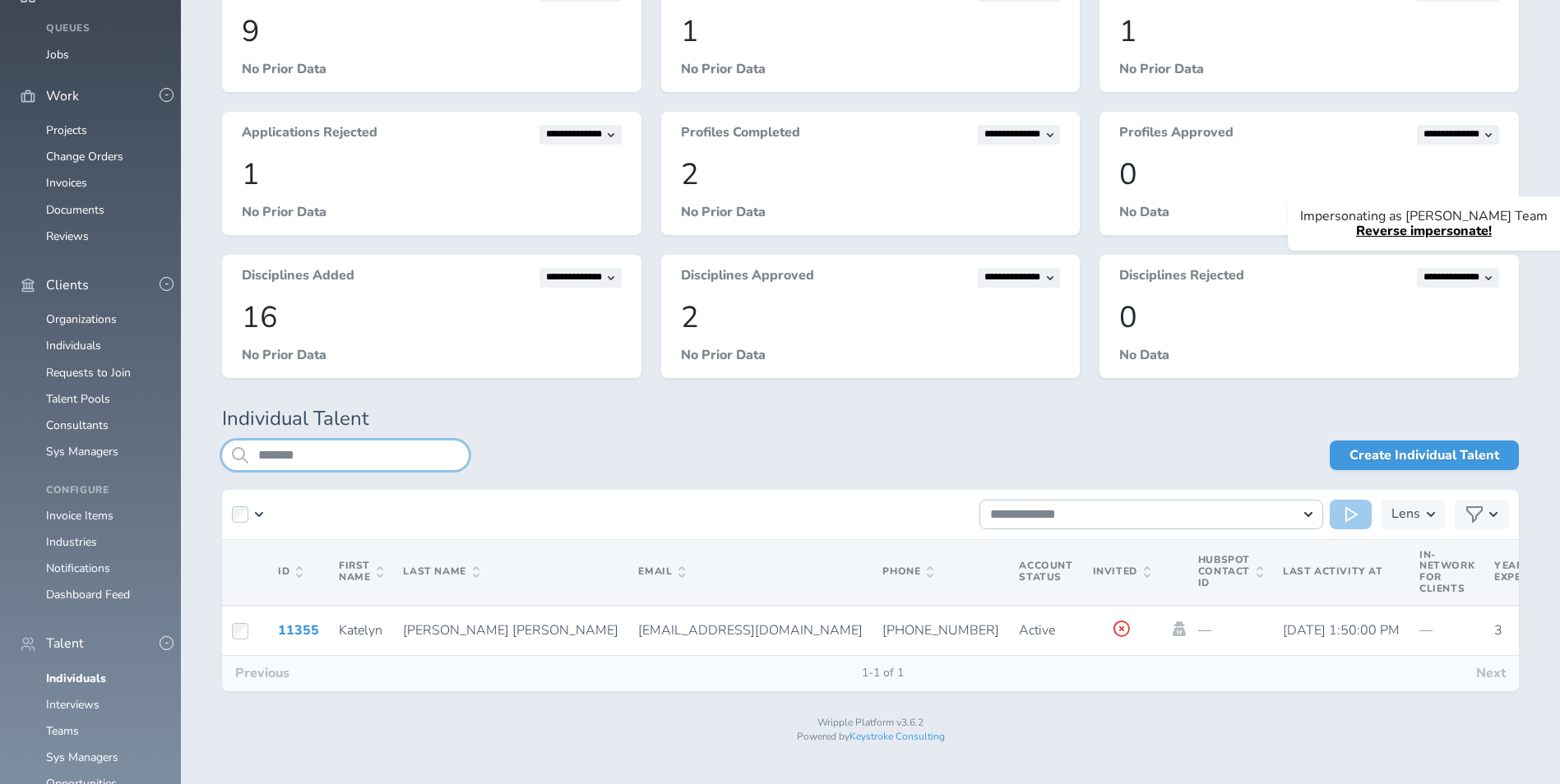
scroll to position [133, 0]
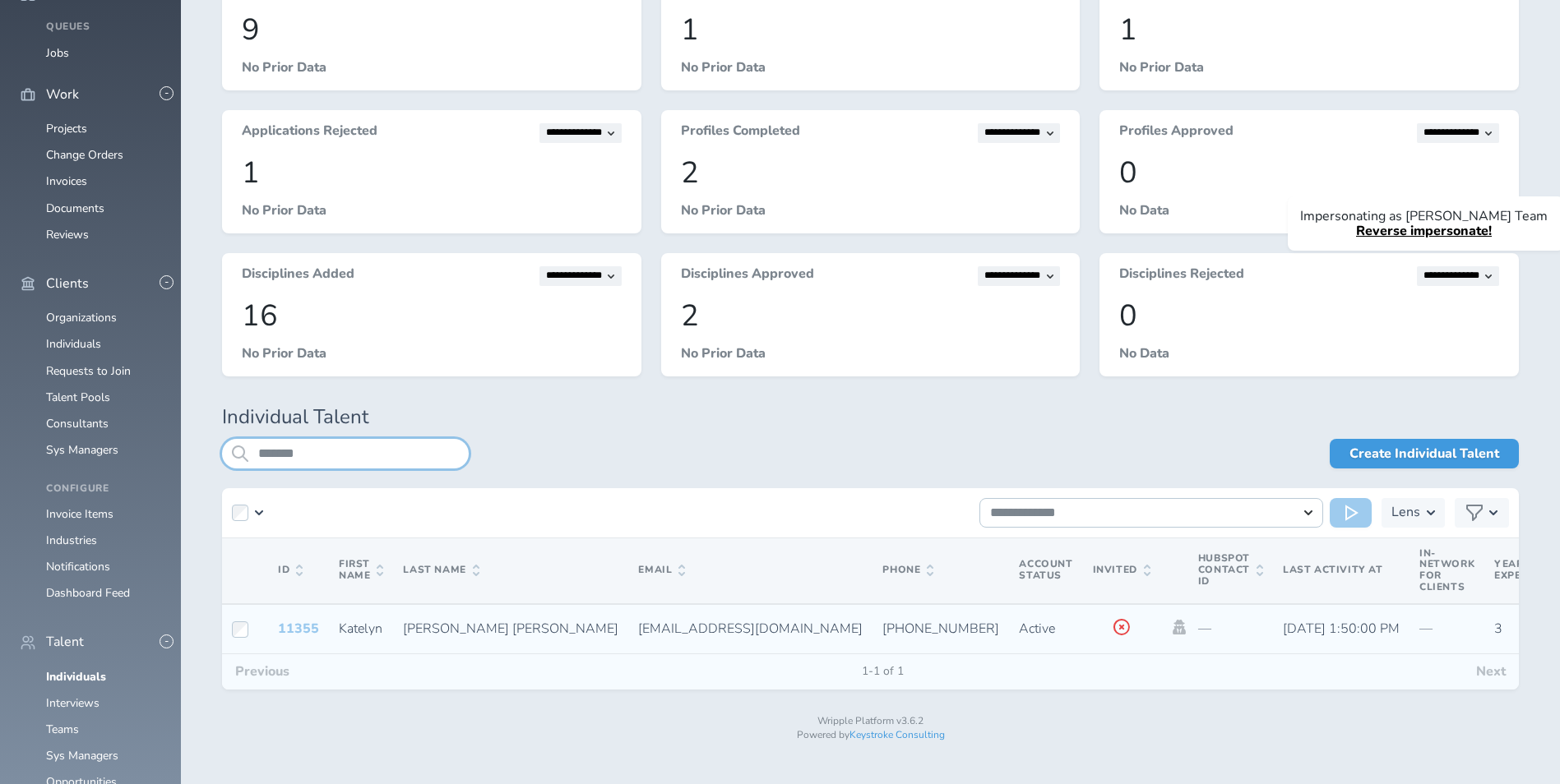
type input "*******"
click at [312, 626] on link "11355" at bounding box center [298, 628] width 41 height 18
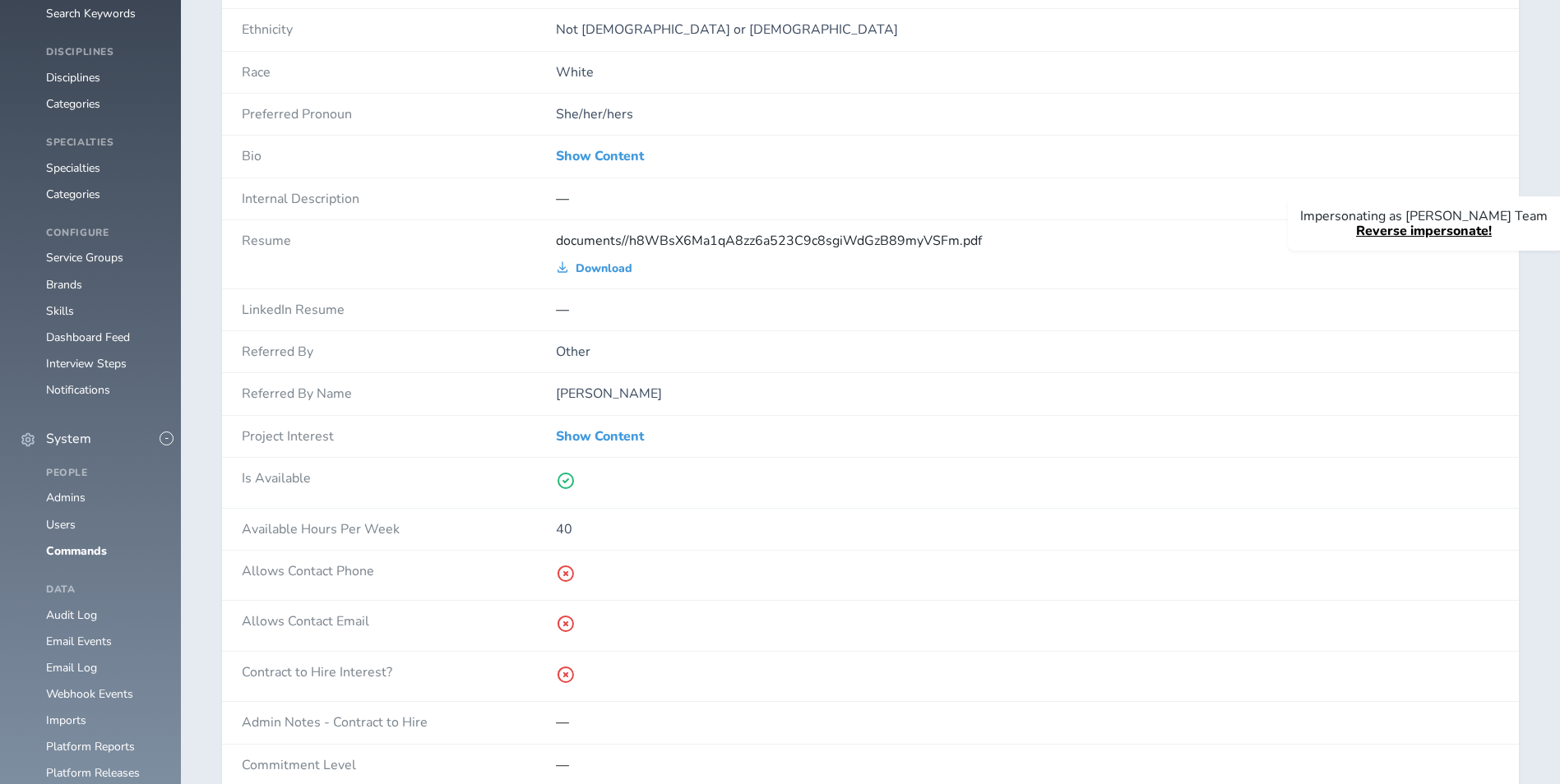
scroll to position [1315, 0]
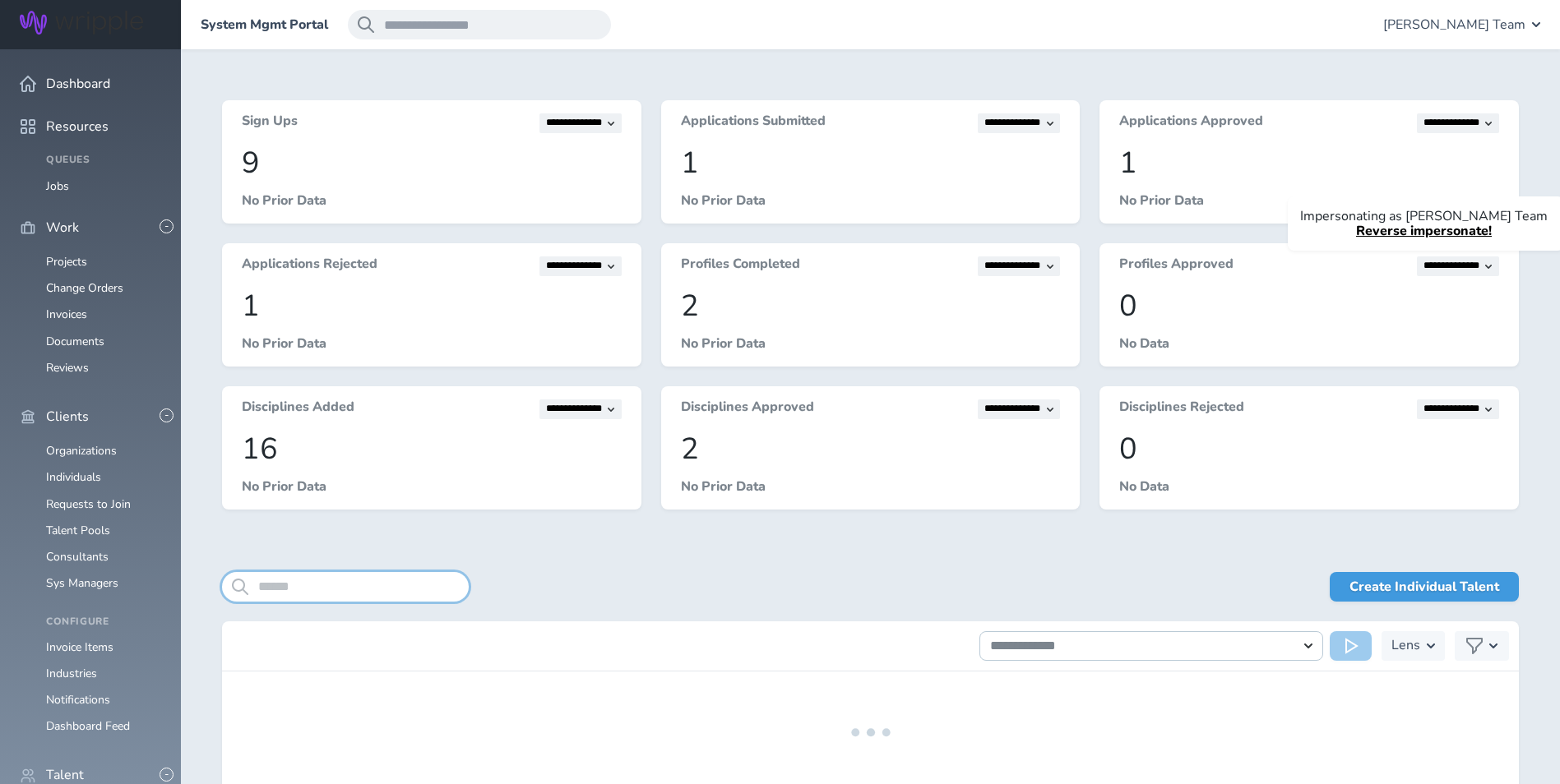
click at [373, 588] on input "search" at bounding box center [346, 587] width 247 height 30
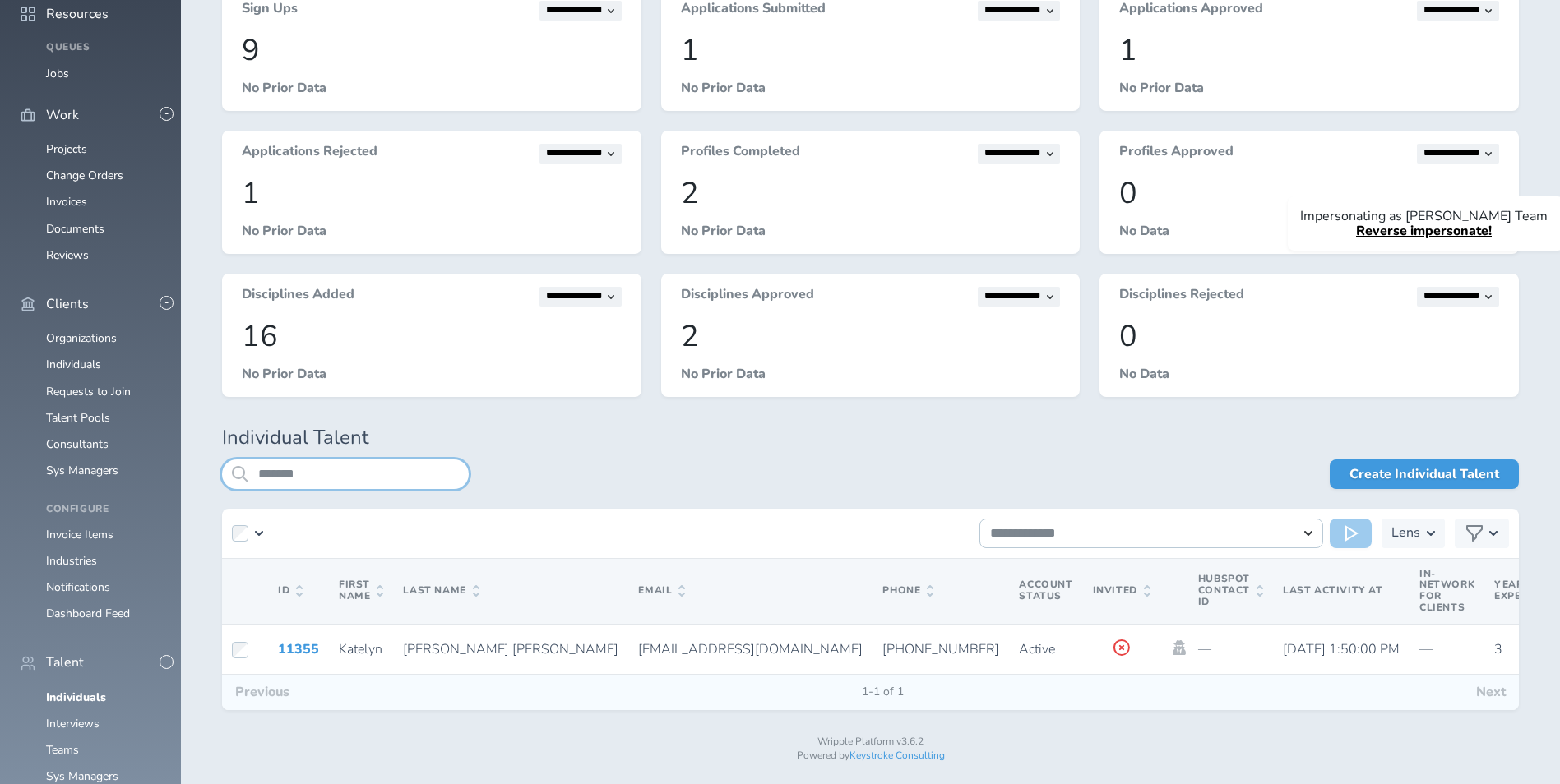
scroll to position [133, 0]
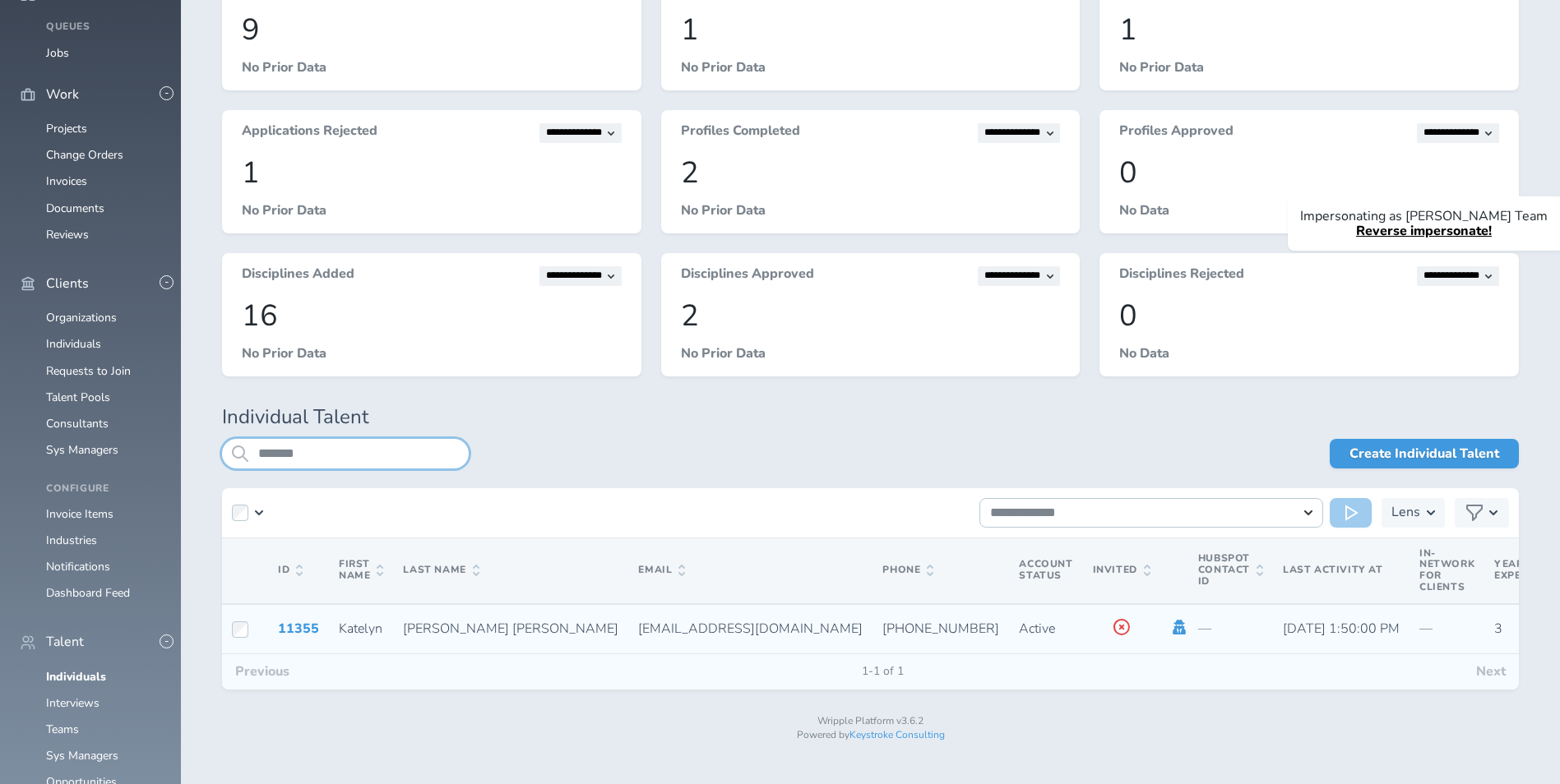
type input "*******"
click at [1173, 628] on icon at bounding box center [1179, 627] width 13 height 15
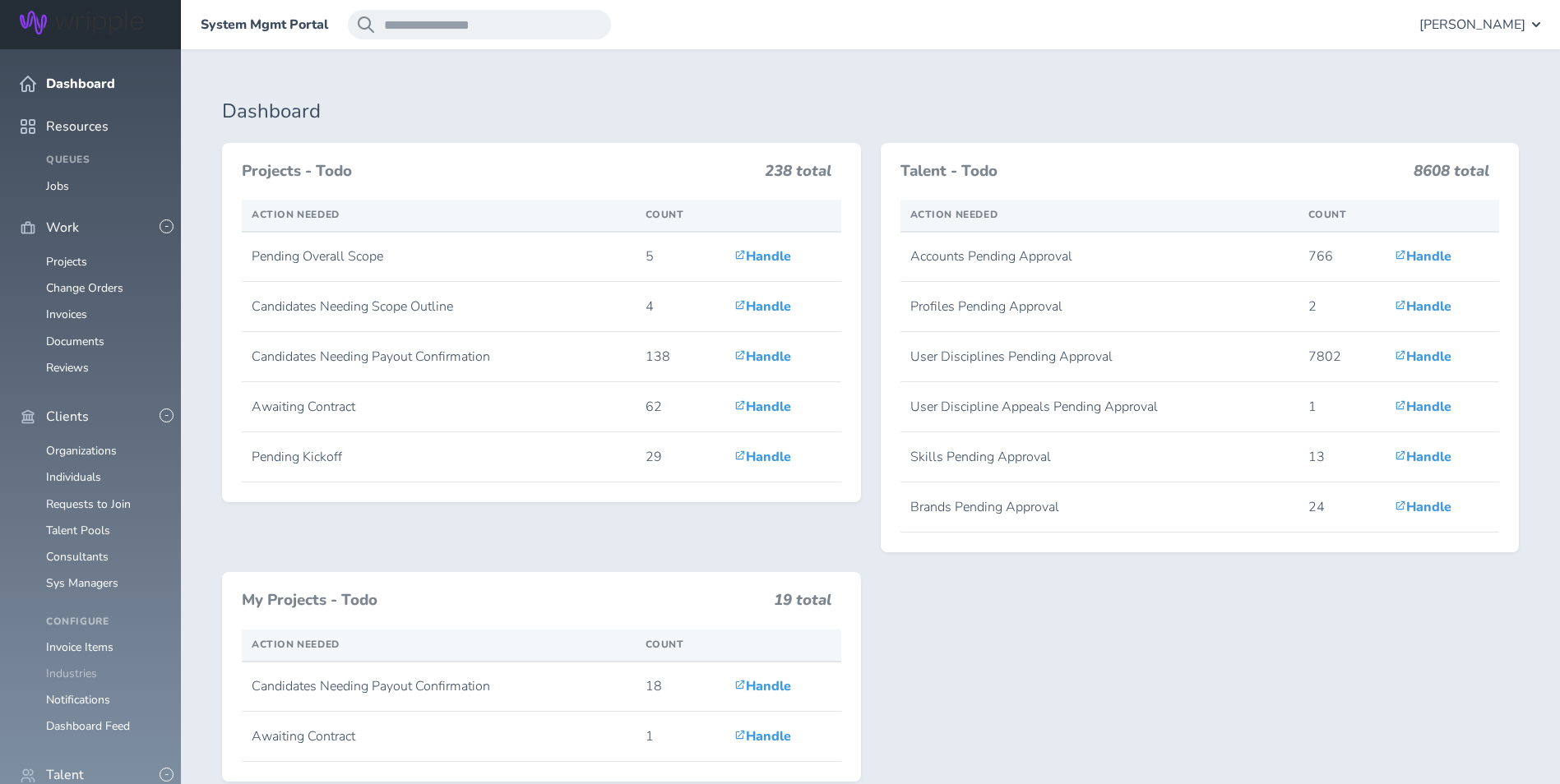
scroll to position [164, 0]
click at [87, 549] on link "Consultants" at bounding box center [77, 556] width 62 height 16
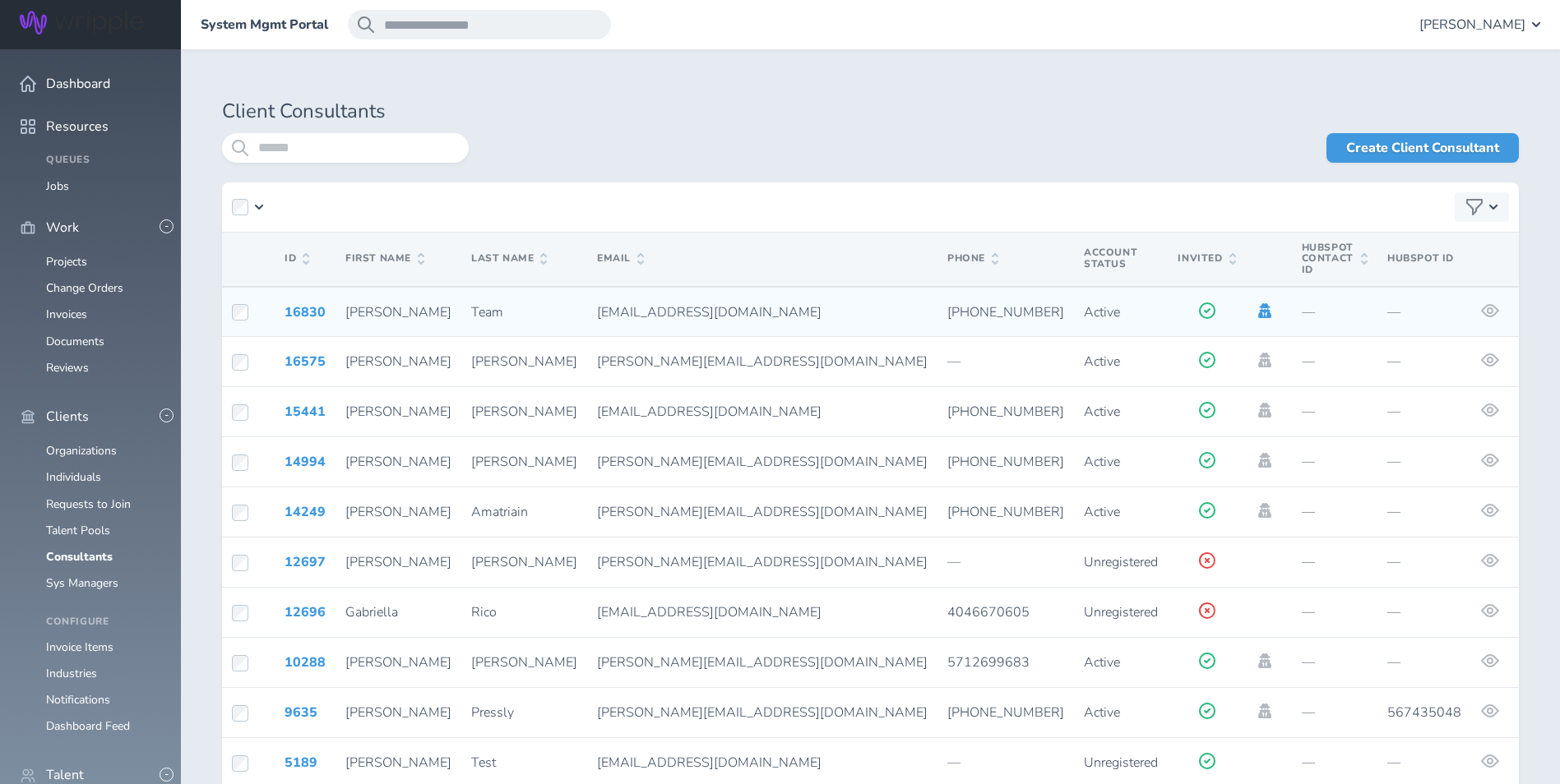
click at [1255, 304] on icon at bounding box center [1264, 311] width 18 height 15
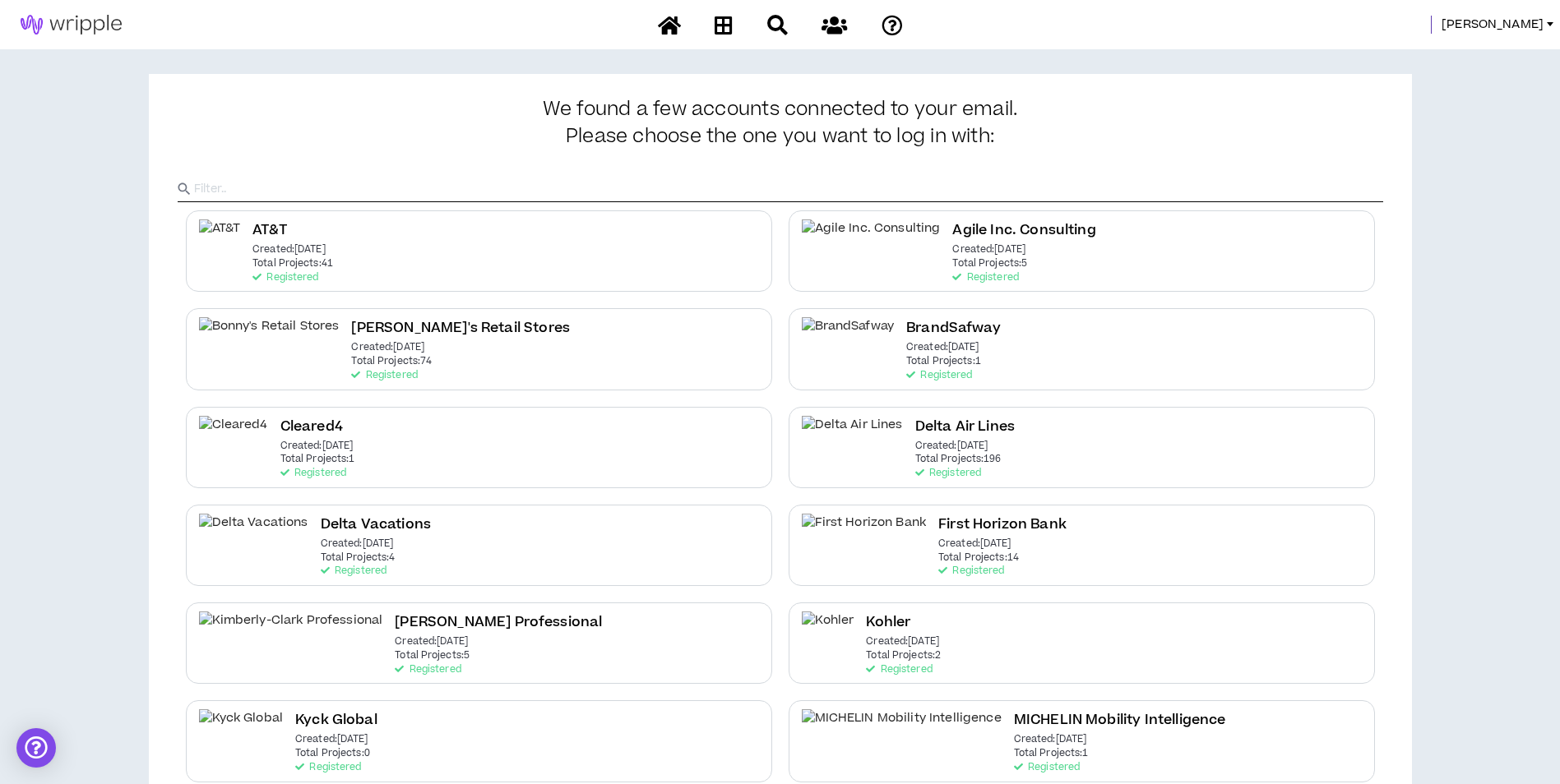
click at [972, 472] on div "Delta Air Lines Created: [DATE] Total Projects: 196 Registered" at bounding box center [1082, 448] width 586 height 82
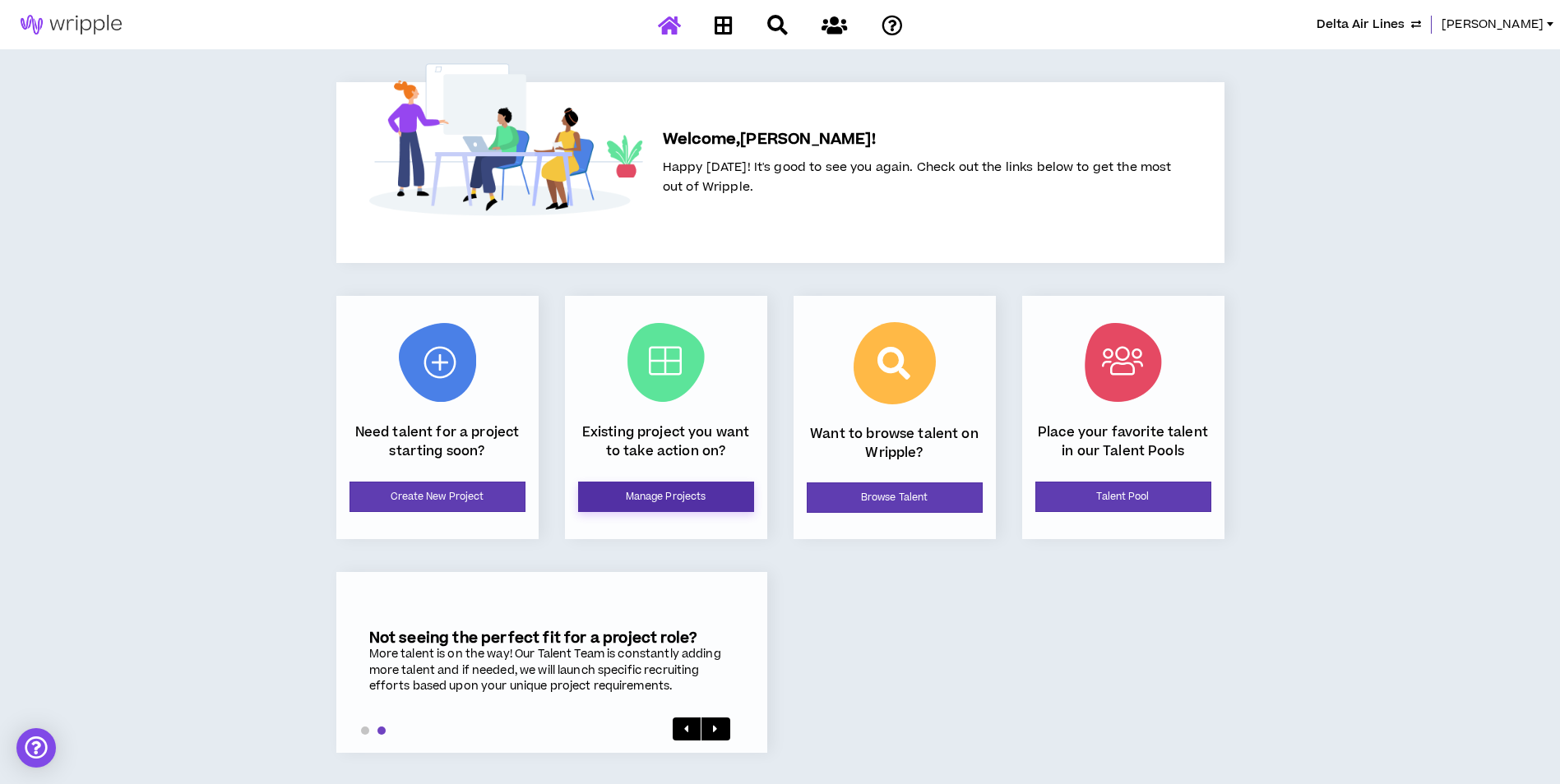
click at [730, 489] on link "Manage Projects" at bounding box center [665, 497] width 176 height 31
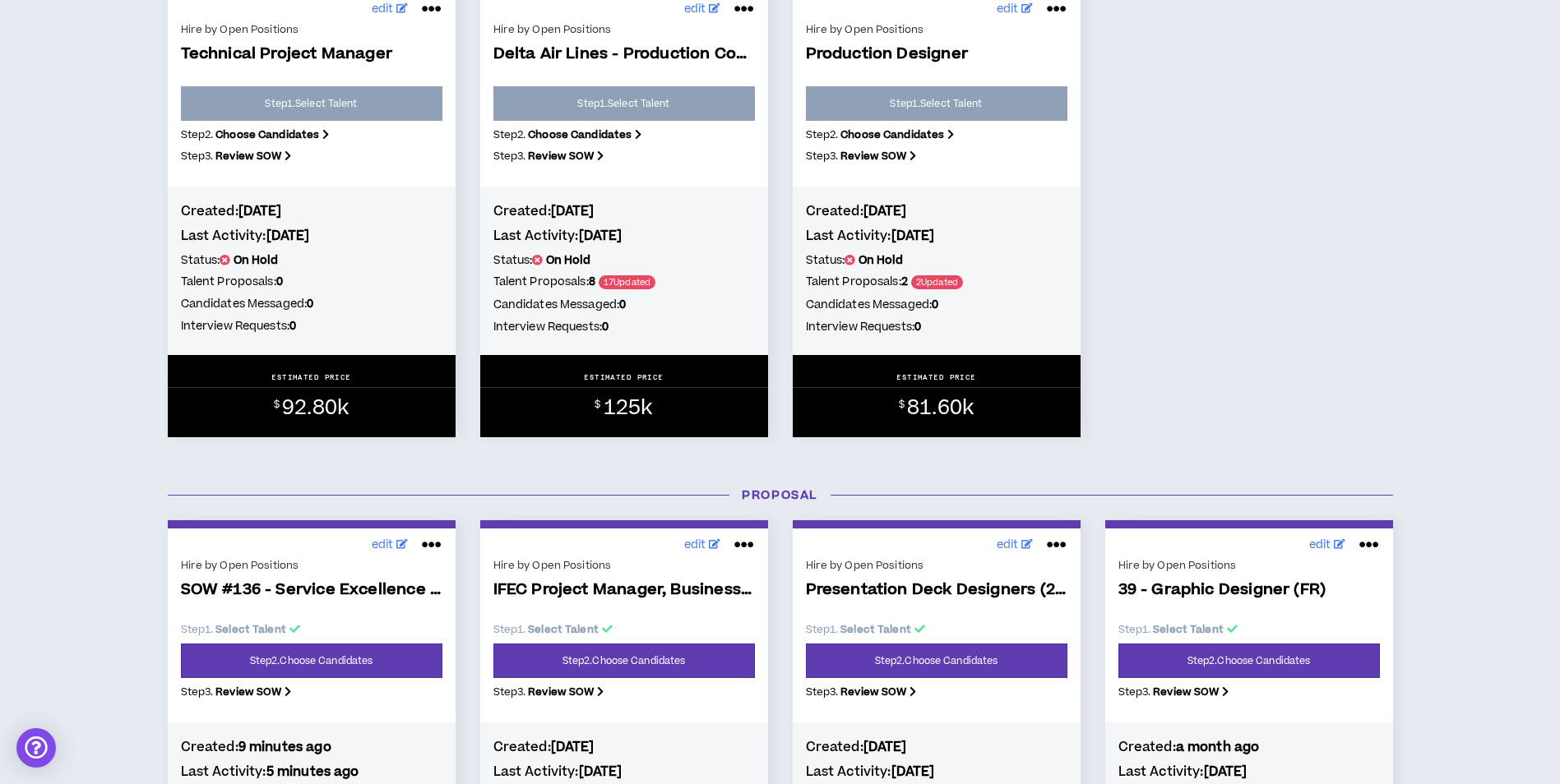
scroll to position [1151, 0]
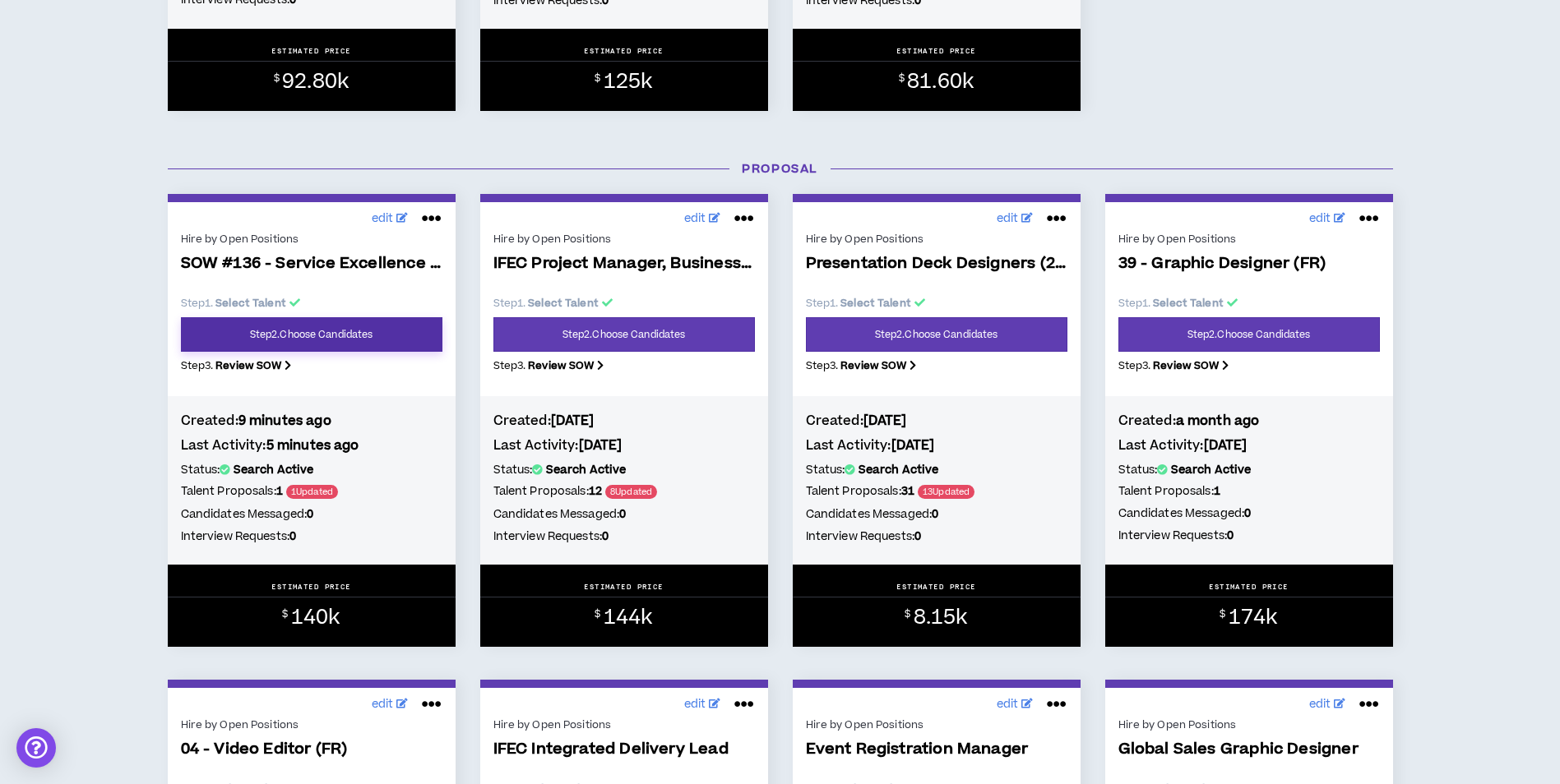
click at [389, 325] on link "Step 2 . Choose Candidates" at bounding box center [311, 334] width 261 height 34
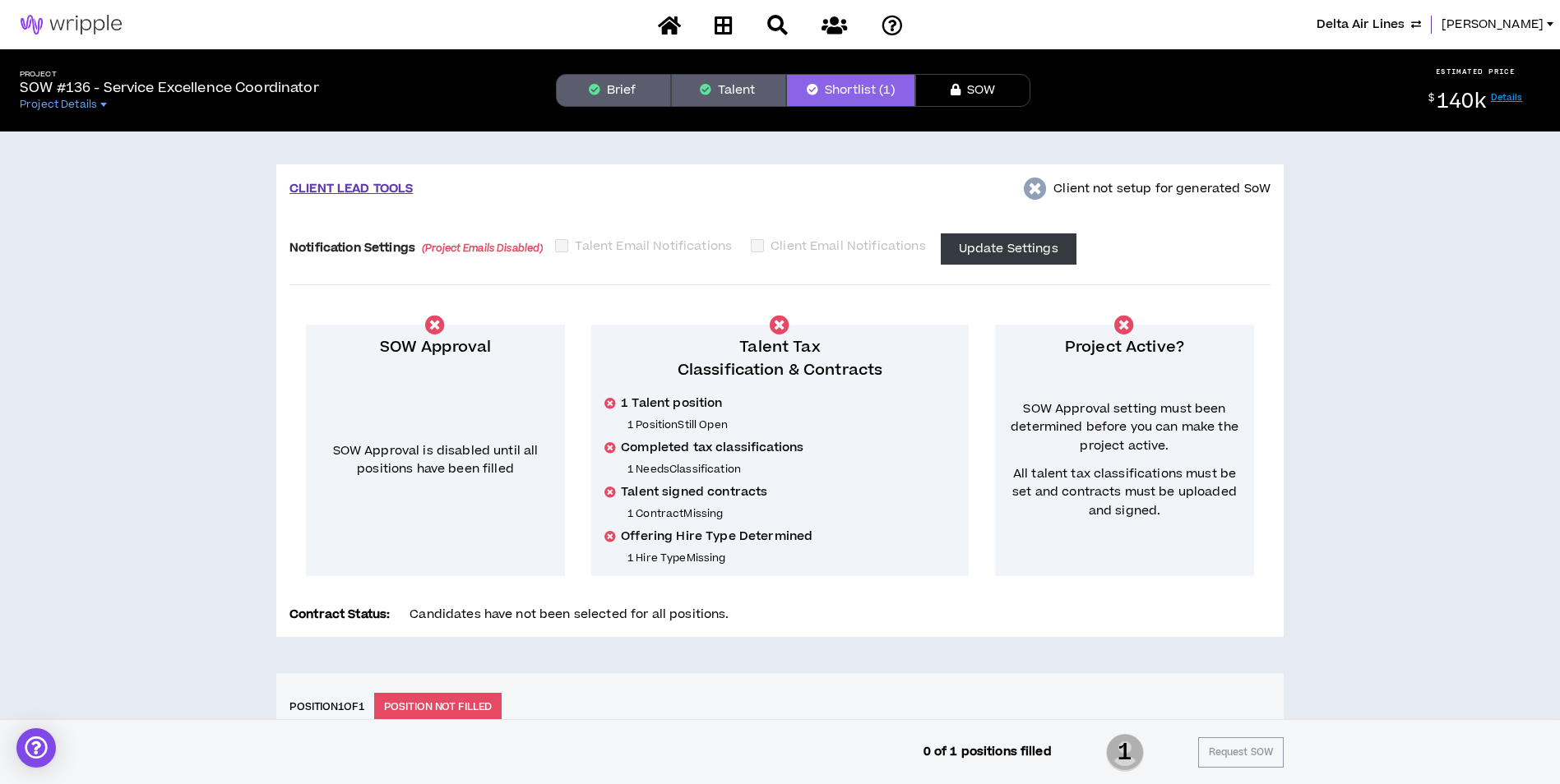
click at [642, 97] on button "Brief" at bounding box center [613, 90] width 115 height 33
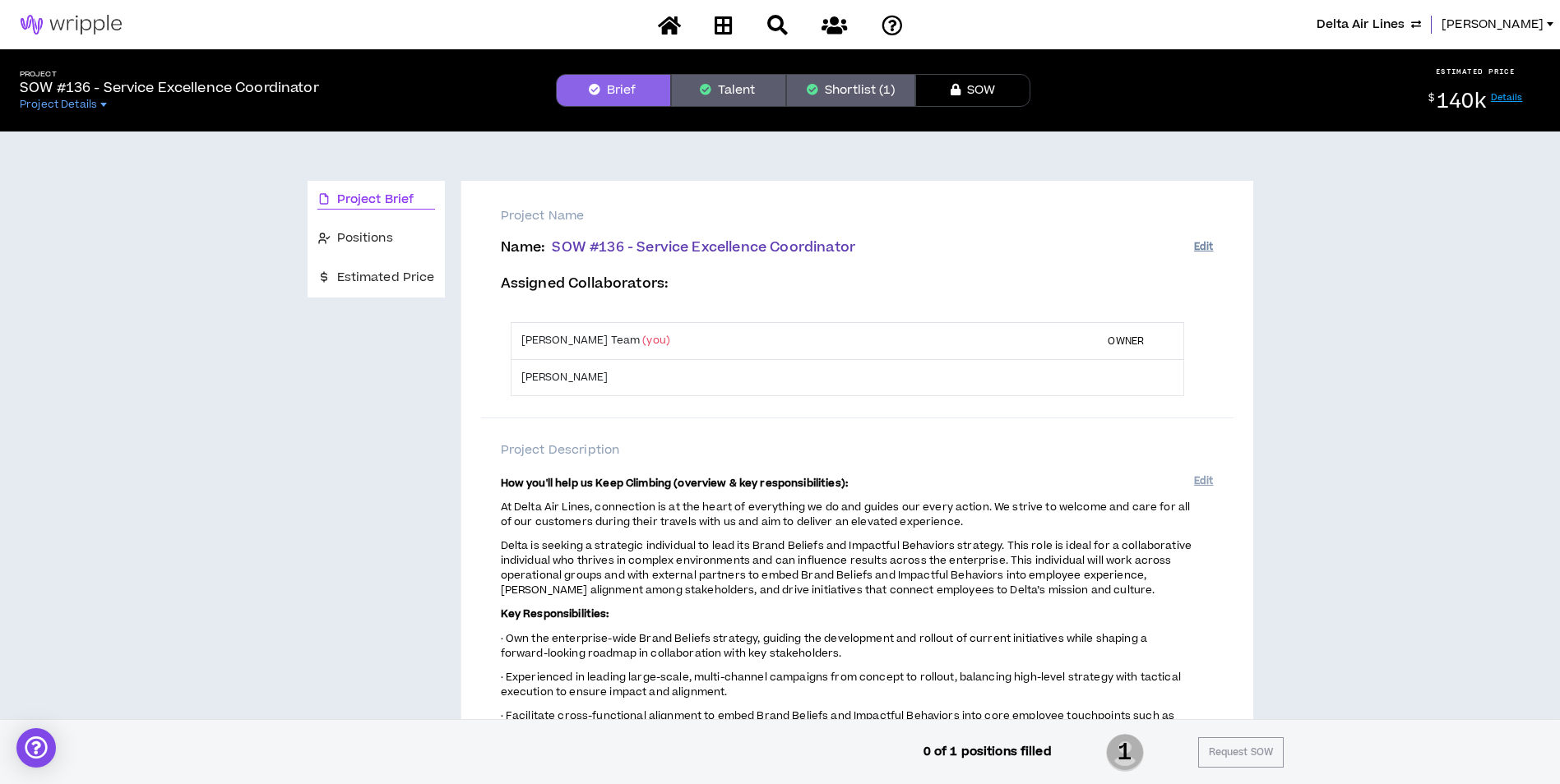
click at [1205, 247] on button "Edit" at bounding box center [1203, 246] width 19 height 27
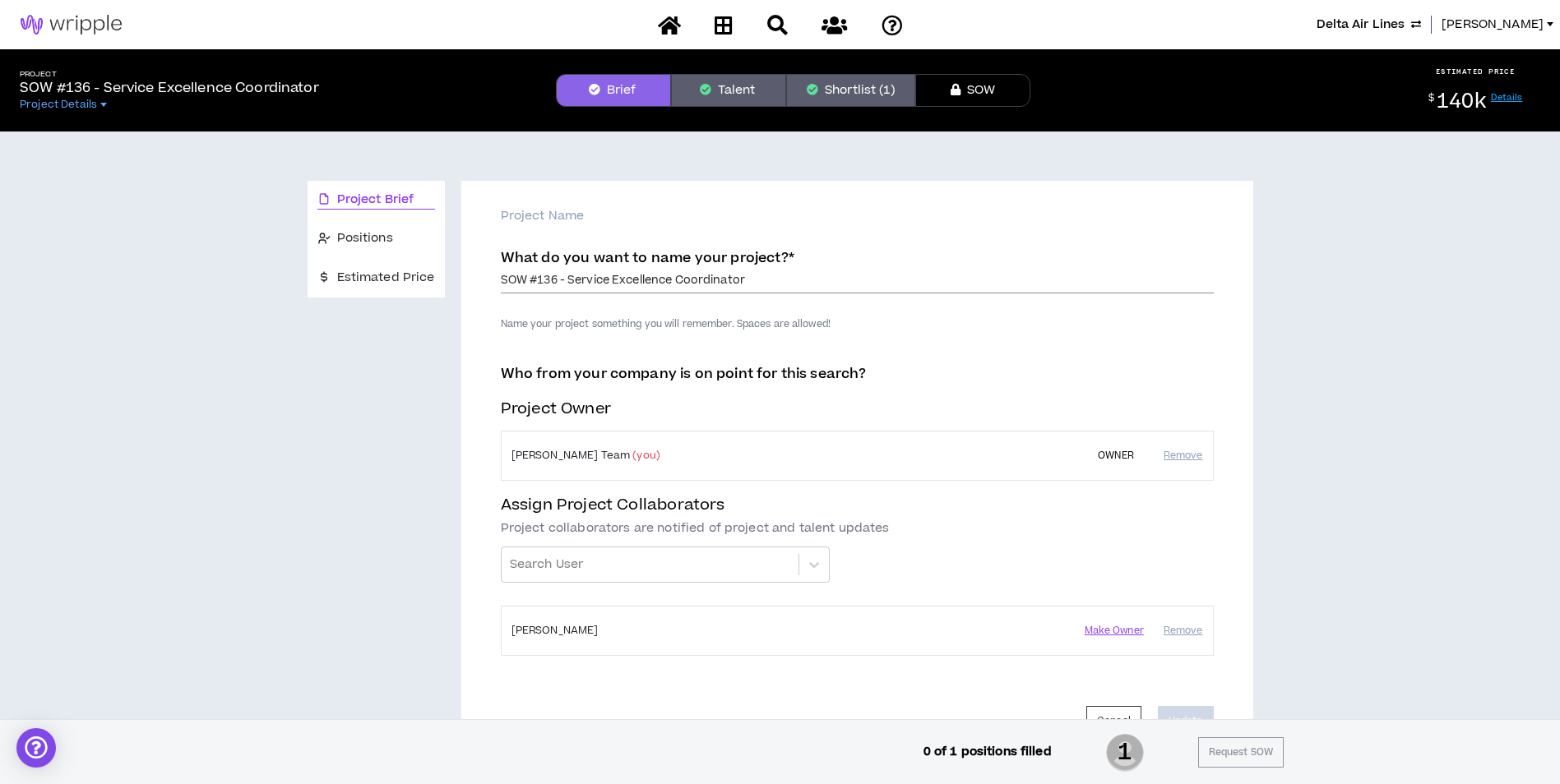
drag, startPoint x: 569, startPoint y: 278, endPoint x: 466, endPoint y: 289, distance: 103.6
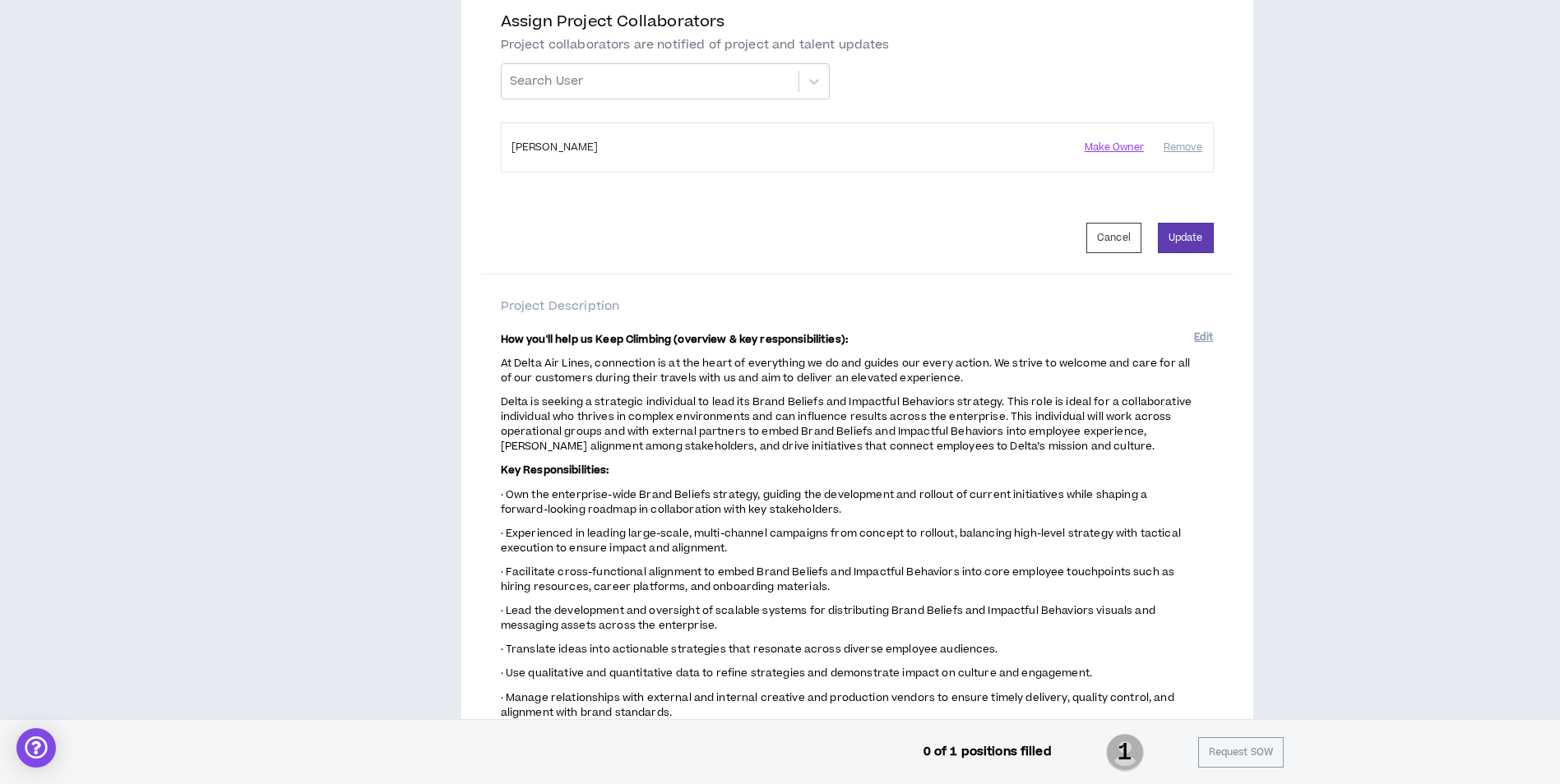
scroll to position [493, 0]
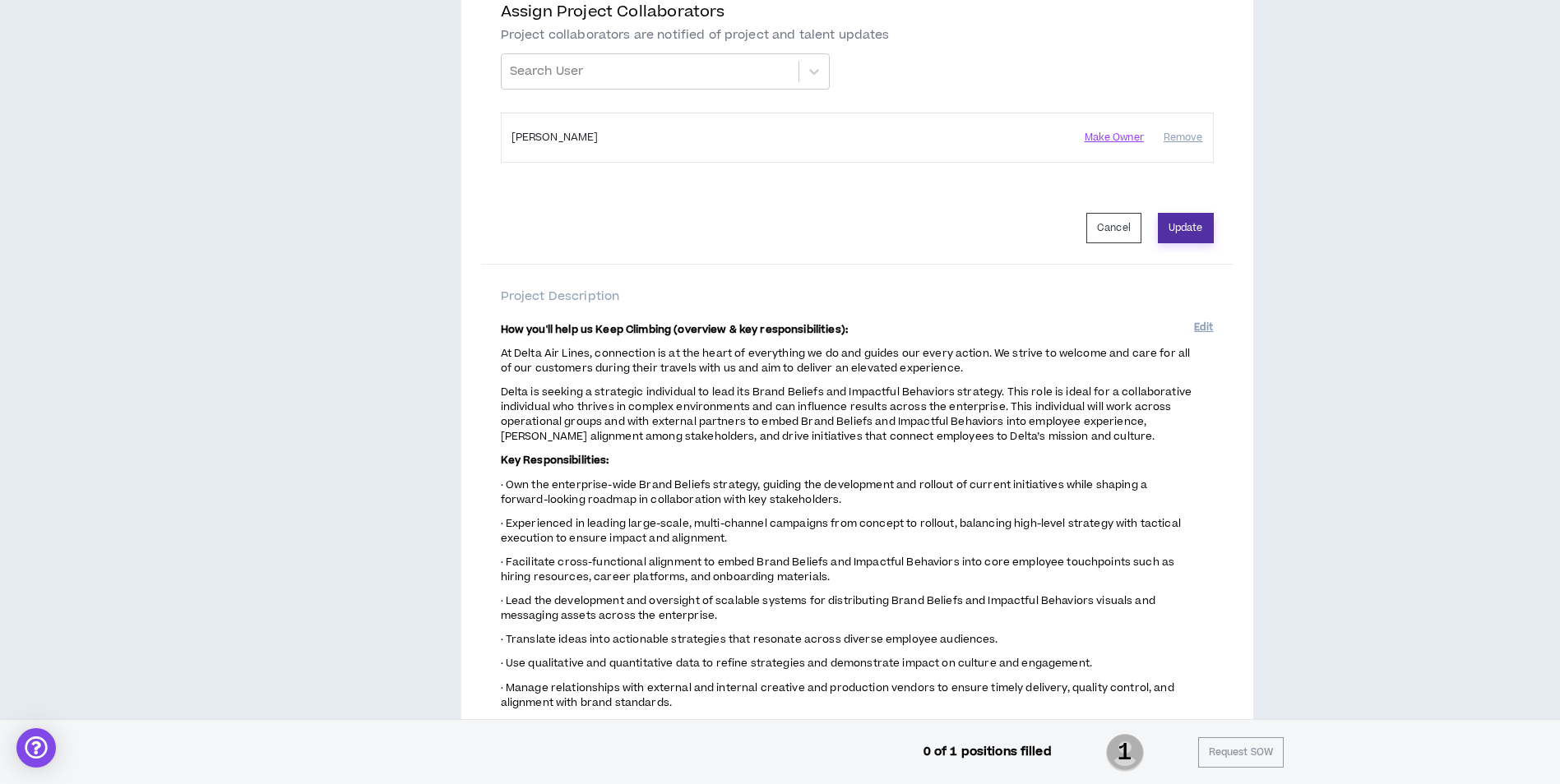
type input "Service Excellence Coordinator"
click at [1184, 226] on button "Update" at bounding box center [1186, 228] width 56 height 31
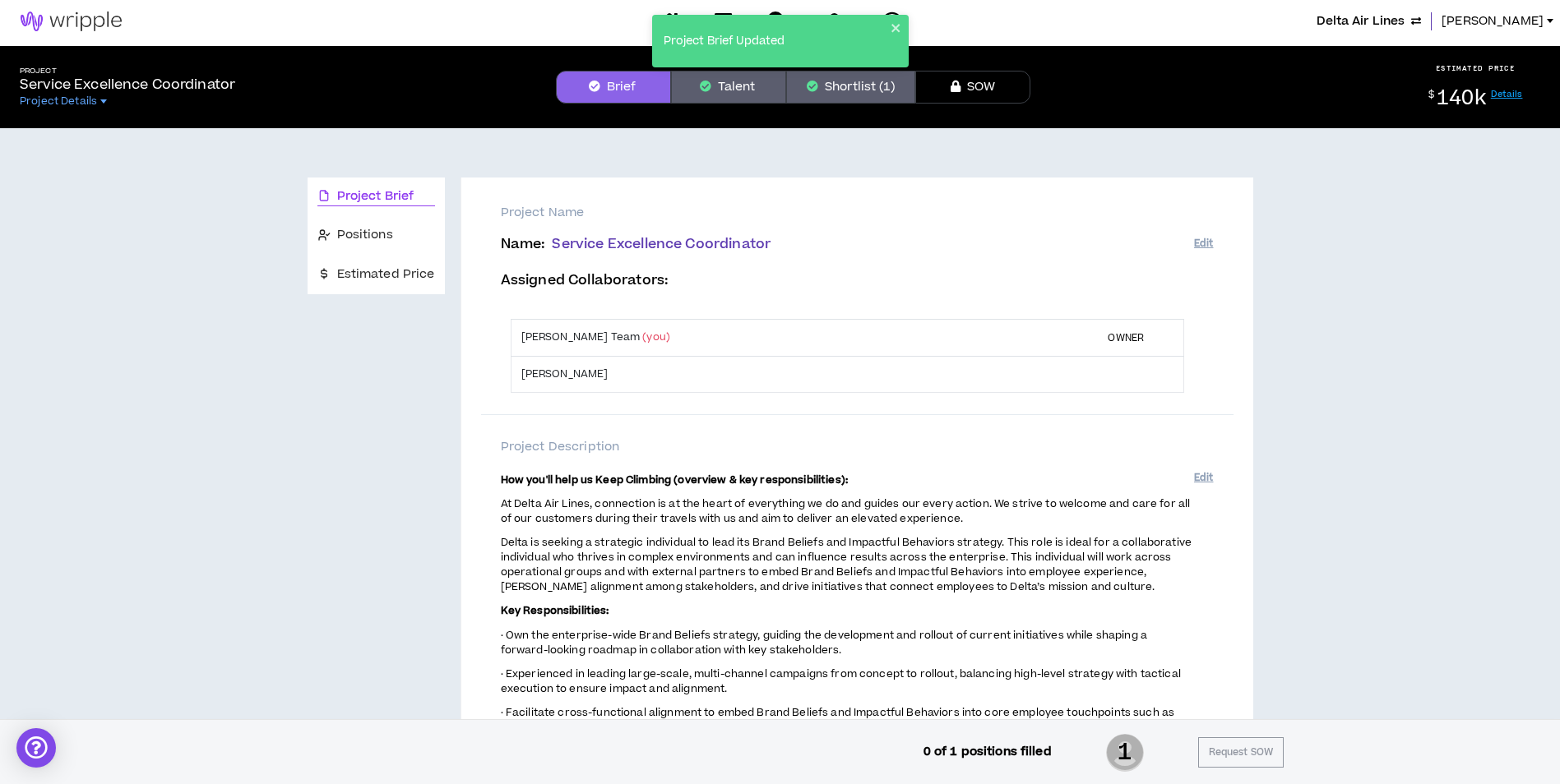
scroll to position [0, 0]
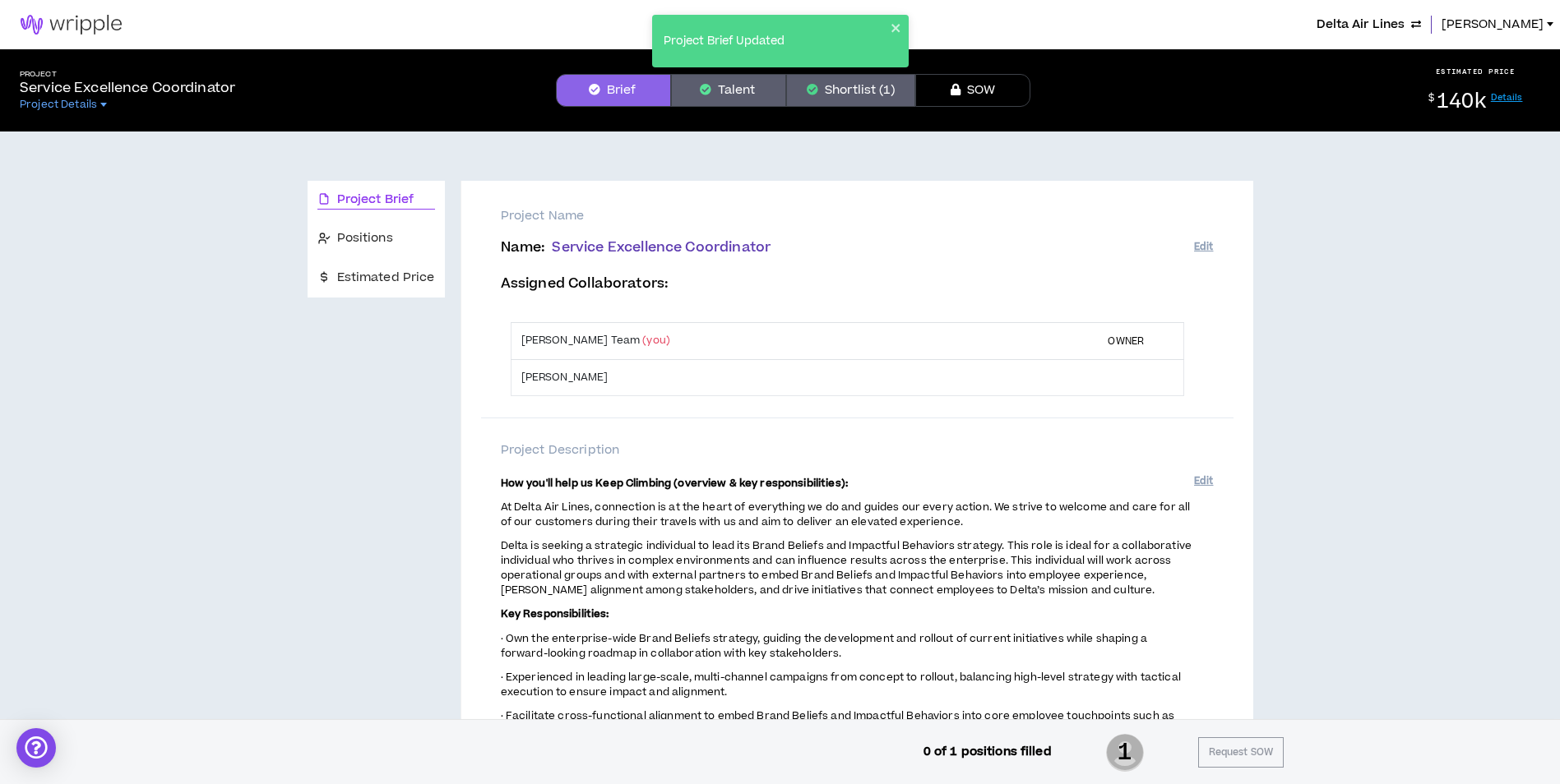
click at [812, 87] on icon "button" at bounding box center [812, 89] width 11 height 11
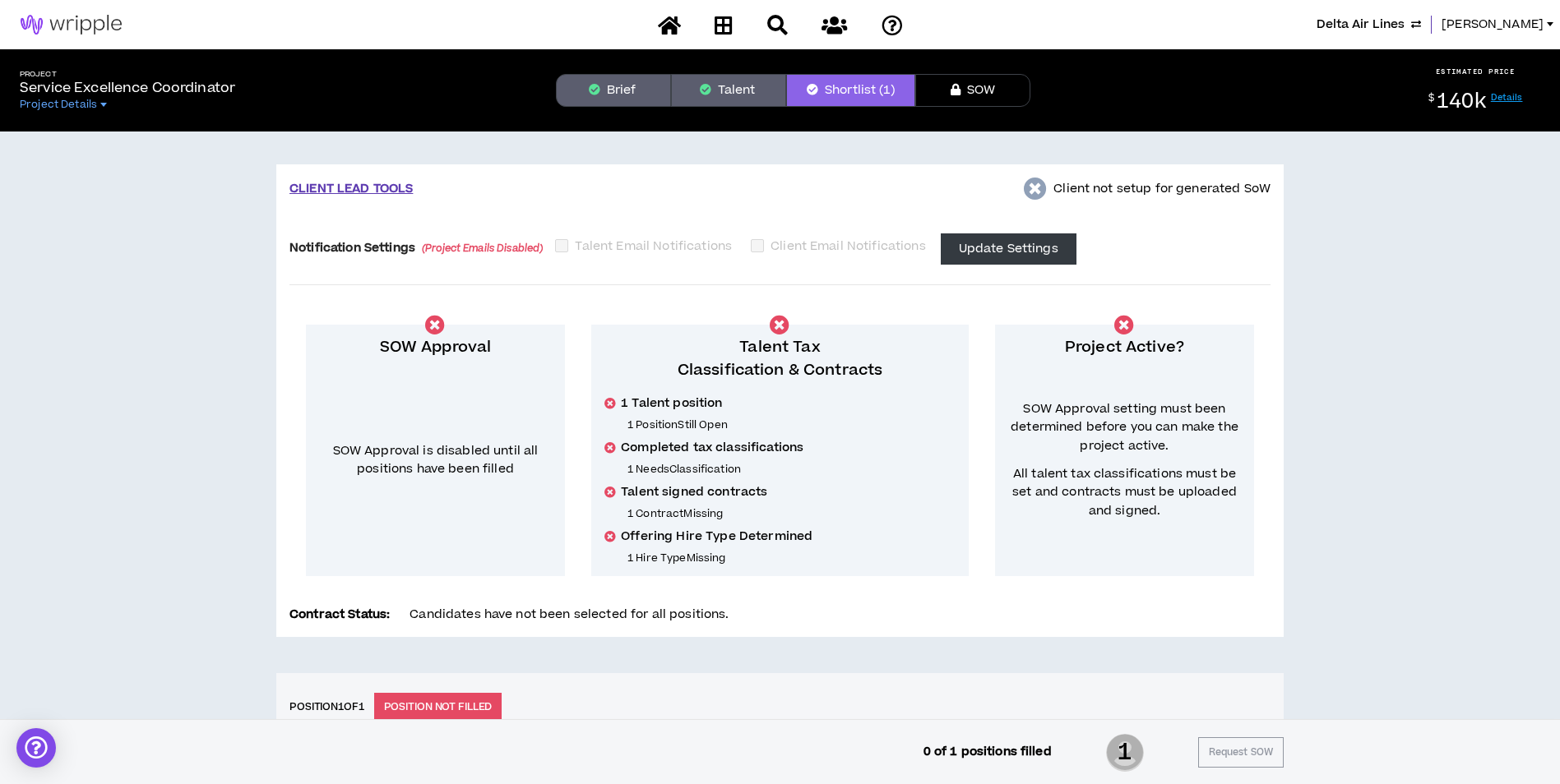
click at [609, 83] on button "Brief" at bounding box center [613, 90] width 115 height 33
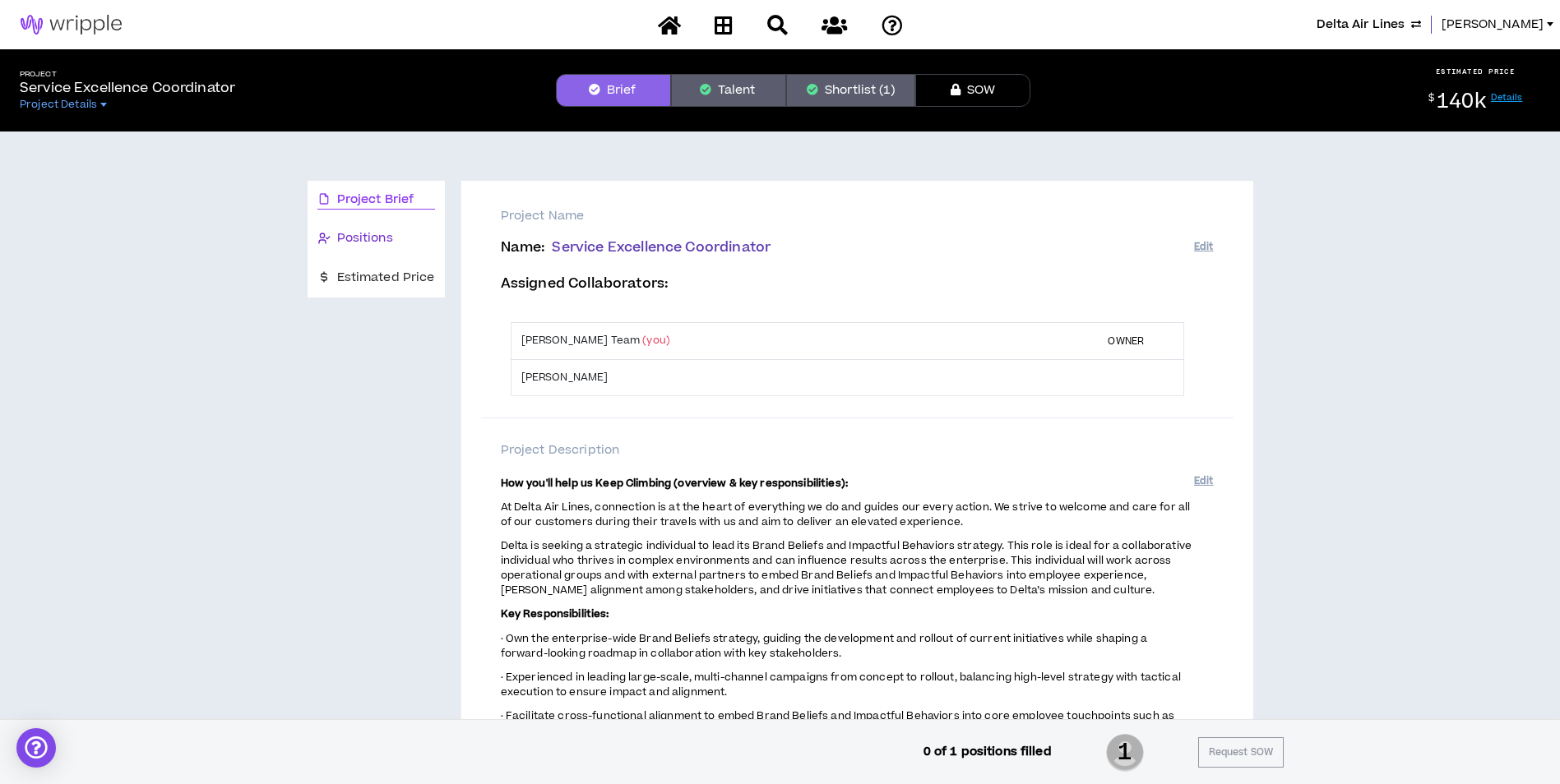
click at [404, 231] on div "Positions" at bounding box center [376, 238] width 118 height 18
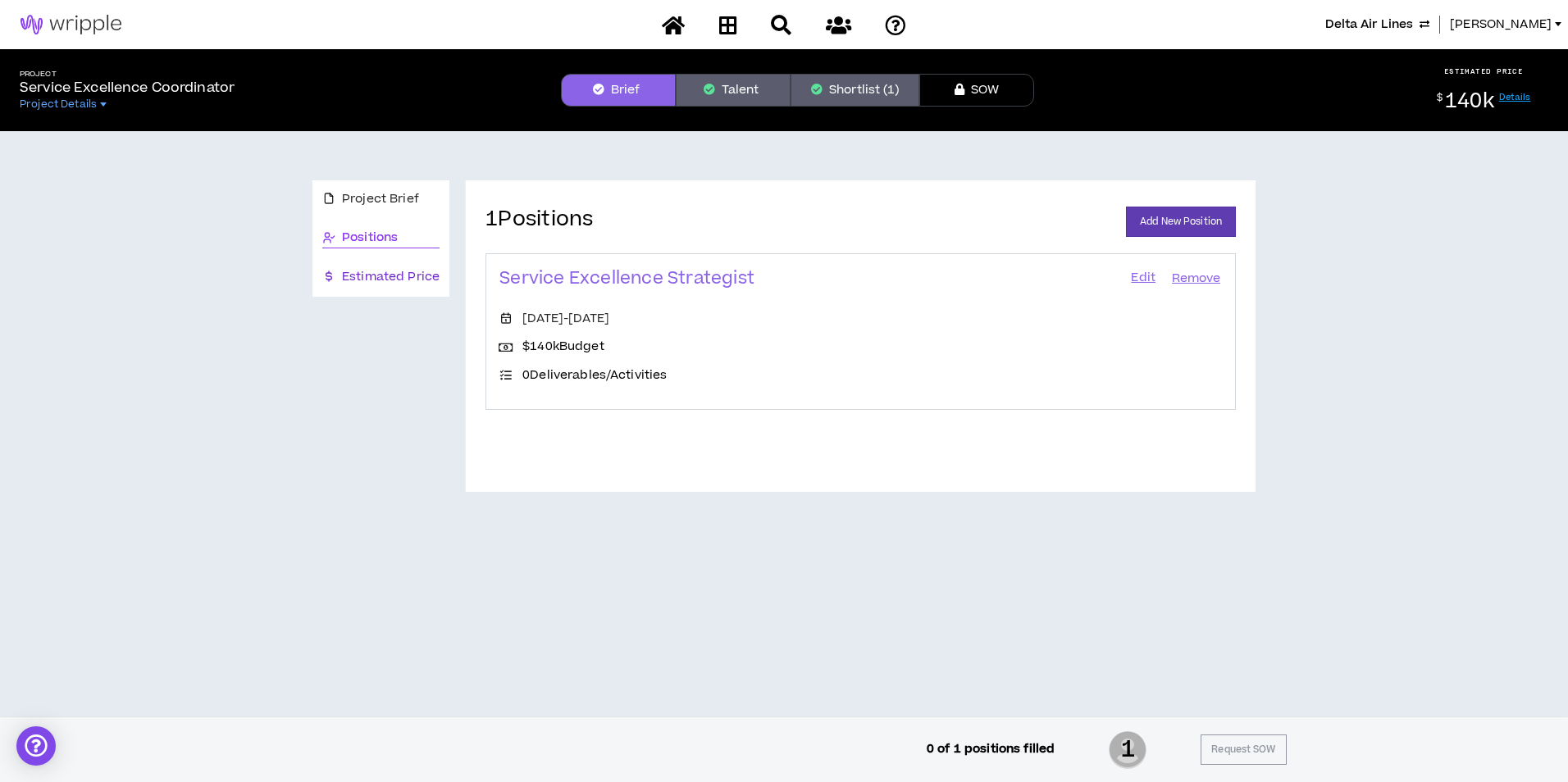
click at [405, 271] on span "Estimated Price" at bounding box center [390, 276] width 97 height 18
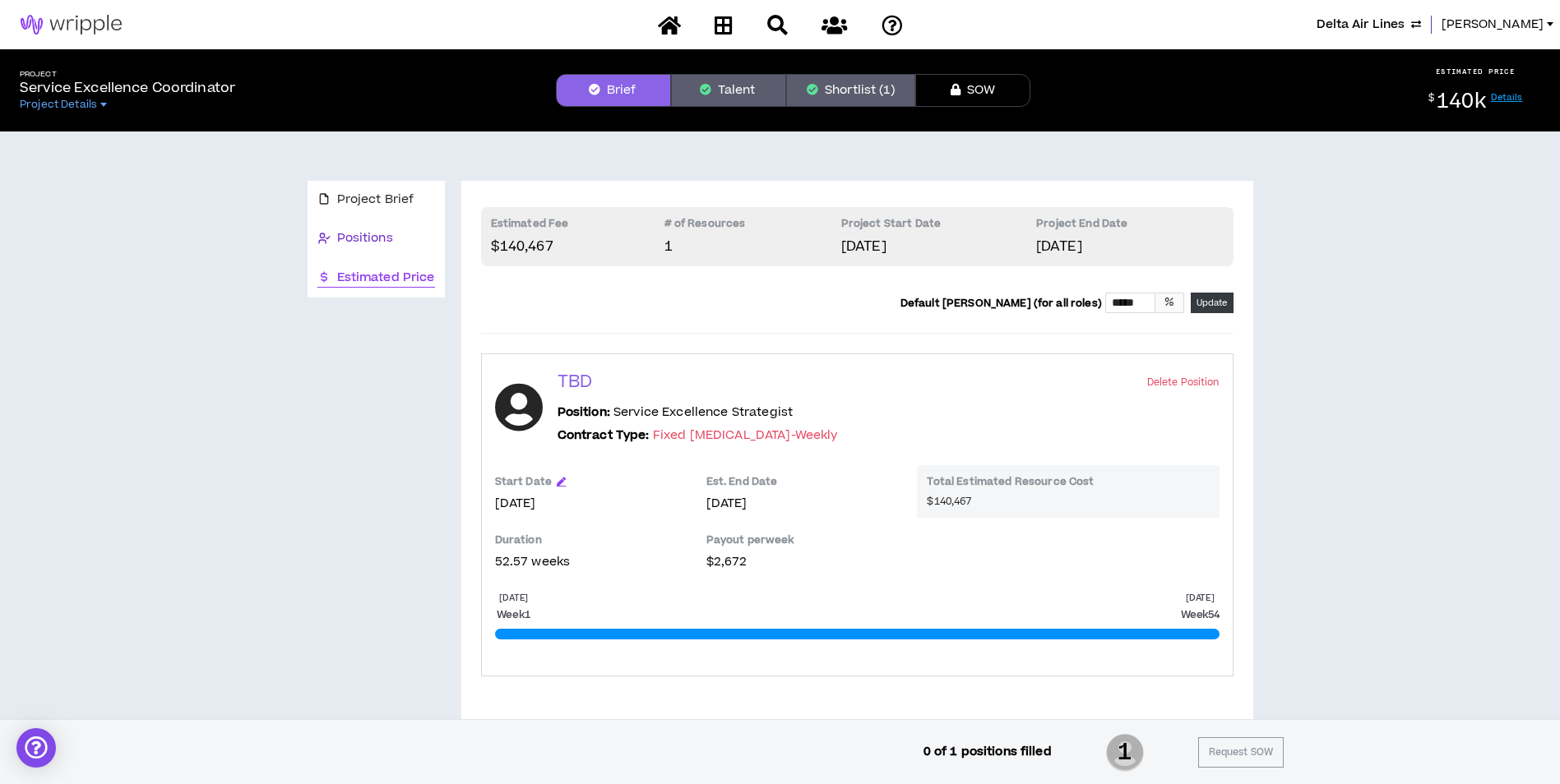
click at [412, 237] on div "Positions" at bounding box center [376, 238] width 118 height 18
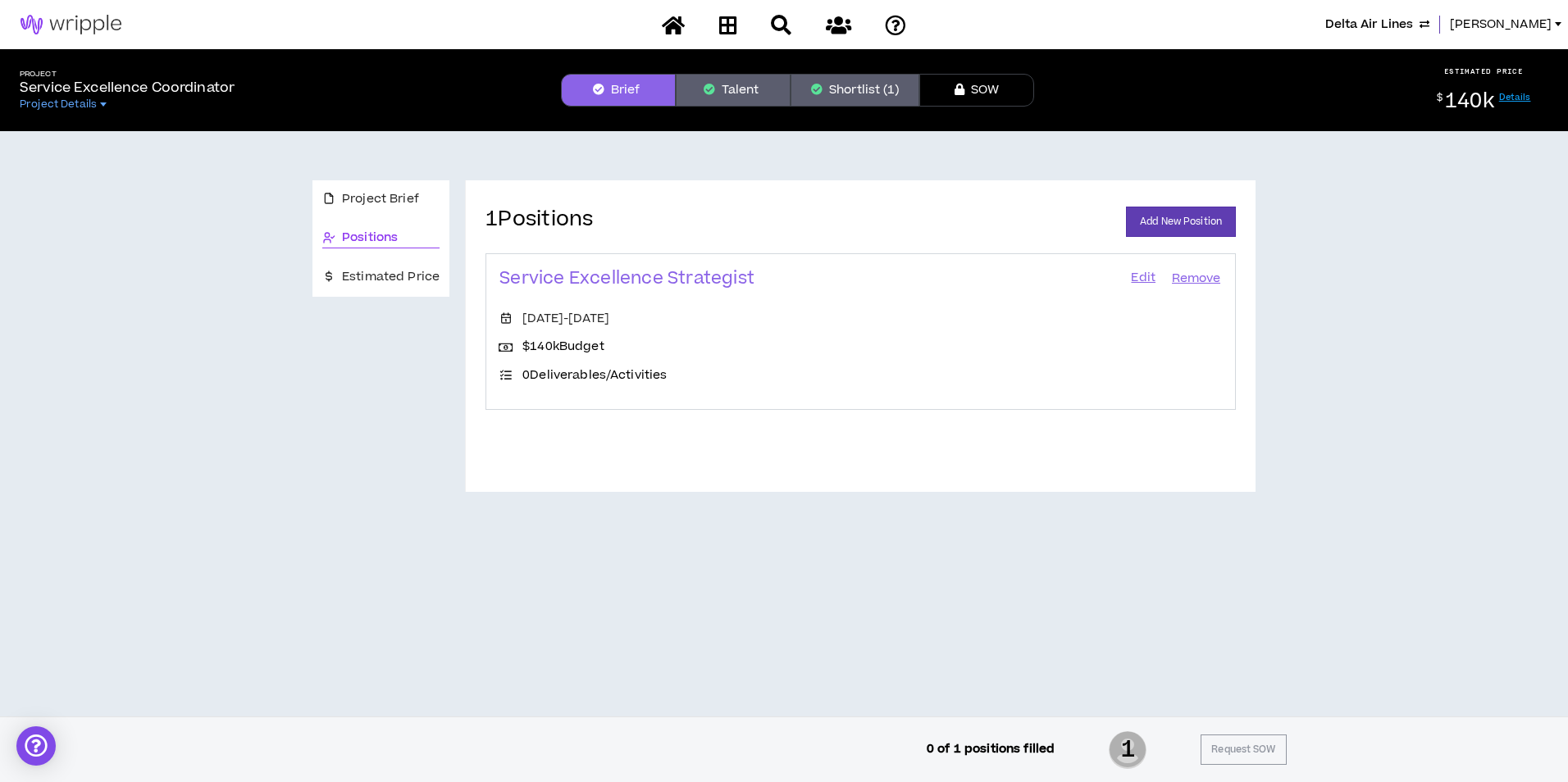
click at [1132, 272] on link "Edit" at bounding box center [1144, 279] width 28 height 23
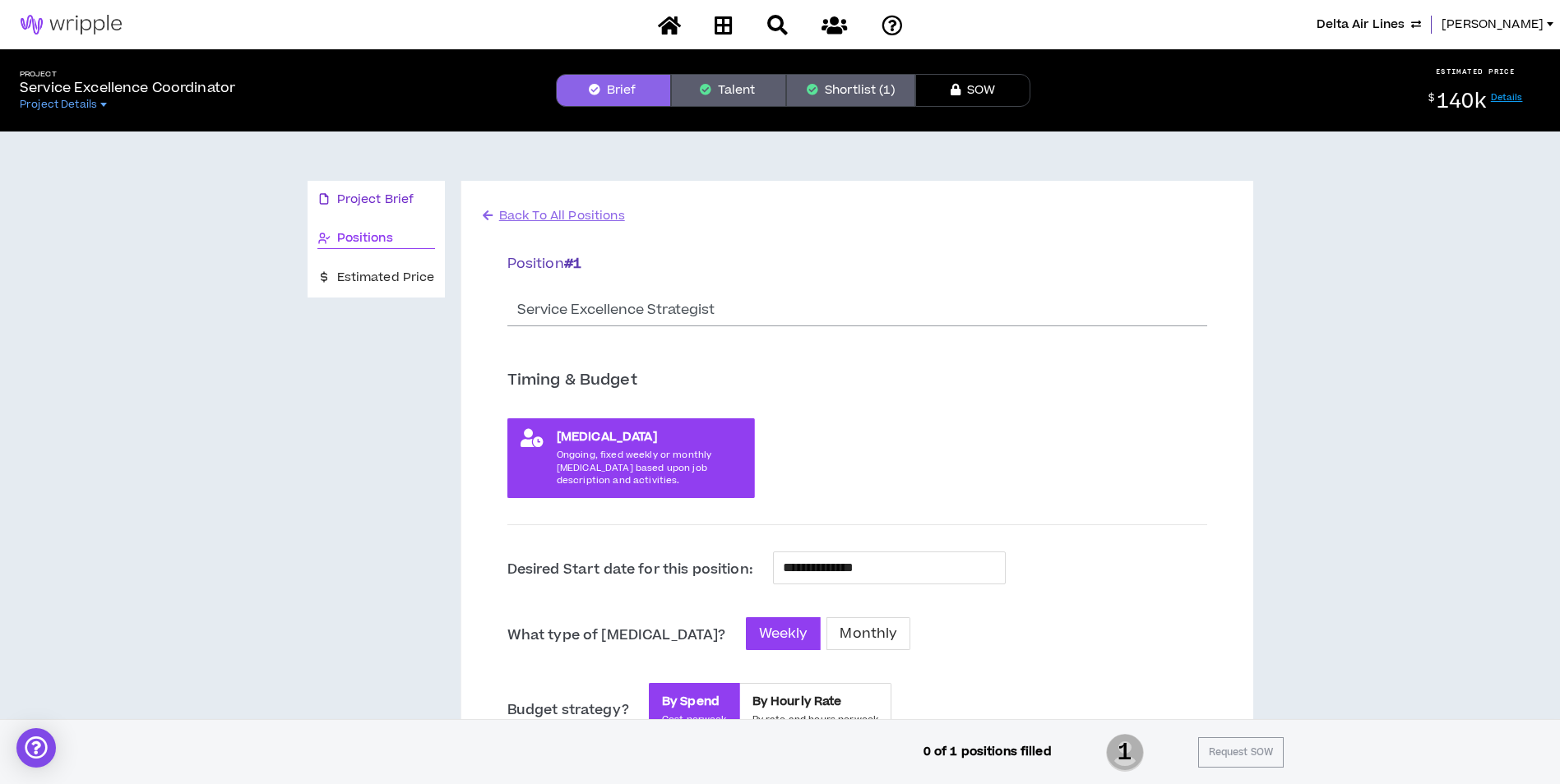
click at [408, 206] on span "Project Brief" at bounding box center [375, 199] width 77 height 18
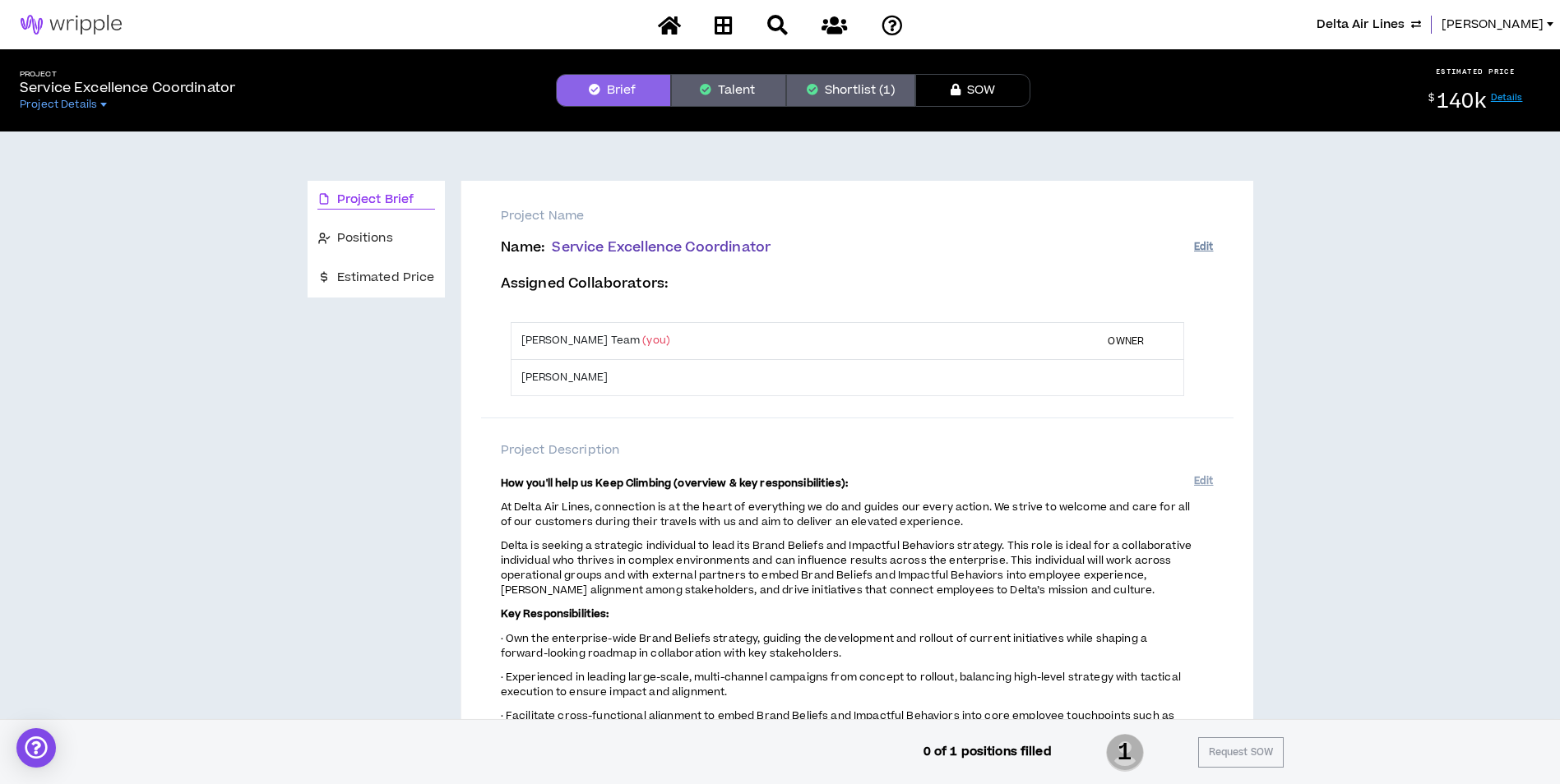
click at [1213, 243] on button "Edit" at bounding box center [1203, 246] width 19 height 27
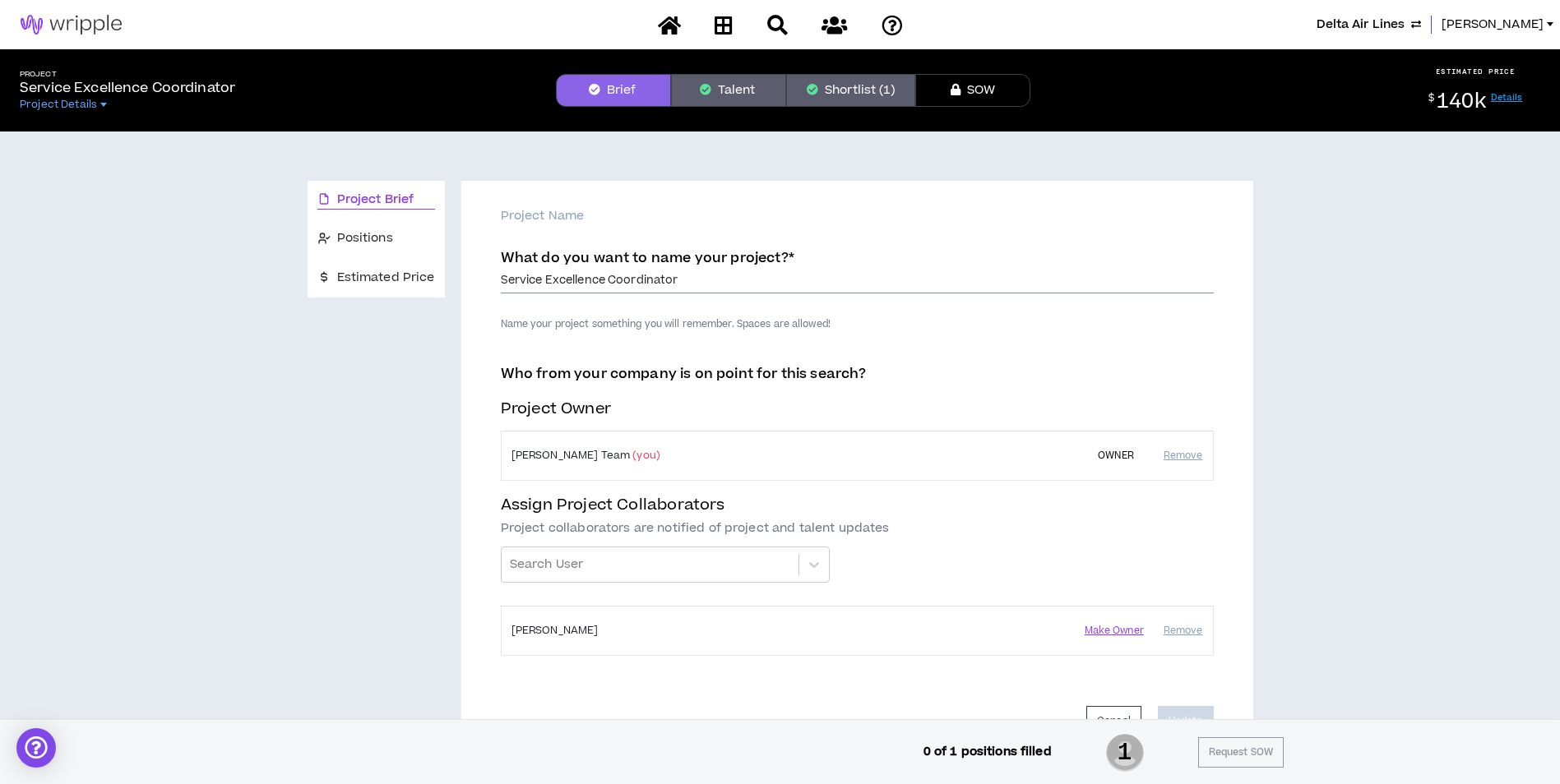
click at [501, 282] on input "Service Excellence Coordinator" at bounding box center [857, 281] width 713 height 25
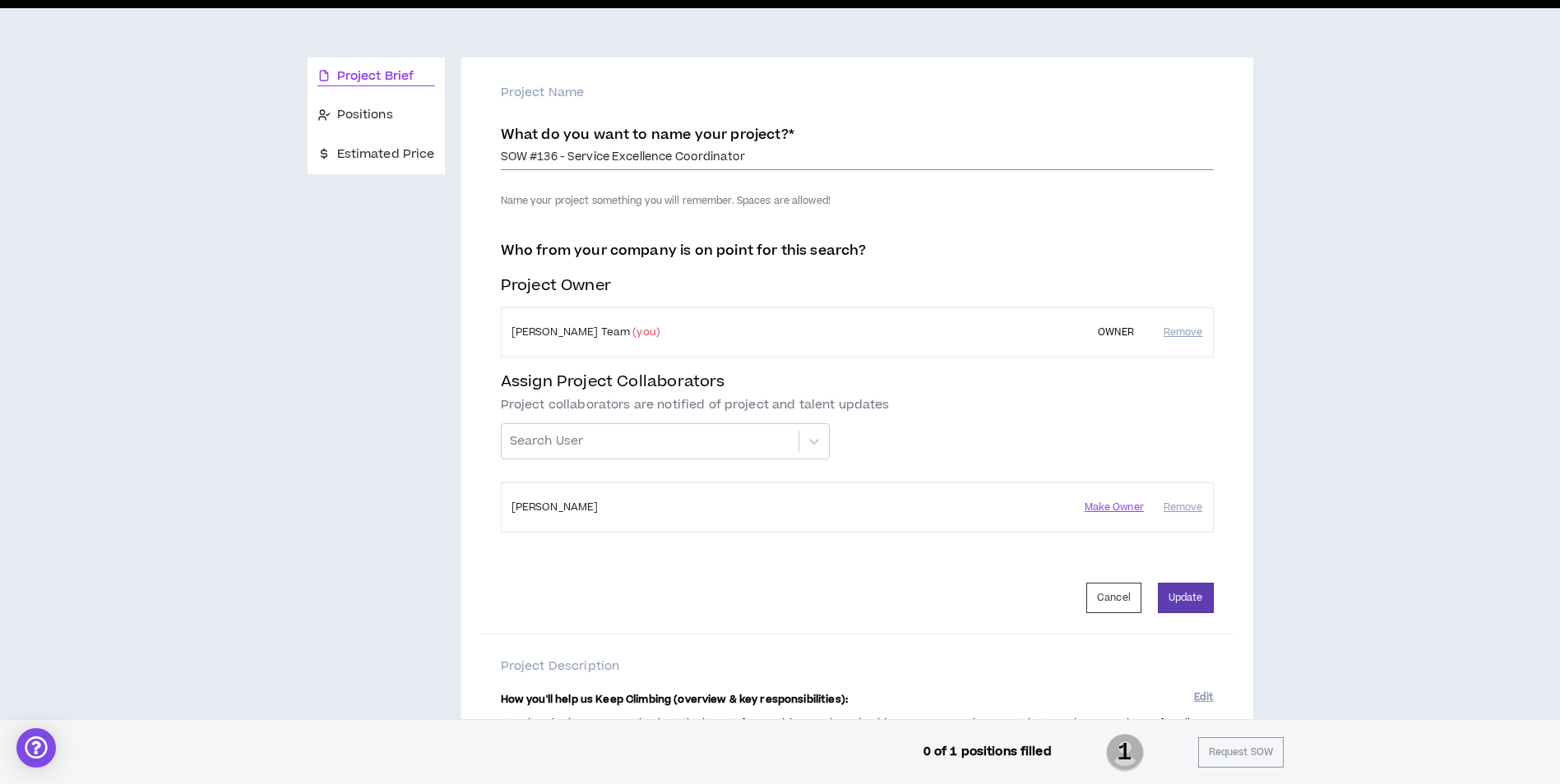
scroll to position [164, 0]
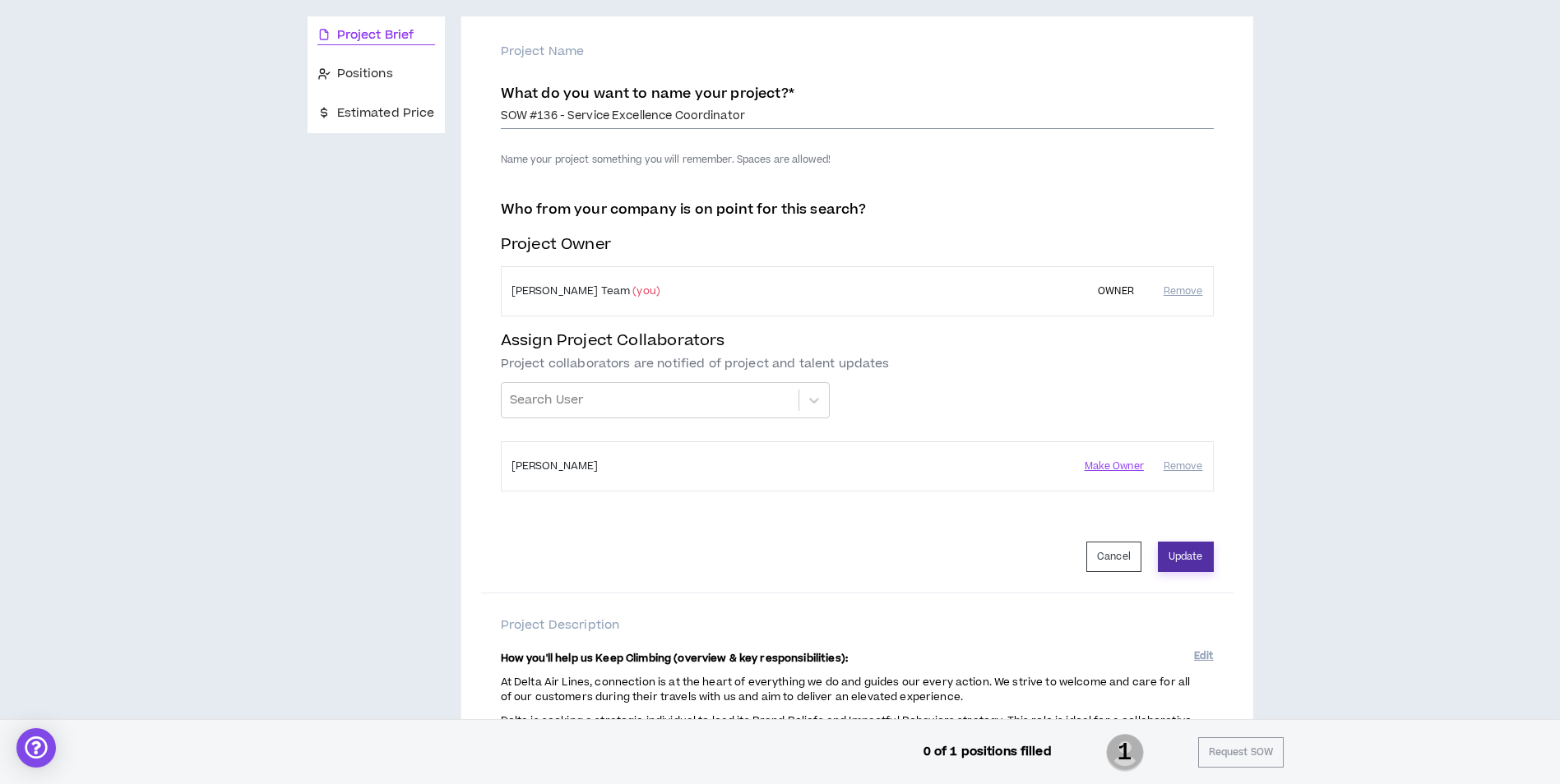
type input "SOW #136 - Service Excellence Coordinator"
click at [1201, 555] on button "Update" at bounding box center [1186, 556] width 56 height 31
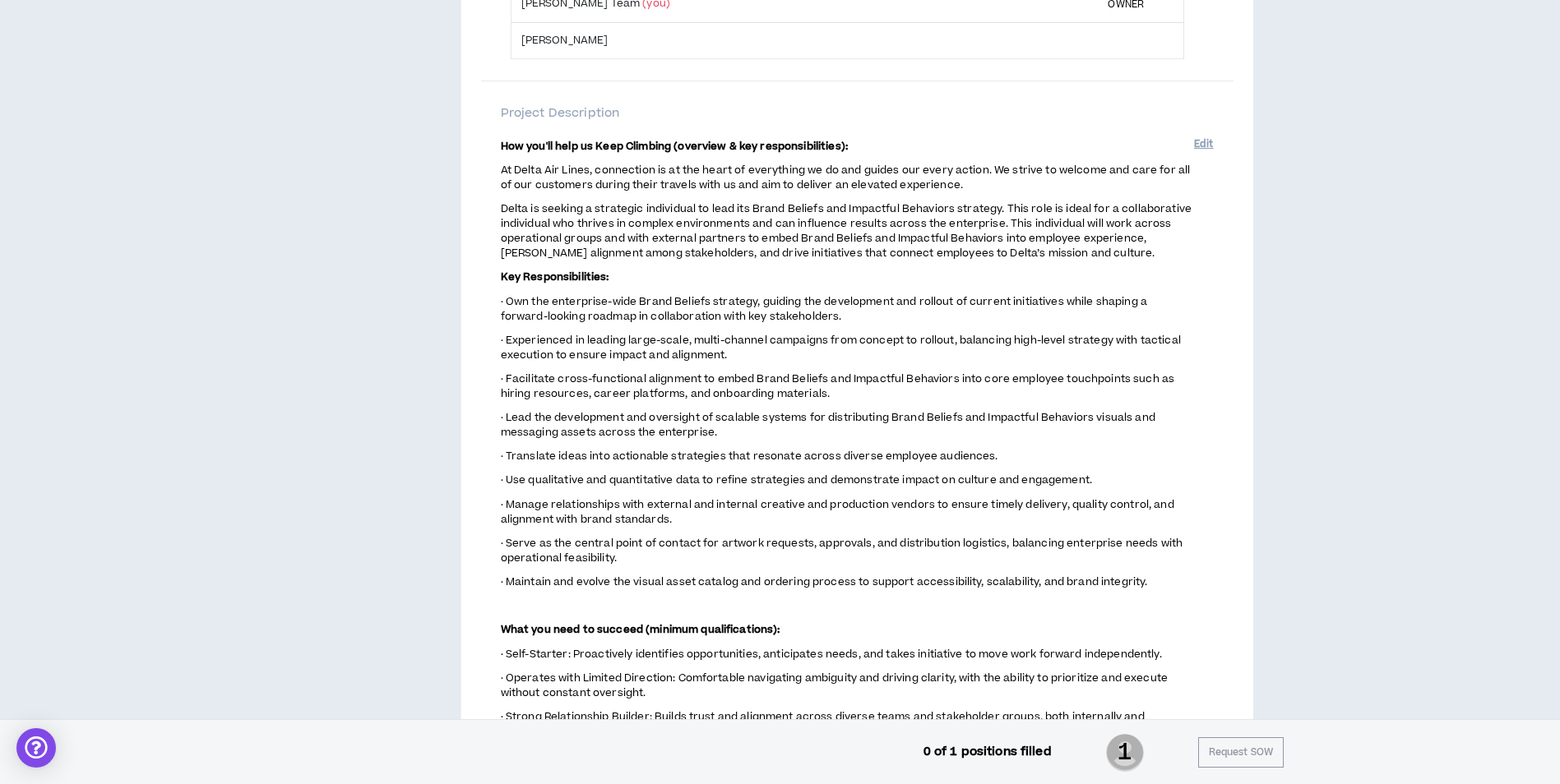
scroll to position [0, 0]
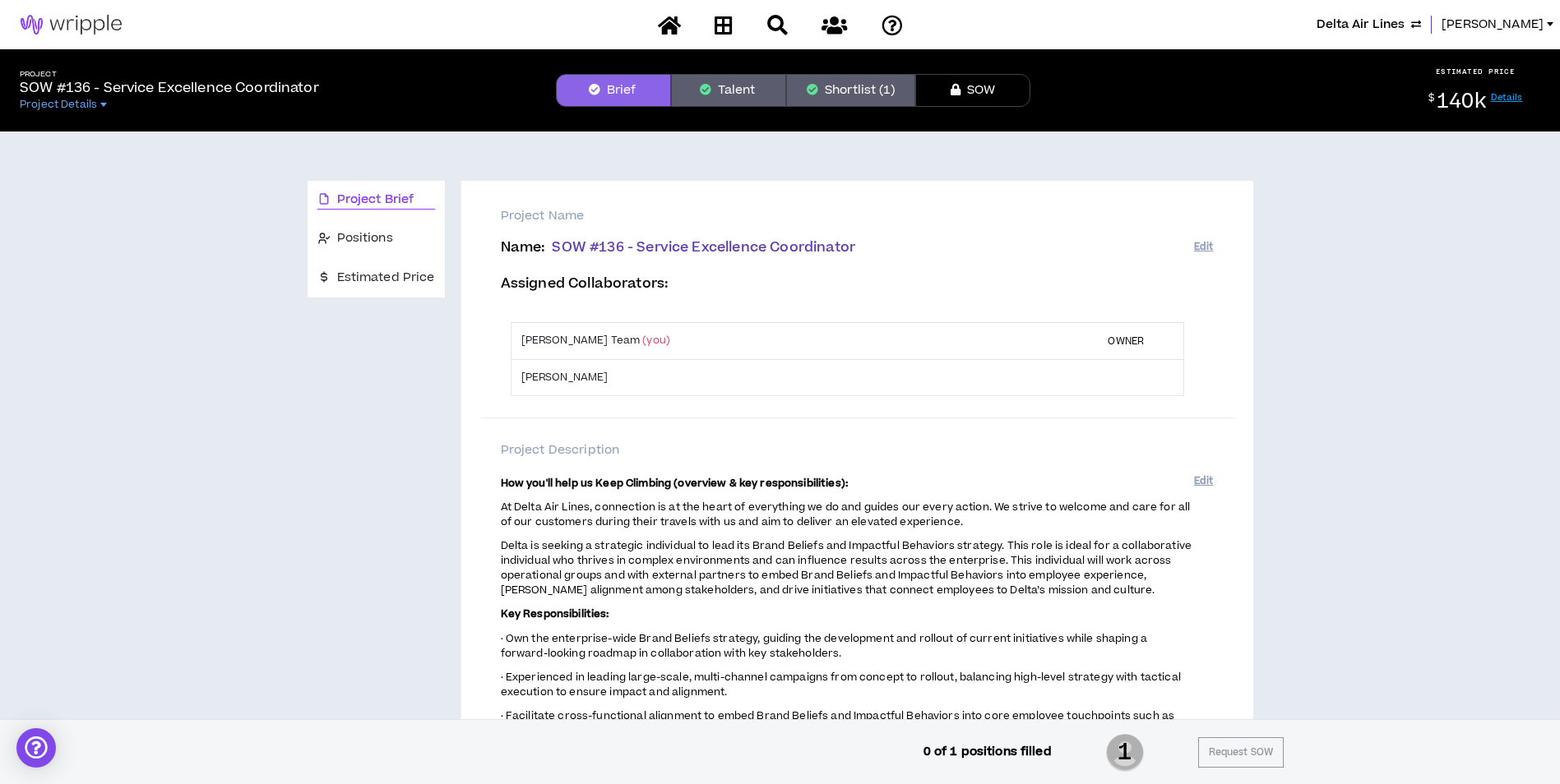
click at [856, 100] on button "Shortlist (1)" at bounding box center [850, 90] width 129 height 33
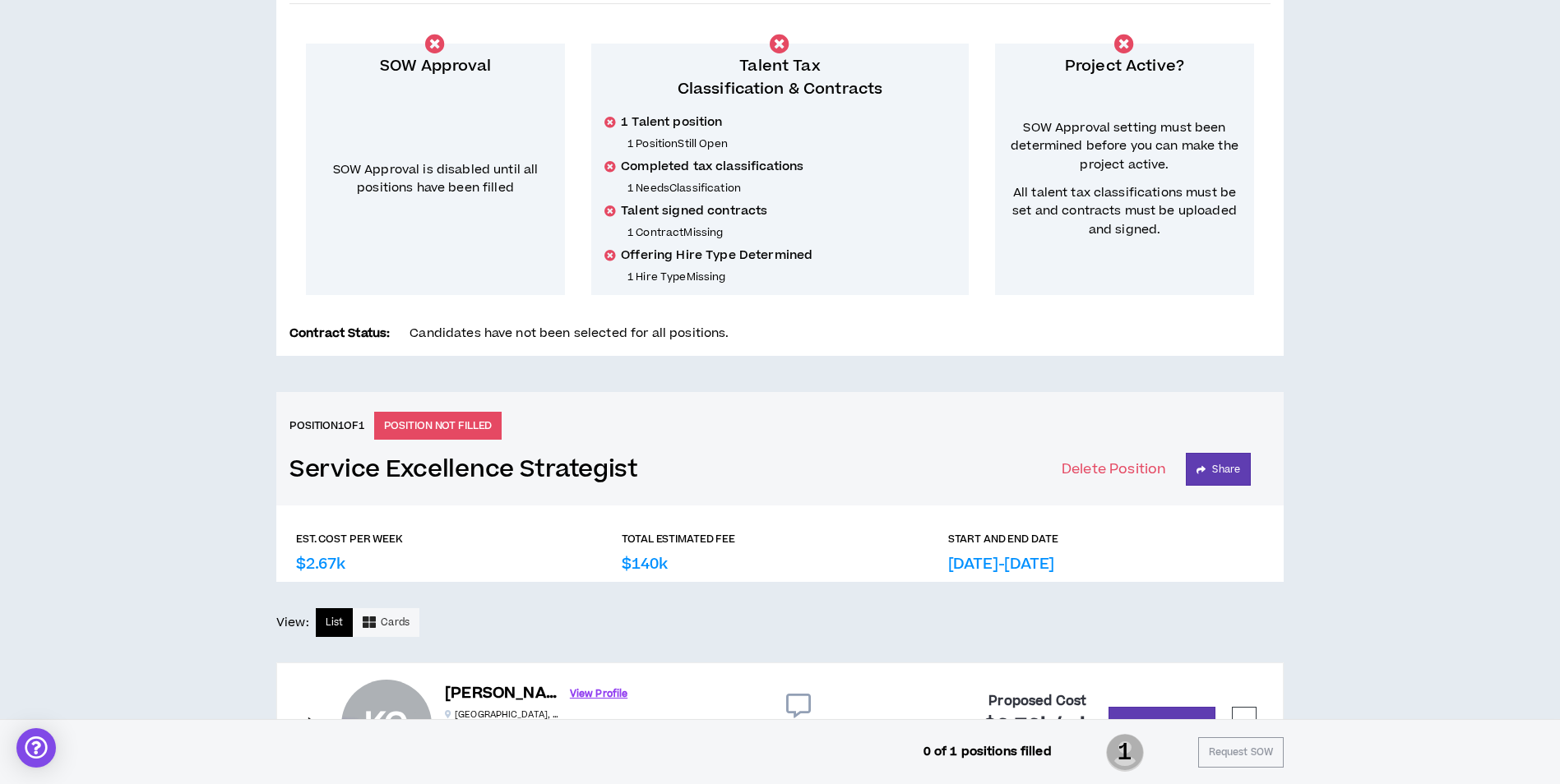
scroll to position [383, 0]
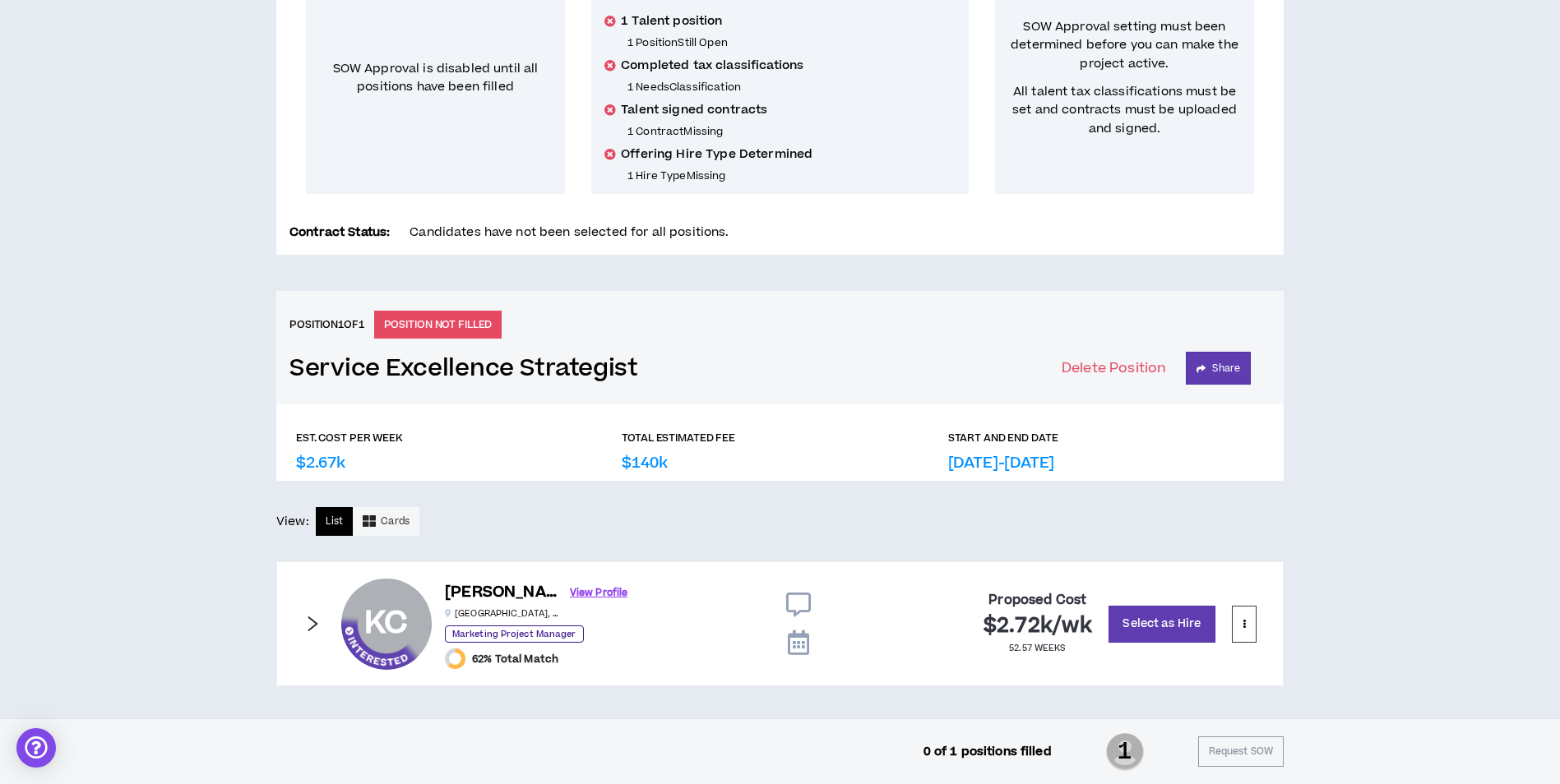
click at [472, 325] on p "POSITION NOT FILLED" at bounding box center [439, 325] width 128 height 28
drag, startPoint x: 472, startPoint y: 325, endPoint x: 536, endPoint y: 325, distance: 64.0
click at [536, 325] on div "Position 1 of 1 POSITION NOT FILLED Service Excellence Strategist Delete Positi…" at bounding box center [780, 347] width 1007 height 113
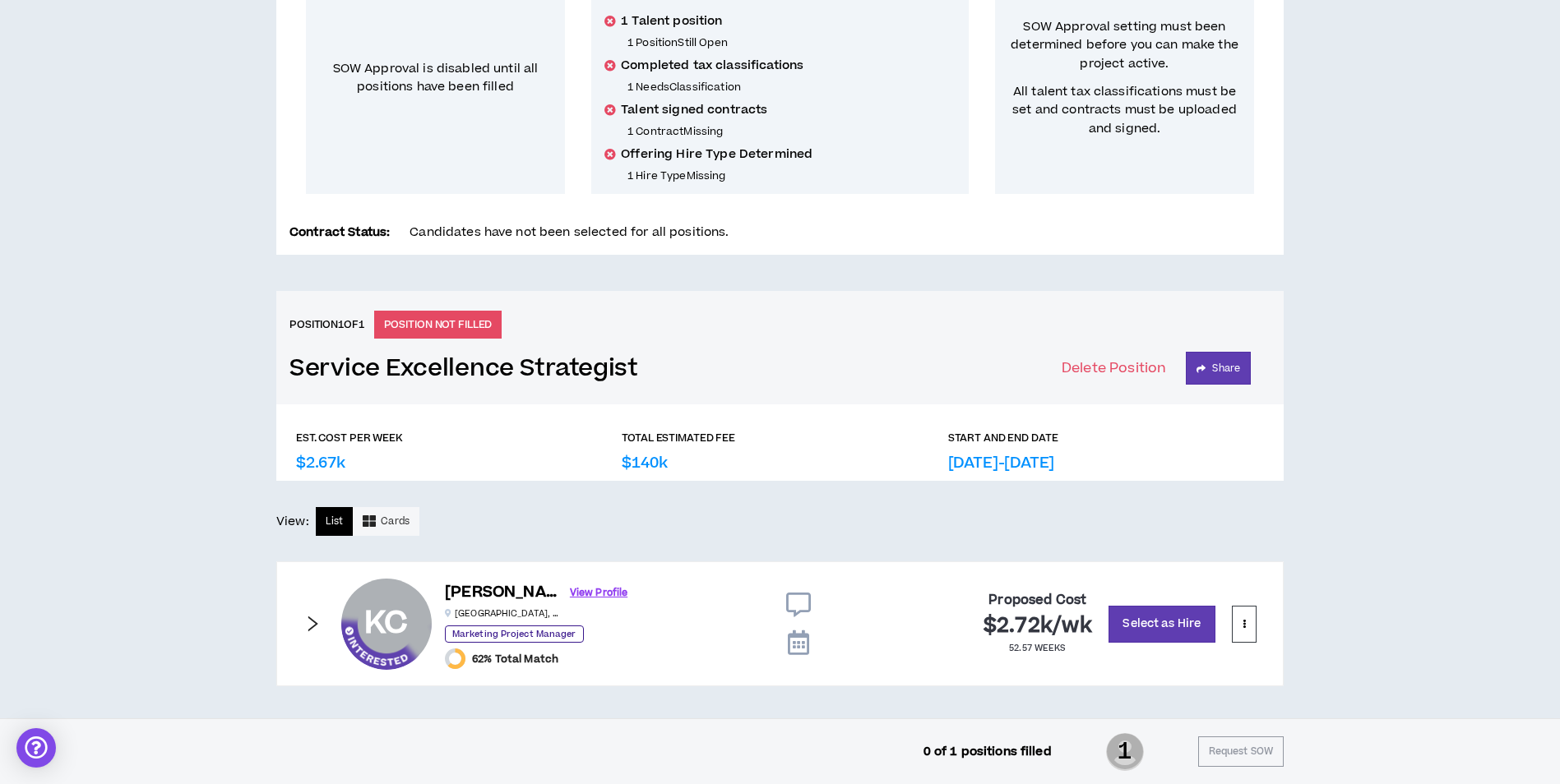
click at [654, 463] on p "$140k" at bounding box center [644, 464] width 46 height 22
click at [1250, 621] on button at bounding box center [1244, 624] width 25 height 37
click at [316, 627] on icon "right" at bounding box center [312, 623] width 18 height 18
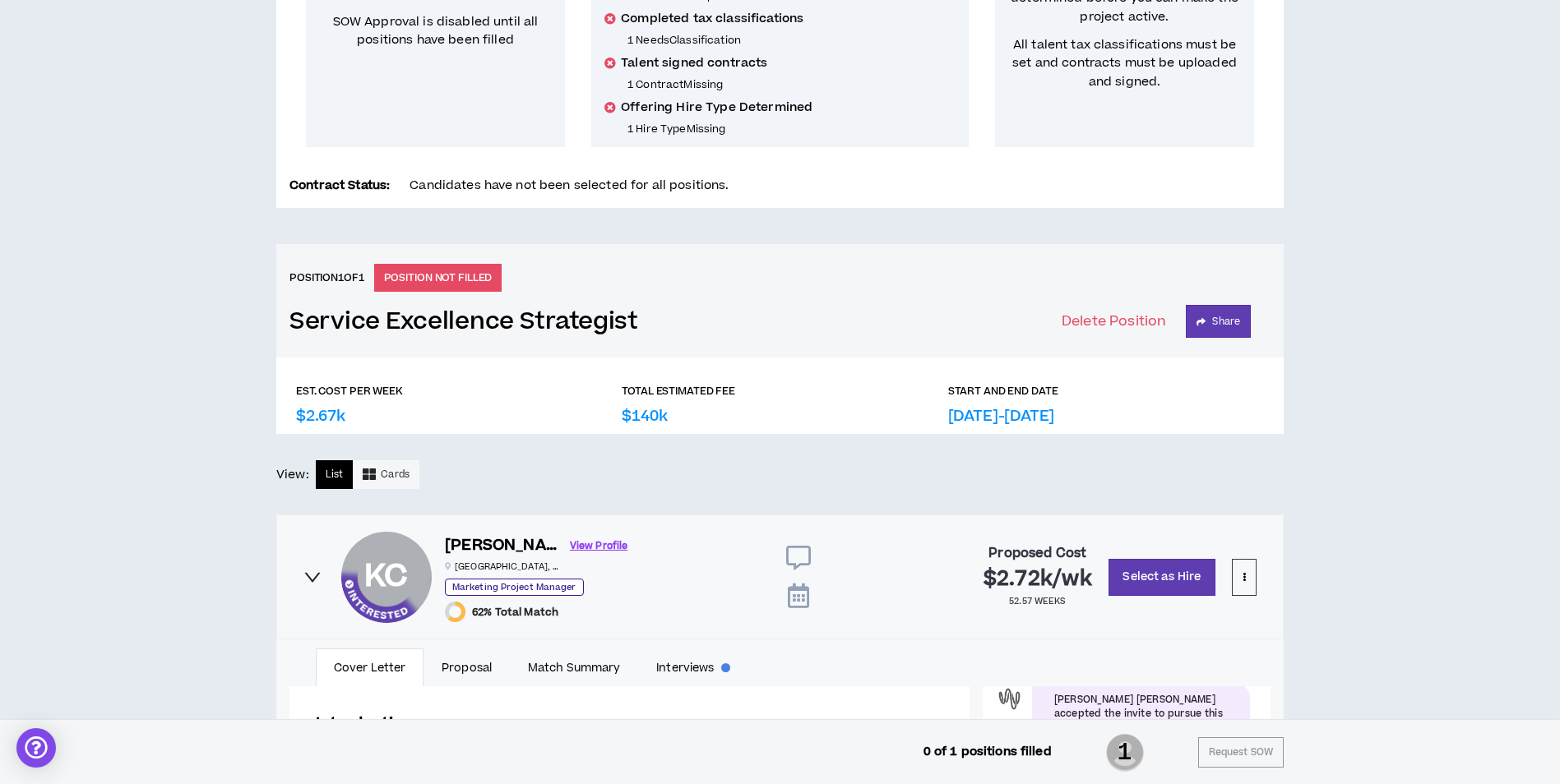
scroll to position [712, 0]
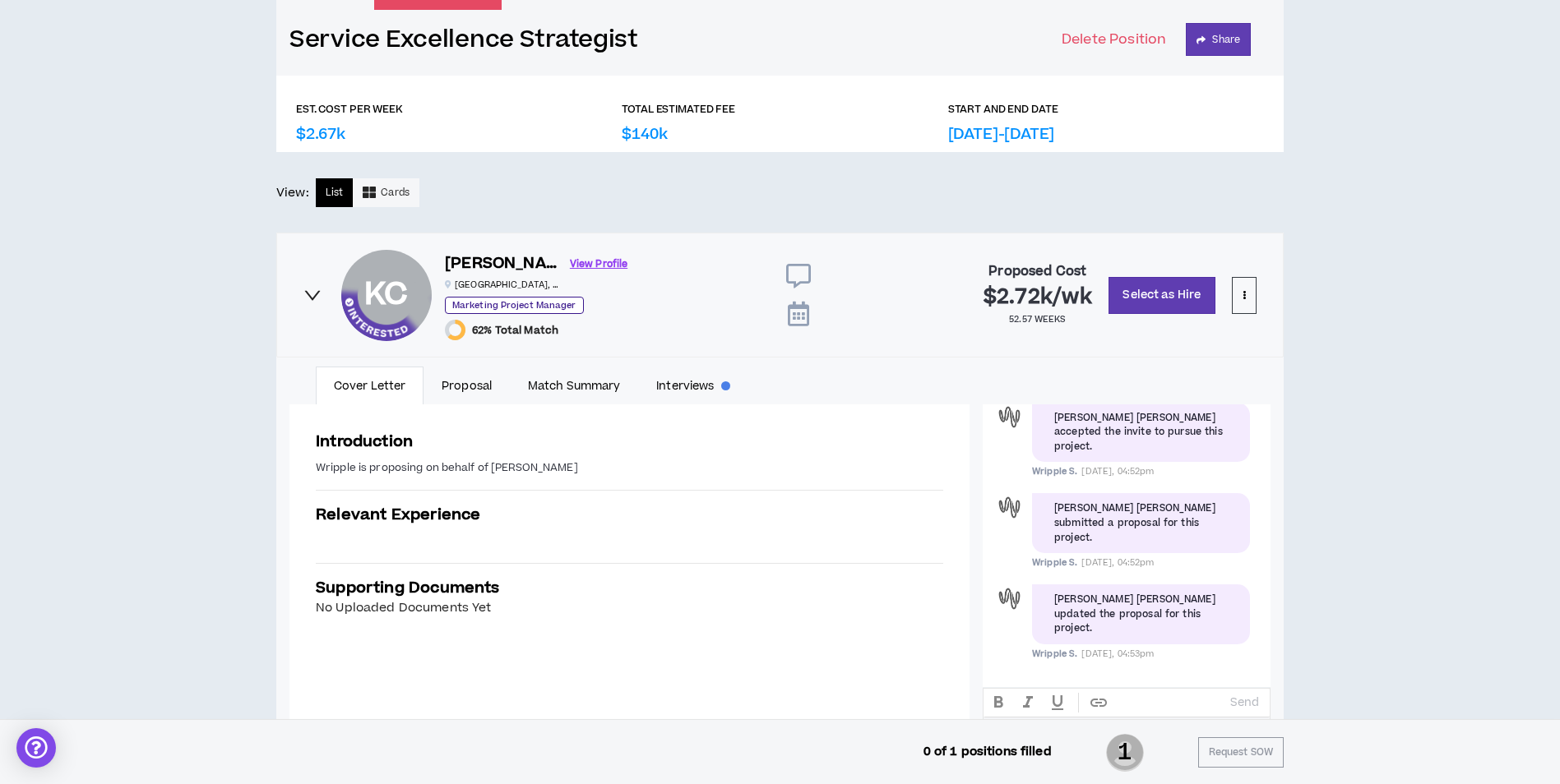
click at [729, 344] on div "KC KC [PERSON_NAME] View Profile [GEOGRAPHIC_DATA] , [GEOGRAPHIC_DATA] Marketin…" at bounding box center [780, 294] width 1007 height 125
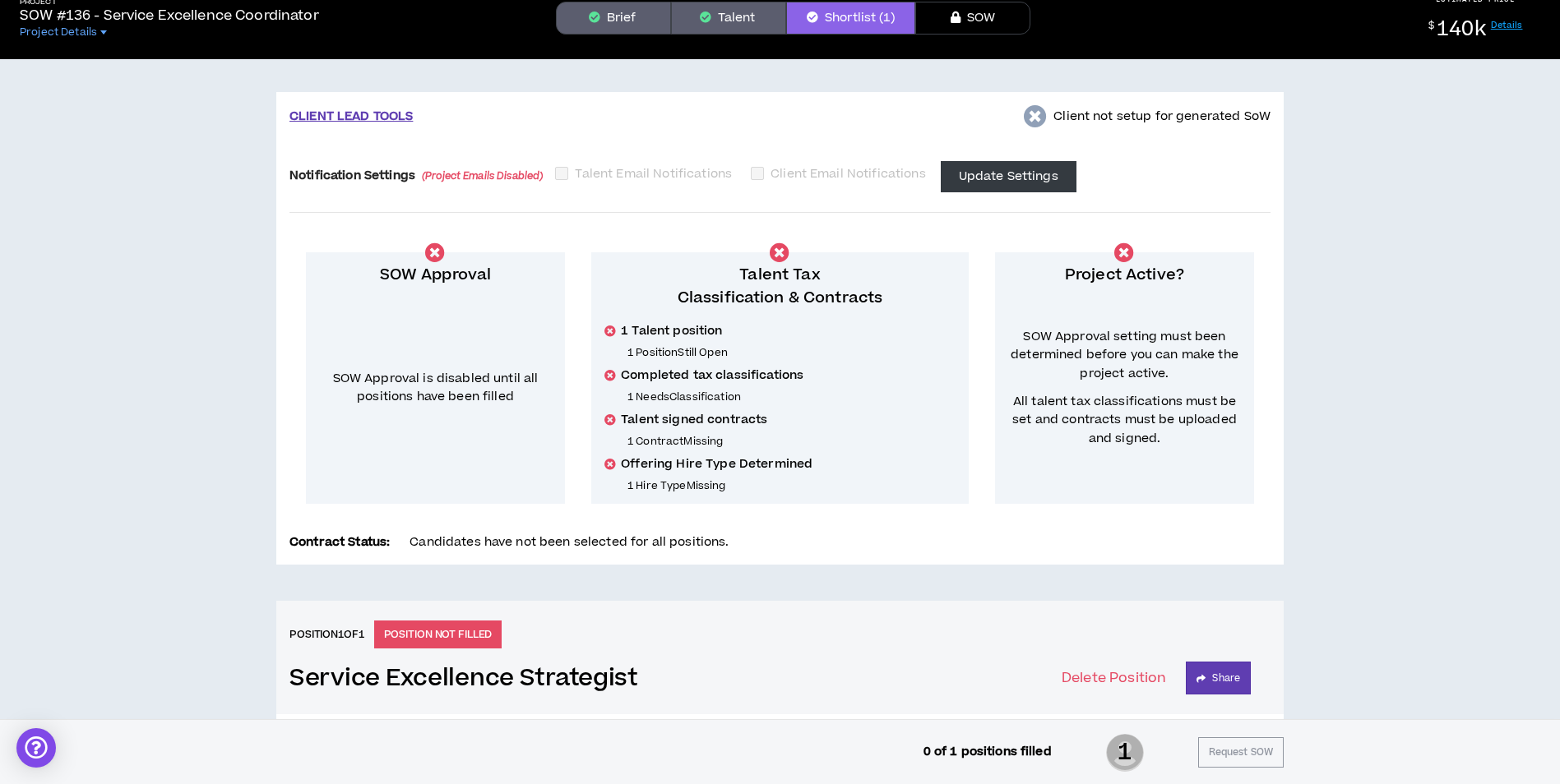
scroll to position [0, 0]
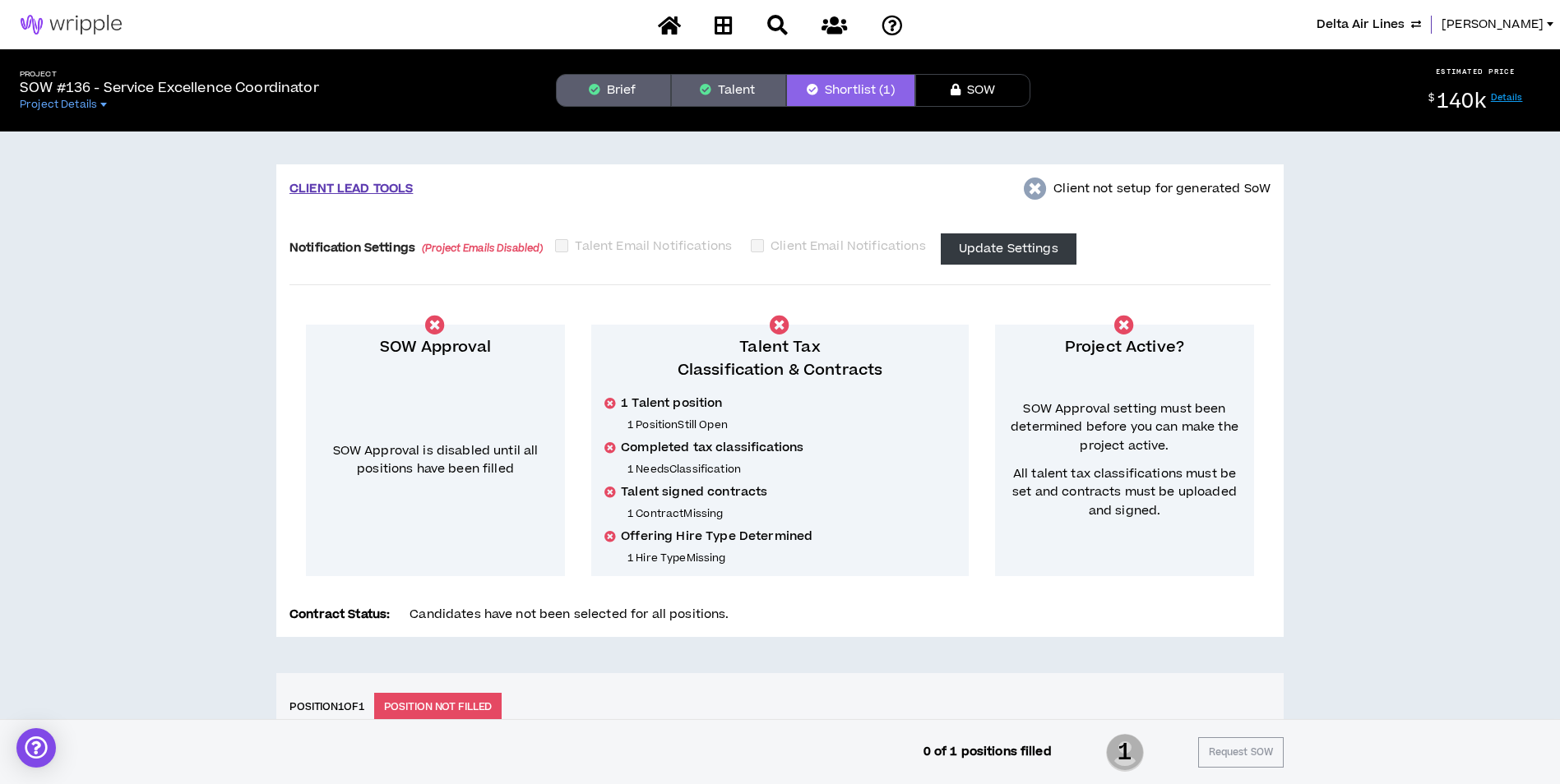
click at [637, 98] on button "Brief" at bounding box center [613, 90] width 115 height 33
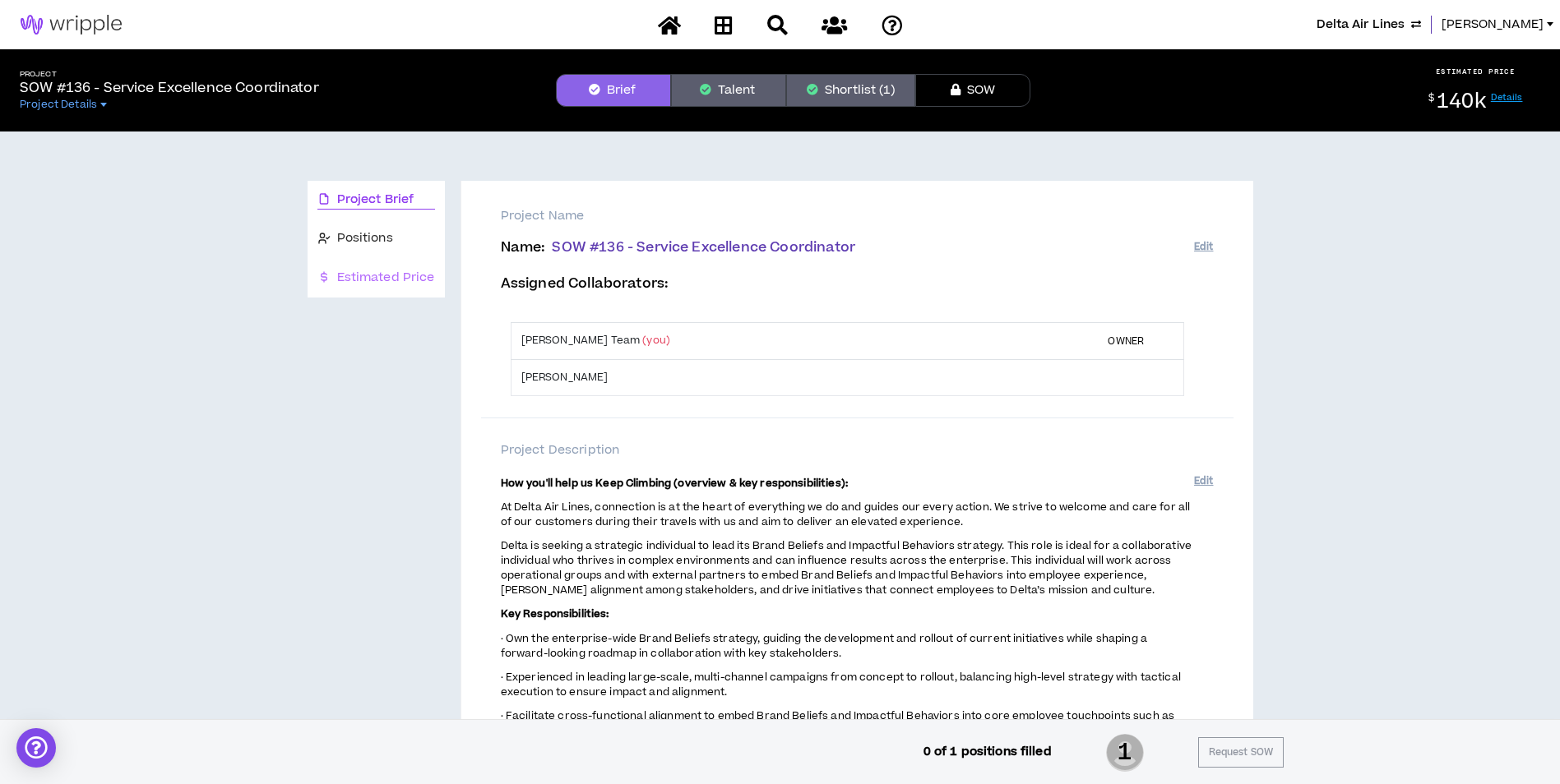
click at [404, 290] on div "Estimated Price" at bounding box center [376, 279] width 138 height 39
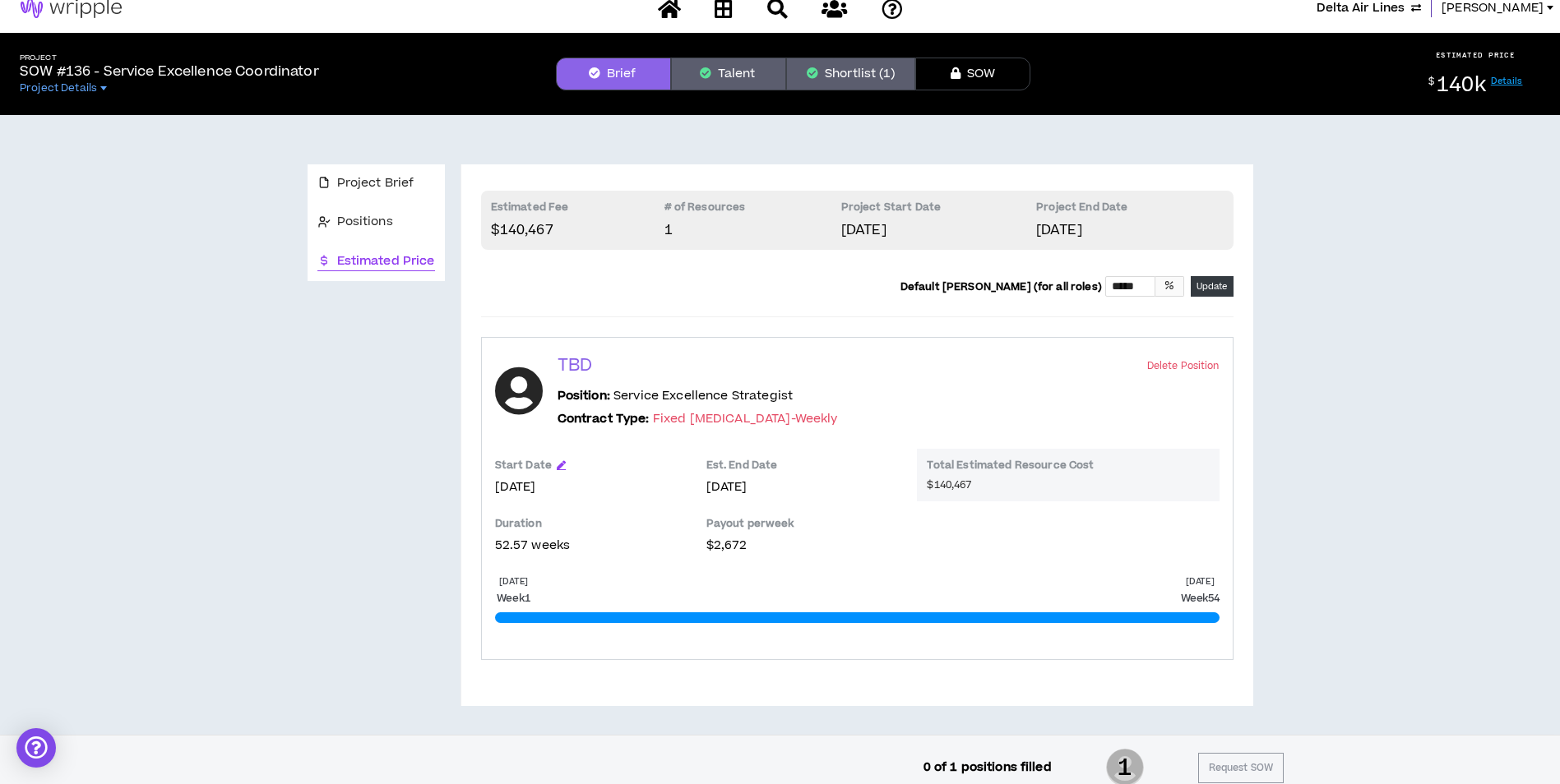
scroll to position [33, 0]
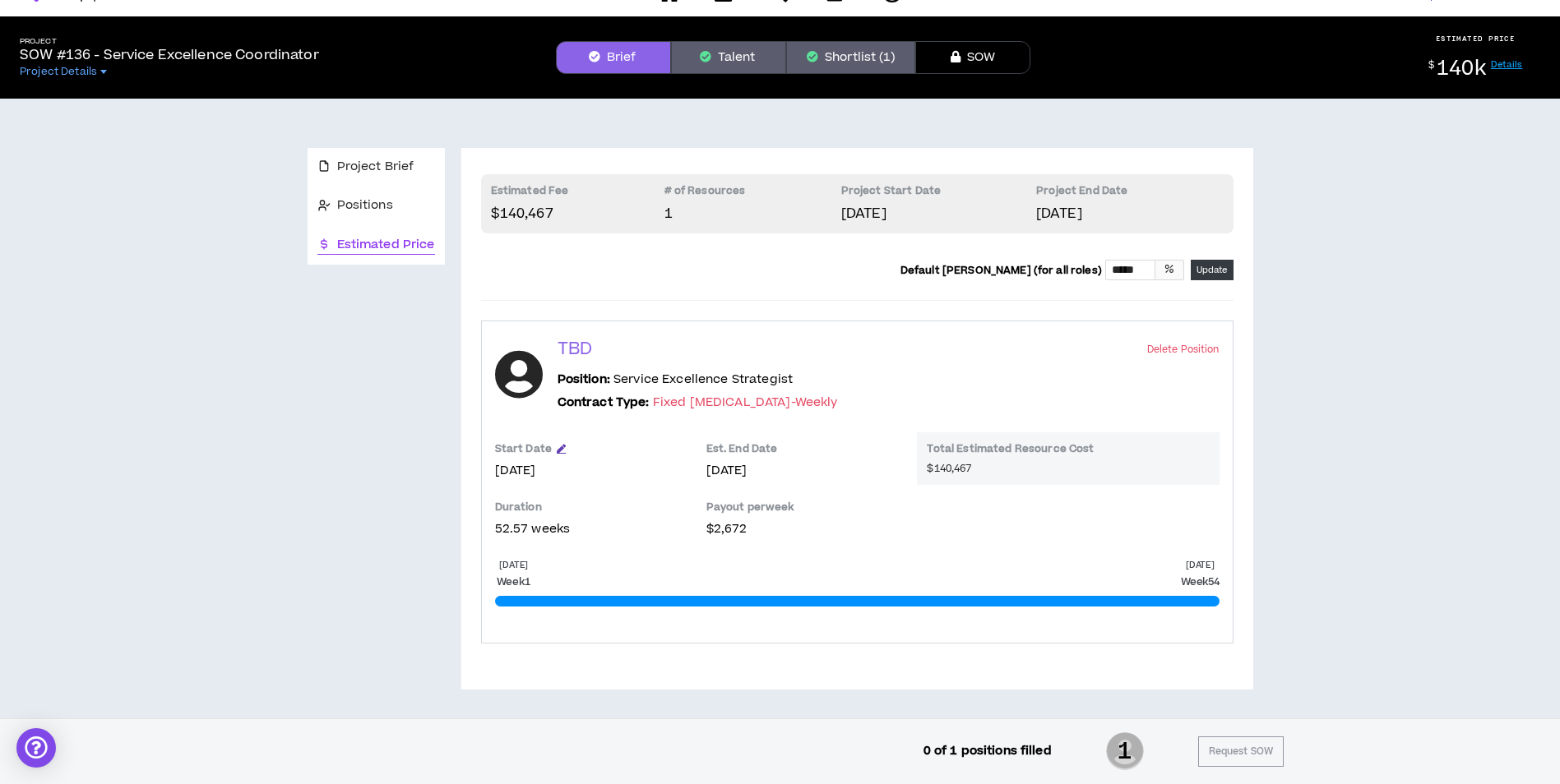
click at [560, 453] on icon "button" at bounding box center [561, 449] width 9 height 9
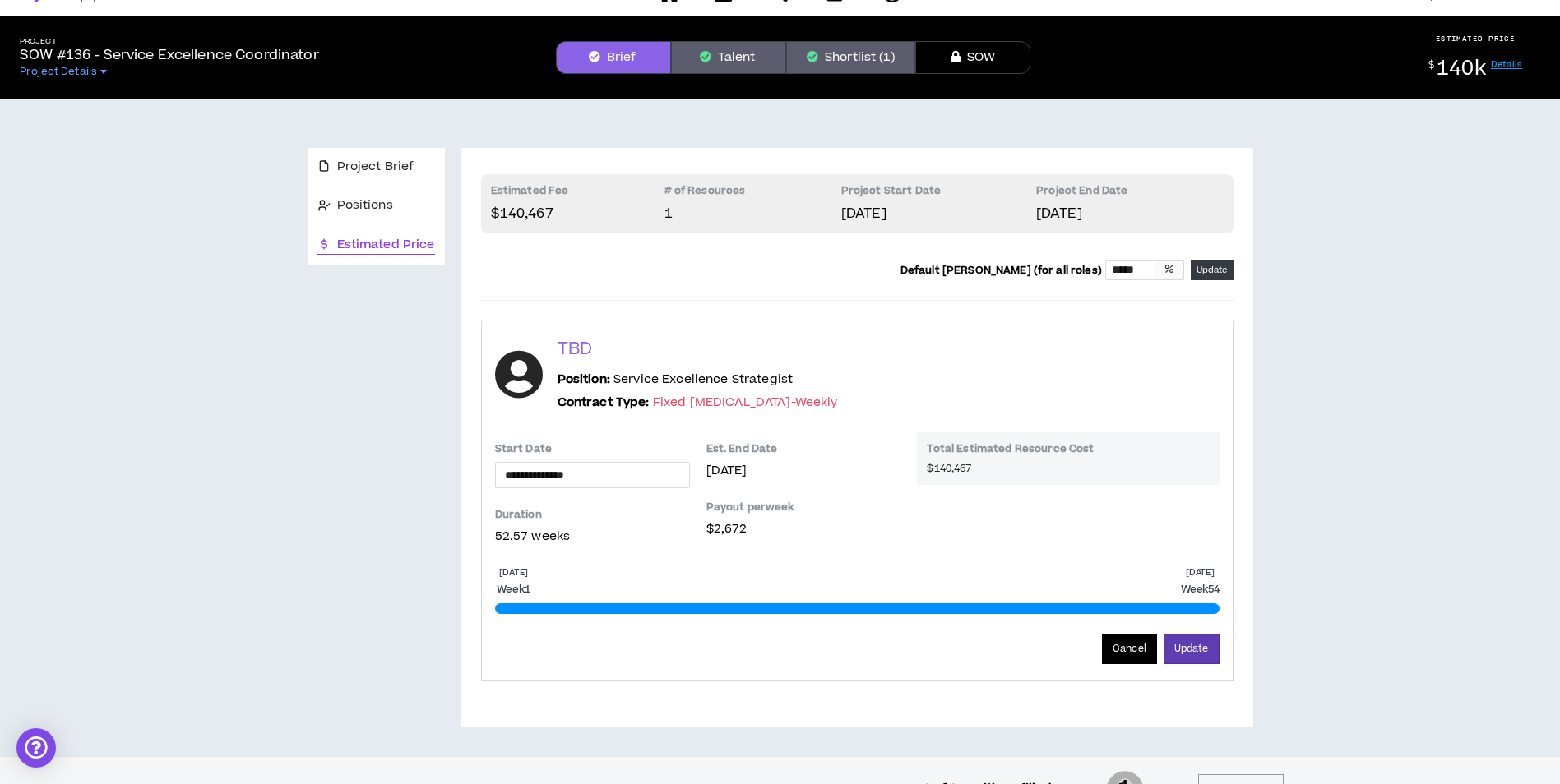
click at [1132, 657] on button "Cancel" at bounding box center [1129, 648] width 55 height 31
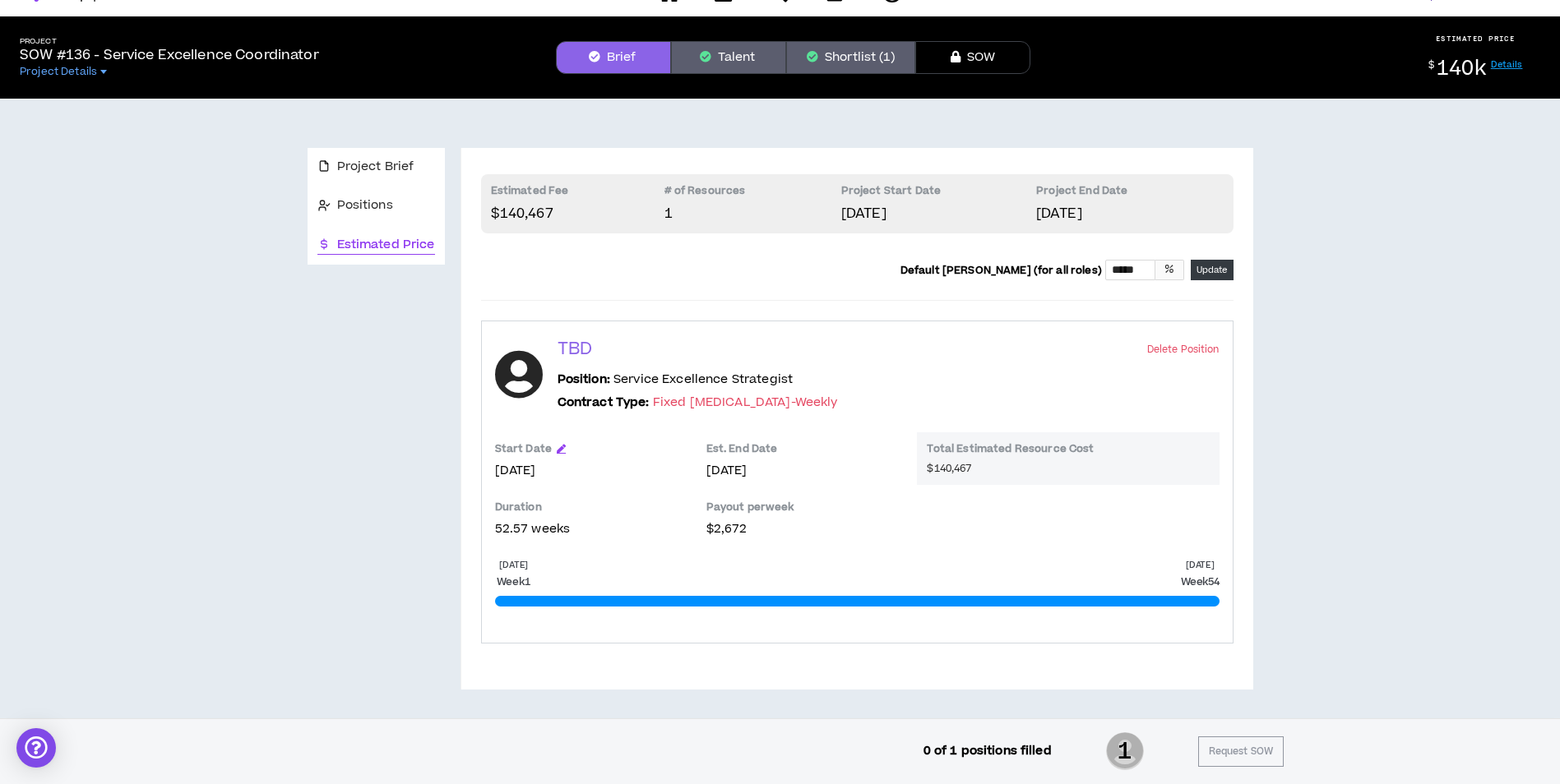
click at [690, 52] on button "Talent" at bounding box center [728, 57] width 115 height 33
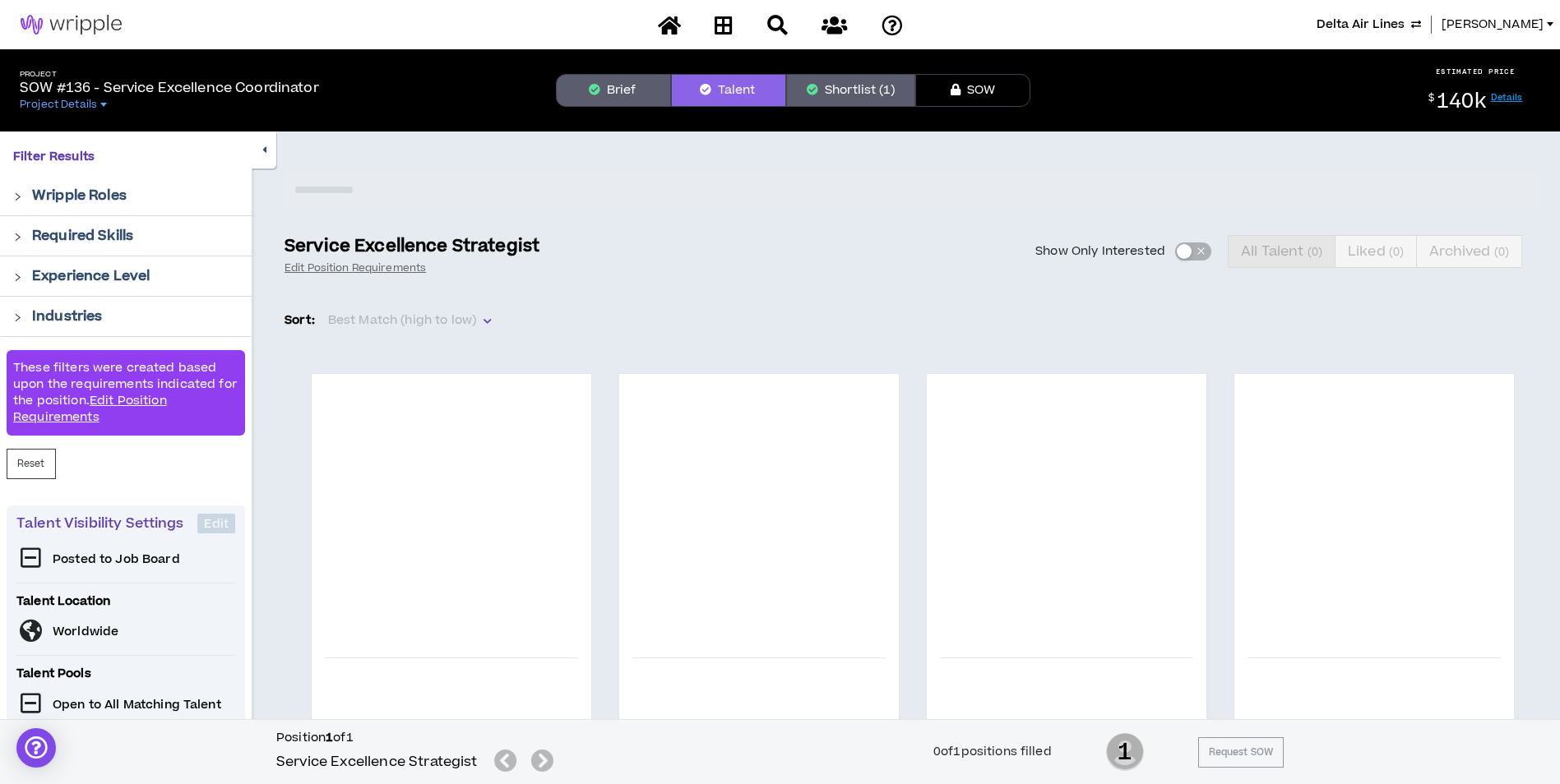
click at [812, 98] on button "Shortlist (1)" at bounding box center [850, 90] width 129 height 33
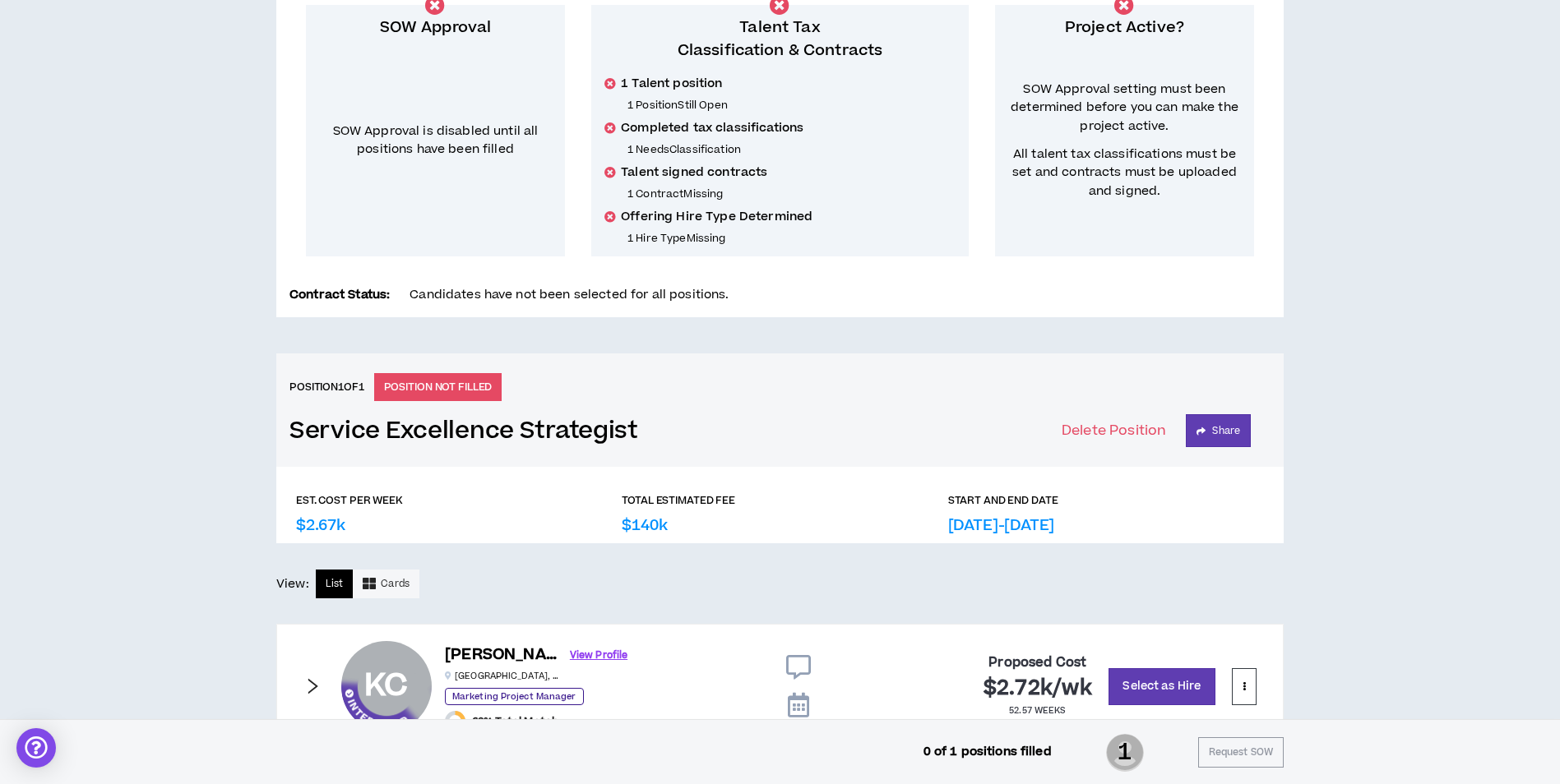
scroll to position [383, 0]
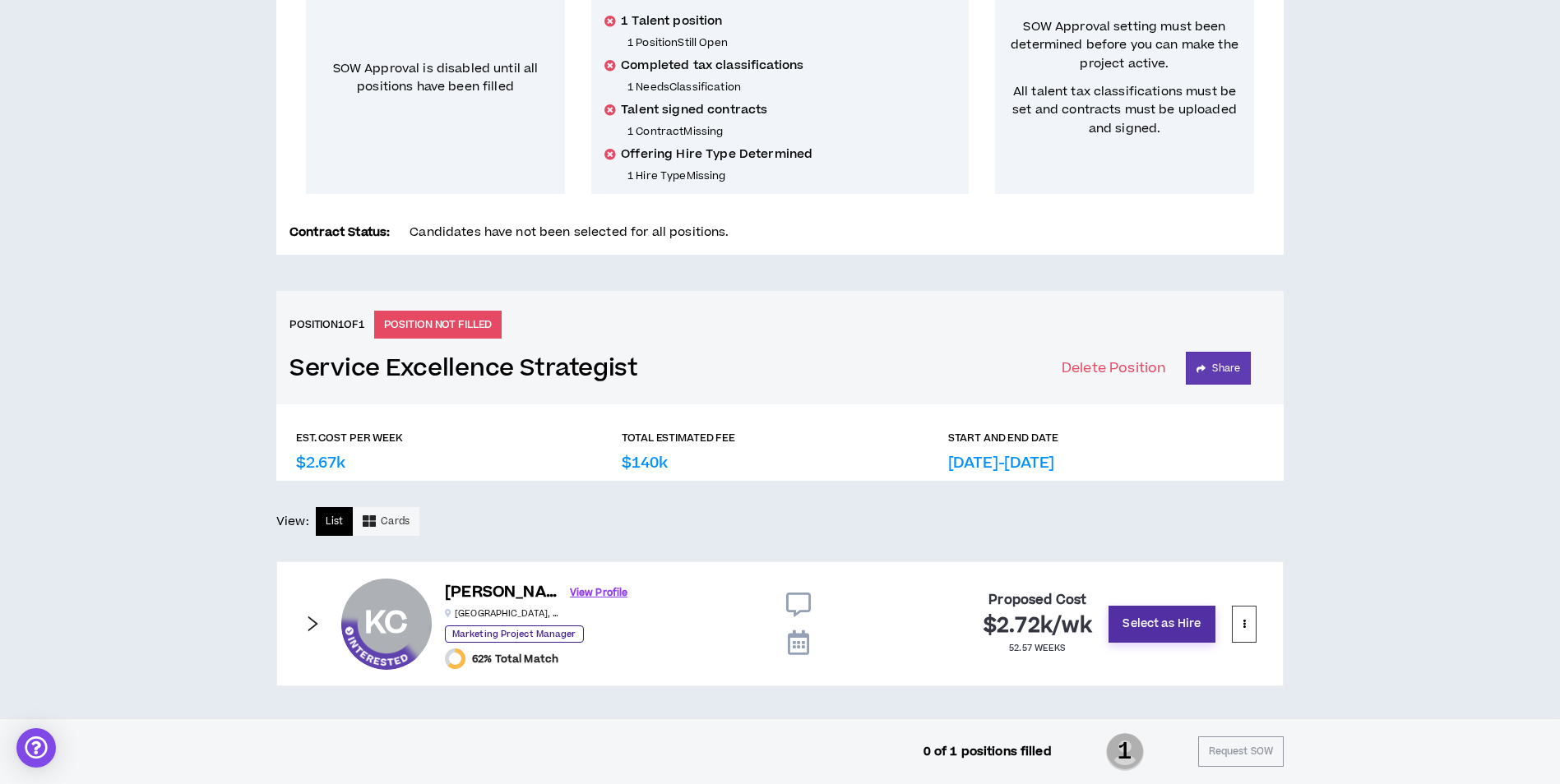
click at [1185, 622] on button "Select as Hire" at bounding box center [1161, 624] width 107 height 37
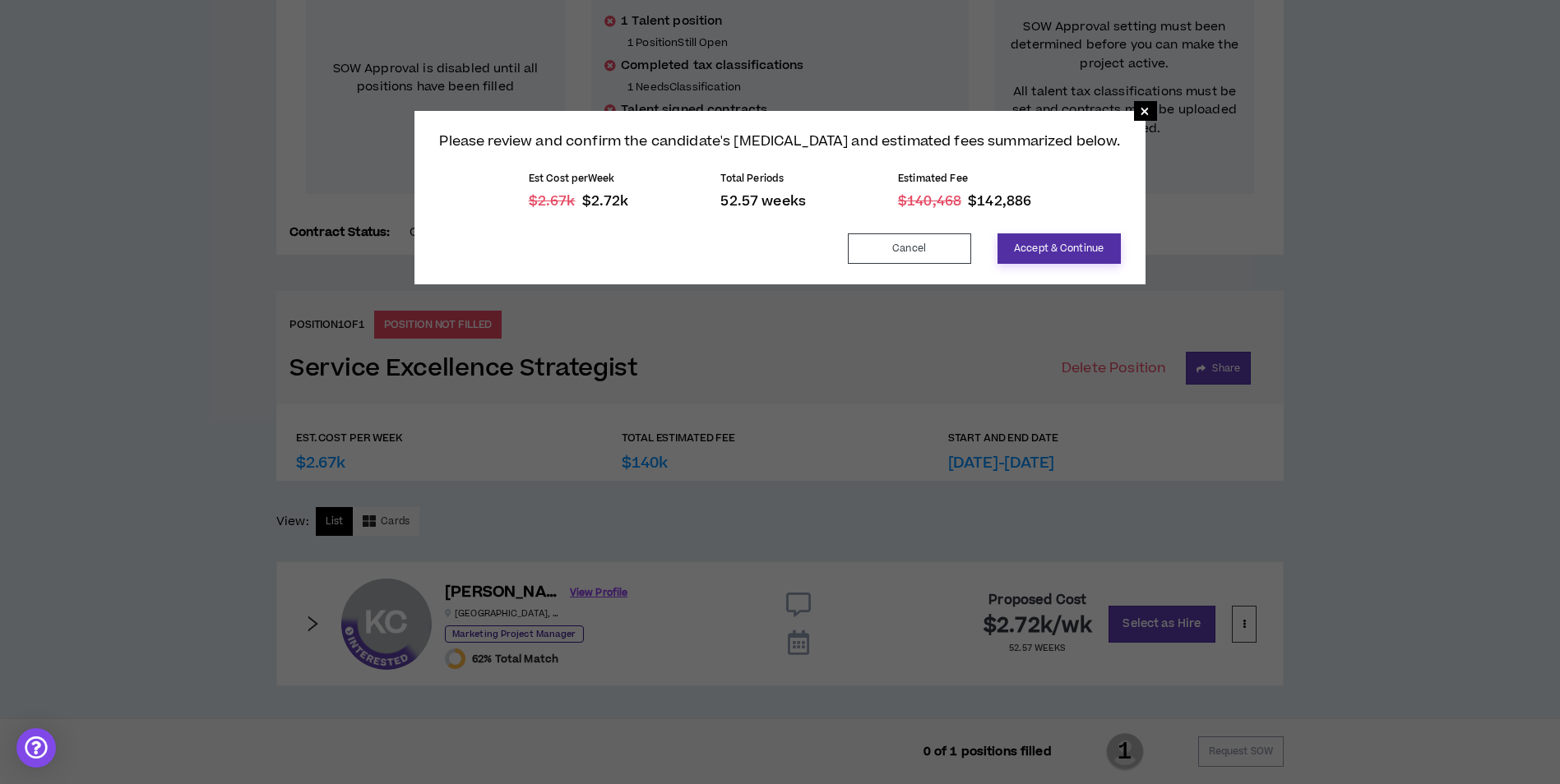
click at [1063, 248] on button "Accept & Continue" at bounding box center [1059, 248] width 124 height 31
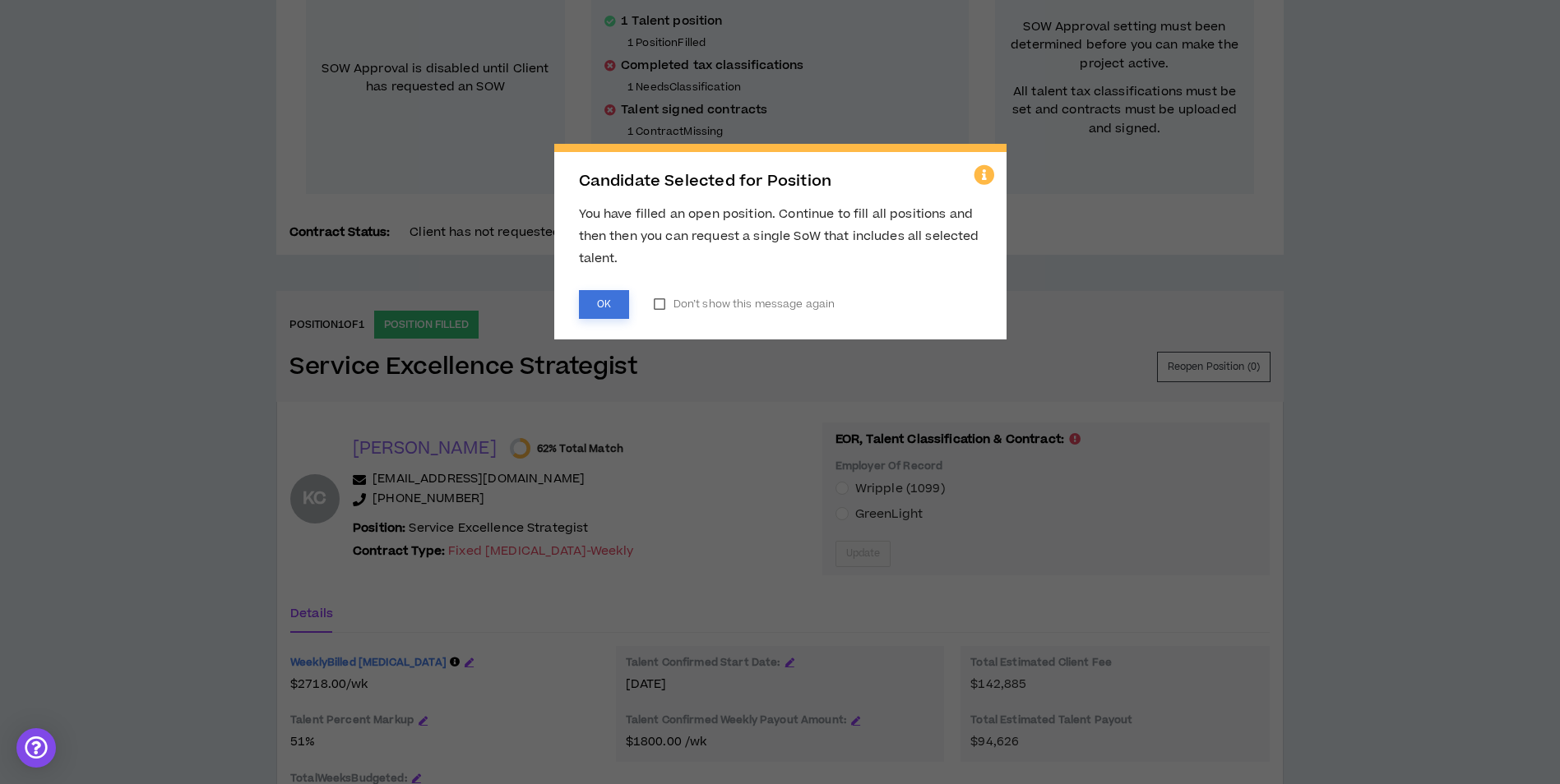
click at [590, 302] on button "OK" at bounding box center [604, 304] width 50 height 29
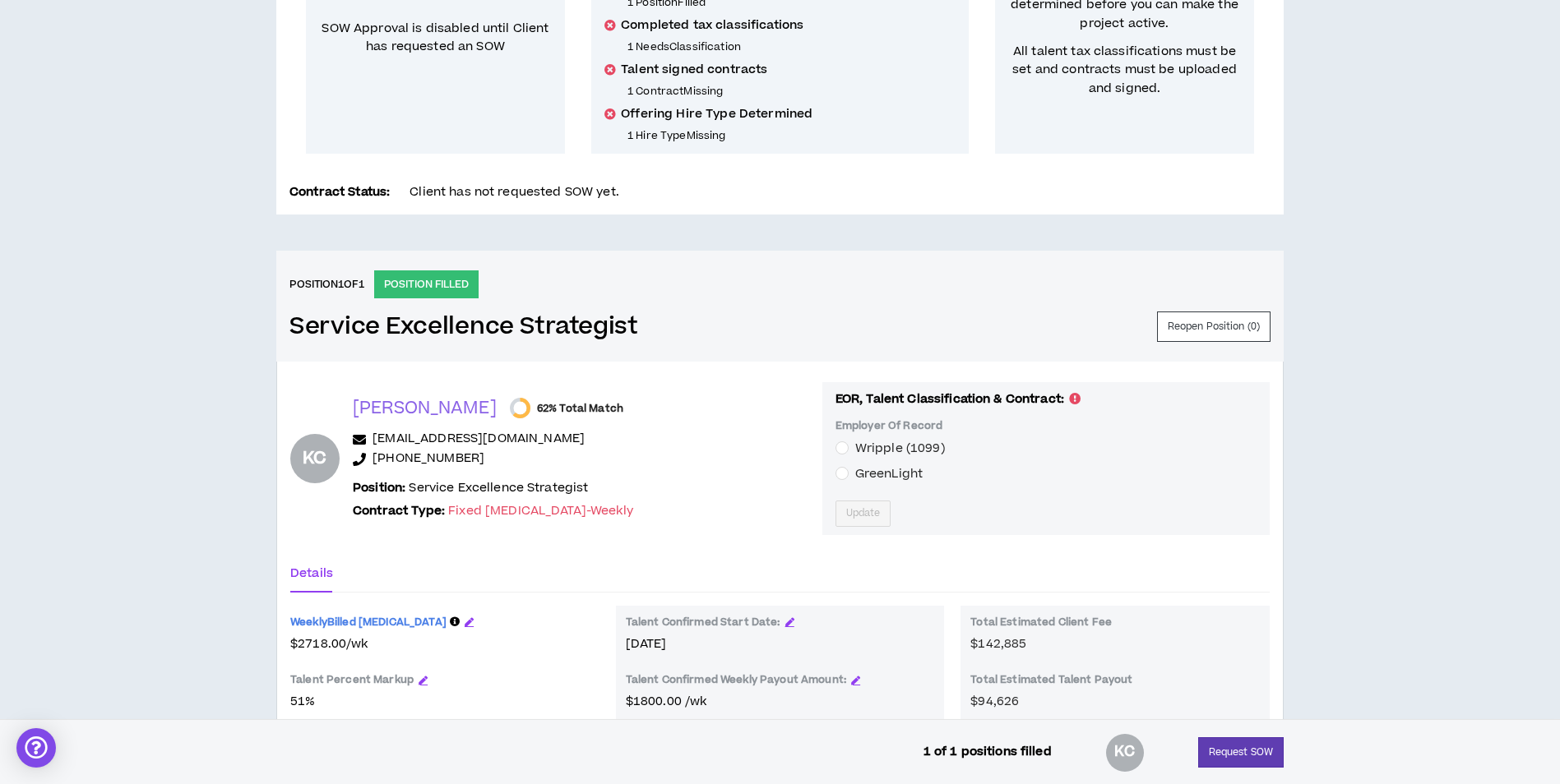
scroll to position [621, 0]
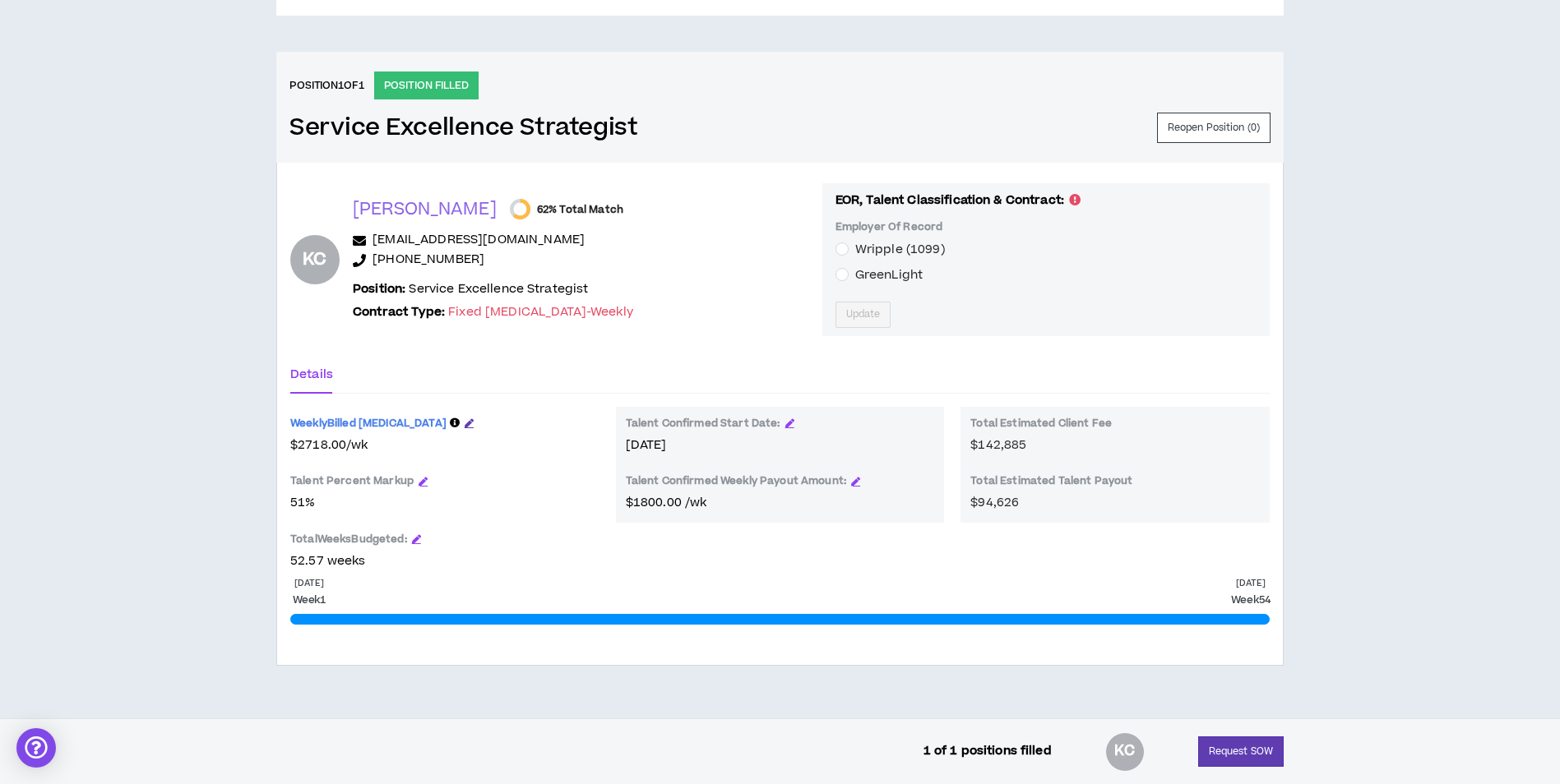
click at [465, 423] on icon "button" at bounding box center [469, 423] width 9 height 9
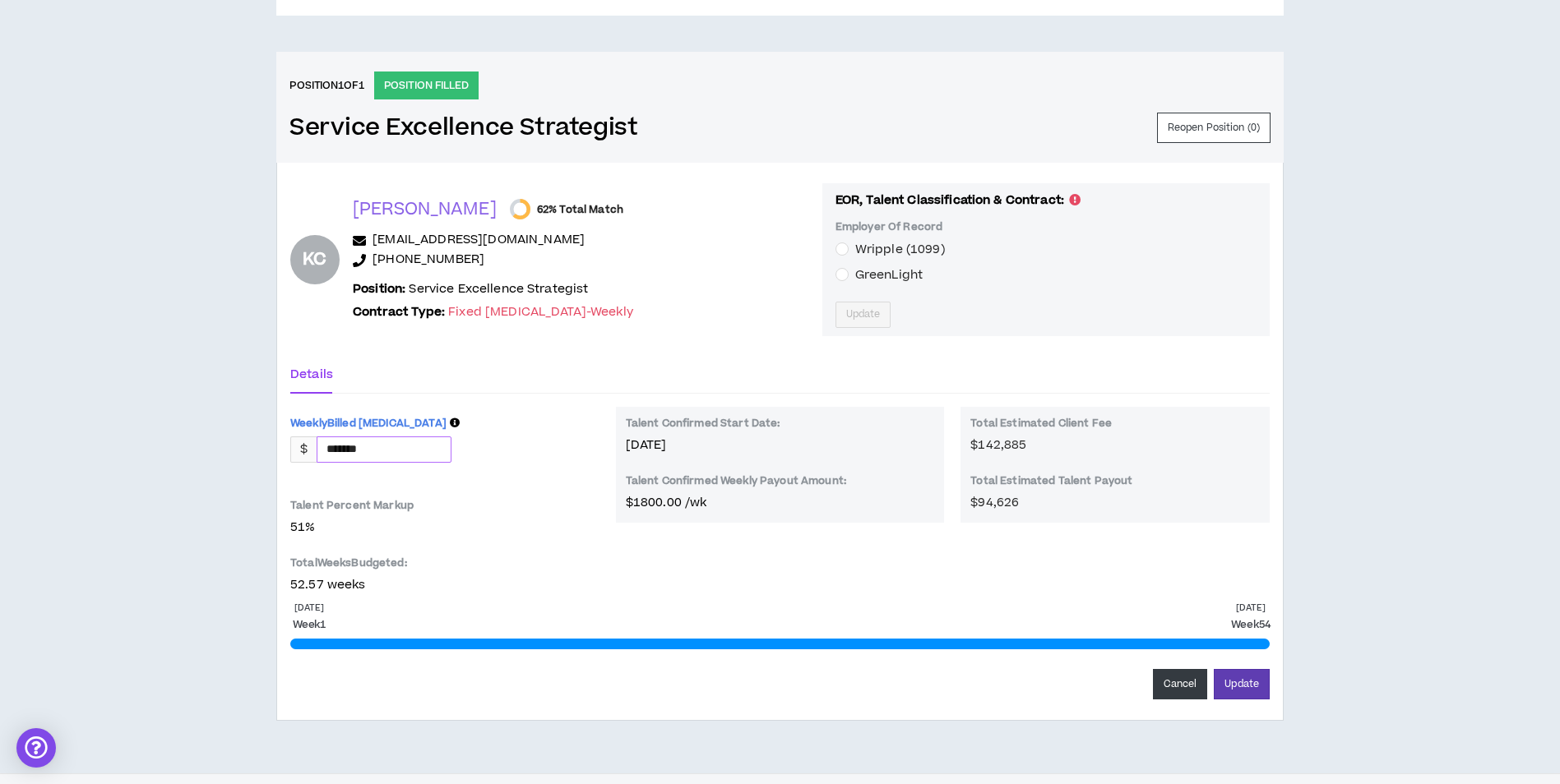
click at [432, 447] on input "*******" at bounding box center [384, 450] width 133 height 25
type input "*******"
click at [1230, 690] on button "Update" at bounding box center [1241, 684] width 56 height 31
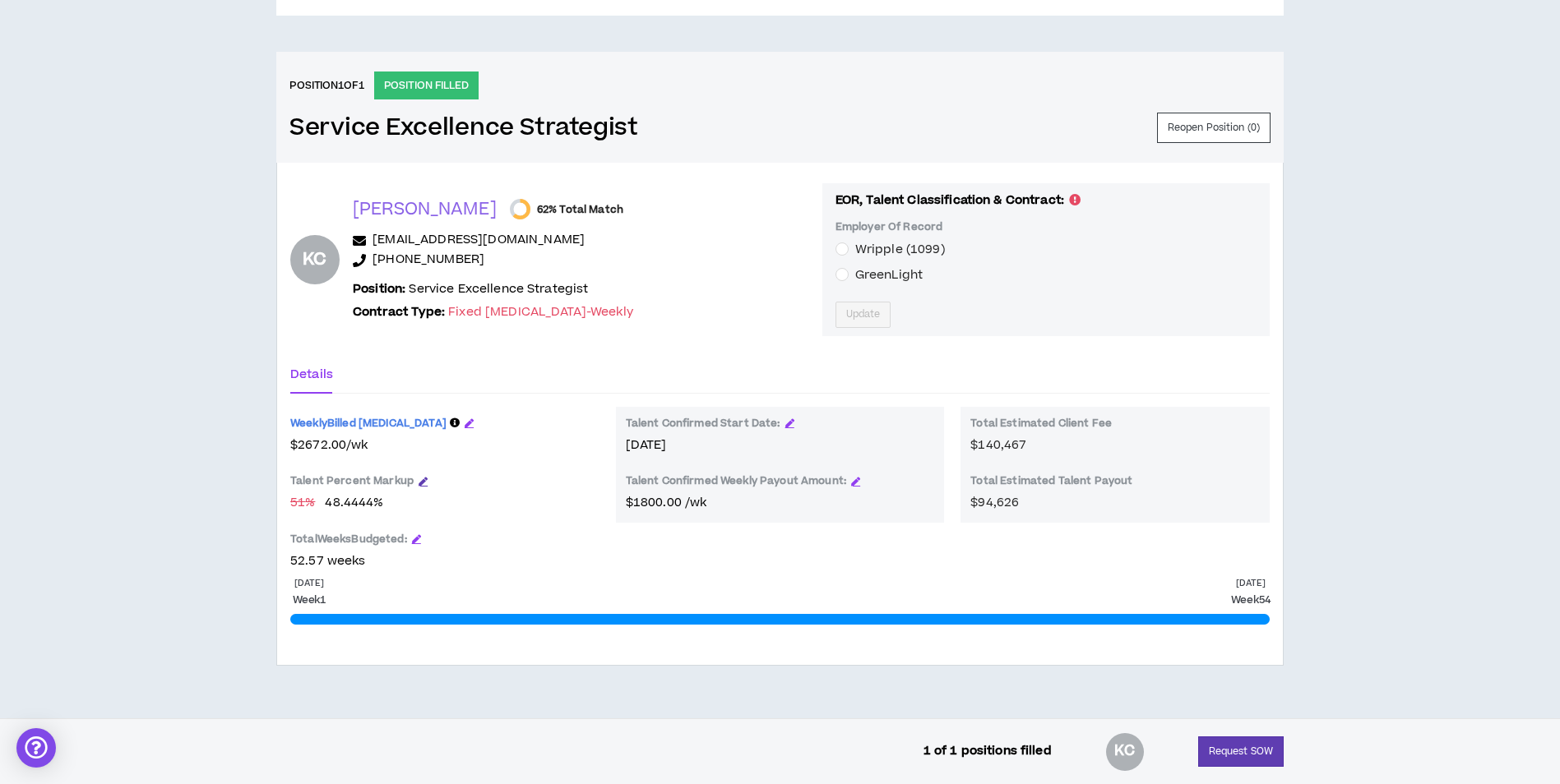
click at [419, 480] on icon "button" at bounding box center [423, 481] width 9 height 9
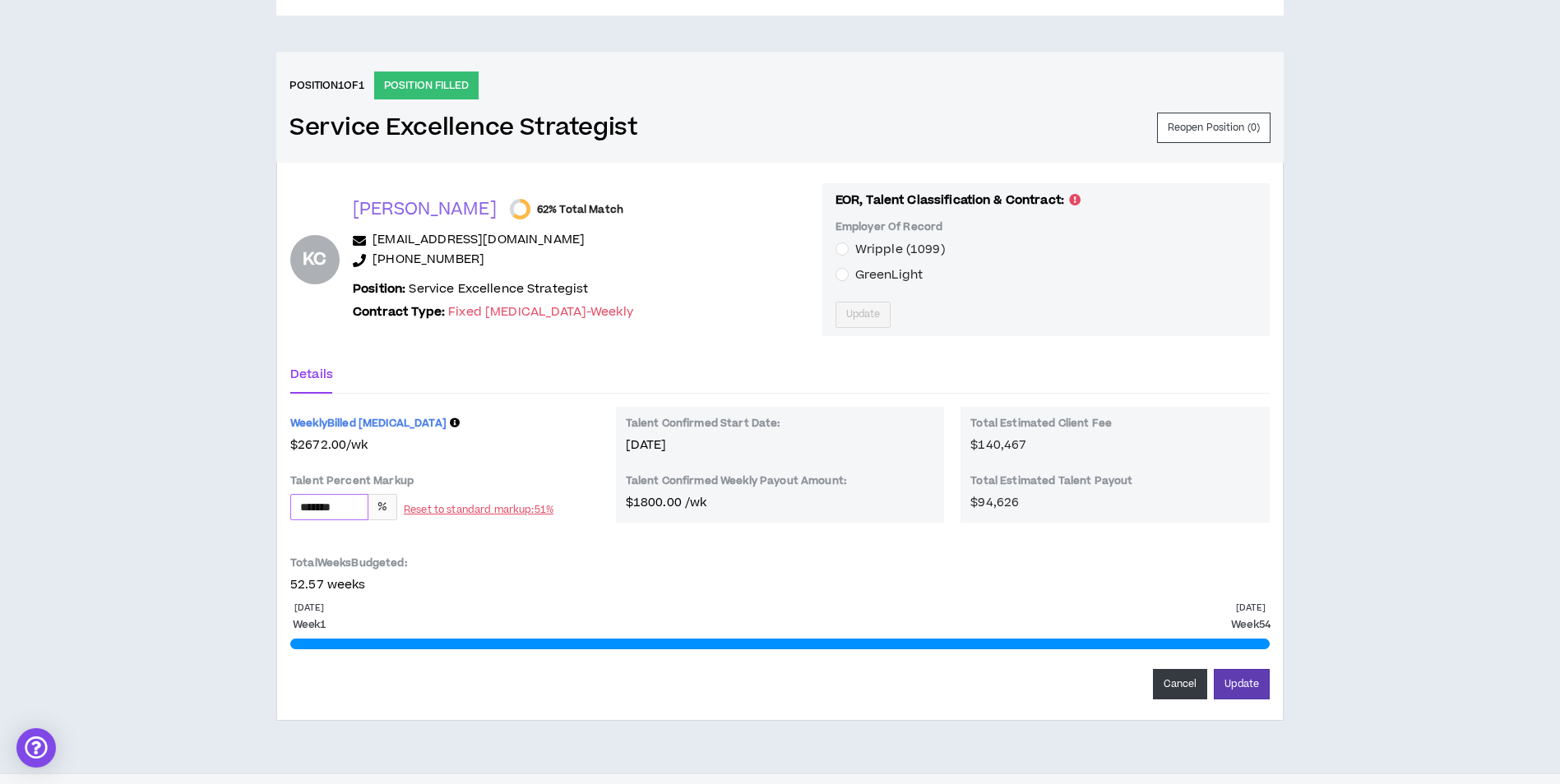
click at [351, 509] on input "*******" at bounding box center [329, 507] width 76 height 25
type input "*******"
click at [524, 586] on p "52.57 weeks" at bounding box center [444, 584] width 309 height 18
click at [1180, 683] on button "Cancel" at bounding box center [1180, 684] width 55 height 31
